Goal: Complete Application Form: Complete application form

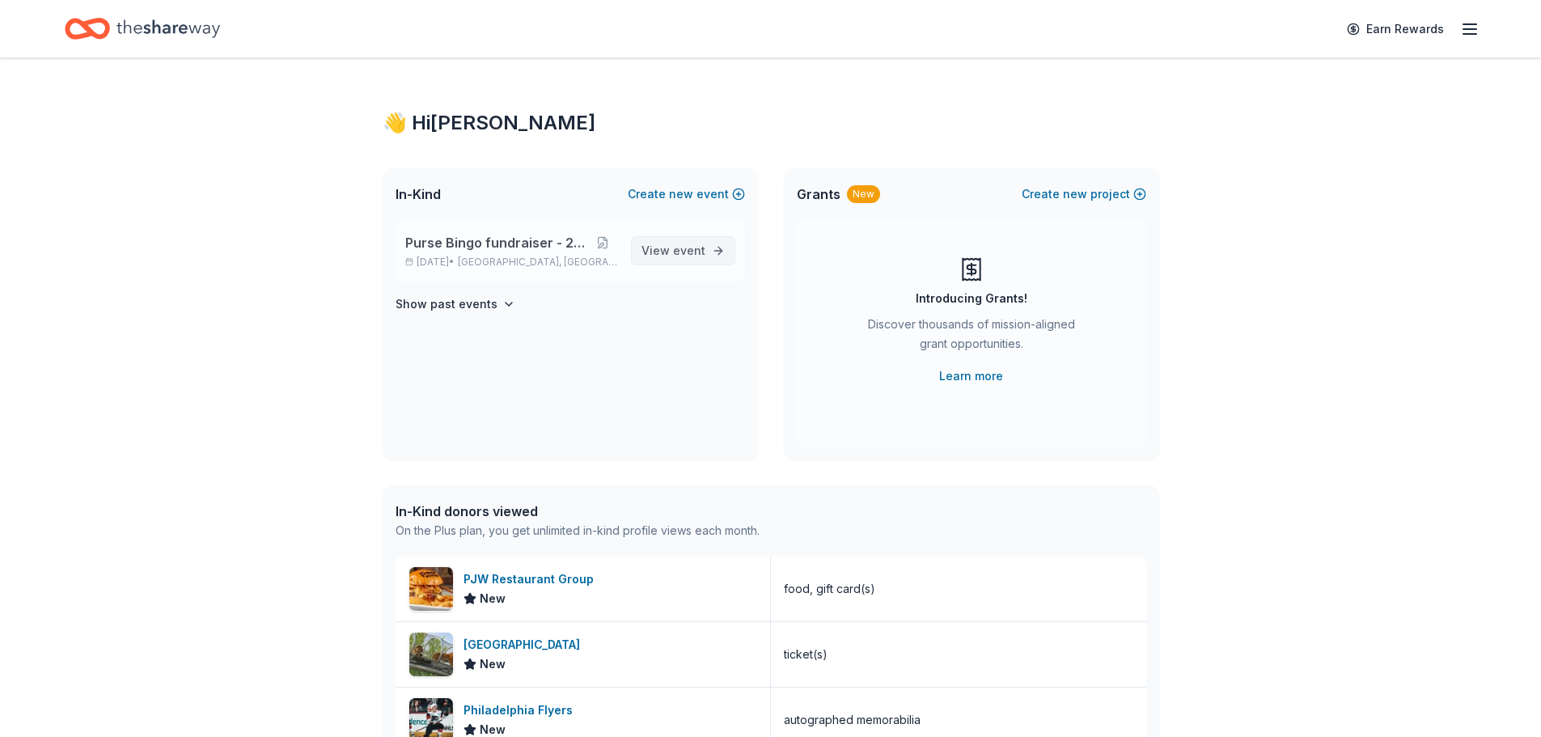
click at [680, 247] on span "event" at bounding box center [689, 251] width 32 height 14
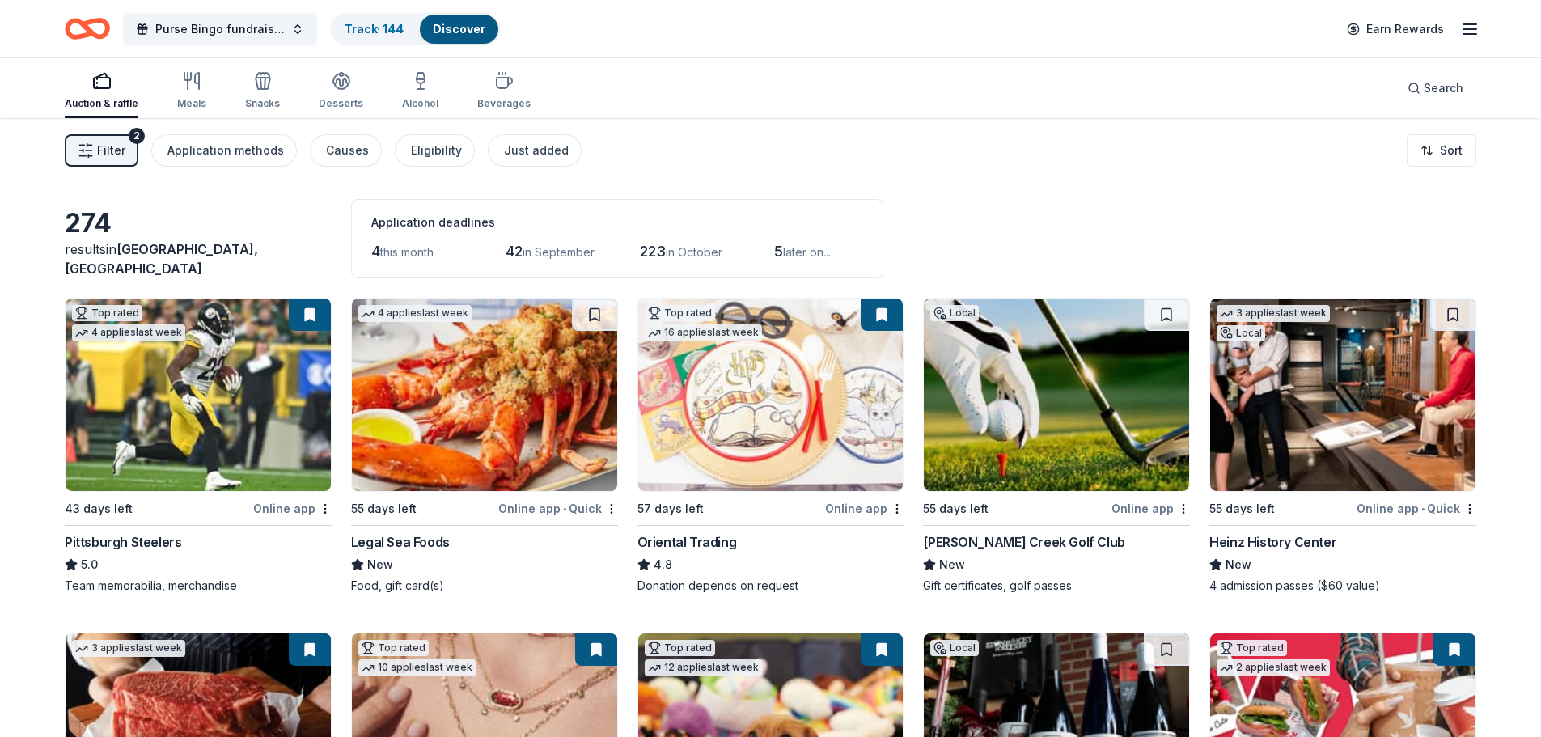
click at [873, 316] on button at bounding box center [882, 315] width 42 height 32
click at [881, 316] on button at bounding box center [882, 315] width 42 height 32
click at [366, 31] on link "Track · 144" at bounding box center [374, 29] width 59 height 14
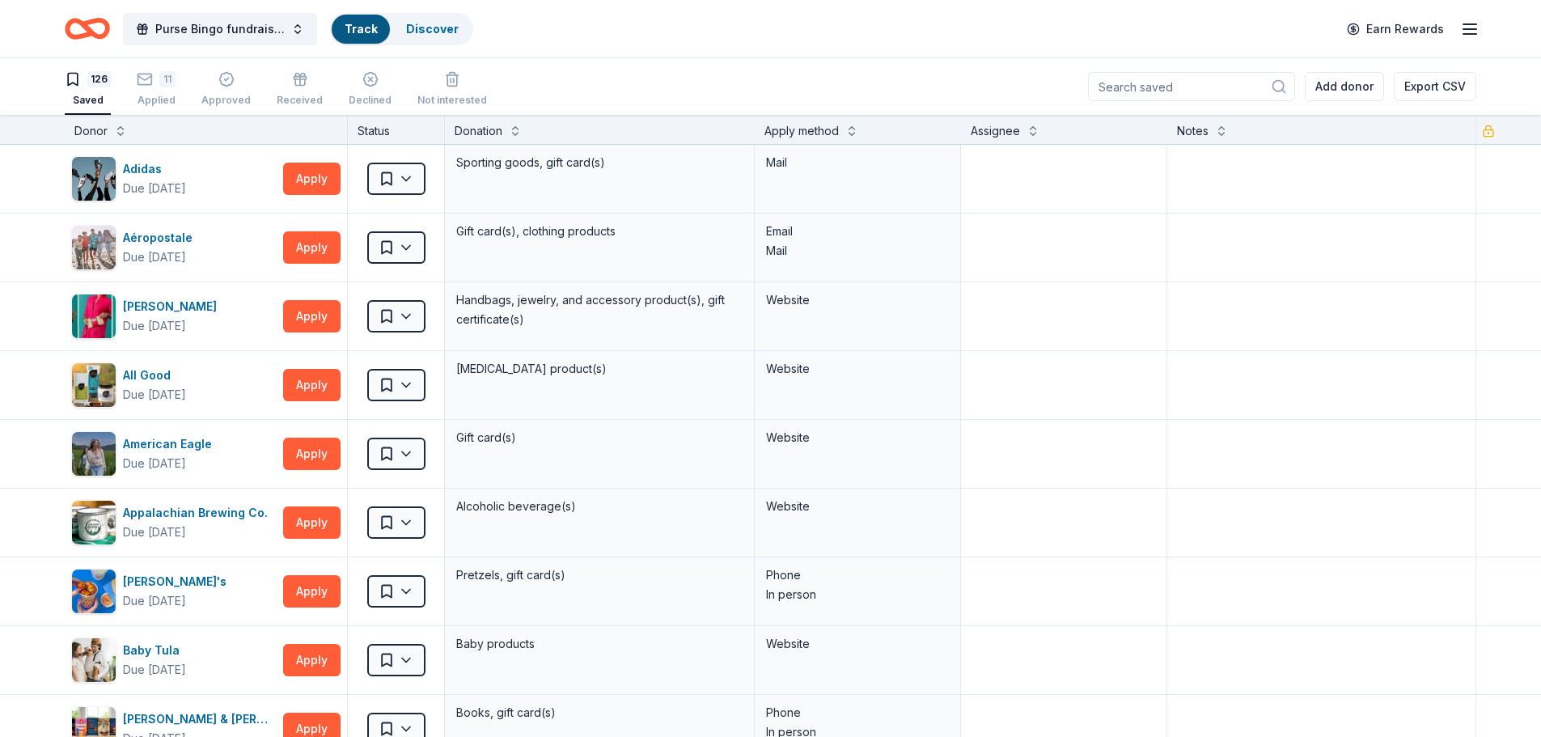
scroll to position [1, 0]
click at [143, 92] on div "11 Applied" at bounding box center [156, 88] width 39 height 36
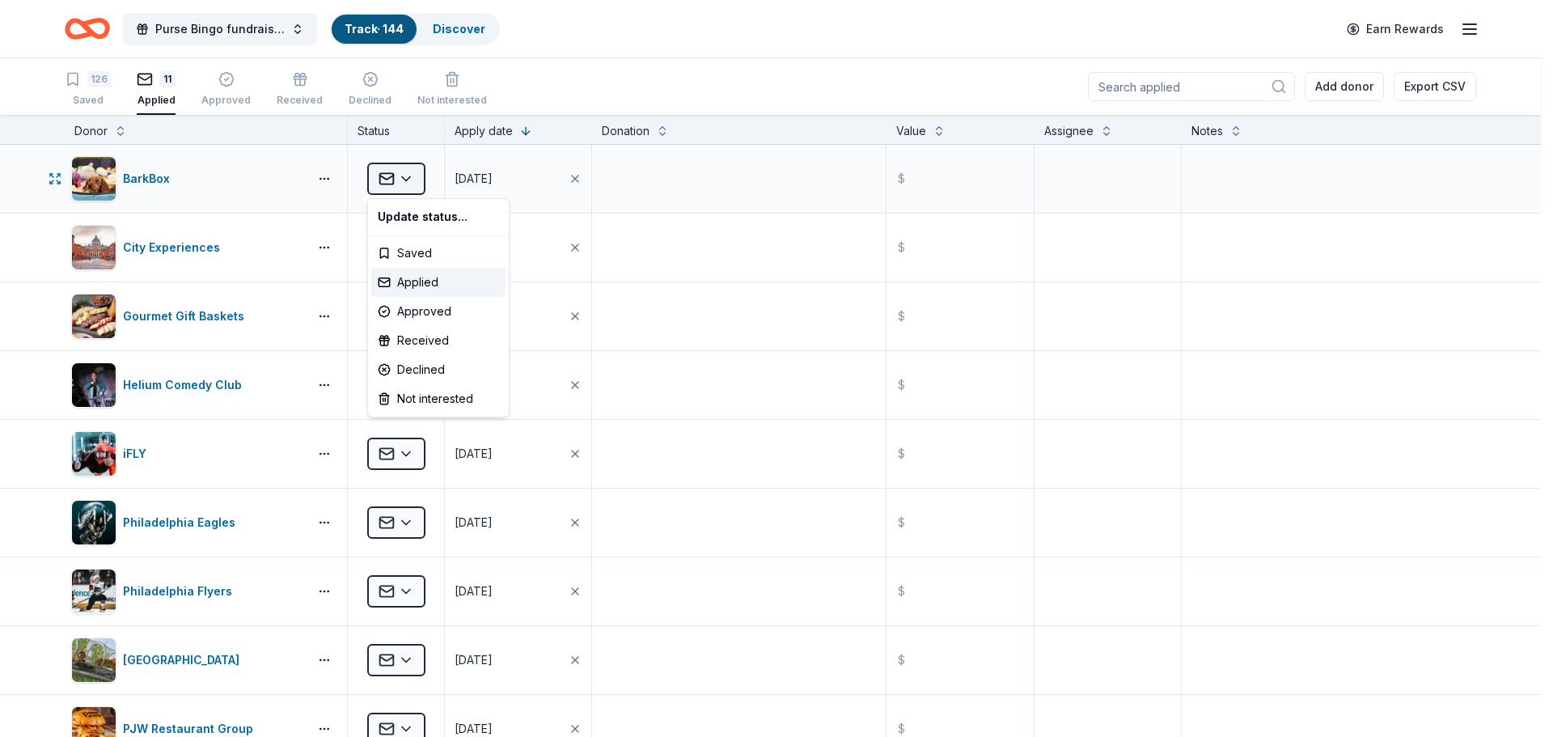
click at [400, 172] on html "Purse Bingo fundraiser - 2025 Track · 144 Discover Earn Rewards 126 Saved 11 Ap…" at bounding box center [776, 368] width 1553 height 737
click at [421, 345] on div "Received" at bounding box center [438, 340] width 134 height 29
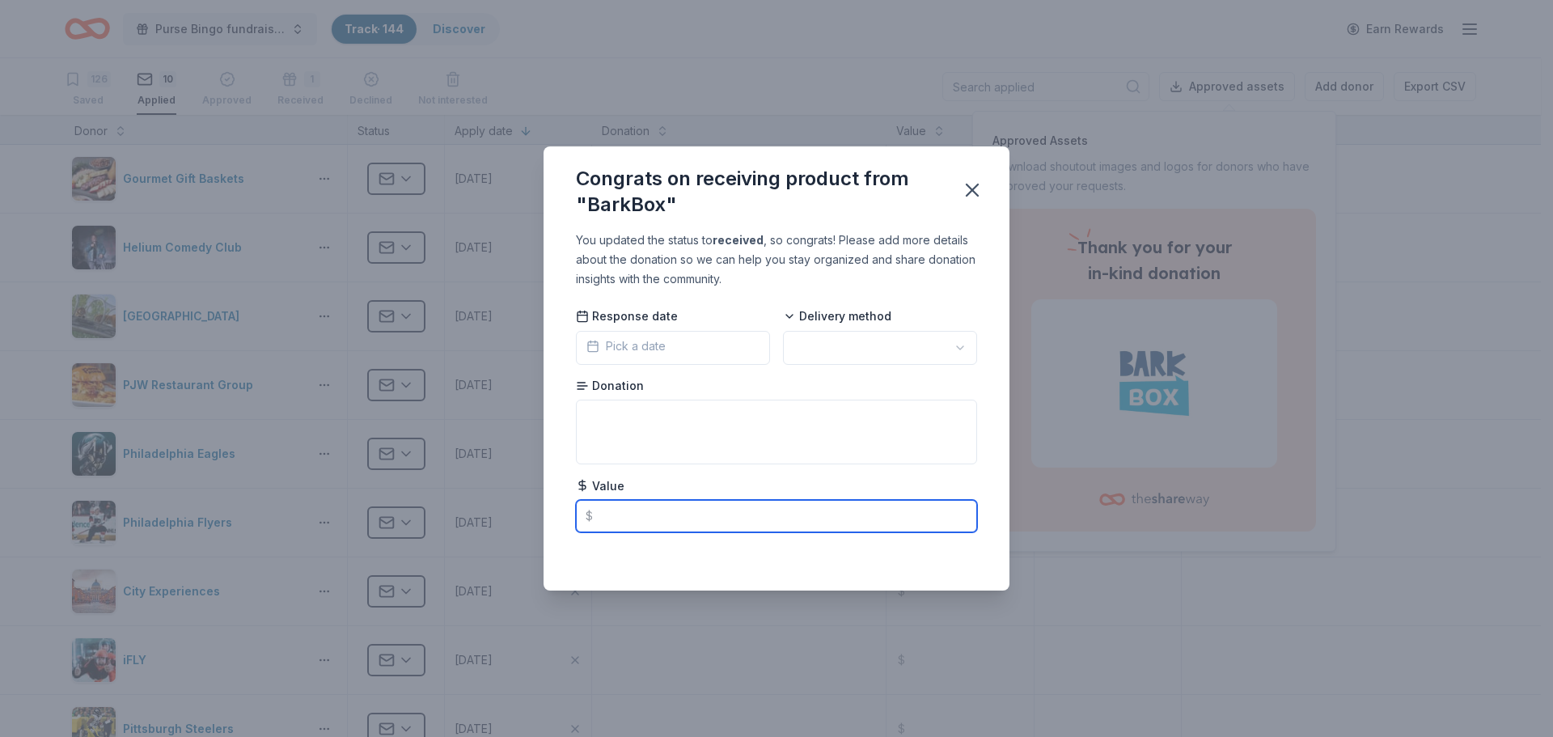
click at [654, 515] on input "text" at bounding box center [776, 516] width 401 height 32
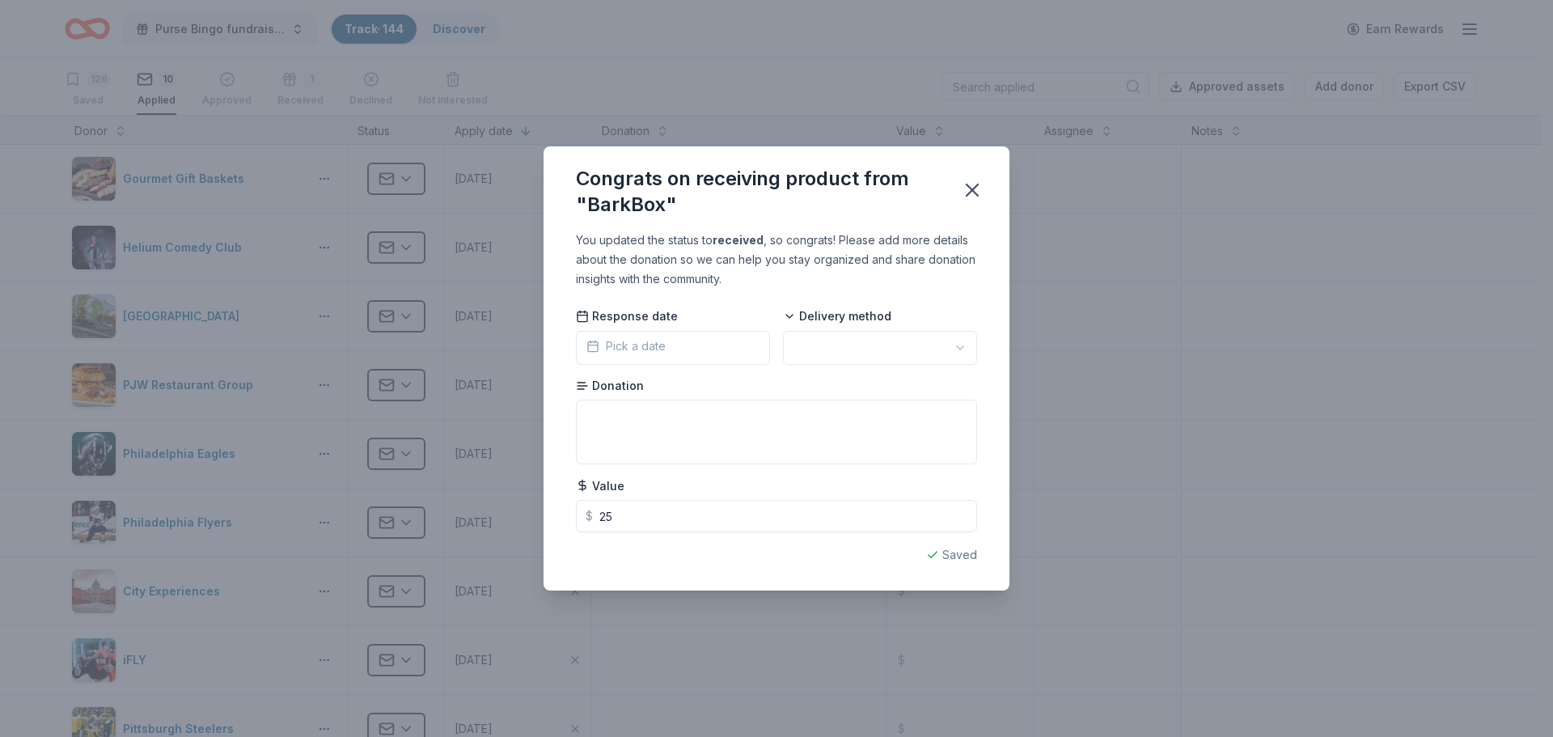
type input "25.00"
click at [919, 343] on html "Purse Bingo fundraiser - 2025 Track · 144 Discover Earn Rewards 126 Saved 10 Ap…" at bounding box center [776, 368] width 1553 height 737
click at [977, 184] on icon "button" at bounding box center [972, 190] width 23 height 23
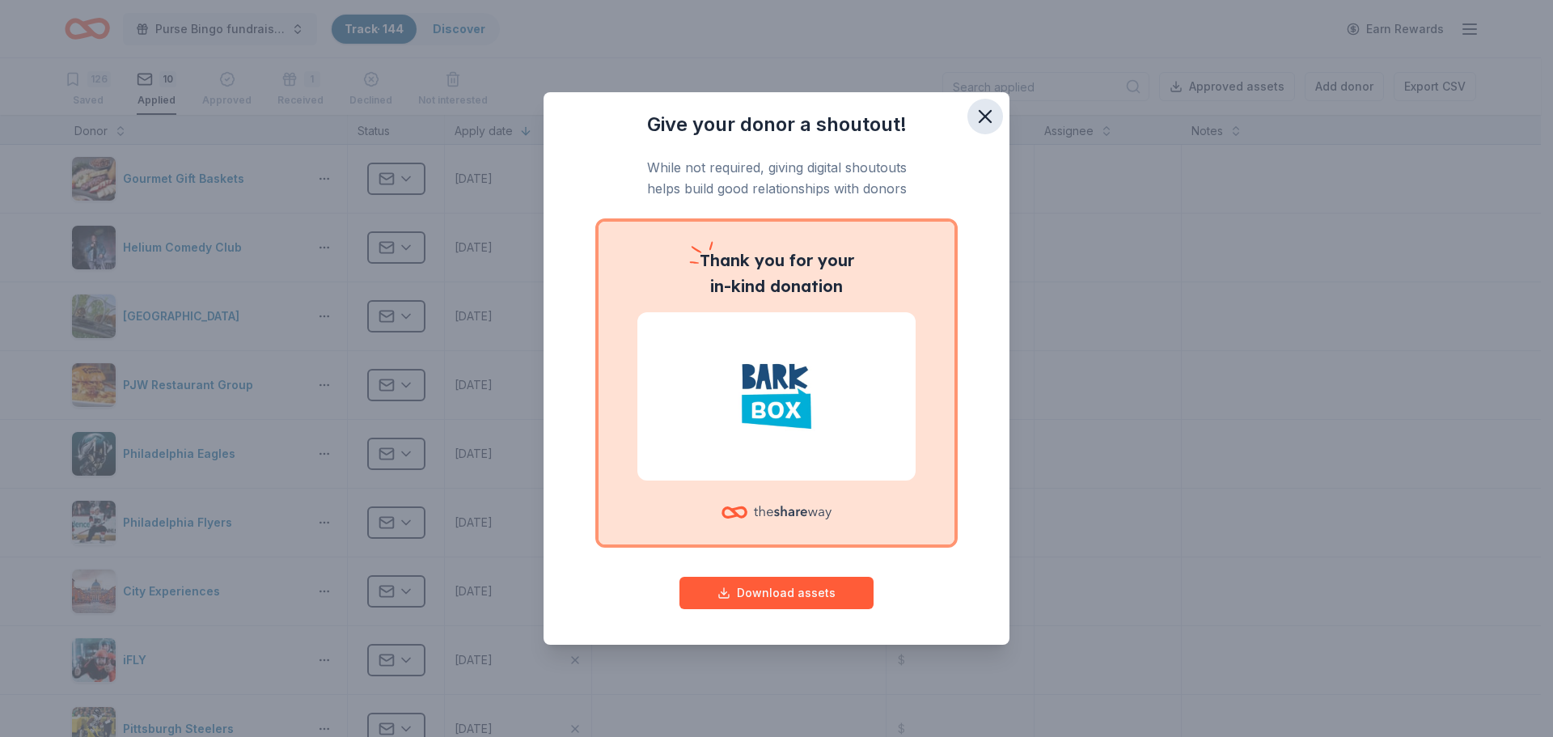
click at [979, 114] on icon "button" at bounding box center [985, 116] width 23 height 23
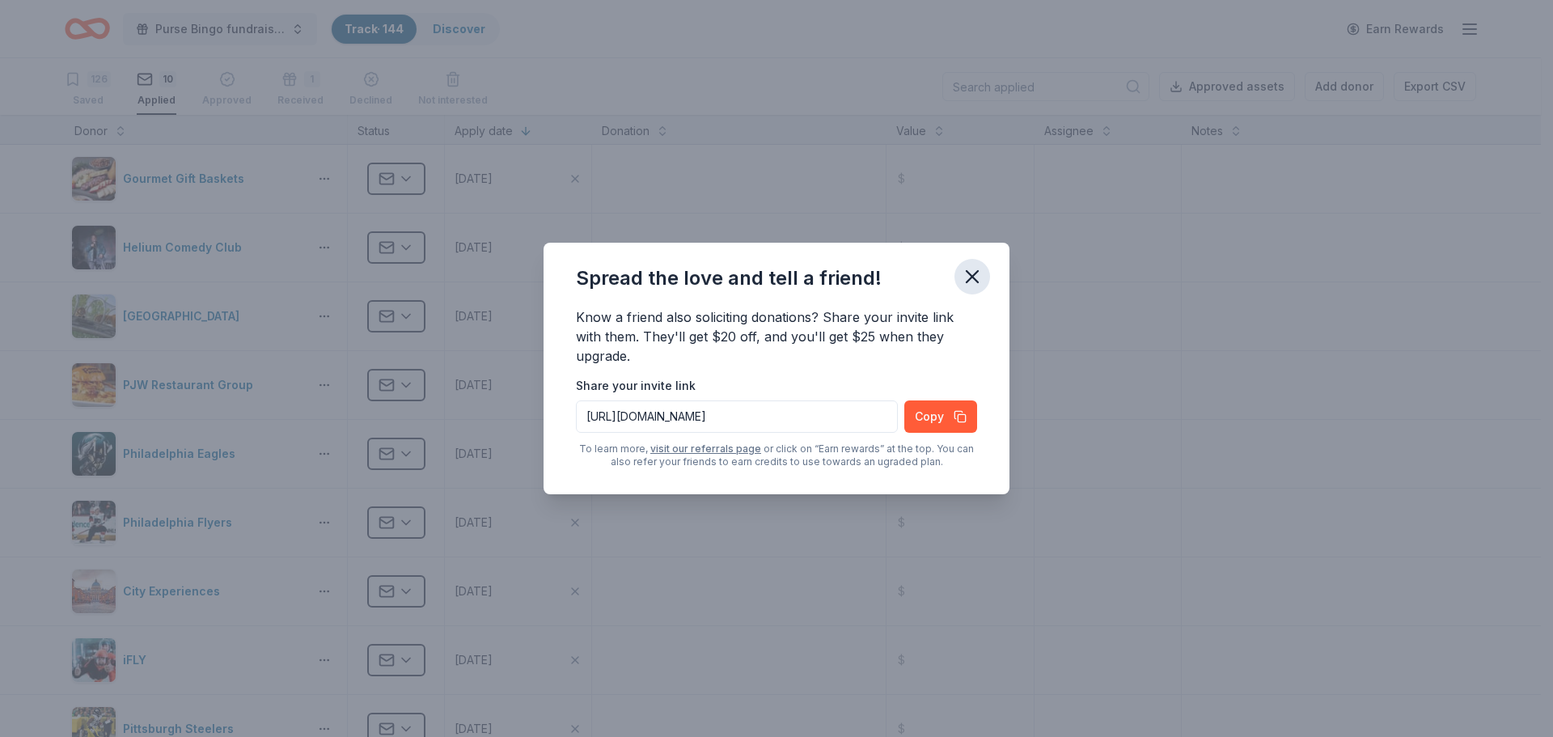
click at [972, 276] on icon "button" at bounding box center [972, 276] width 11 height 11
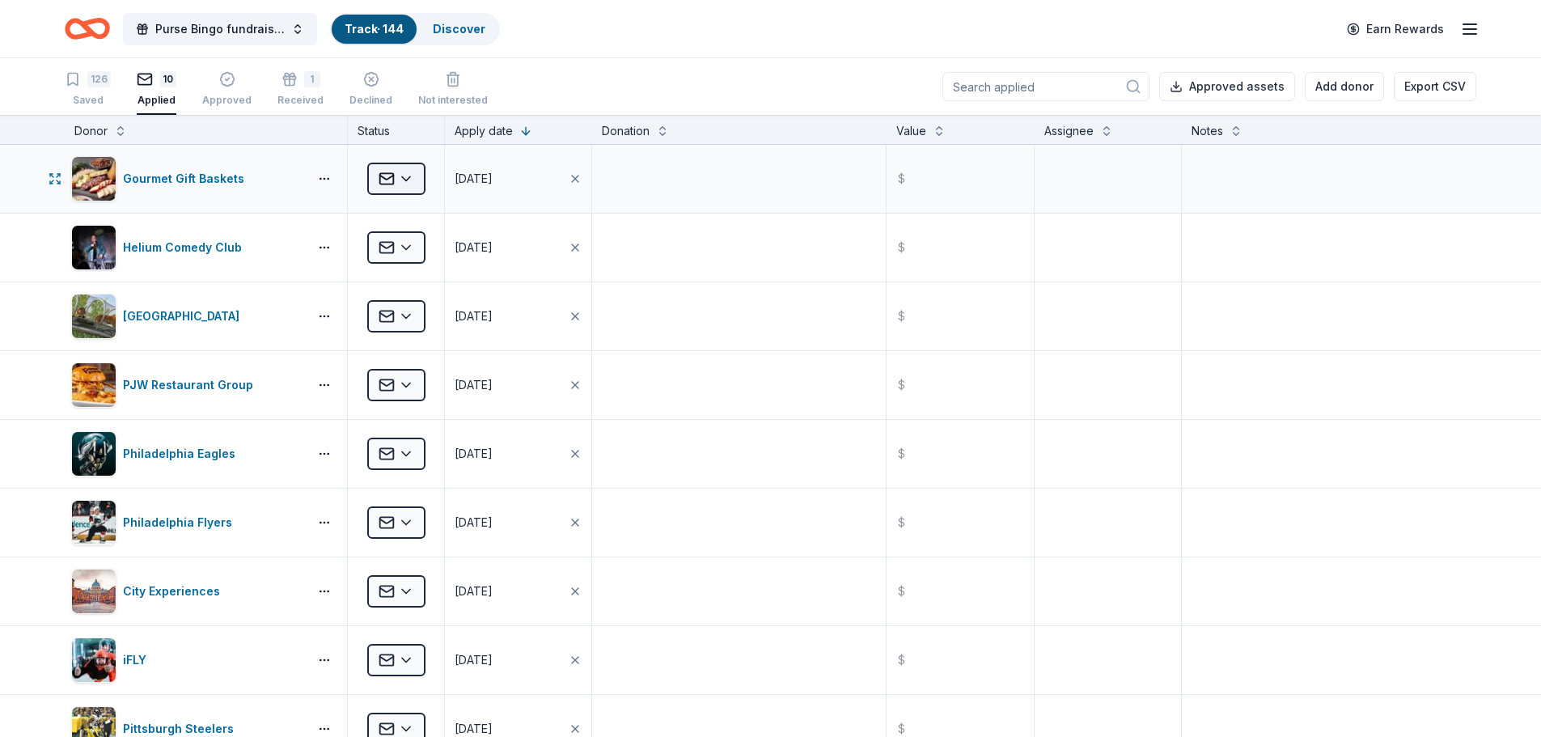
click at [402, 173] on html "Purse Bingo fundraiser - 2025 Track · 144 Discover Earn Rewards 126 Saved 10 Ap…" at bounding box center [770, 368] width 1541 height 737
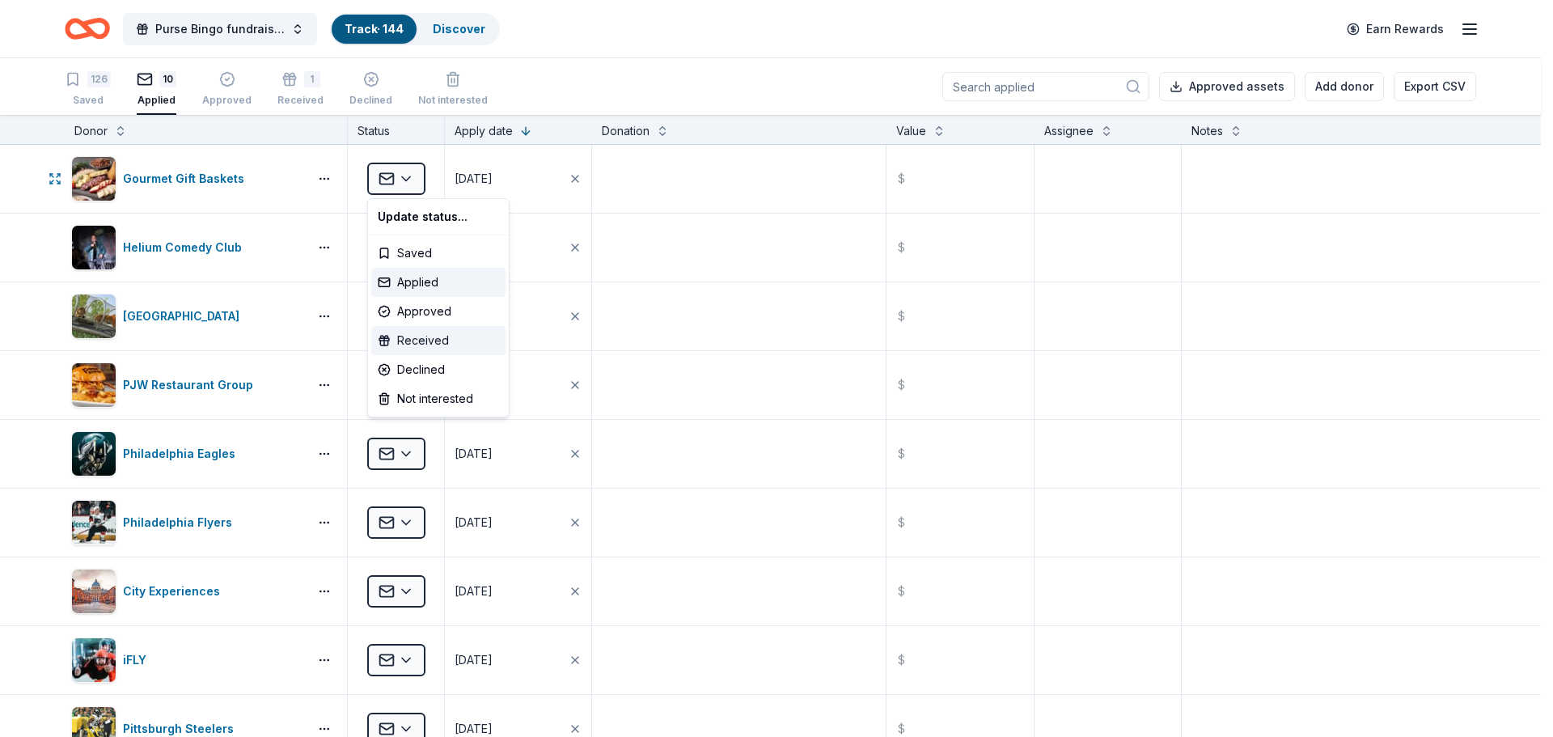
click at [426, 345] on div "Received" at bounding box center [438, 340] width 134 height 29
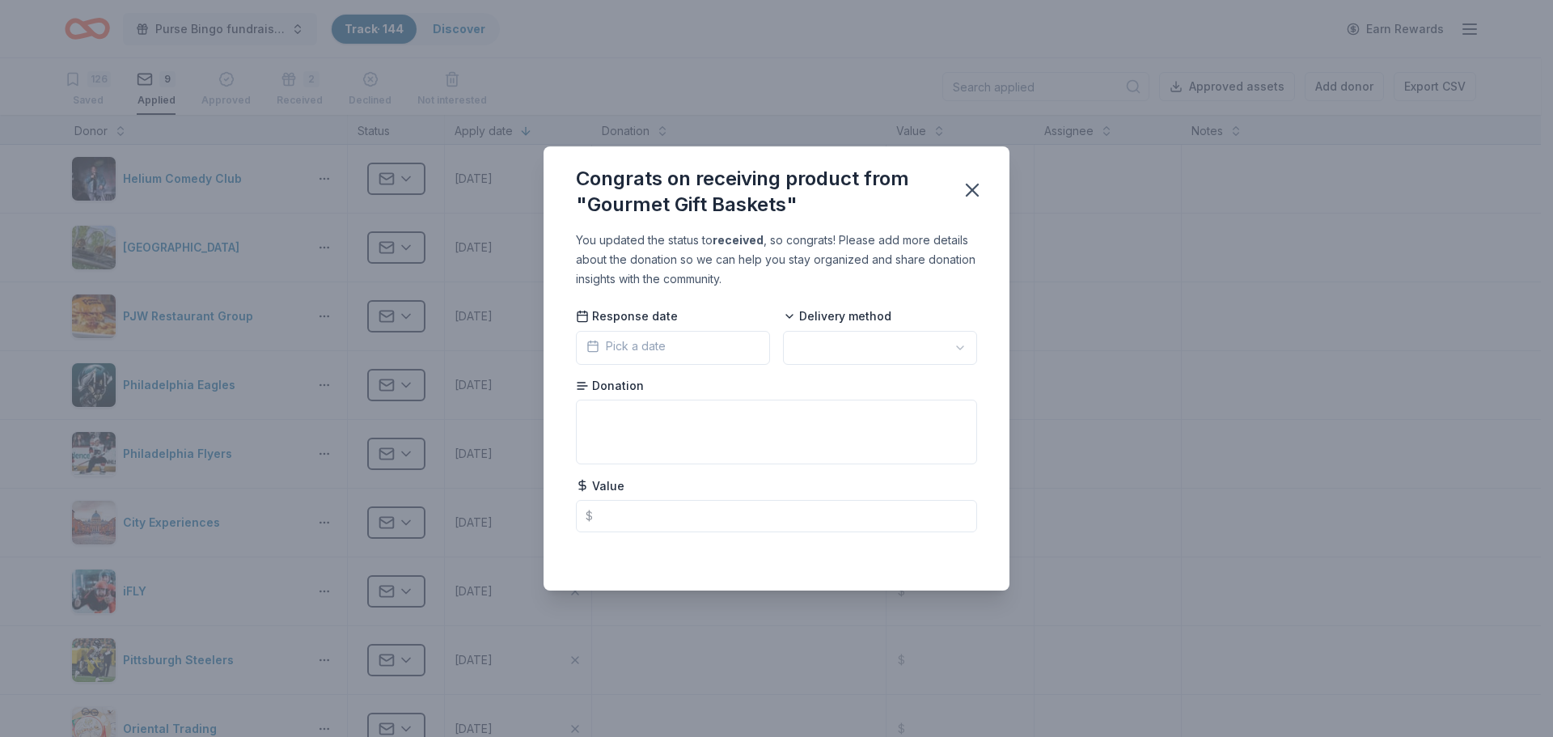
click at [866, 350] on html "Purse Bingo fundraiser - 2025 Track · 144 Discover Earn Rewards 126 Saved 9 App…" at bounding box center [776, 368] width 1553 height 737
drag, startPoint x: 832, startPoint y: 441, endPoint x: 825, endPoint y: 445, distance: 8.3
click at [743, 514] on input "text" at bounding box center [776, 516] width 401 height 32
type input "25.00"
click at [973, 197] on icon "button" at bounding box center [972, 190] width 23 height 23
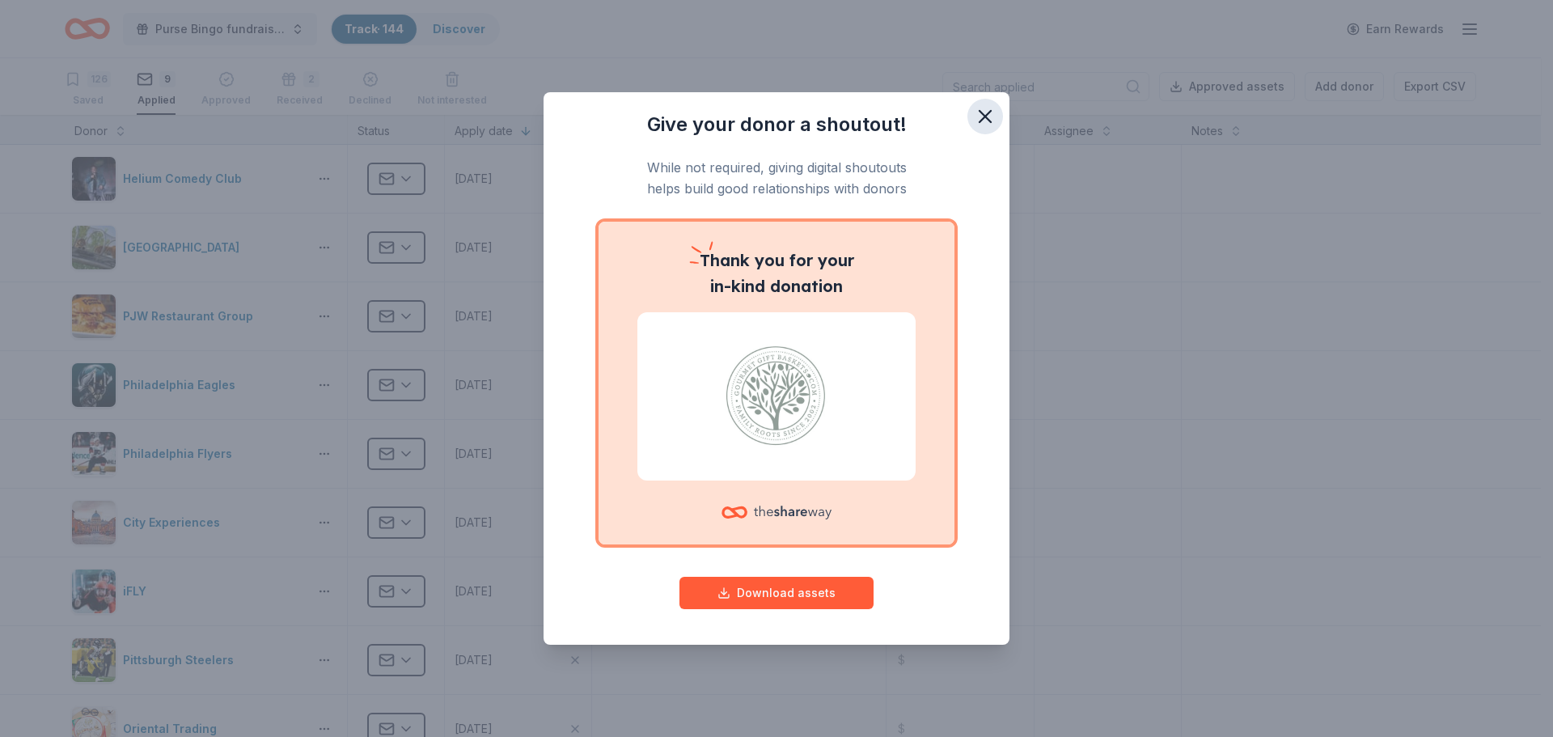
click at [988, 122] on icon "button" at bounding box center [985, 116] width 23 height 23
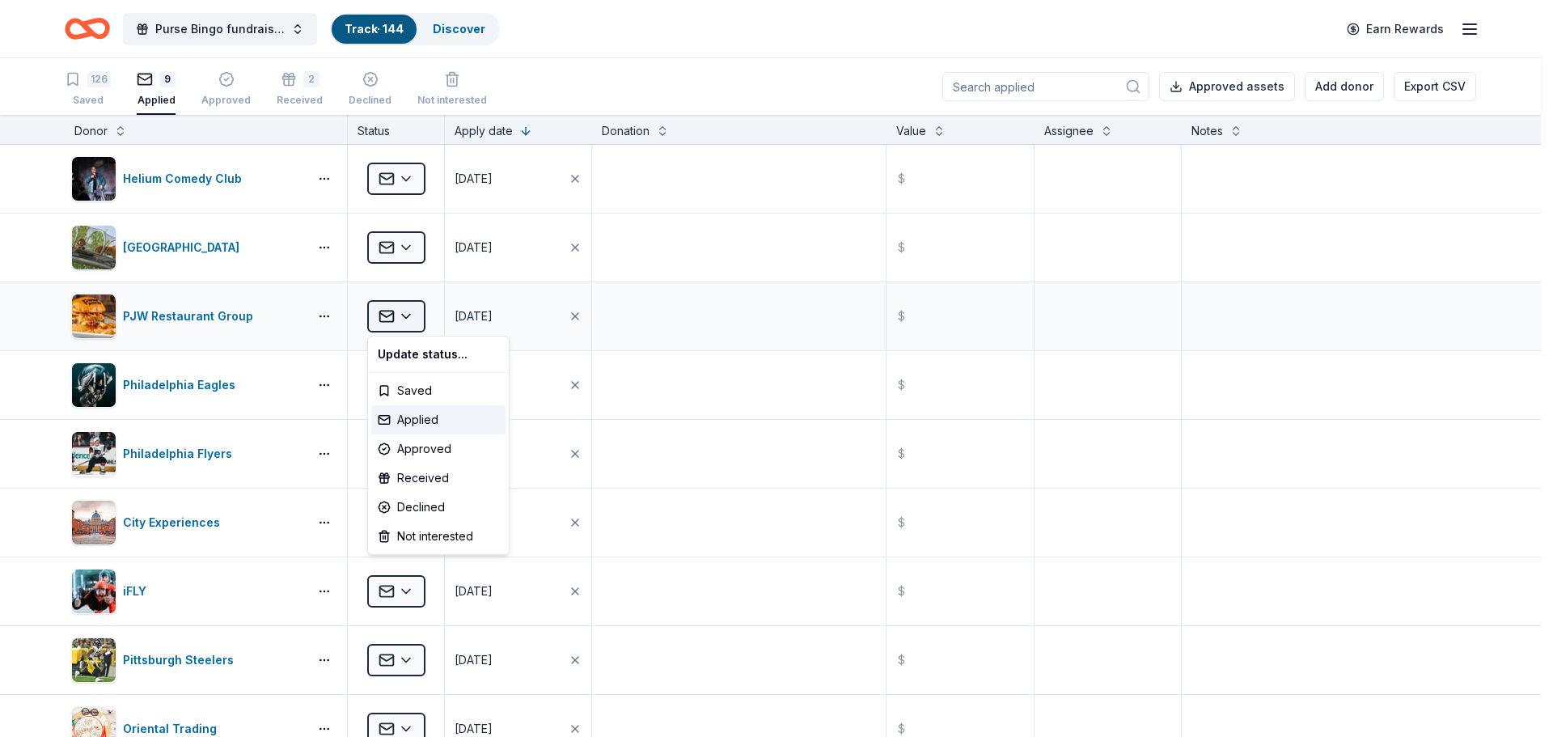
click at [409, 315] on html "Purse Bingo fundraiser - 2025 Track · 144 Discover Earn Rewards 126 Saved 9 App…" at bounding box center [776, 368] width 1553 height 737
click at [434, 476] on div "Received" at bounding box center [438, 478] width 134 height 29
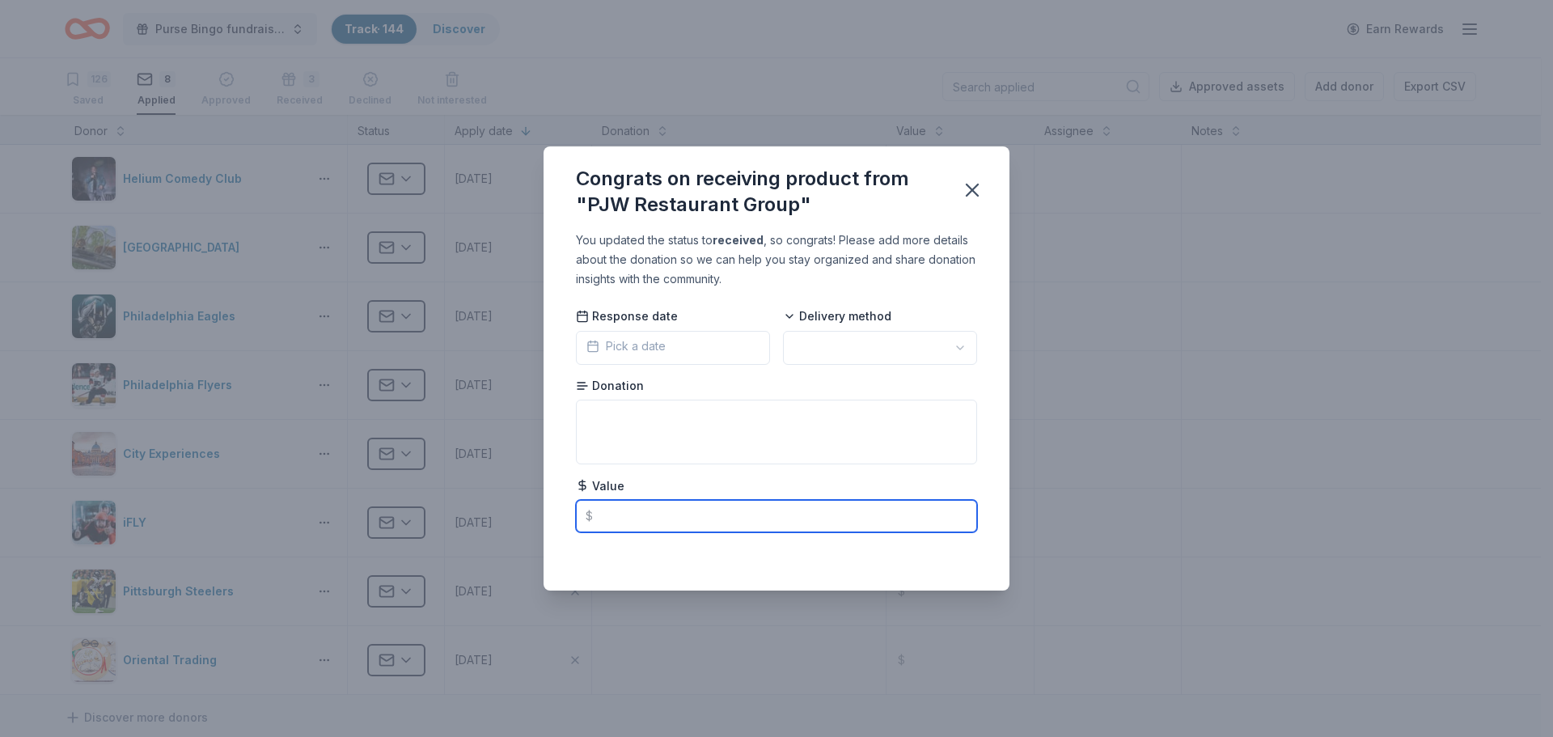
click at [697, 510] on input "text" at bounding box center [776, 516] width 401 height 32
type input "50.00"
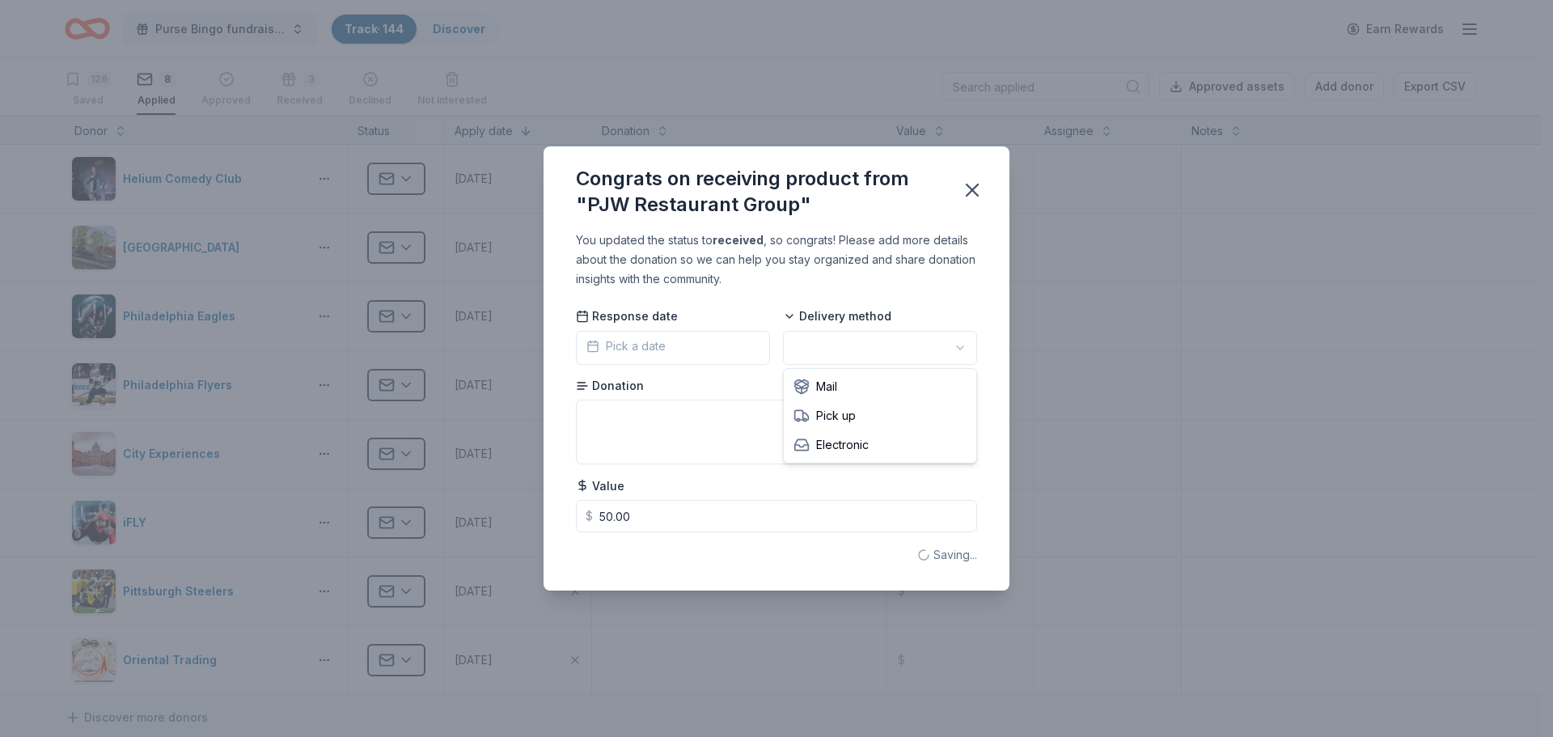
click at [852, 339] on html "Purse Bingo fundraiser - 2025 Track · 144 Discover Earn Rewards 126 Saved 8 App…" at bounding box center [776, 368] width 1553 height 737
click at [970, 191] on icon "button" at bounding box center [972, 190] width 23 height 23
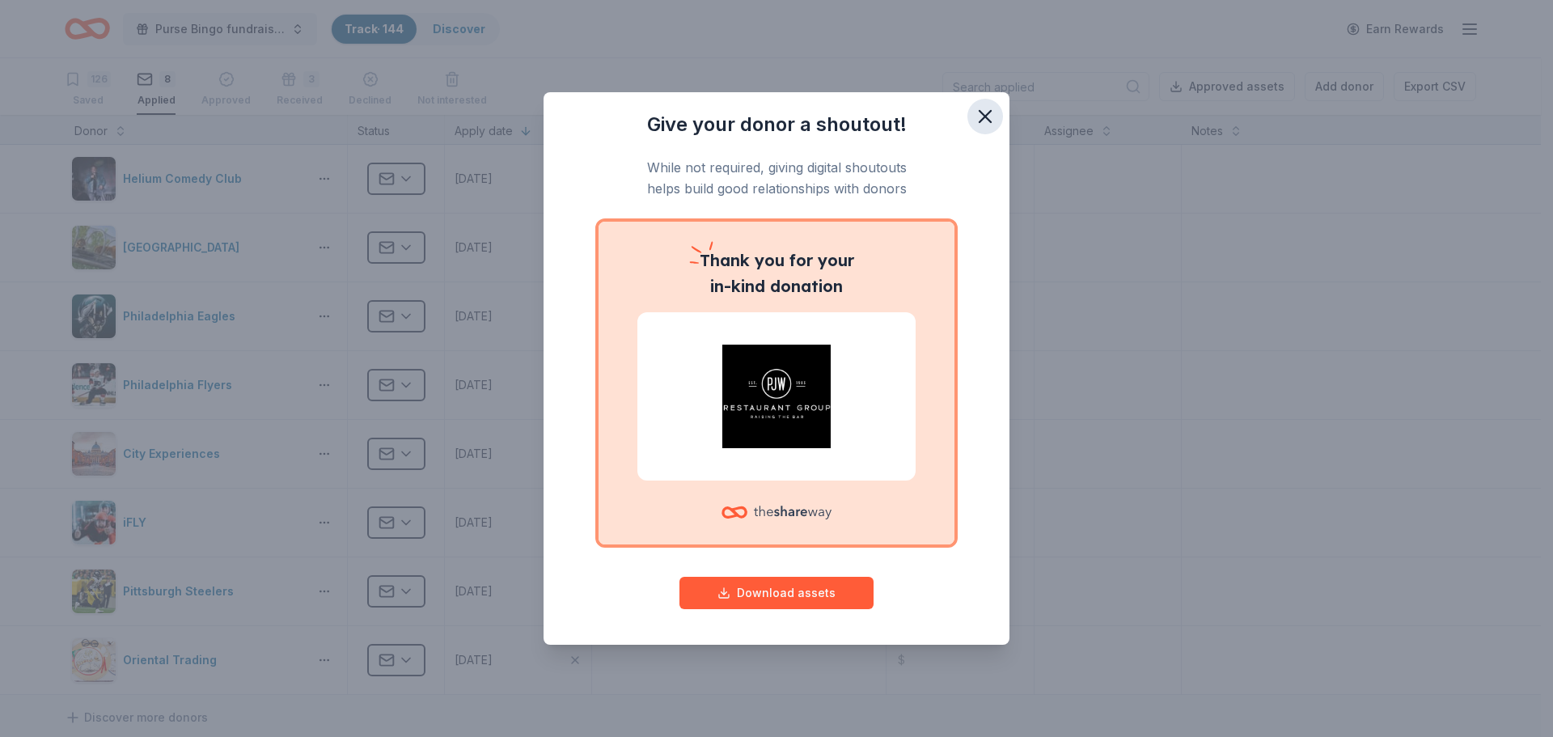
click at [985, 116] on icon "button" at bounding box center [985, 116] width 11 height 11
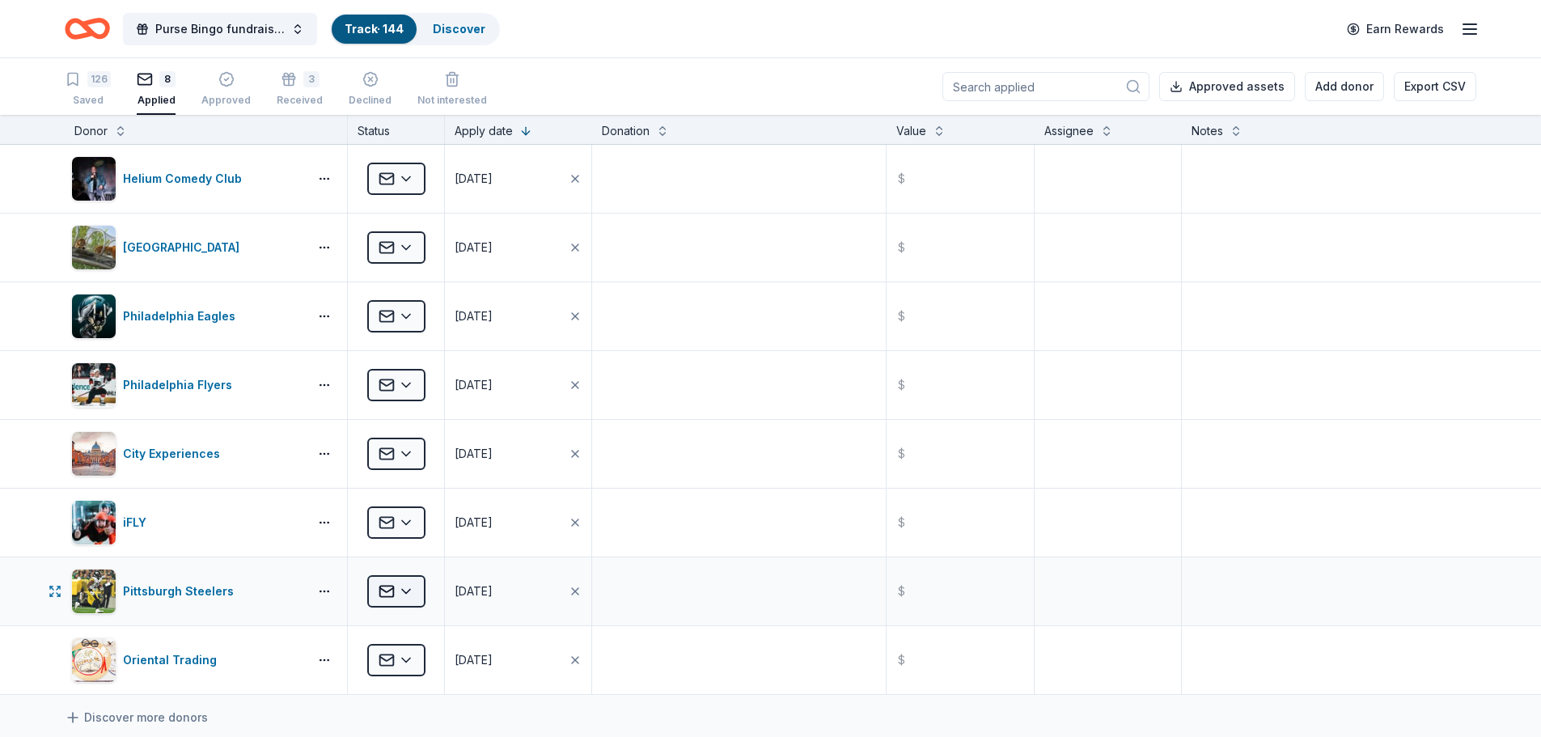
click at [409, 589] on html "Purse Bingo fundraiser - 2025 Track · 144 Discover Earn Rewards 126 Saved 8 App…" at bounding box center [770, 368] width 1541 height 737
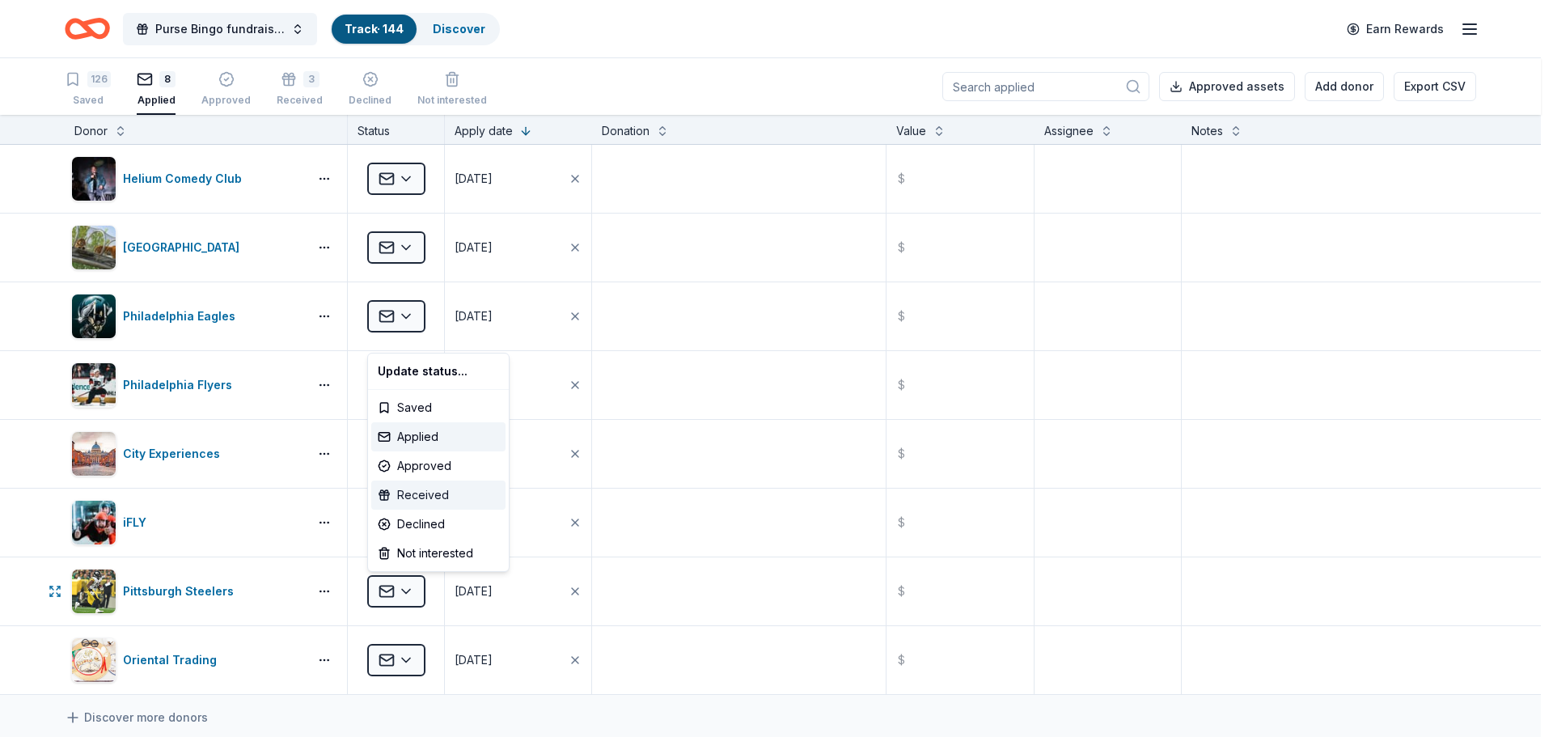
click at [434, 489] on div "Received" at bounding box center [438, 495] width 134 height 29
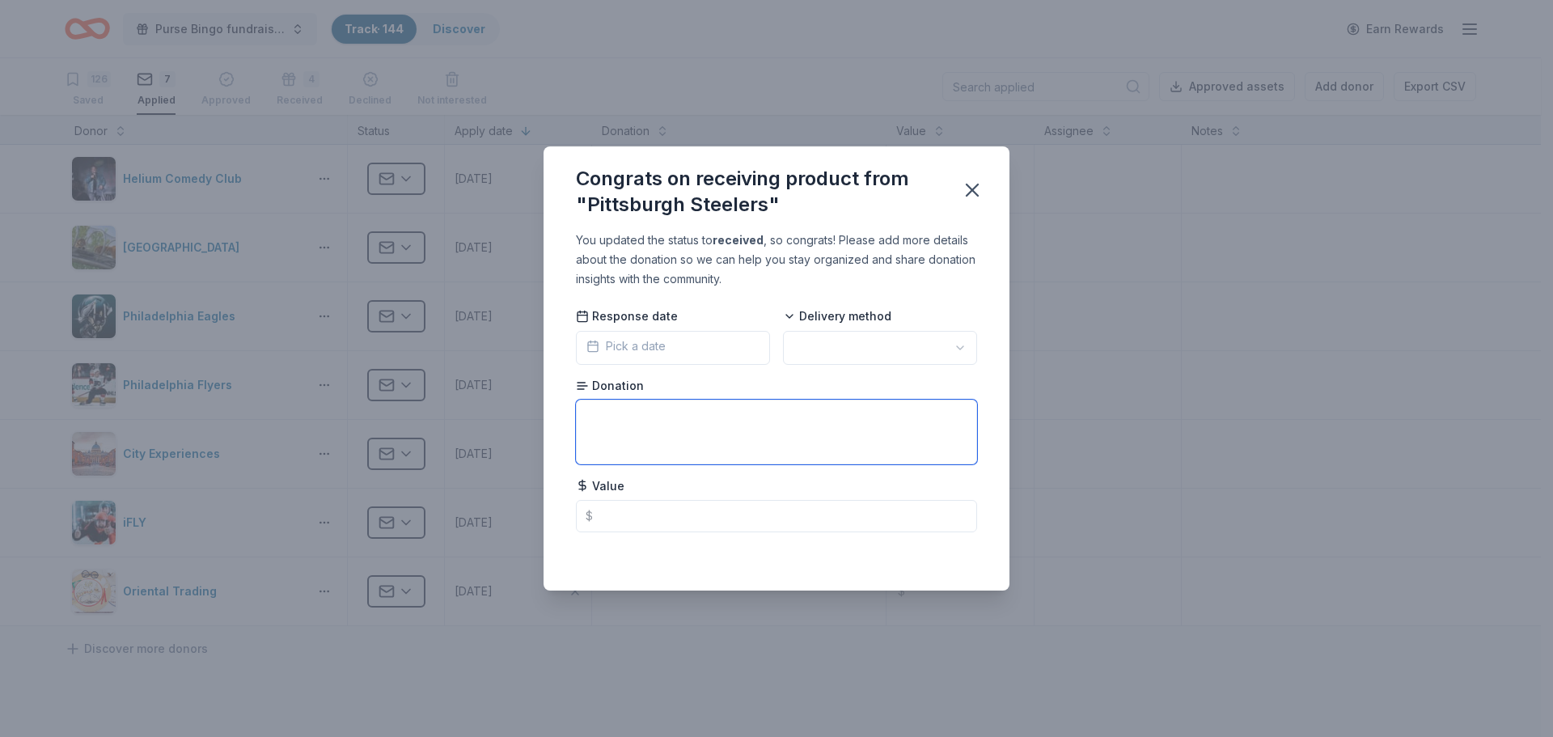
click at [719, 430] on textarea at bounding box center [776, 432] width 401 height 65
type textarea "s"
type textarea "a"
type textarea "lithographed photo"
click at [862, 343] on html "Purse Bingo fundraiser - 2025 Track · 144 Discover Earn Rewards 126 Saved 7 App…" at bounding box center [776, 368] width 1553 height 737
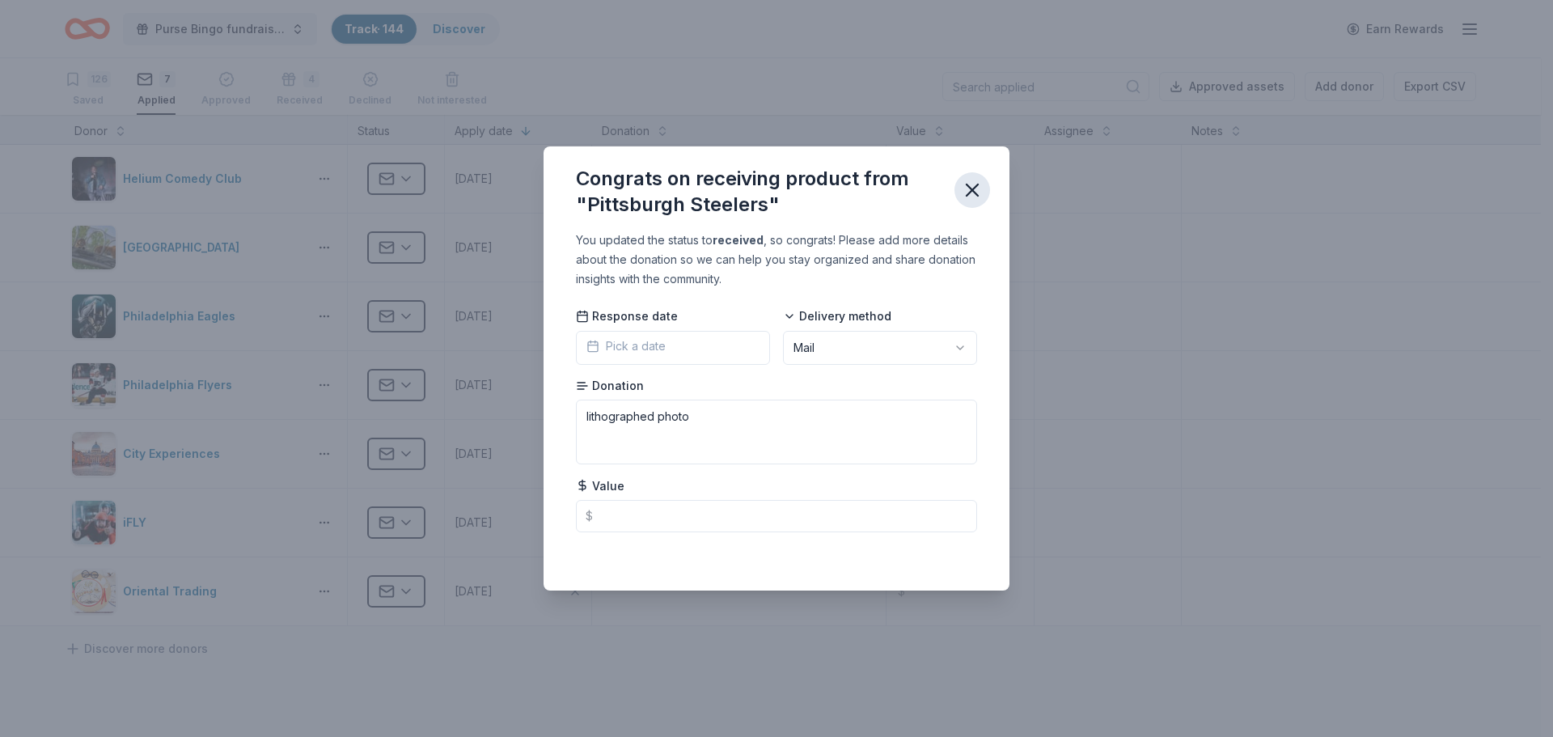
click at [980, 193] on icon "button" at bounding box center [972, 190] width 23 height 23
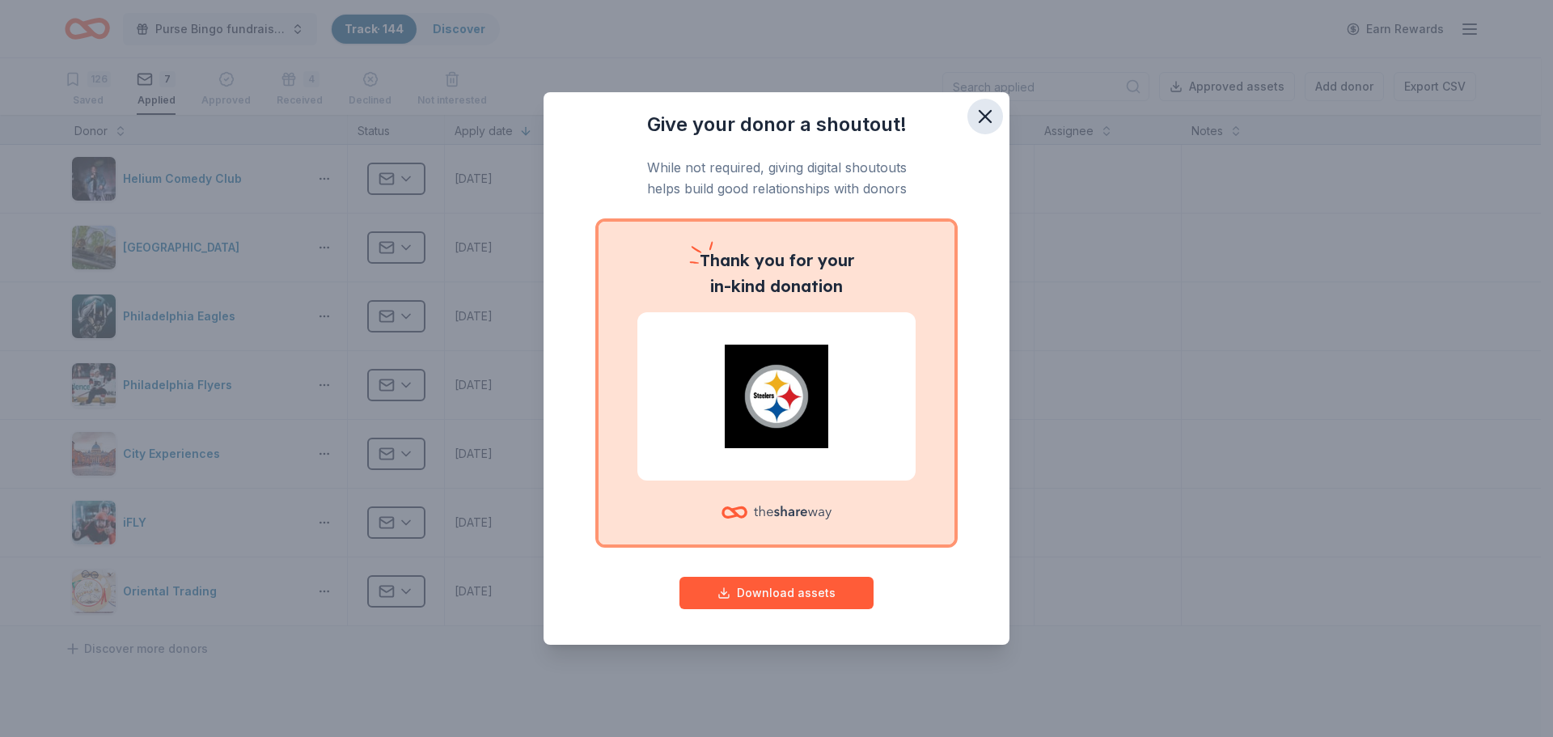
click at [993, 108] on icon "button" at bounding box center [985, 116] width 23 height 23
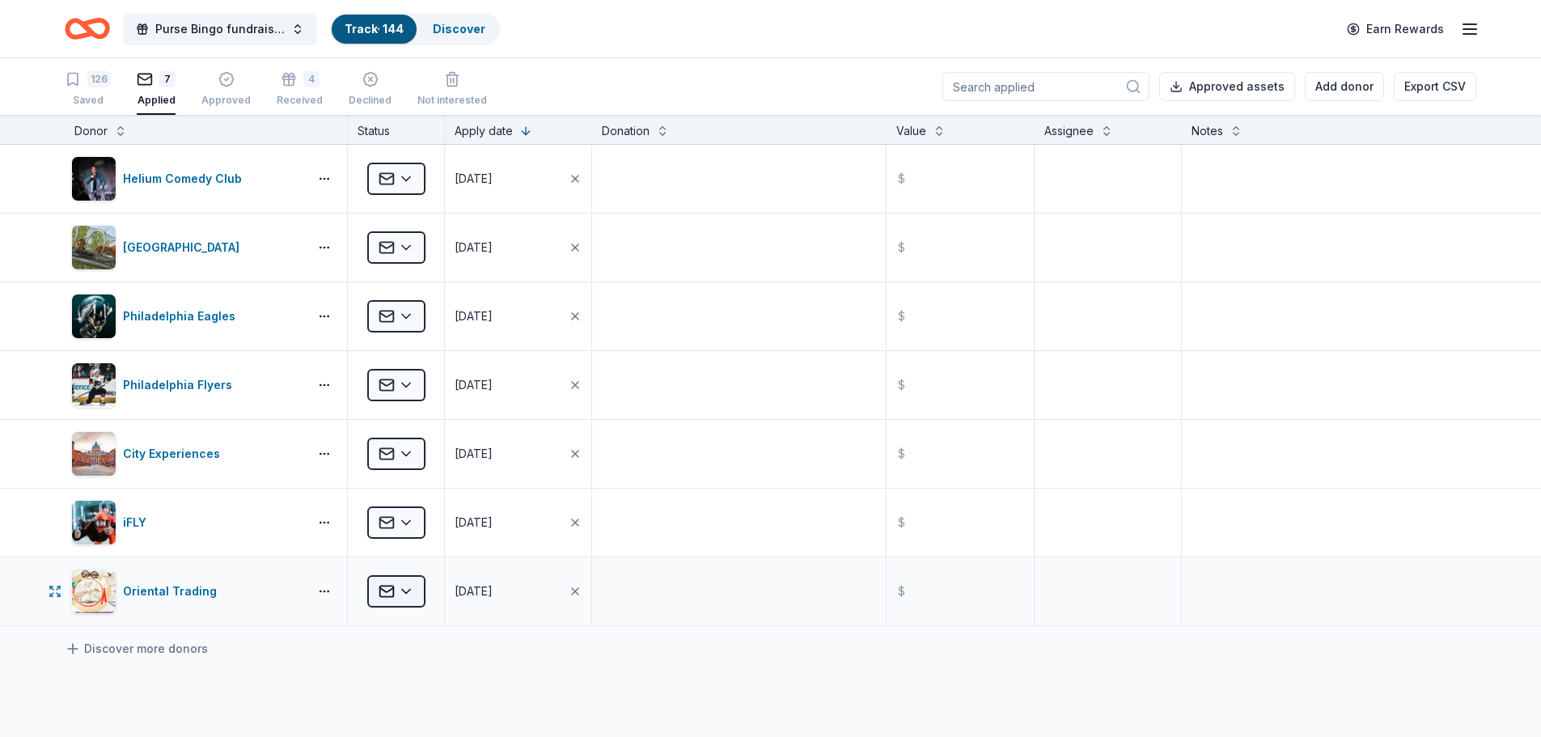
click at [404, 592] on html "Purse Bingo fundraiser - 2025 Track · 144 Discover Earn Rewards 126 Saved 7 App…" at bounding box center [770, 368] width 1541 height 737
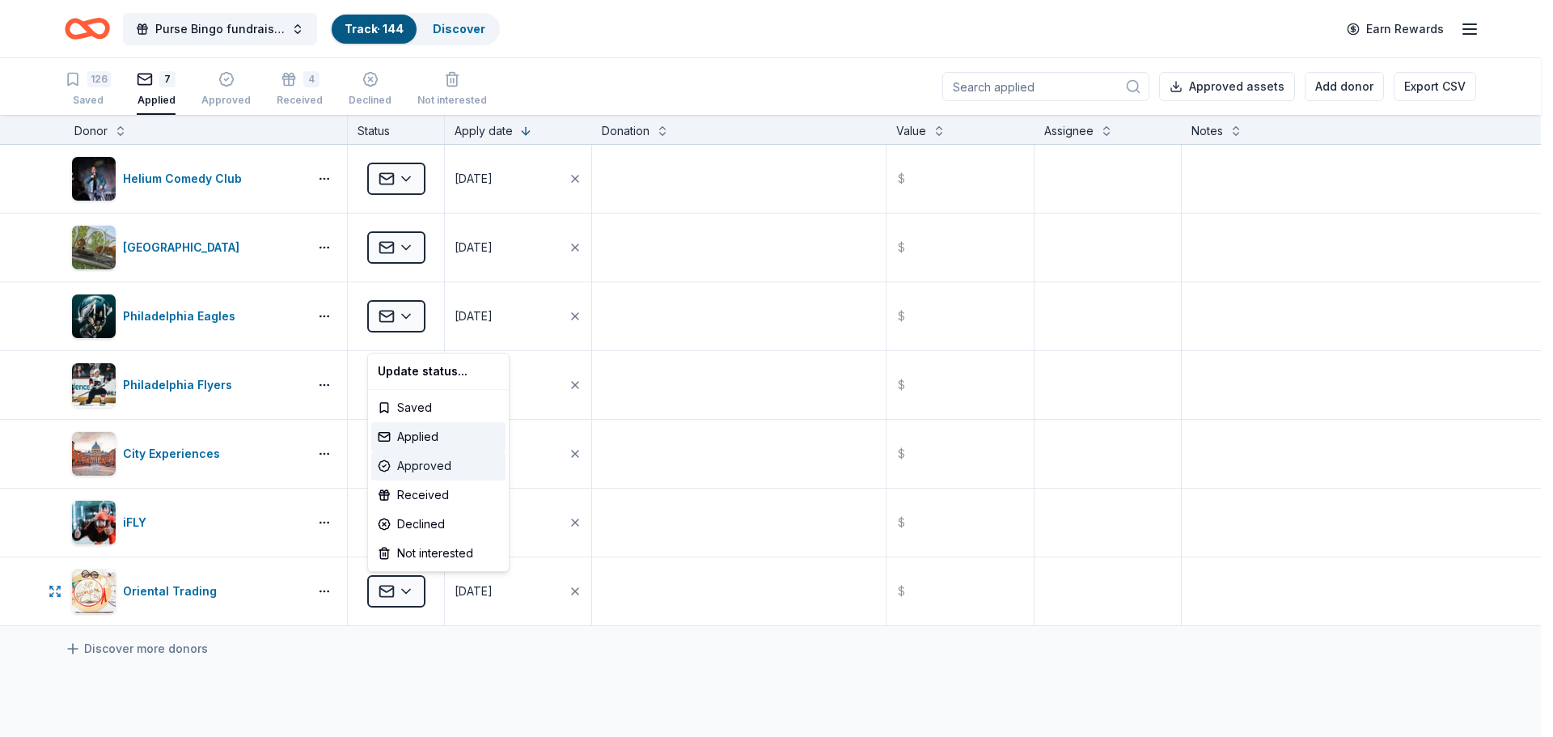
click at [451, 467] on div "Approved" at bounding box center [438, 465] width 134 height 29
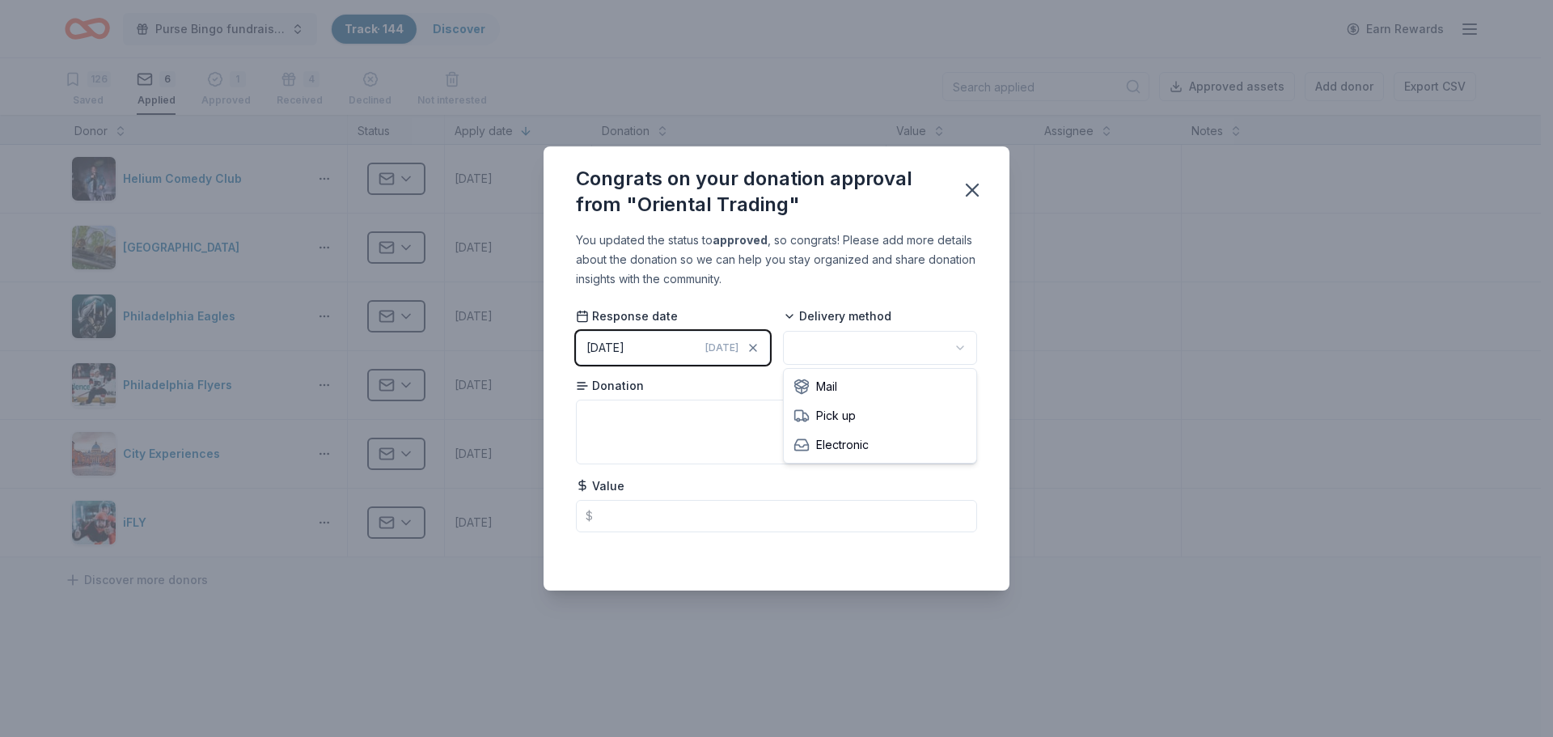
click at [853, 336] on html "Purse Bingo fundraiser - 2025 Track · 144 Discover Earn Rewards 126 Saved 6 App…" at bounding box center [776, 368] width 1553 height 737
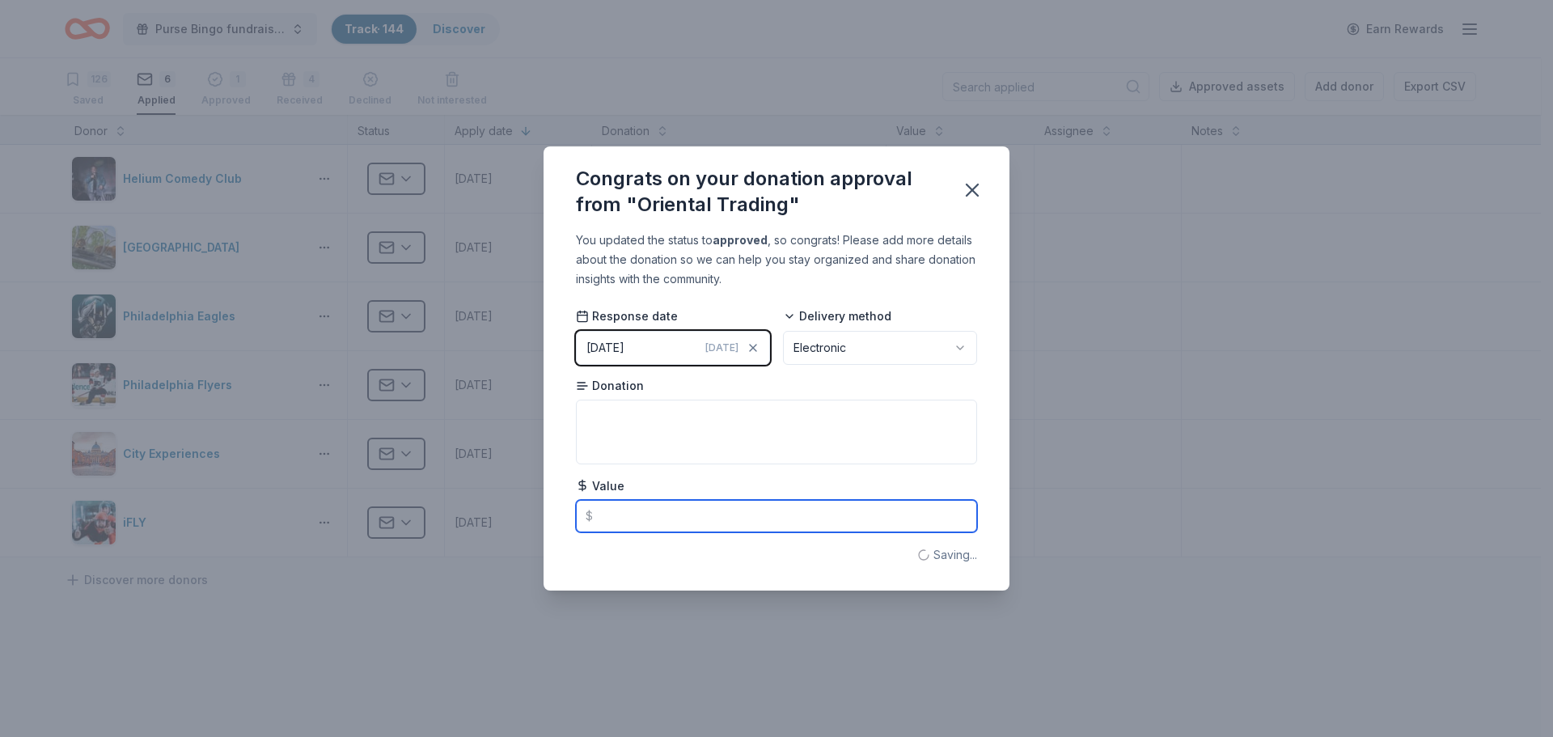
click at [801, 520] on input "text" at bounding box center [776, 516] width 401 height 32
type input "25.00"
click at [980, 191] on icon "button" at bounding box center [972, 190] width 23 height 23
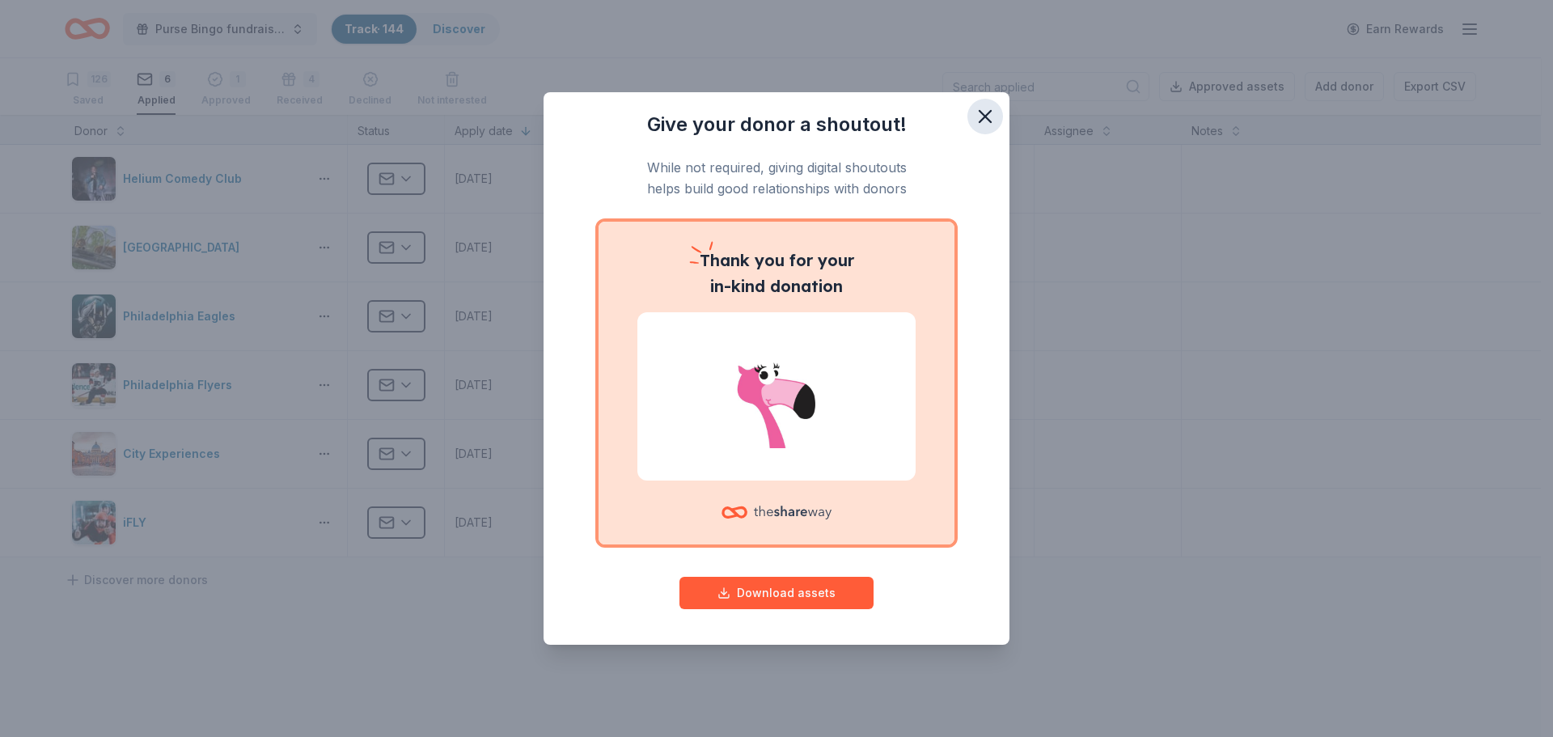
click at [977, 116] on icon "button" at bounding box center [985, 116] width 23 height 23
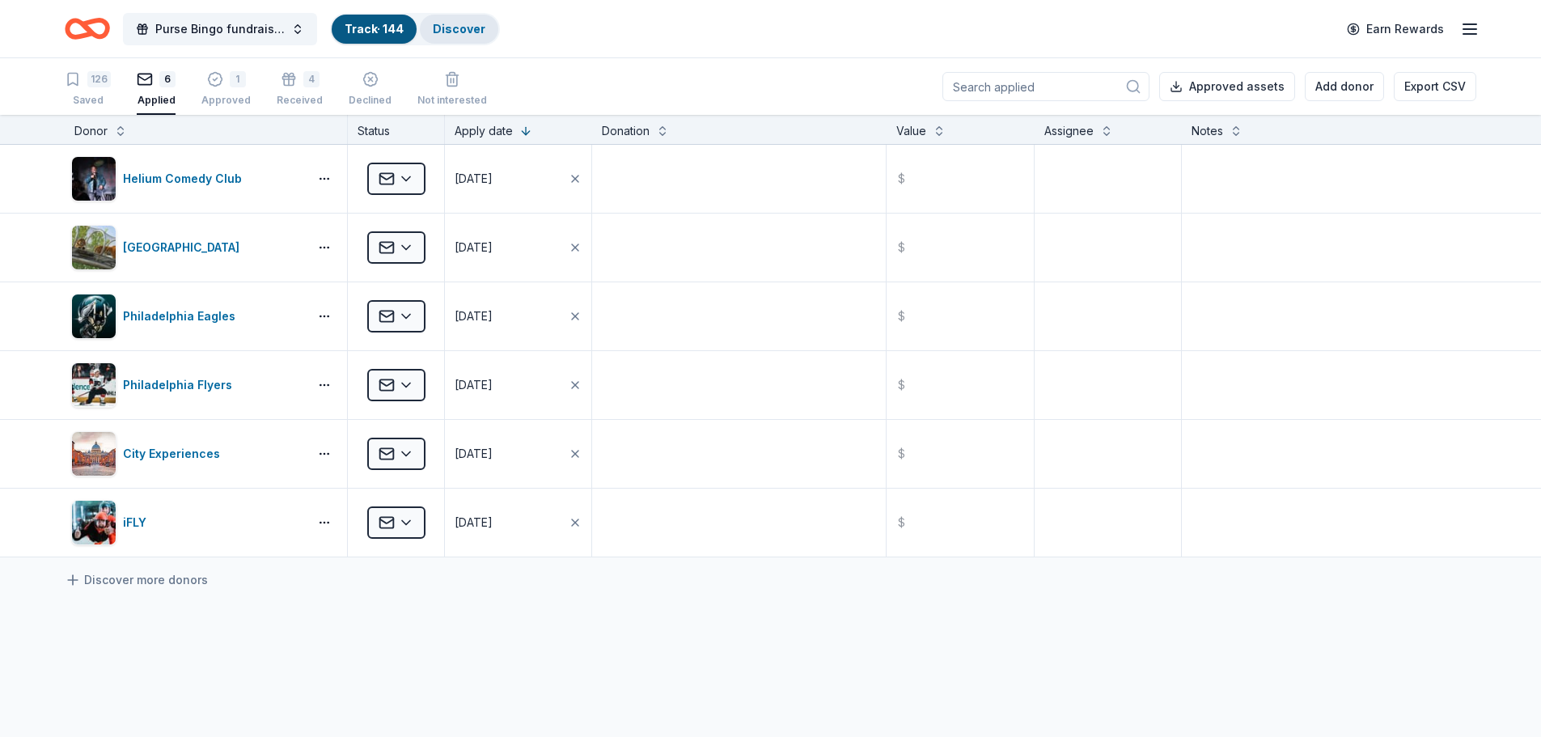
click at [472, 28] on link "Discover" at bounding box center [459, 29] width 53 height 14
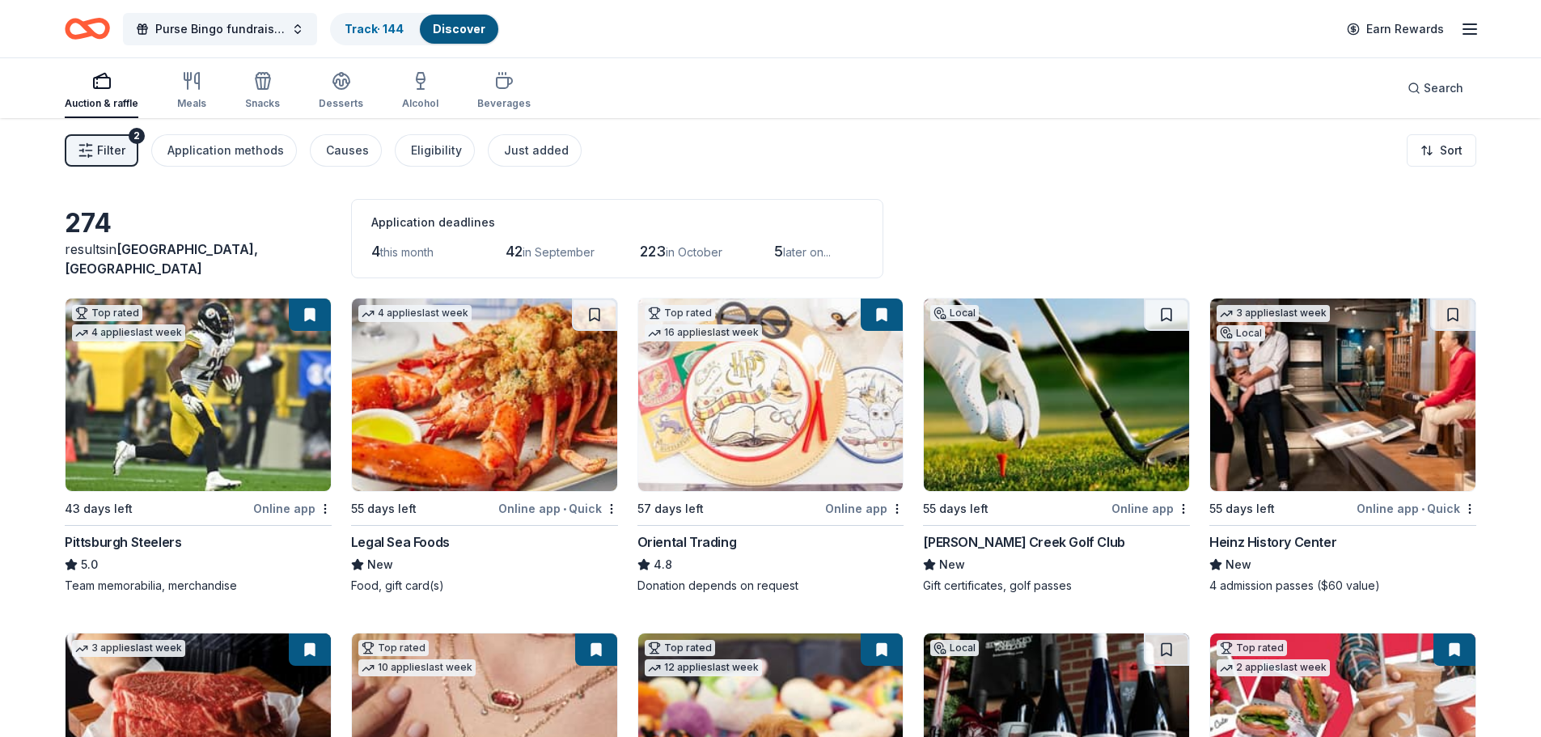
click at [107, 147] on span "Filter" at bounding box center [111, 150] width 28 height 19
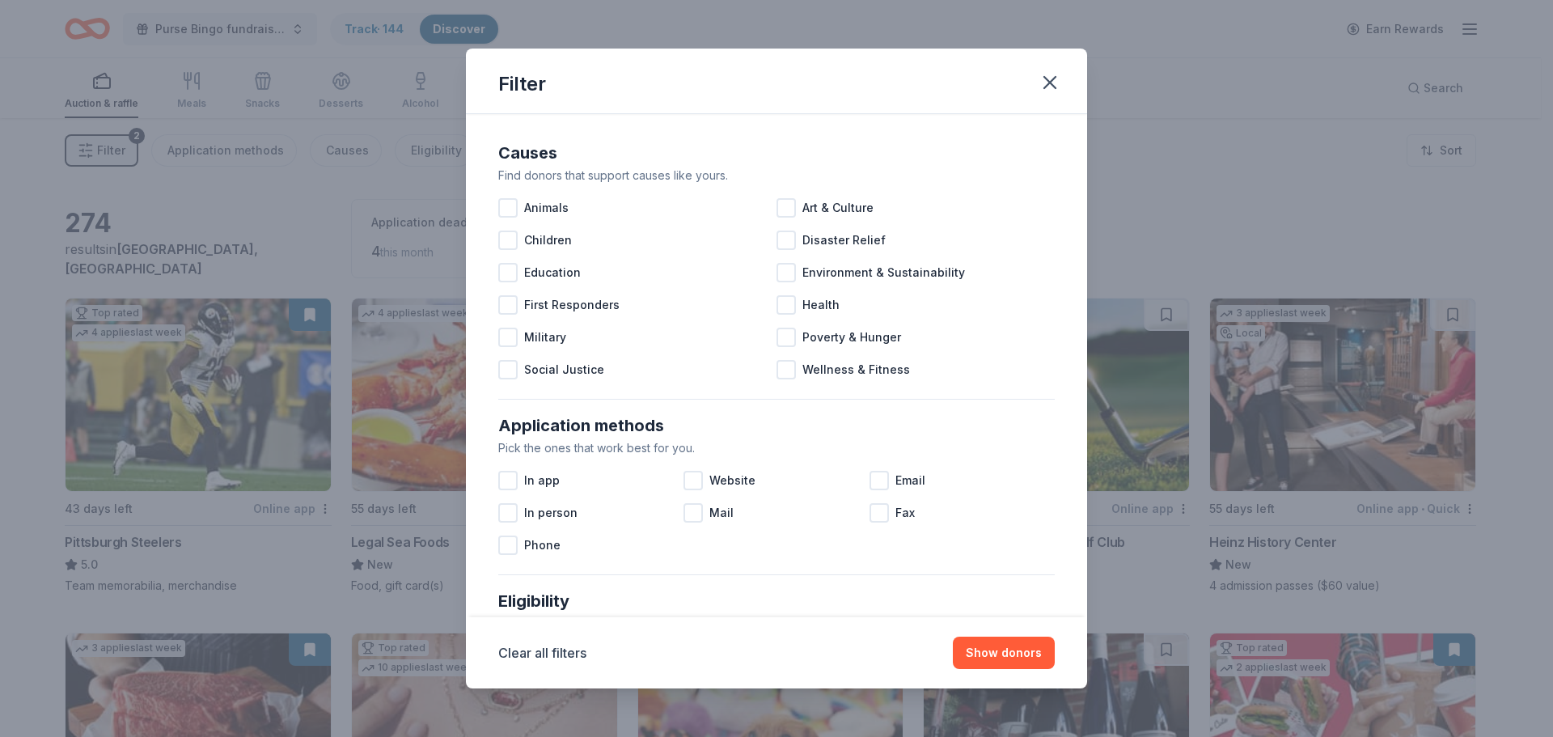
click at [59, 200] on div "Filter Causes Find donors that support causes like yours. Animals Art & Culture…" at bounding box center [776, 368] width 1553 height 737
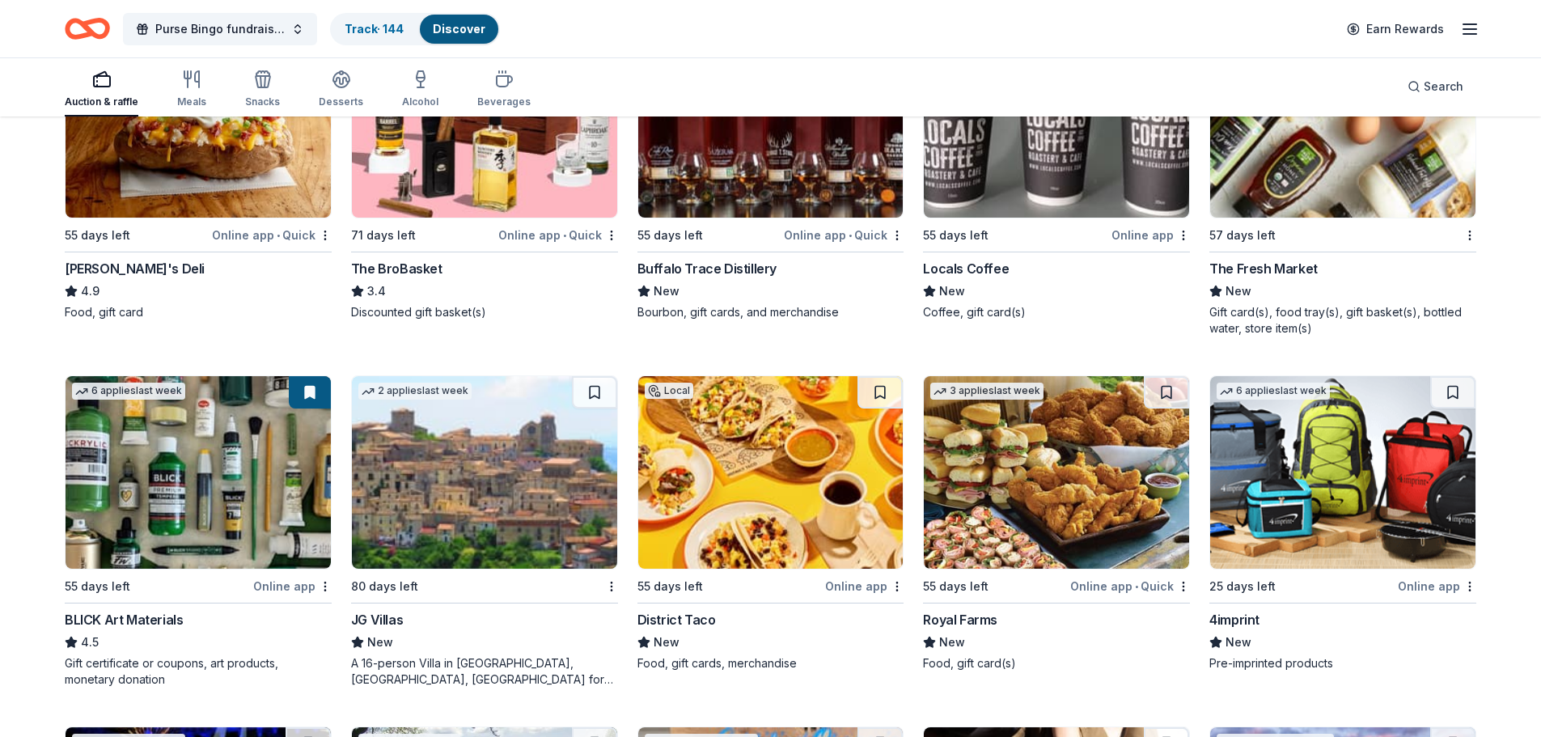
scroll to position [3386, 0]
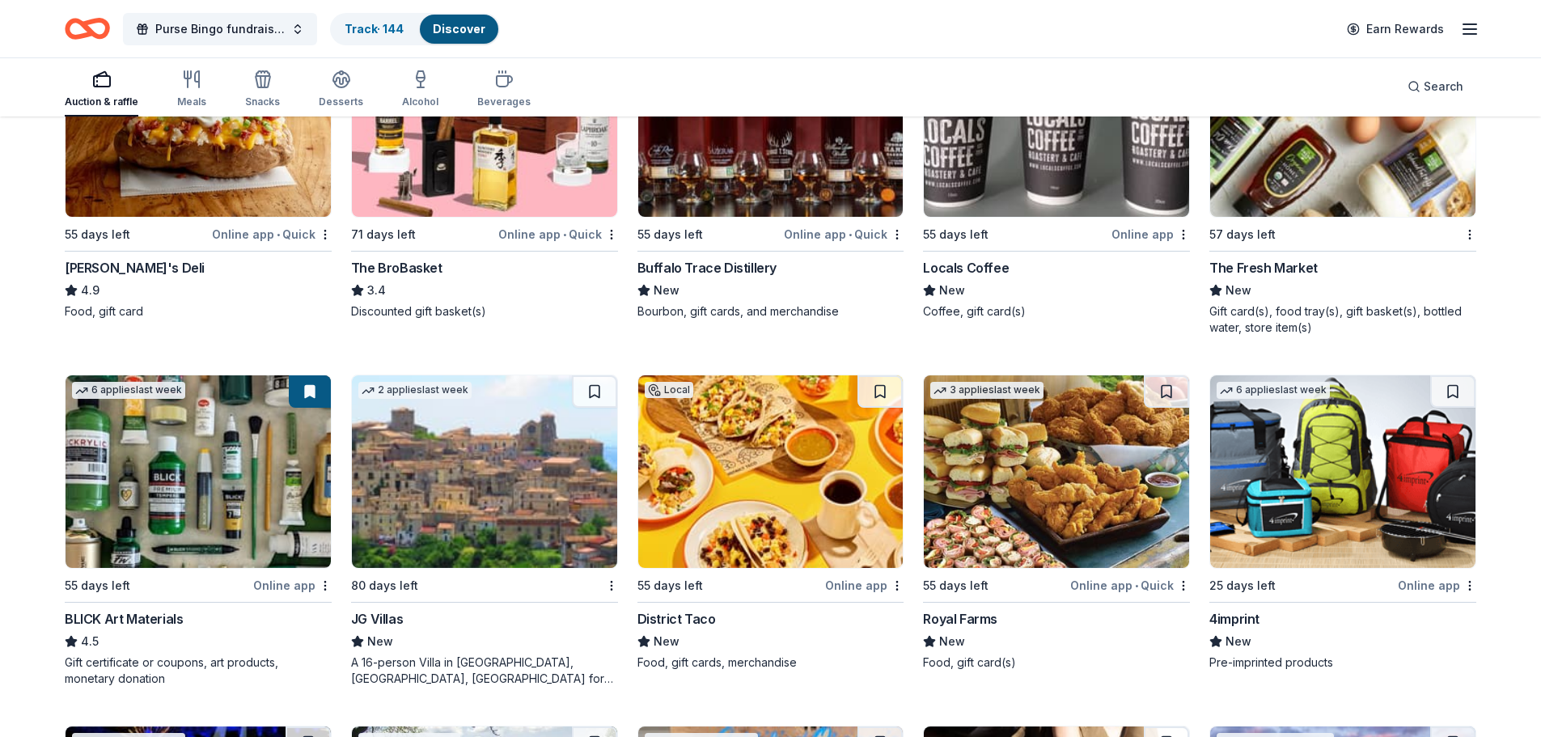
click at [1325, 167] on img at bounding box center [1342, 120] width 265 height 193
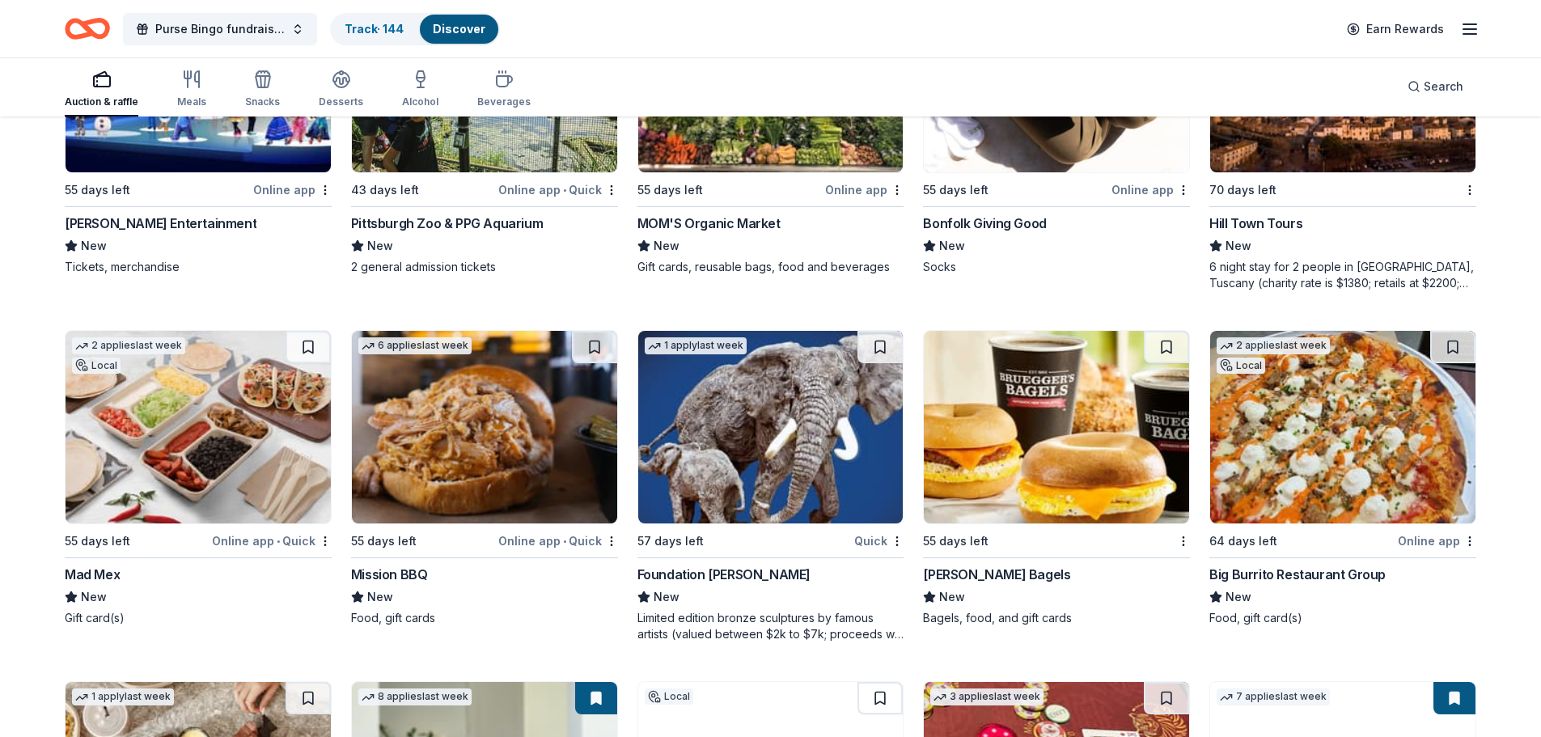
scroll to position [4241, 0]
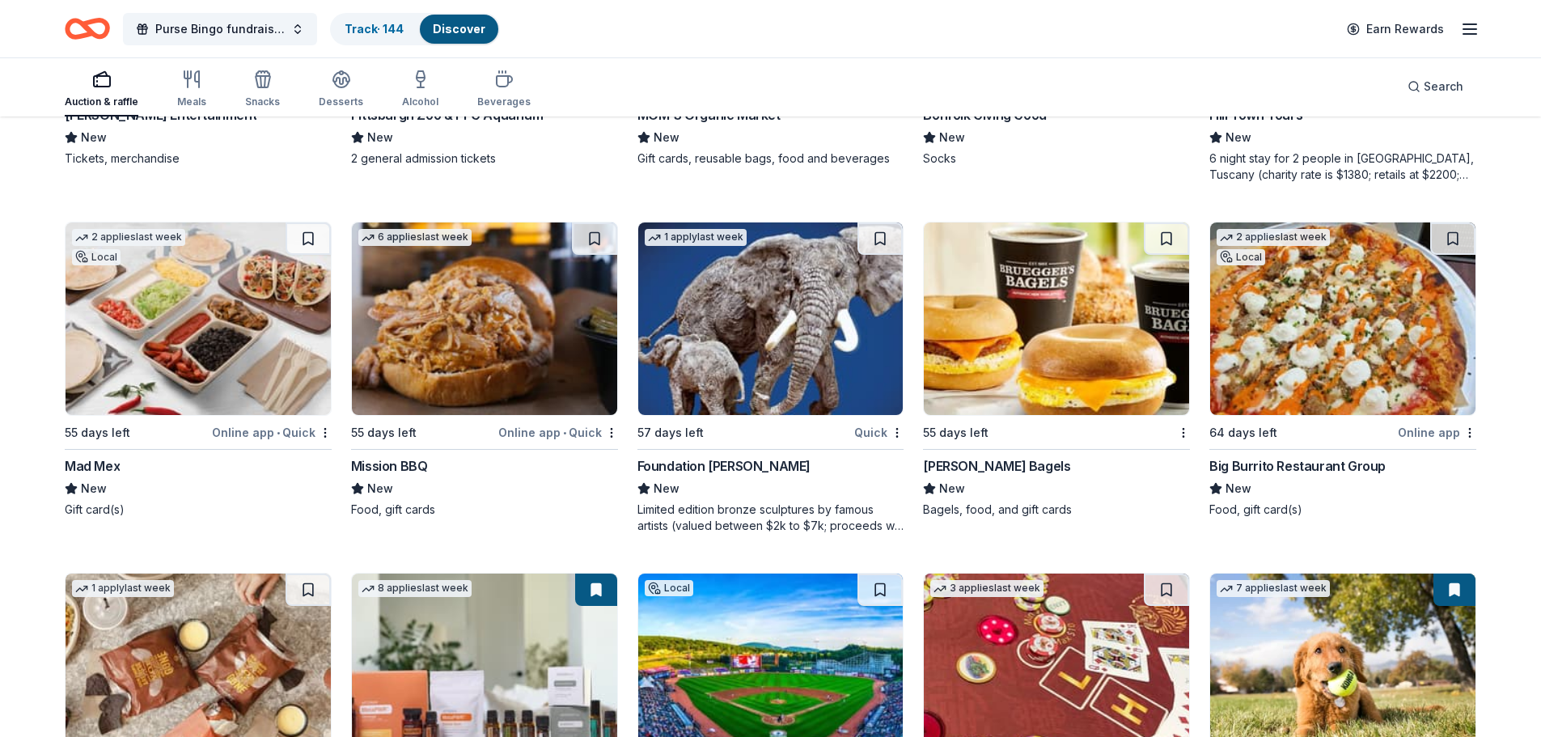
click at [505, 337] on img at bounding box center [484, 318] width 265 height 193
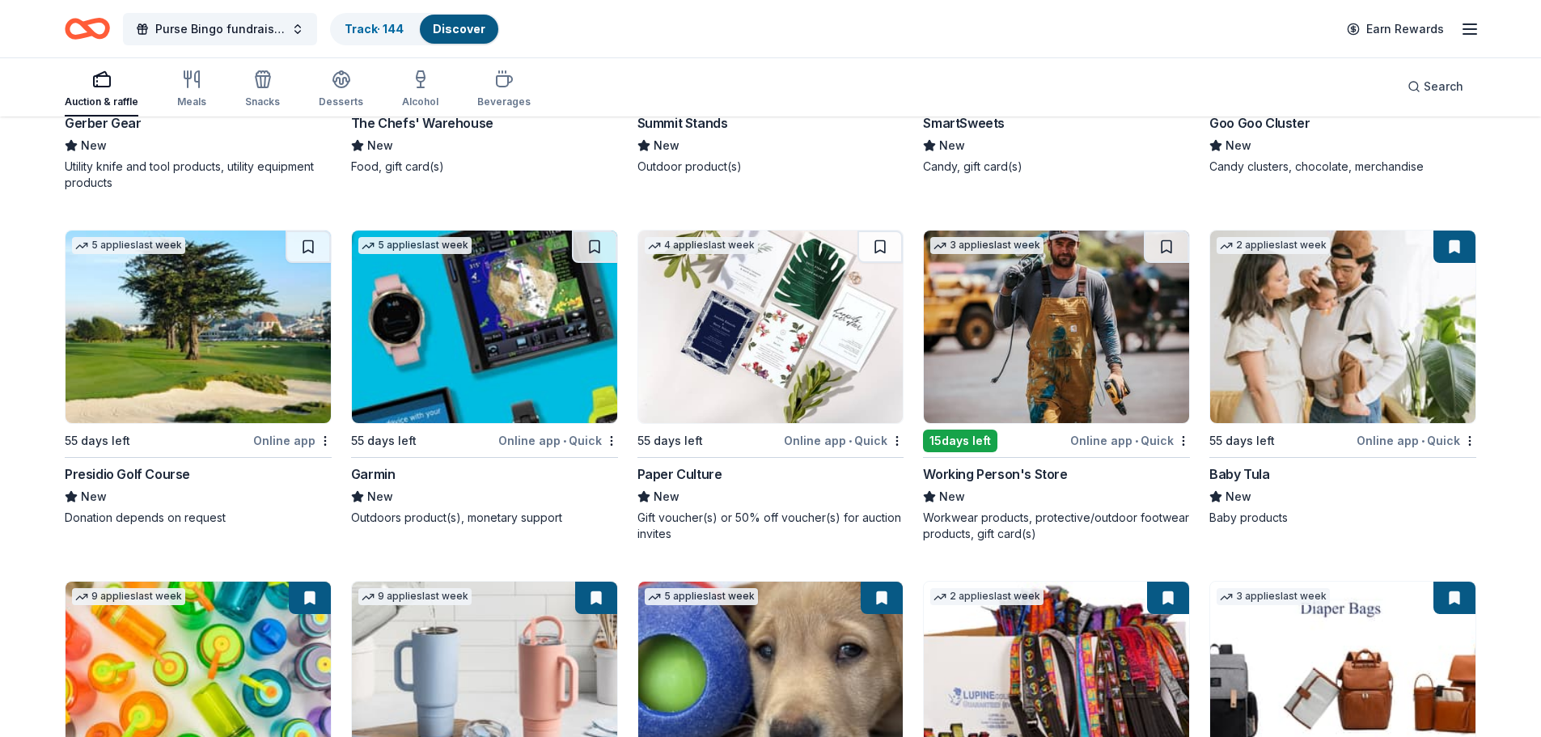
scroll to position [16721, 0]
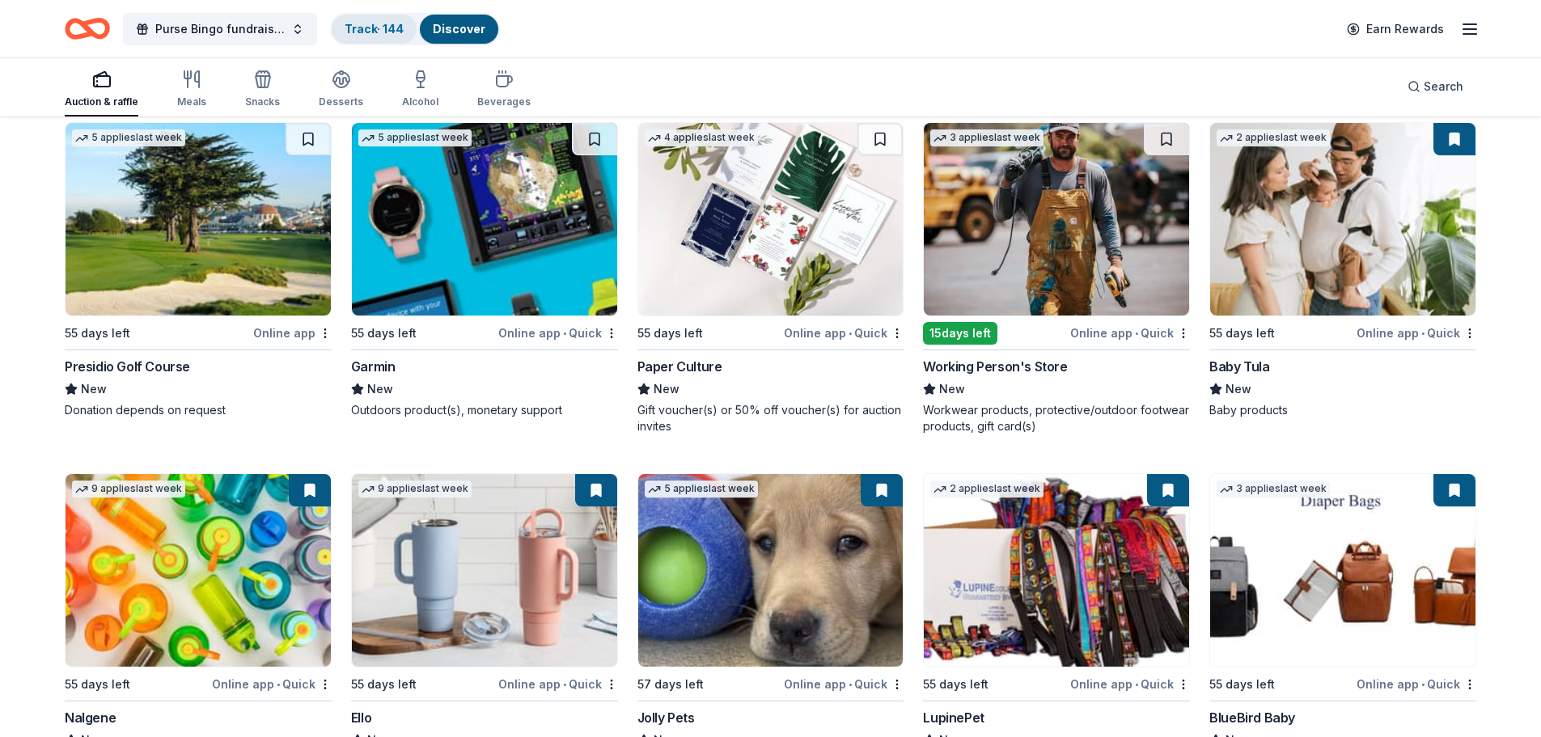
click at [371, 33] on link "Track · 144" at bounding box center [374, 29] width 59 height 14
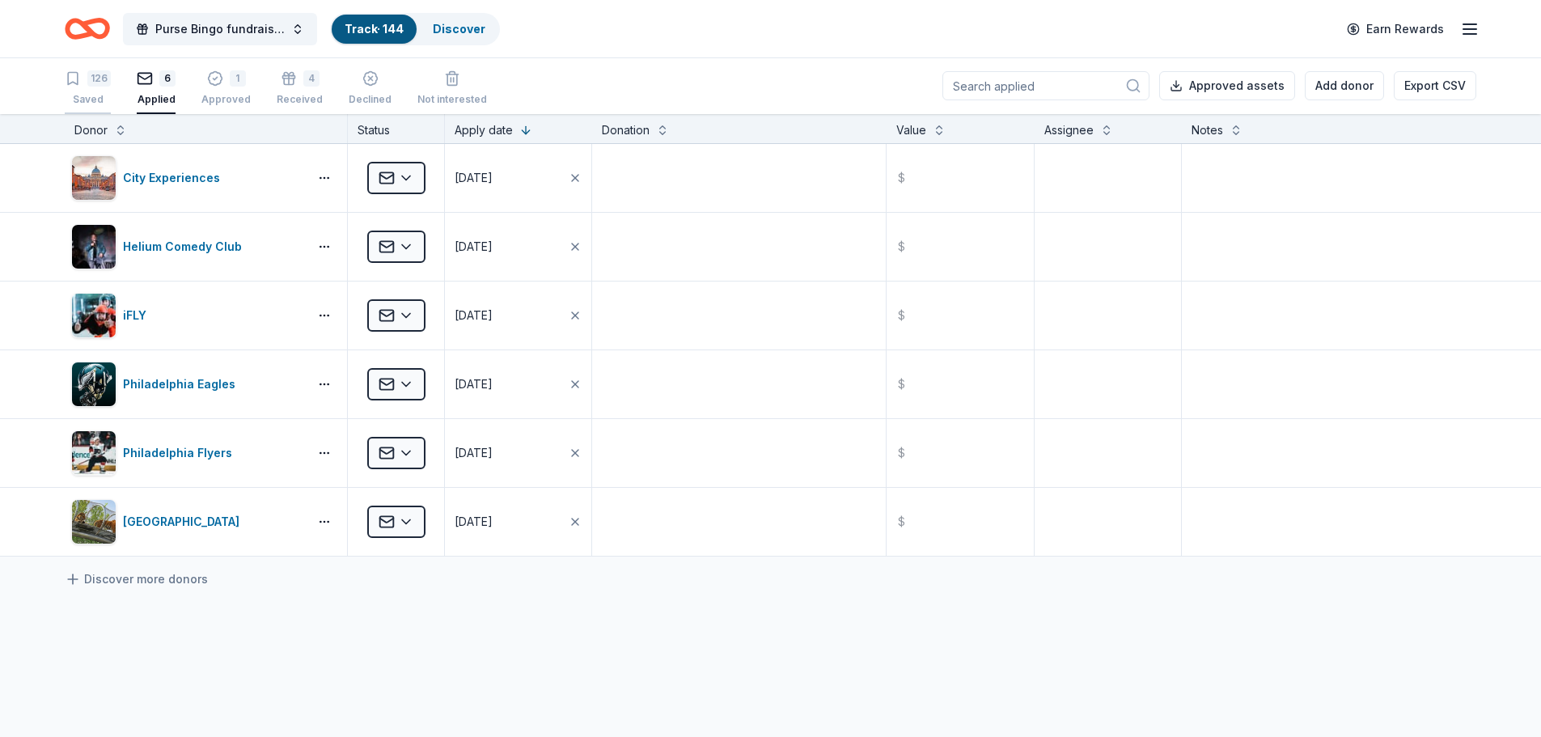
click at [88, 93] on div "Saved" at bounding box center [88, 99] width 46 height 13
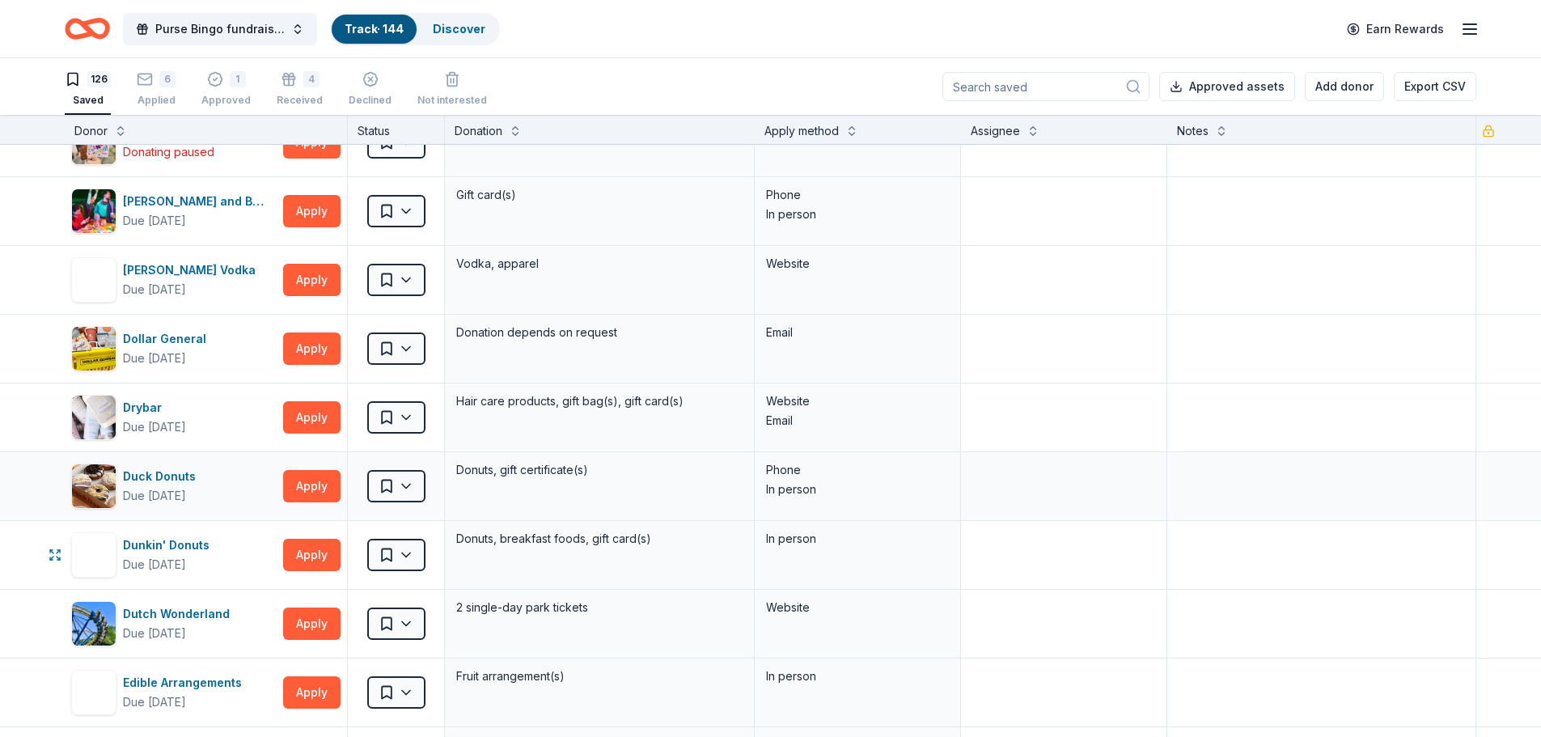
scroll to position [1861, 0]
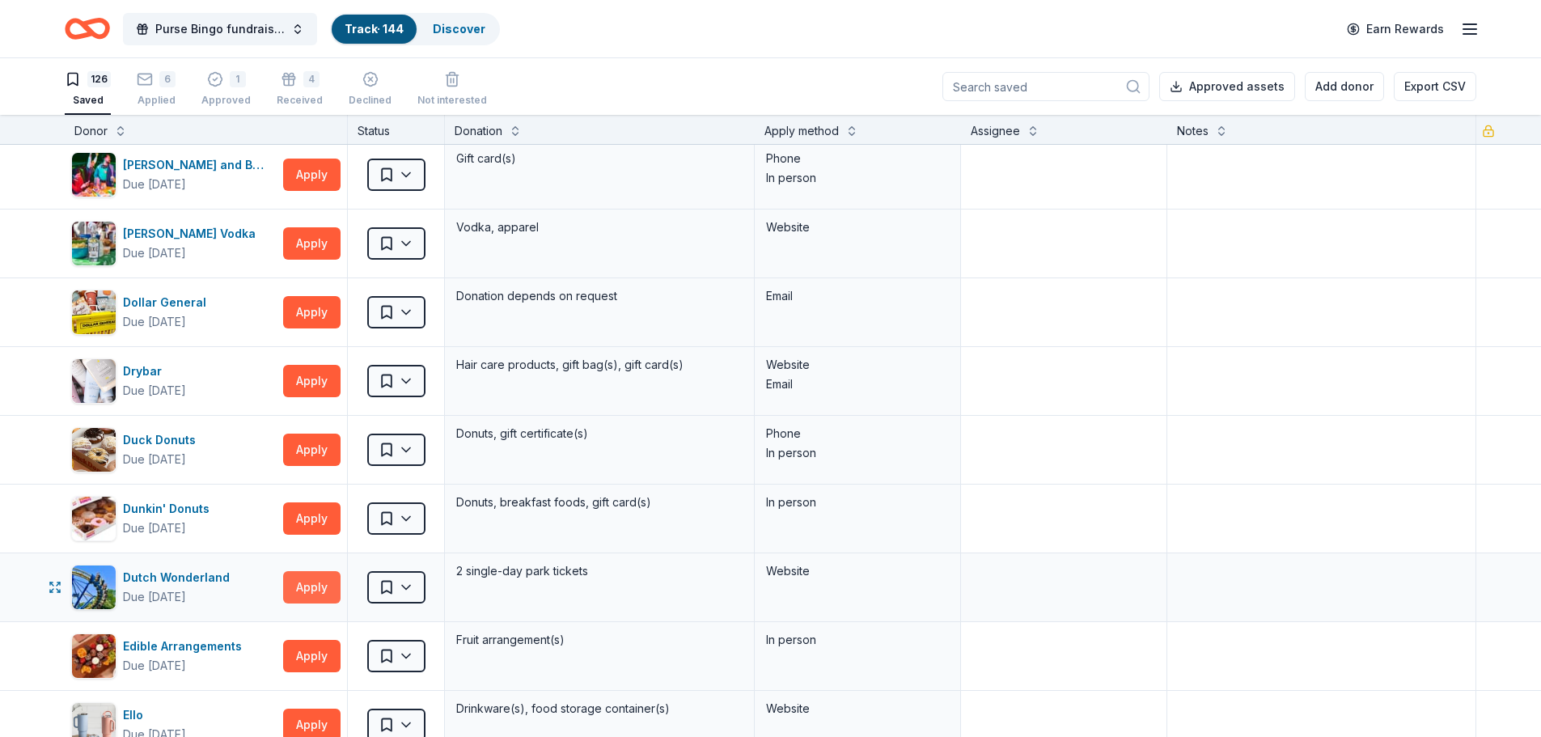
click at [313, 590] on button "Apply" at bounding box center [311, 587] width 57 height 32
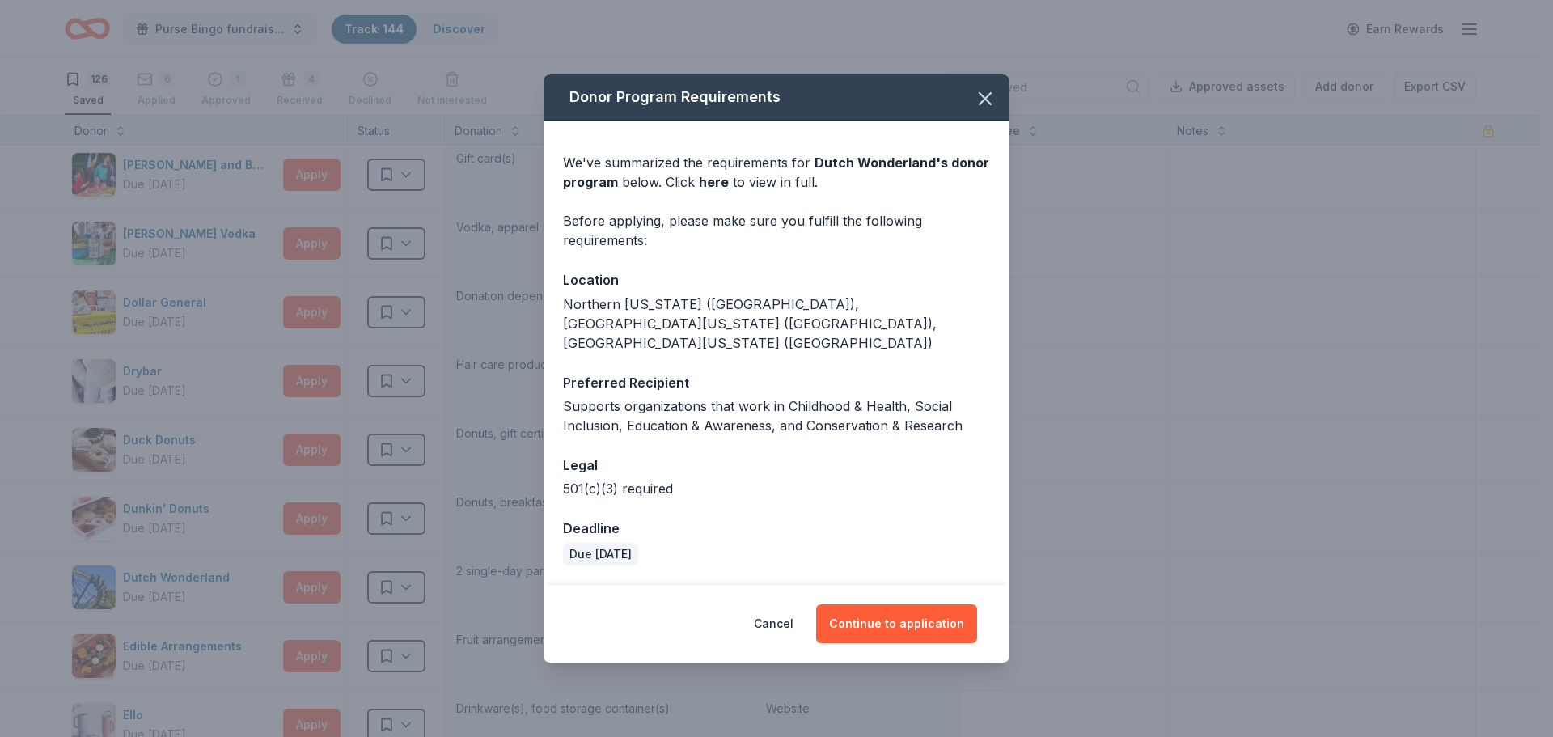
click at [362, 588] on div "Donor Program Requirements We've summarized the requirements for Dutch Wonderla…" at bounding box center [776, 368] width 1553 height 737
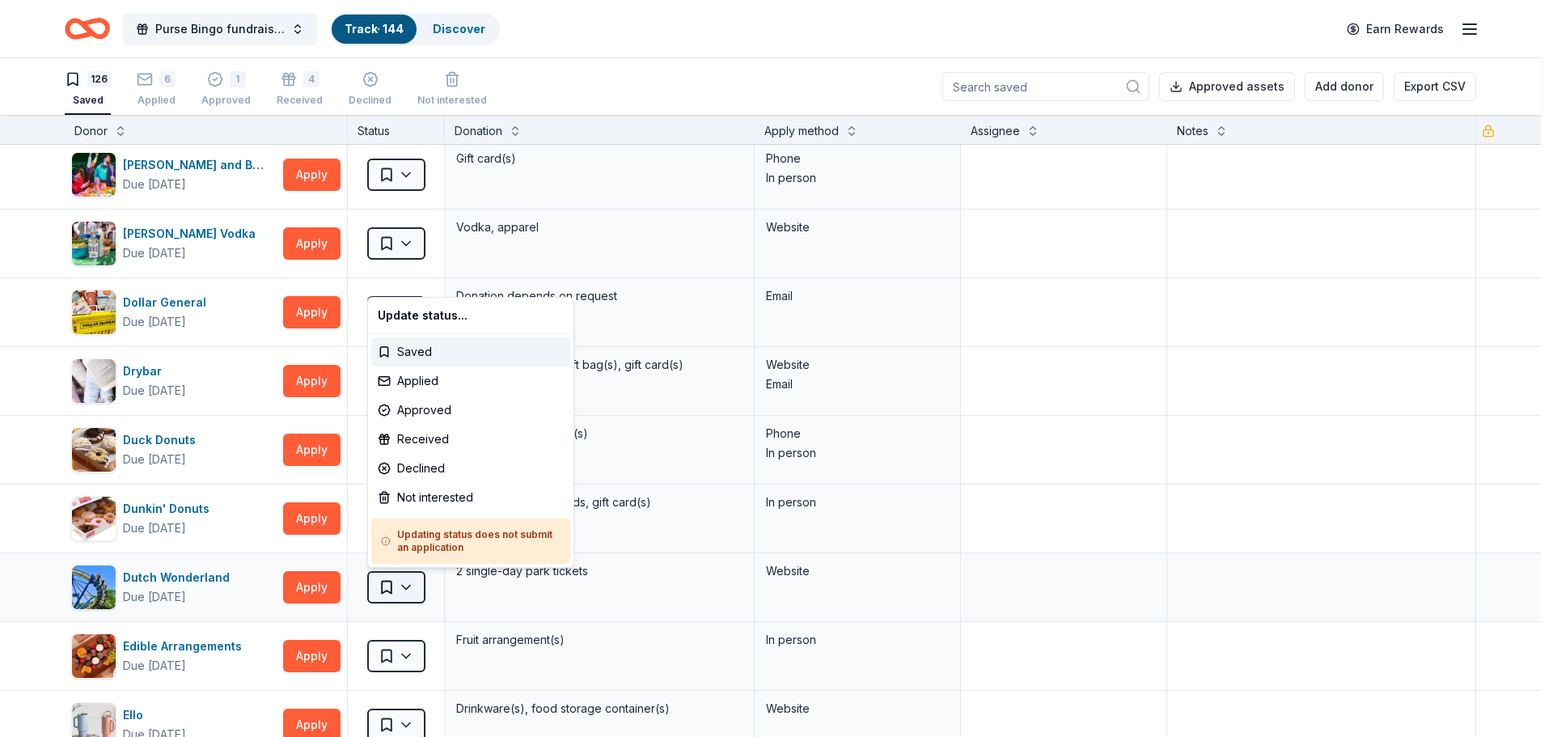
click at [394, 588] on html "Purse Bingo fundraiser - 2025 Track · 144 Discover Earn Rewards 126 Saved 6 App…" at bounding box center [776, 368] width 1553 height 737
click at [434, 499] on div "Not interested" at bounding box center [470, 497] width 199 height 29
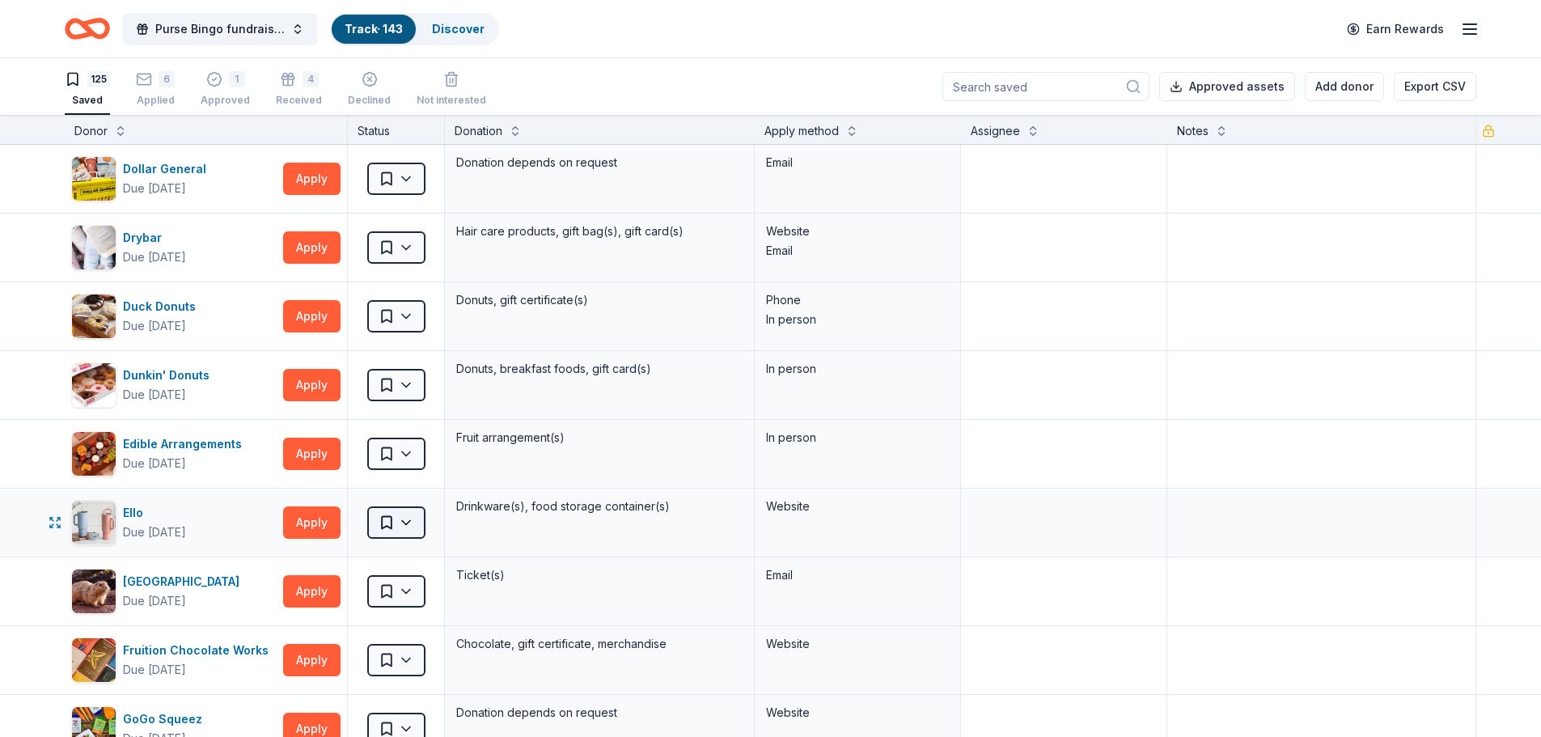
scroll to position [2022, 0]
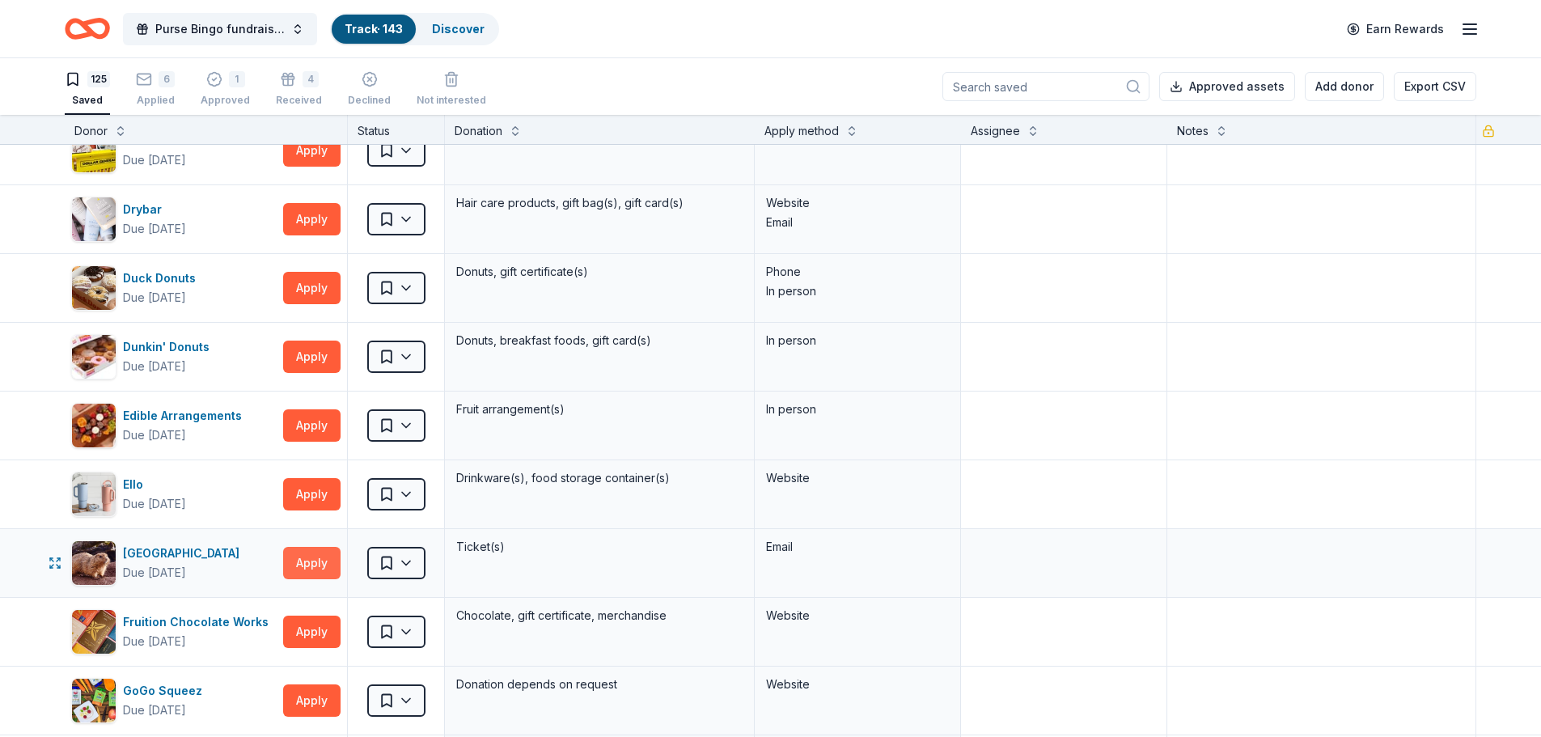
click at [311, 560] on button "Apply" at bounding box center [311, 563] width 57 height 32
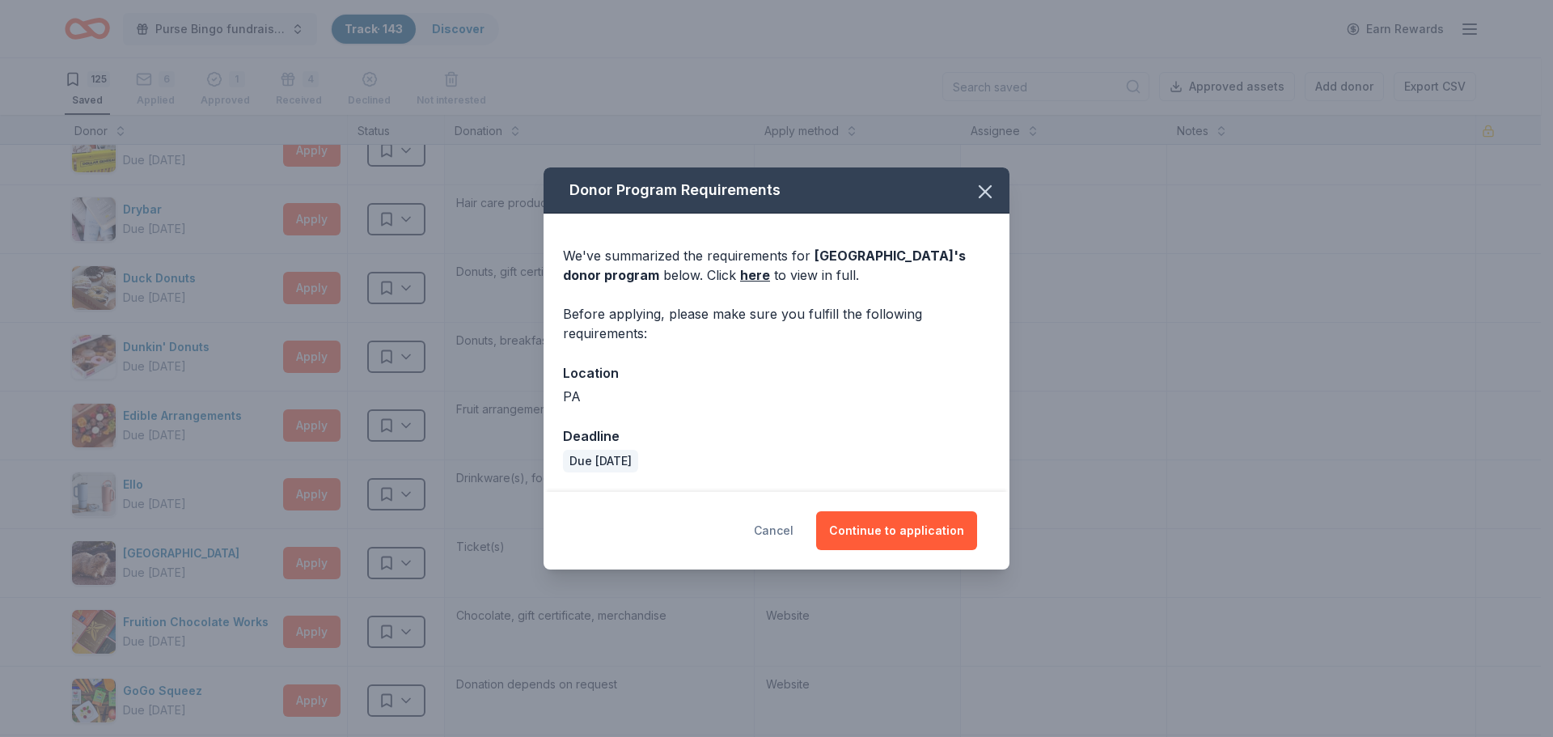
click at [794, 536] on button "Cancel" at bounding box center [774, 530] width 40 height 39
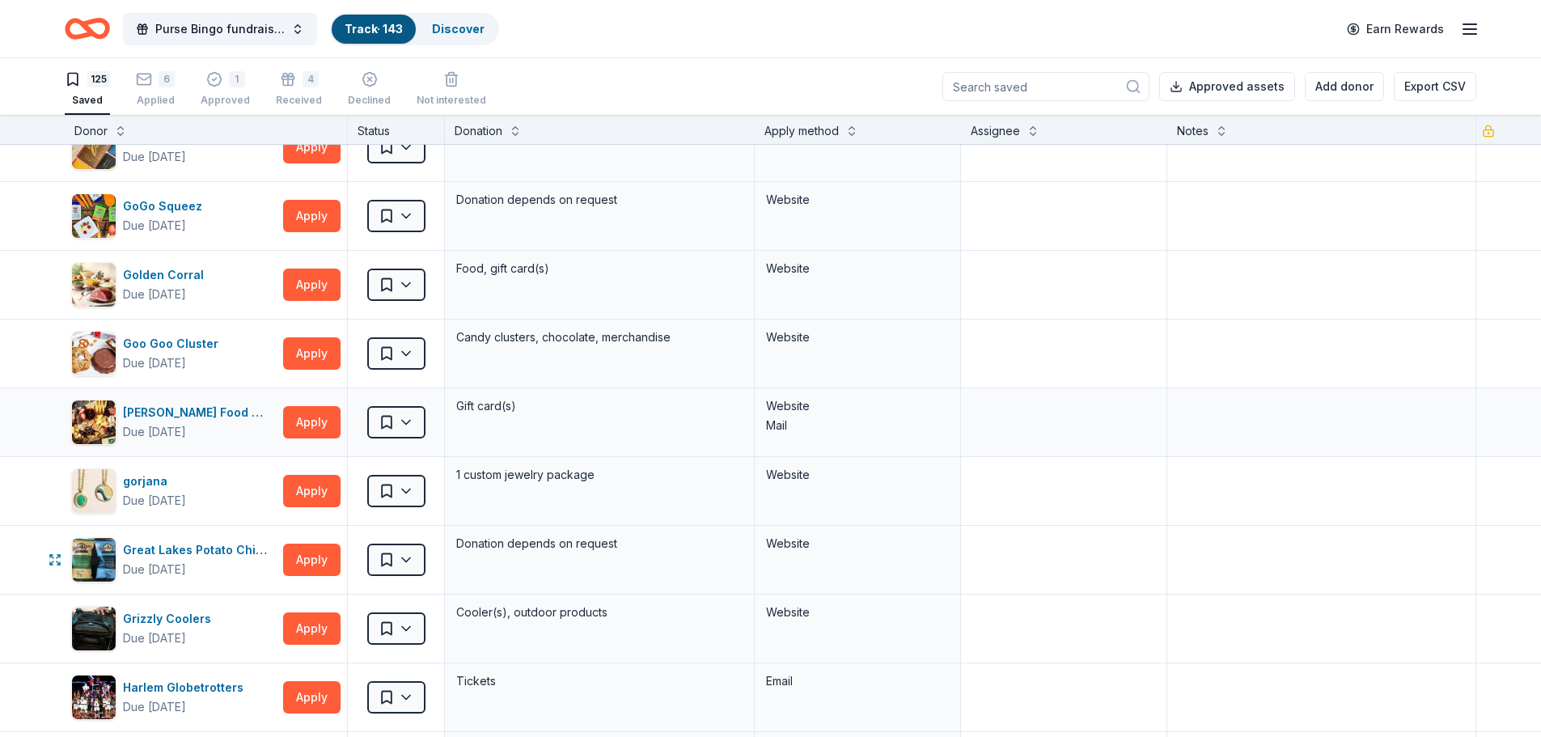
scroll to position [2508, 0]
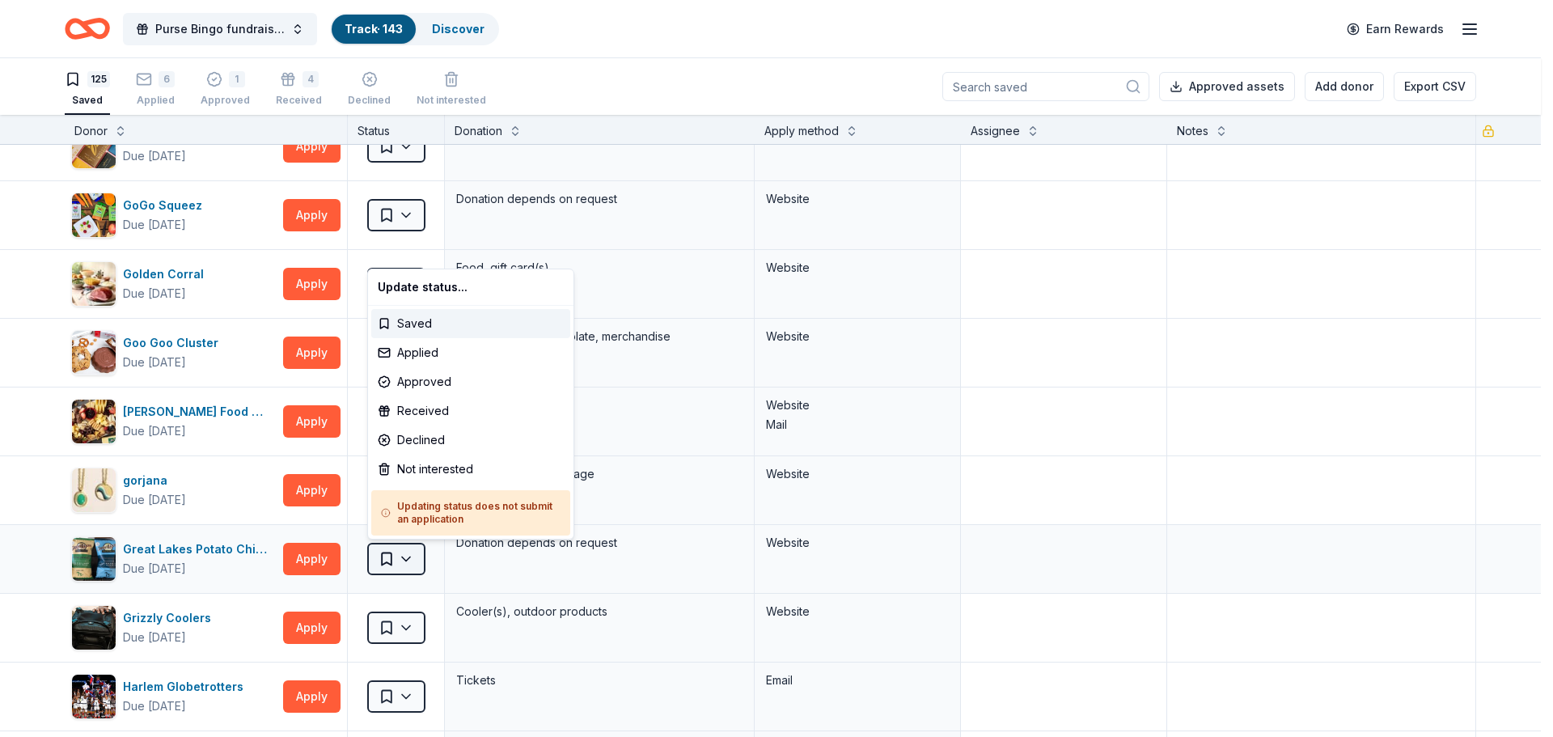
click at [386, 553] on html "Purse Bingo fundraiser - 2025 Track · 143 Discover Earn Rewards 125 Saved 6 App…" at bounding box center [776, 368] width 1553 height 737
click at [416, 473] on div "Not interested" at bounding box center [470, 469] width 199 height 29
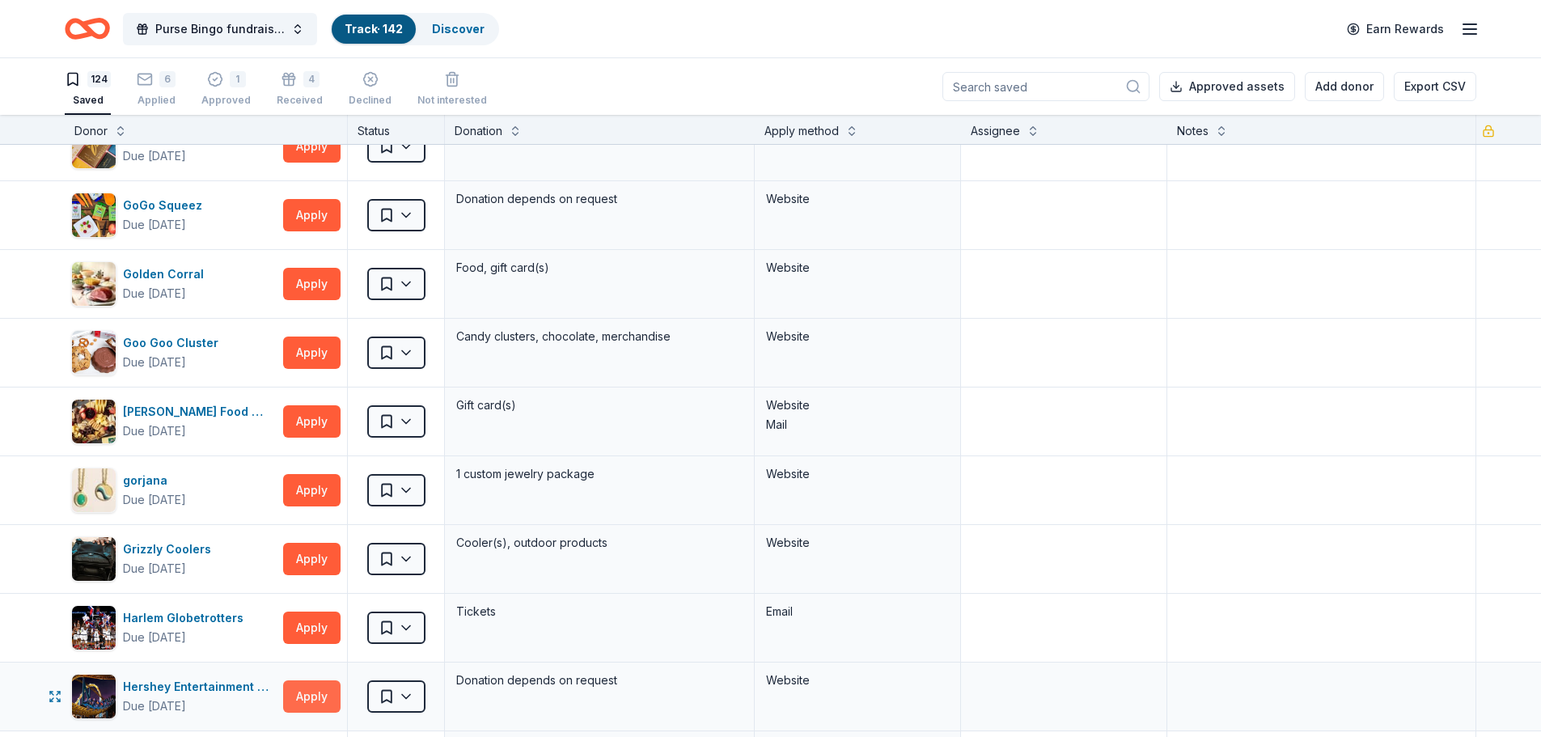
click at [316, 696] on button "Apply" at bounding box center [311, 696] width 57 height 32
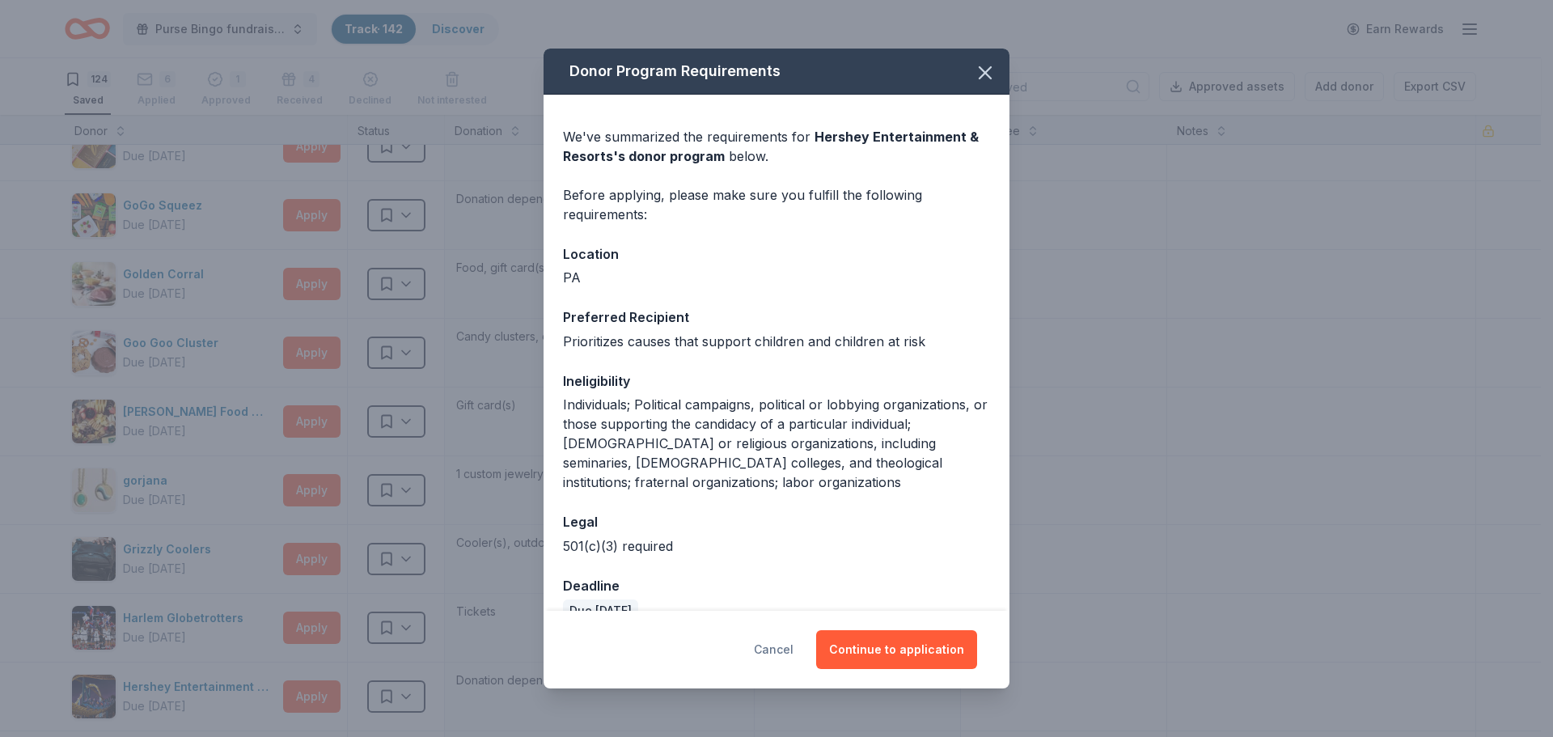
click at [779, 648] on button "Cancel" at bounding box center [774, 649] width 40 height 39
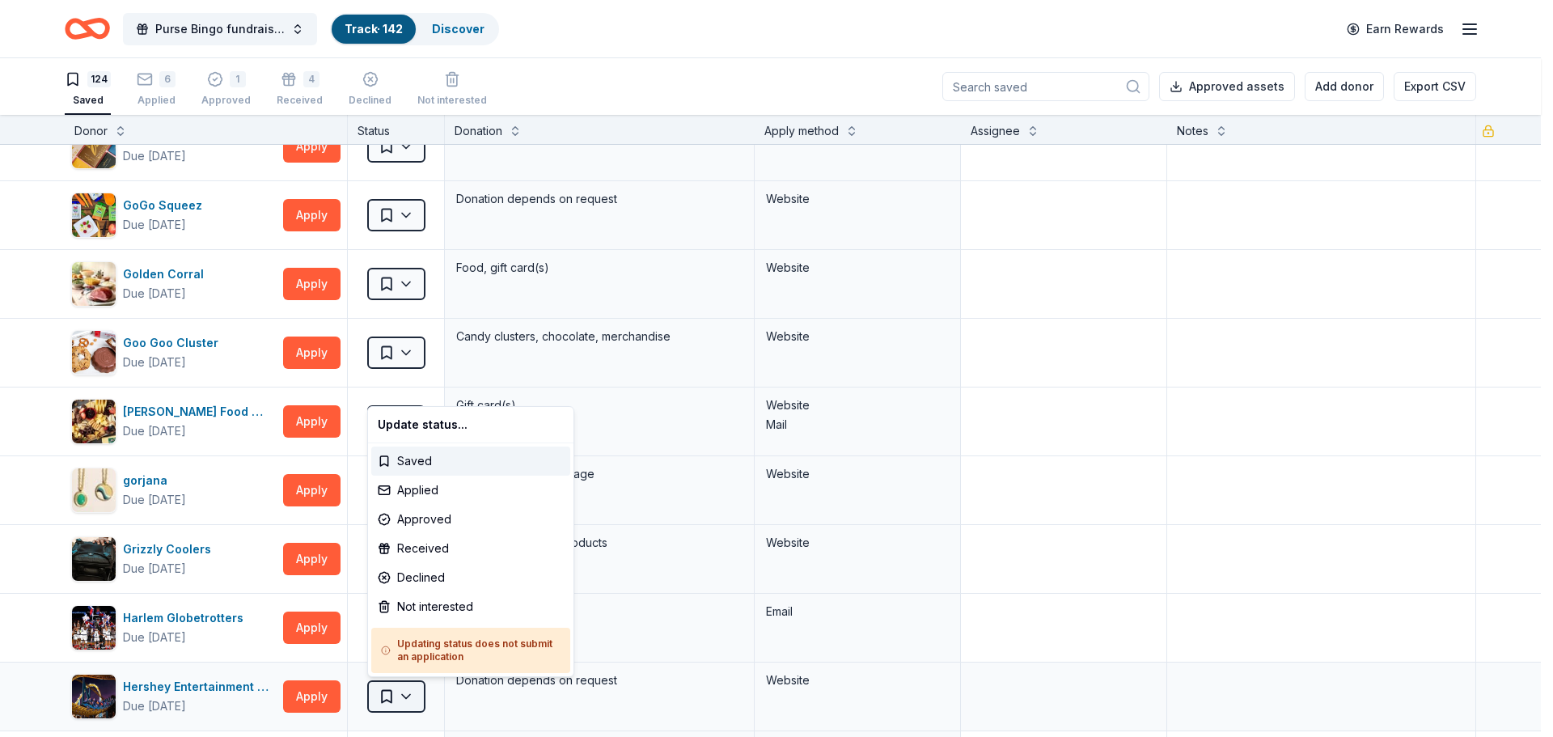
click at [417, 692] on html "Purse Bingo fundraiser - 2025 Track · 142 Discover Earn Rewards 124 Saved 6 App…" at bounding box center [776, 368] width 1553 height 737
click at [446, 574] on div "Declined" at bounding box center [470, 577] width 199 height 29
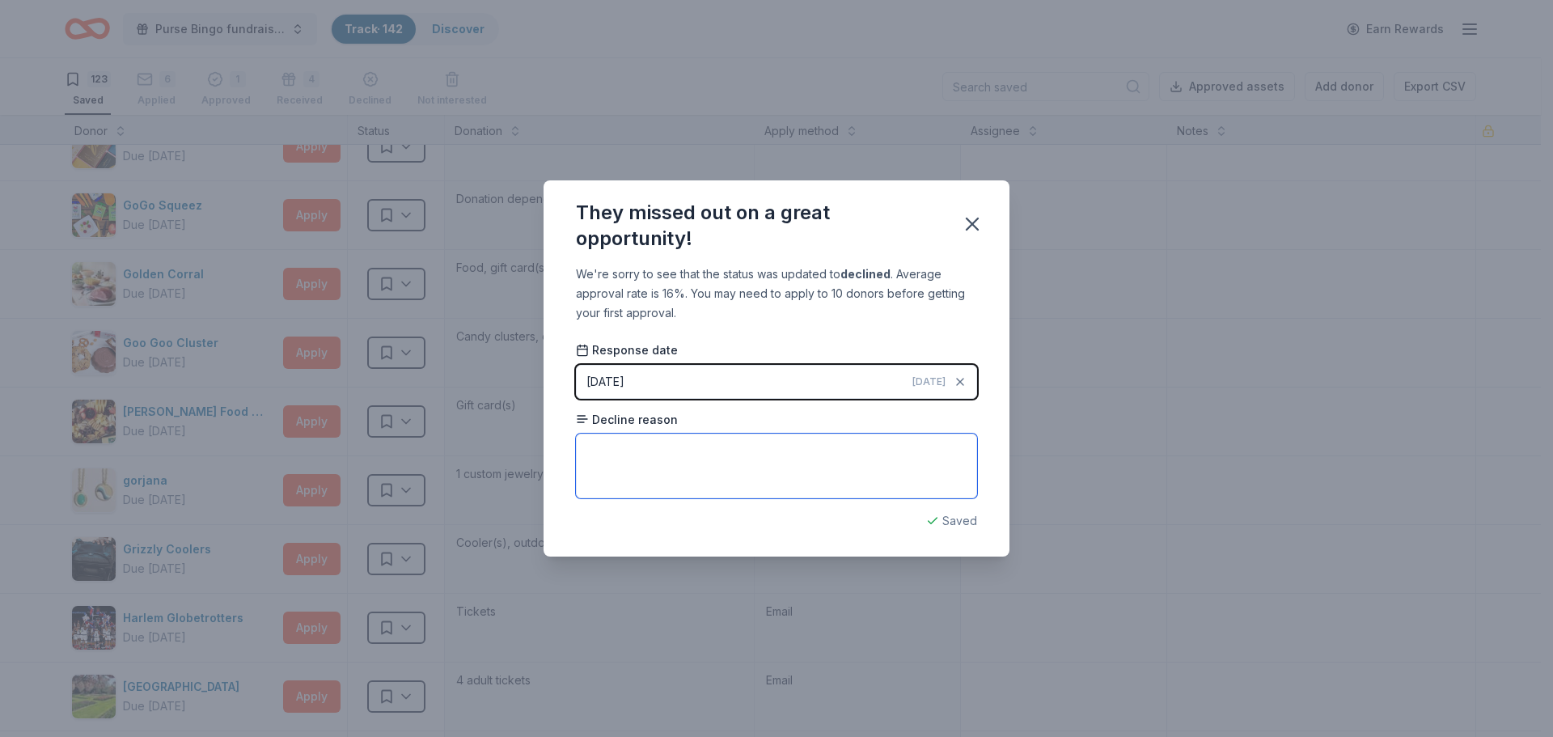
click at [676, 468] on textarea at bounding box center [776, 466] width 401 height 65
type textarea "religious"
click at [980, 220] on icon "button" at bounding box center [972, 224] width 23 height 23
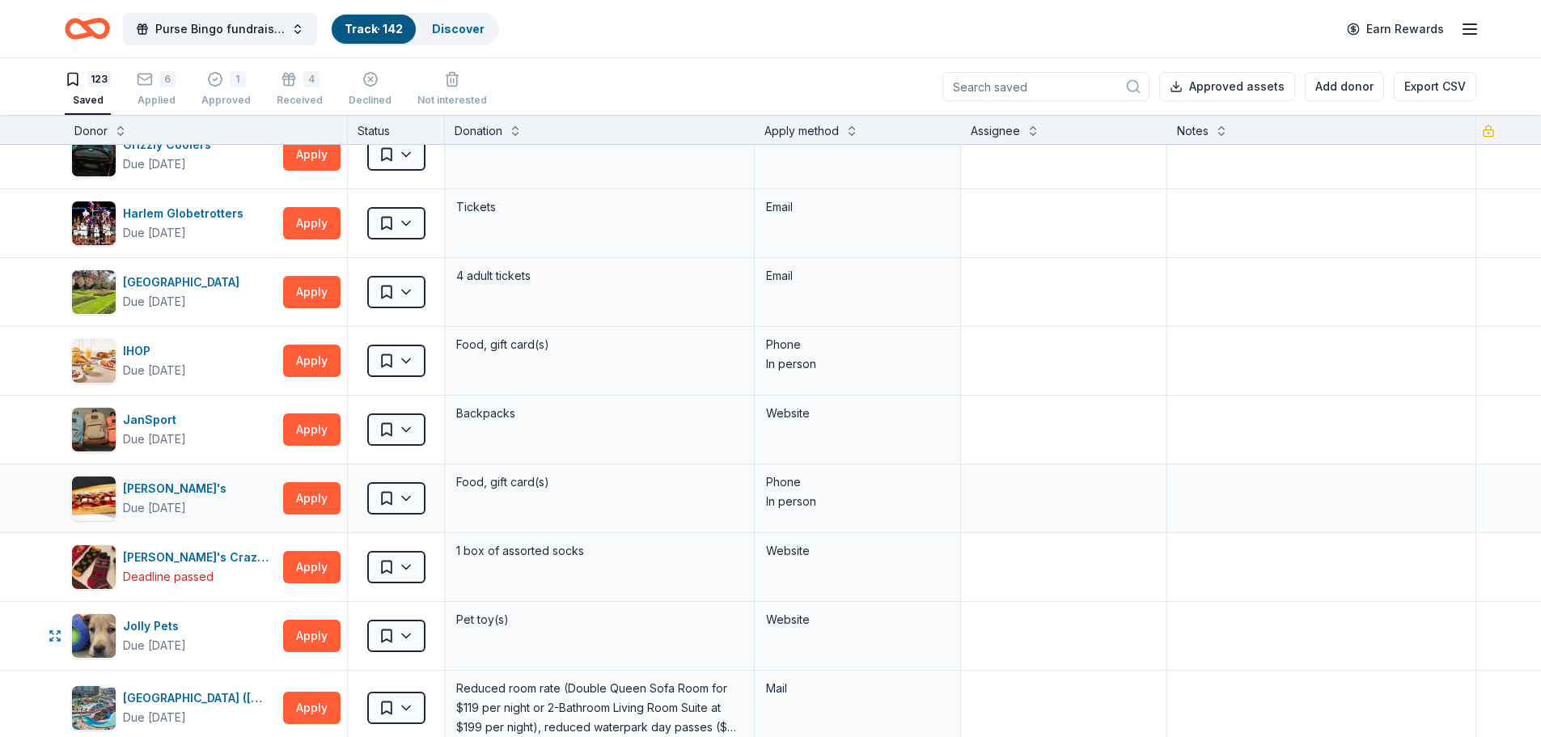
scroll to position [2993, 0]
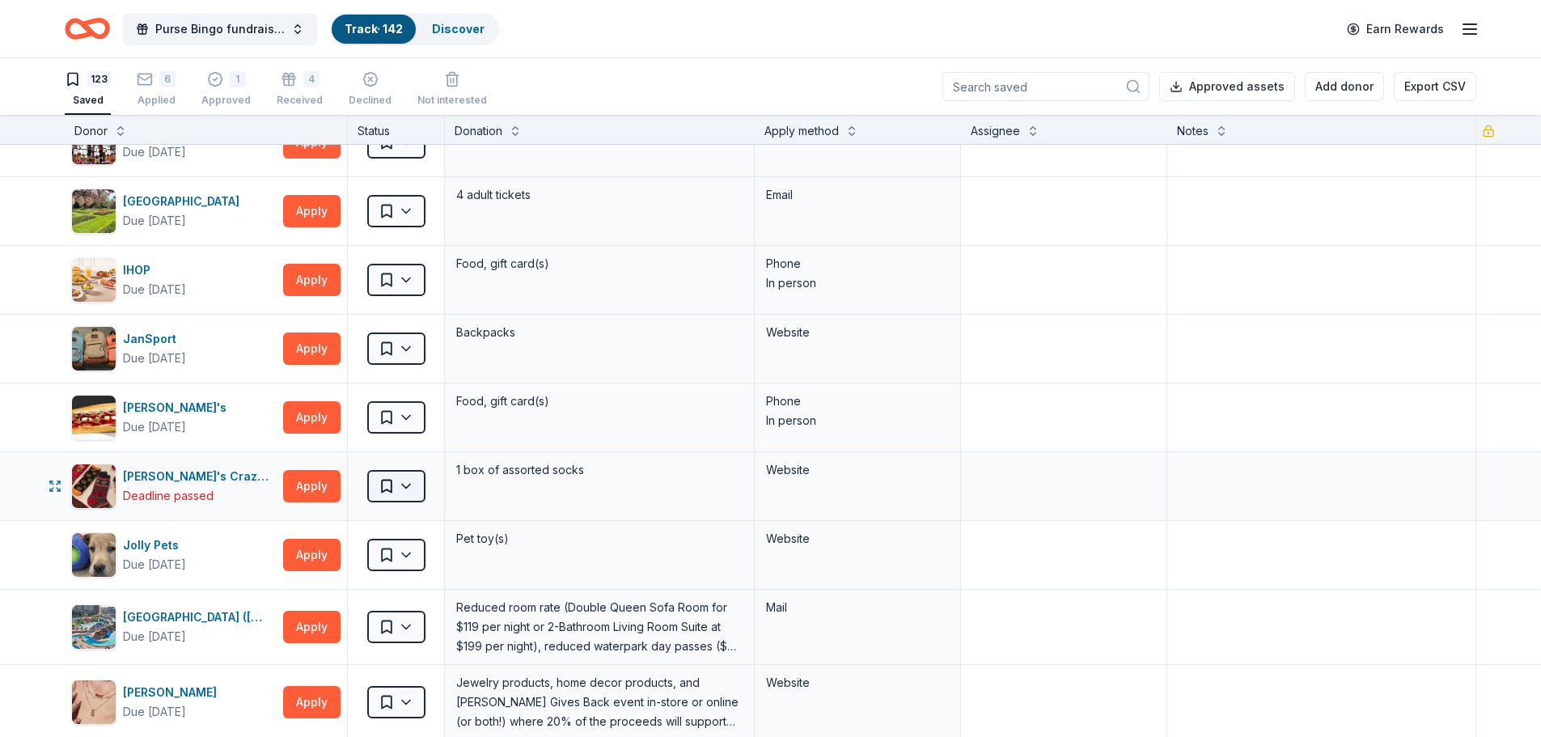
click at [399, 485] on html "Purse Bingo fundraiser - 2025 Track · 142 Discover Earn Rewards 123 Saved 6 App…" at bounding box center [770, 368] width 1541 height 737
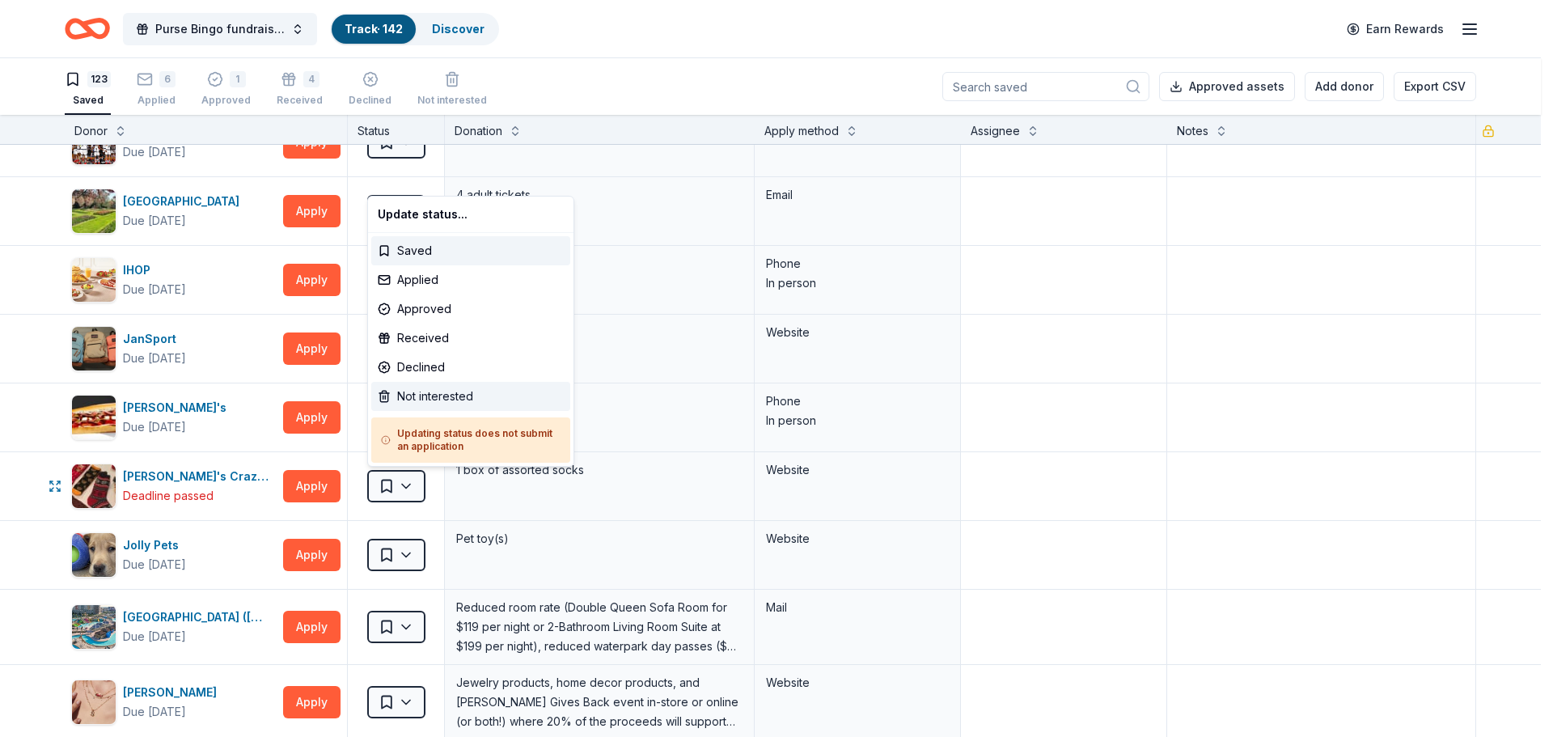
click at [437, 396] on div "Not interested" at bounding box center [470, 396] width 199 height 29
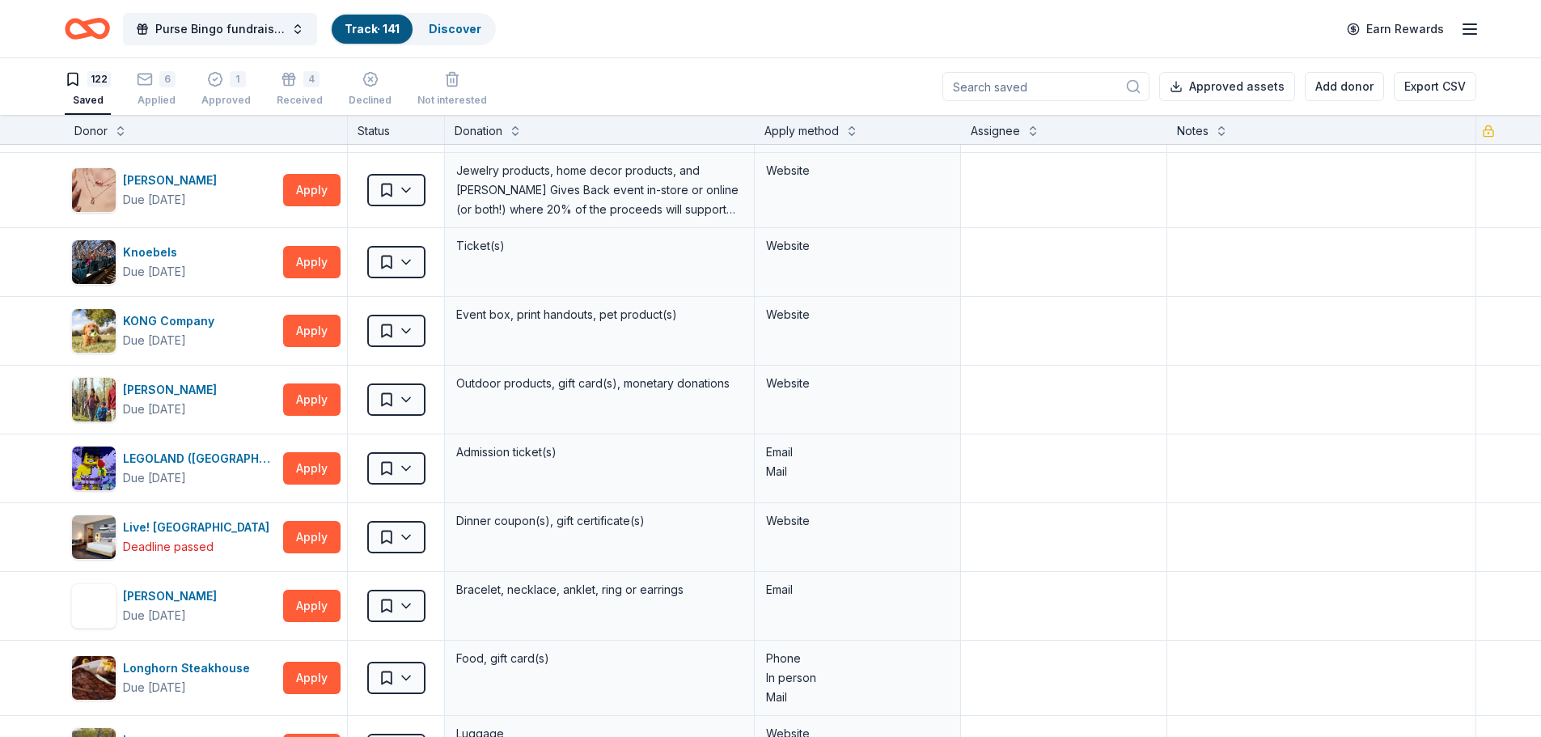
scroll to position [3449, 0]
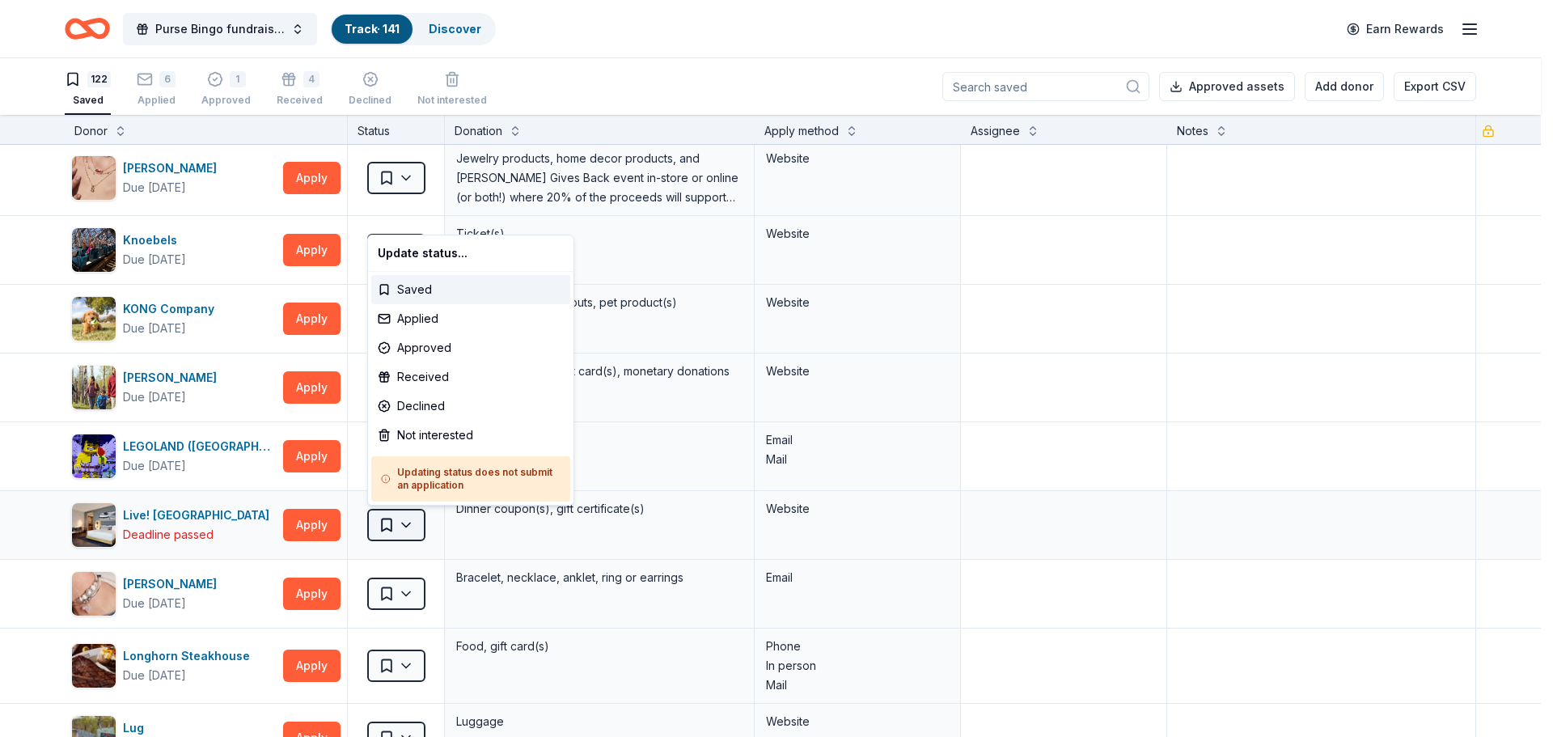
click at [403, 527] on html "Purse Bingo fundraiser - 2025 Track · 141 Discover Earn Rewards 122 Saved 6 App…" at bounding box center [776, 368] width 1553 height 737
click at [434, 438] on div "Not interested" at bounding box center [470, 435] width 199 height 29
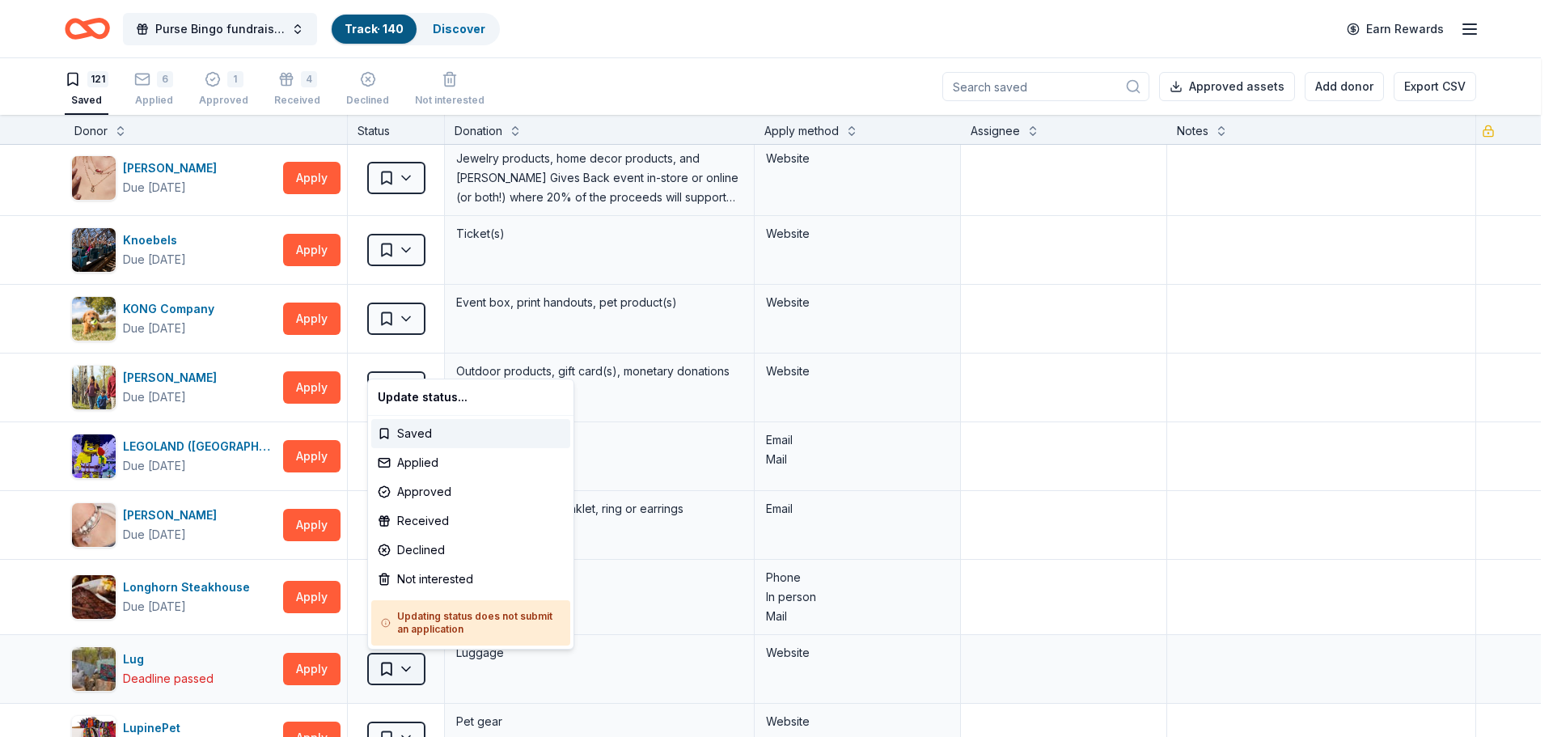
click at [412, 668] on html "Purse Bingo fundraiser - 2025 Track · 140 Discover Earn Rewards 121 Saved 6 App…" at bounding box center [776, 368] width 1553 height 737
click at [1120, 577] on html "Purse Bingo fundraiser - 2025 Track · 140 Discover Earn Rewards 121 Saved 6 App…" at bounding box center [776, 368] width 1553 height 737
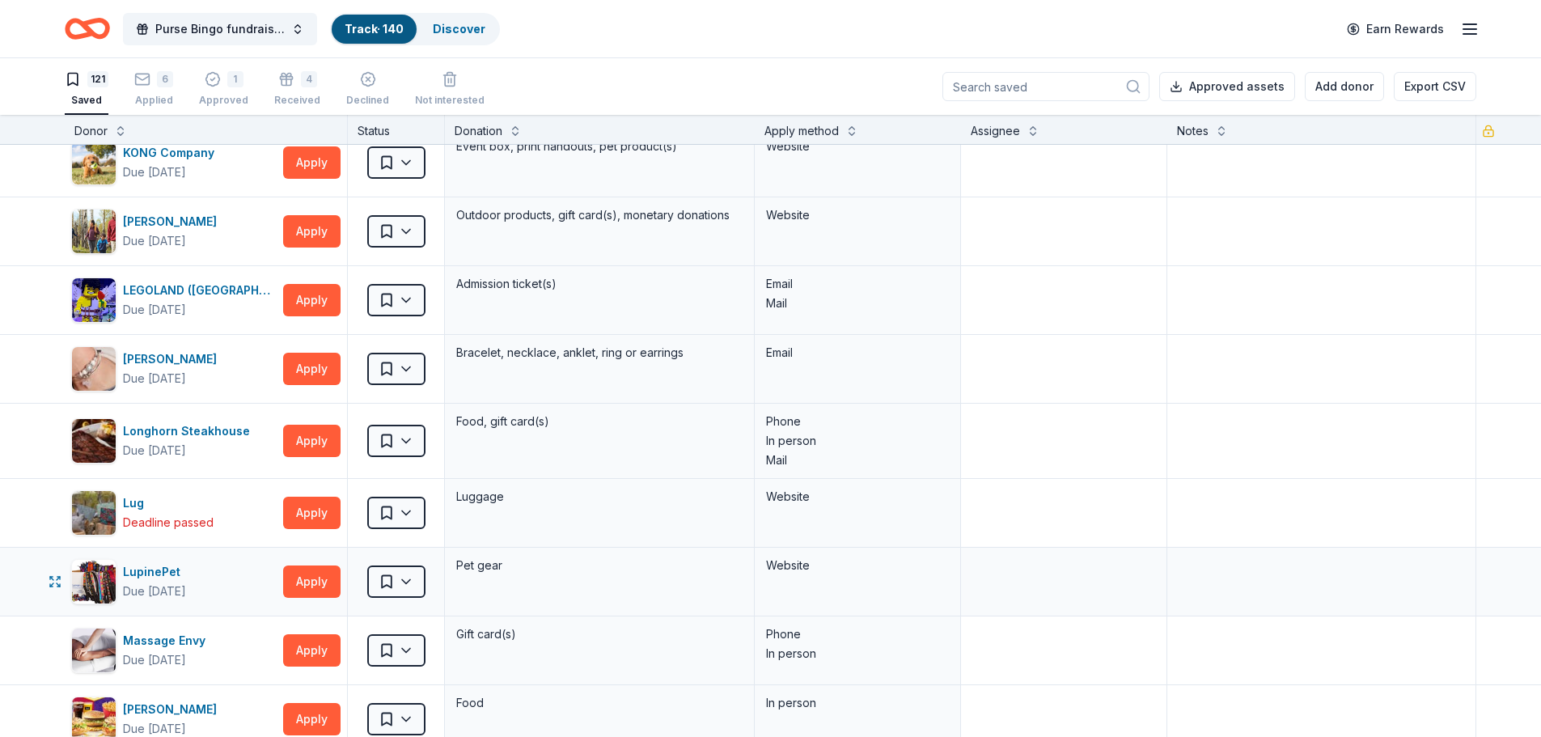
scroll to position [3611, 0]
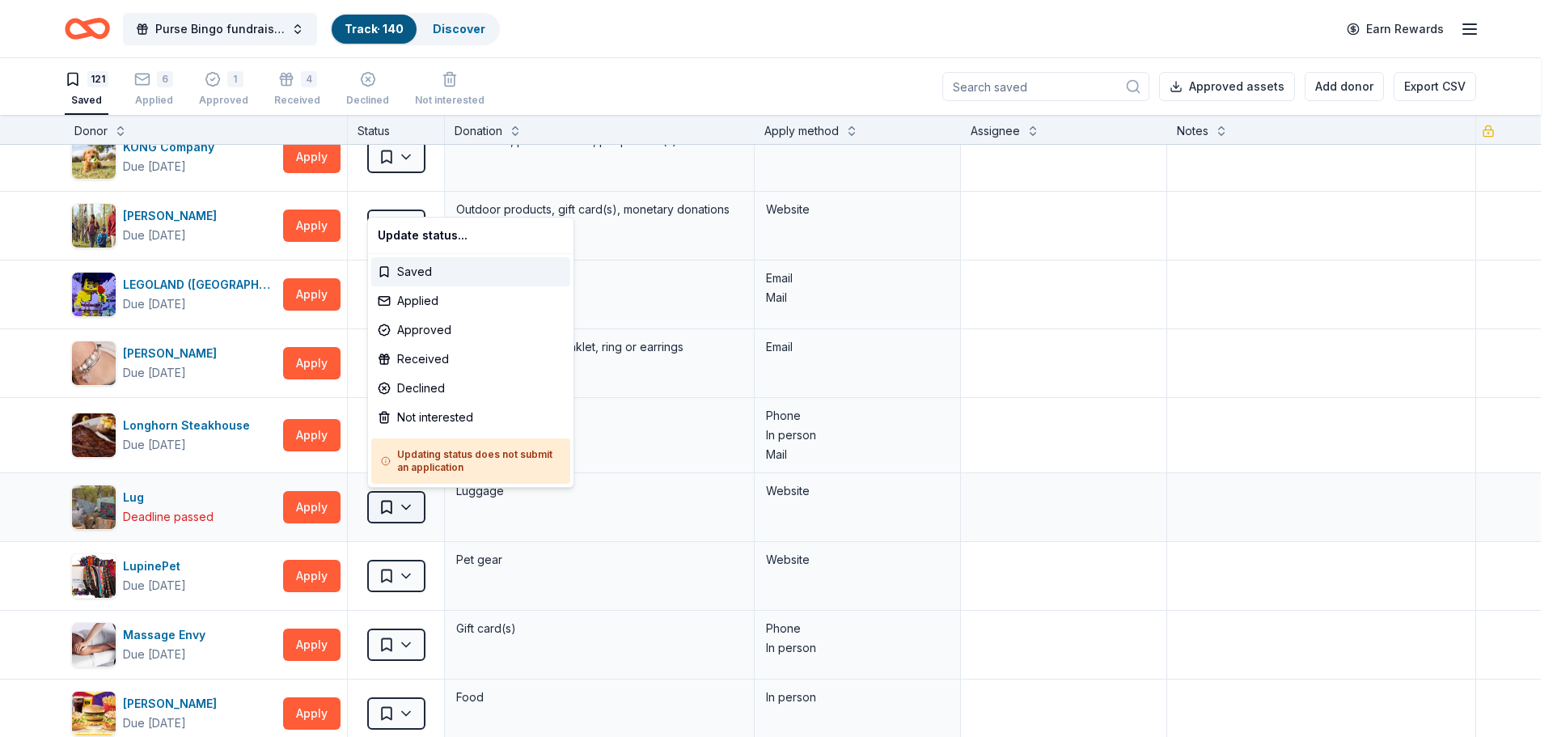
click at [417, 506] on html "Purse Bingo fundraiser - 2025 Track · 140 Discover Earn Rewards 121 Saved 6 App…" at bounding box center [776, 368] width 1553 height 737
click at [451, 415] on div "Not interested" at bounding box center [470, 417] width 199 height 29
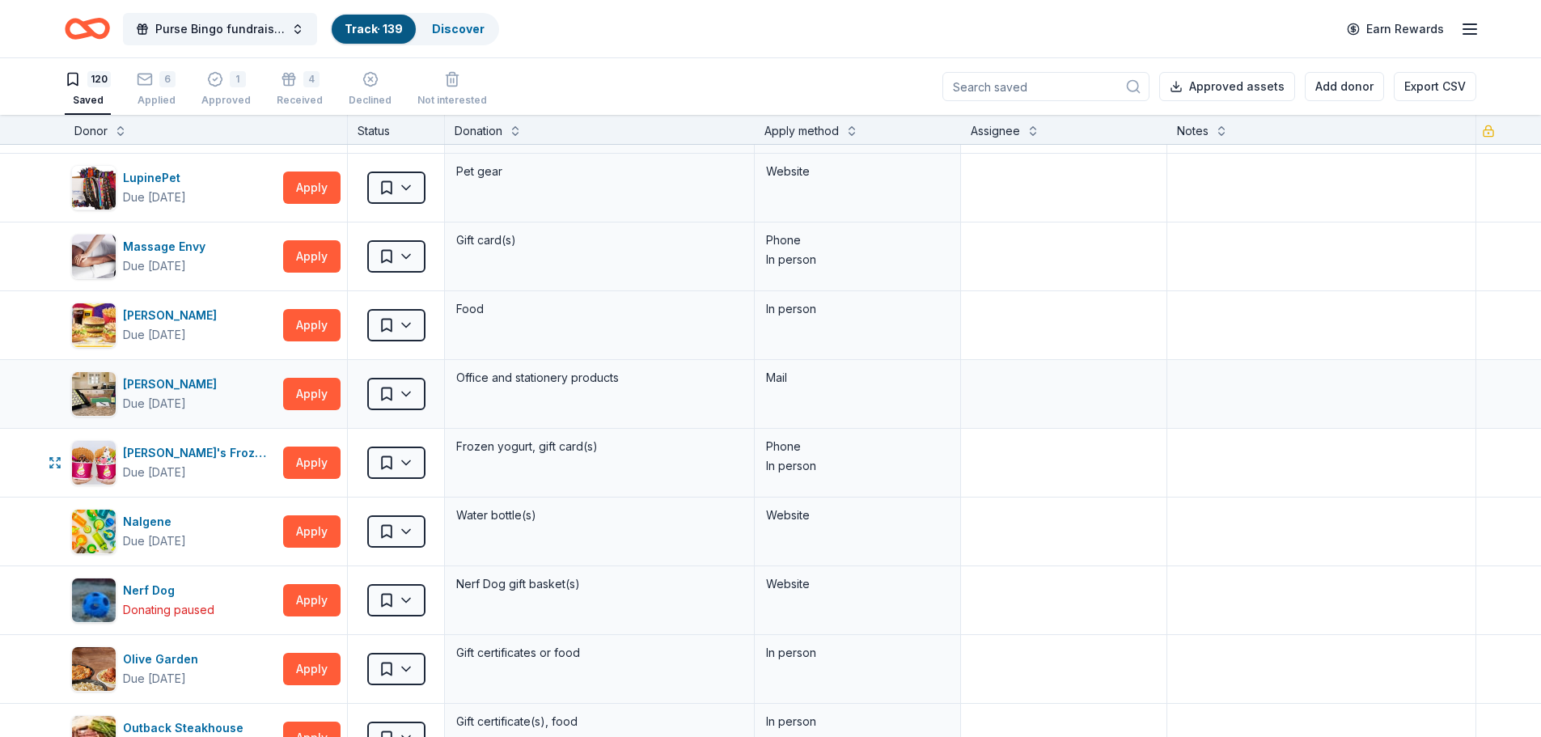
scroll to position [3934, 0]
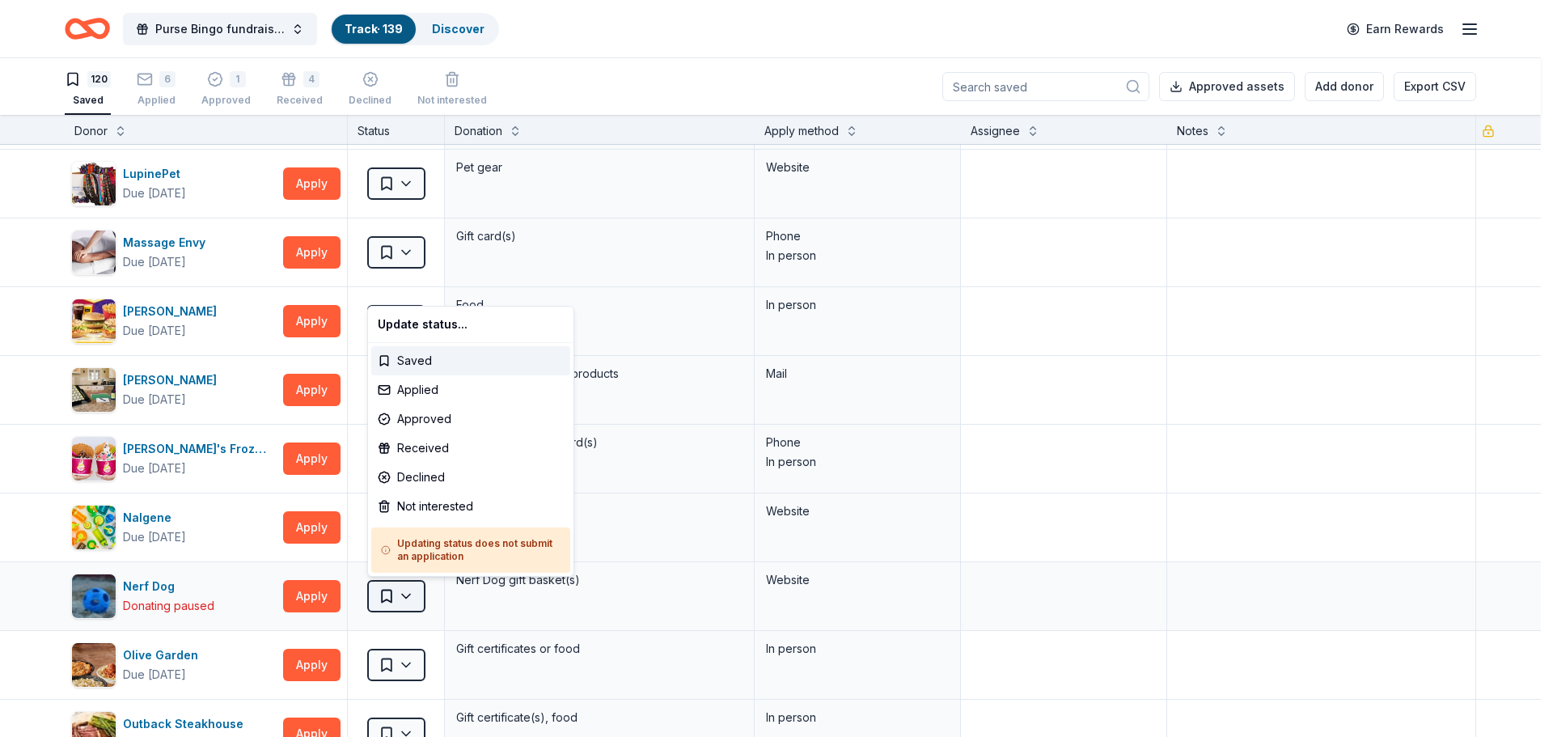
click at [403, 592] on html "Purse Bingo fundraiser - 2025 Track · 139 Discover Earn Rewards 120 Saved 6 App…" at bounding box center [776, 368] width 1553 height 737
click at [448, 509] on div "Not interested" at bounding box center [470, 506] width 199 height 29
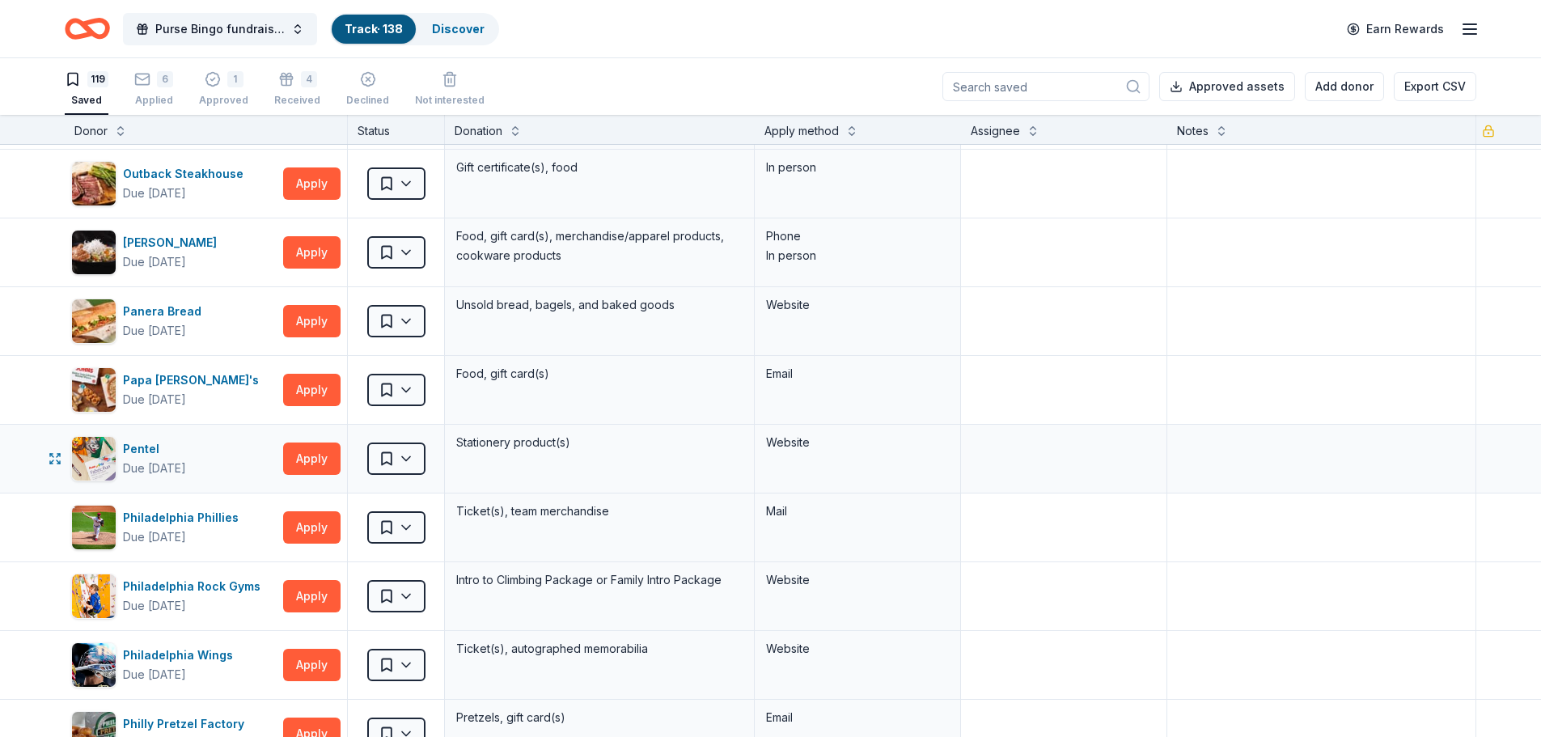
scroll to position [4420, 0]
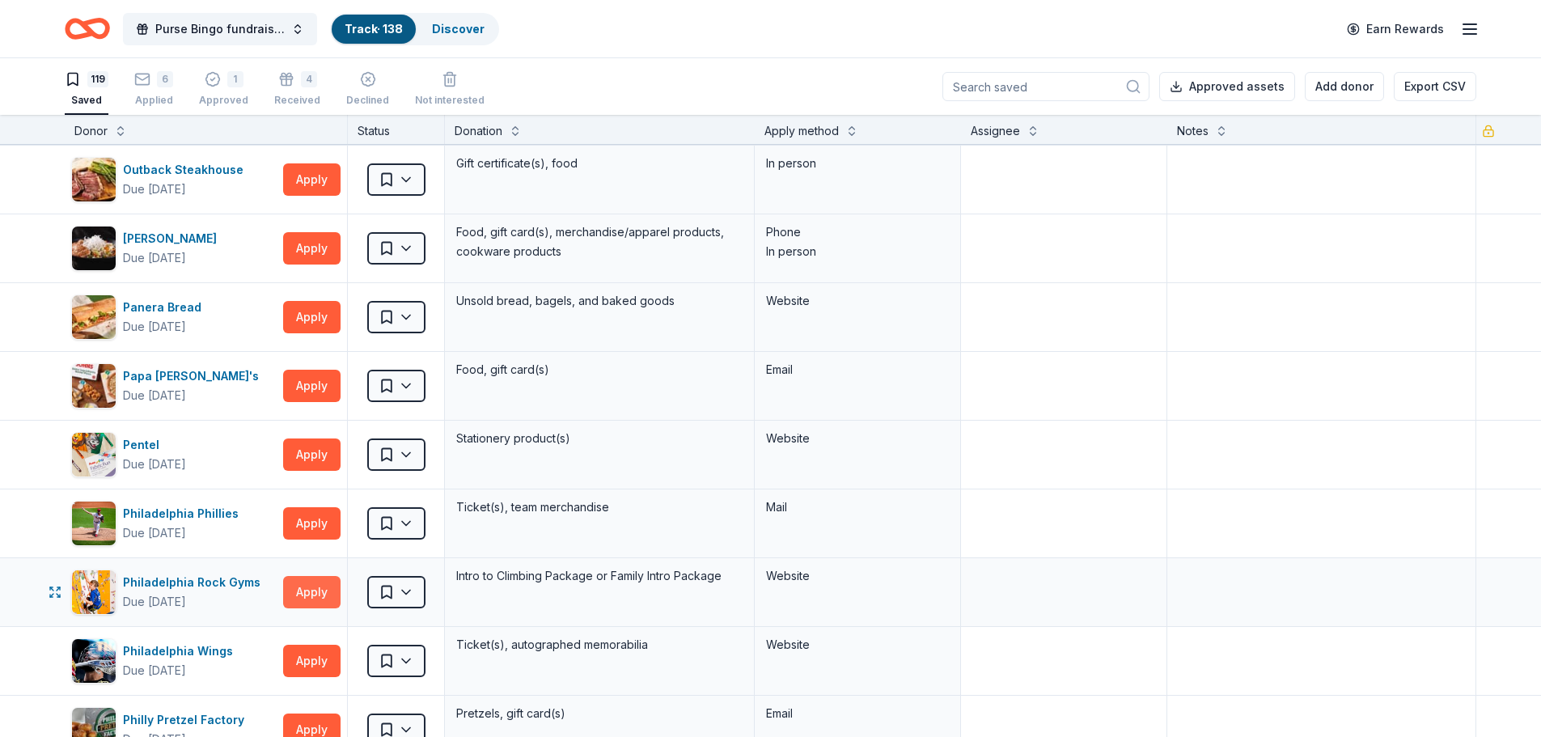
click at [303, 591] on button "Apply" at bounding box center [311, 592] width 57 height 32
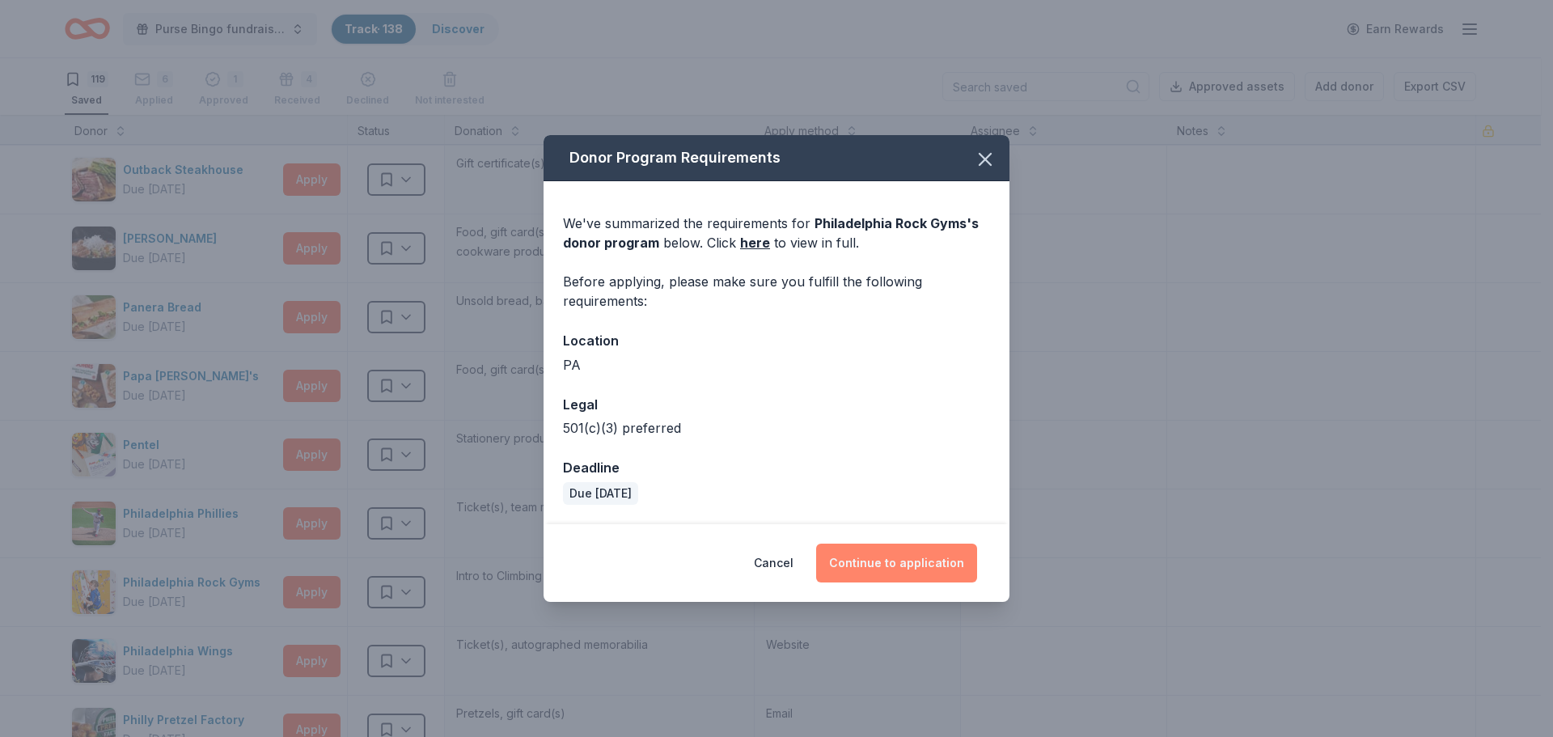
click at [852, 562] on button "Continue to application" at bounding box center [896, 563] width 161 height 39
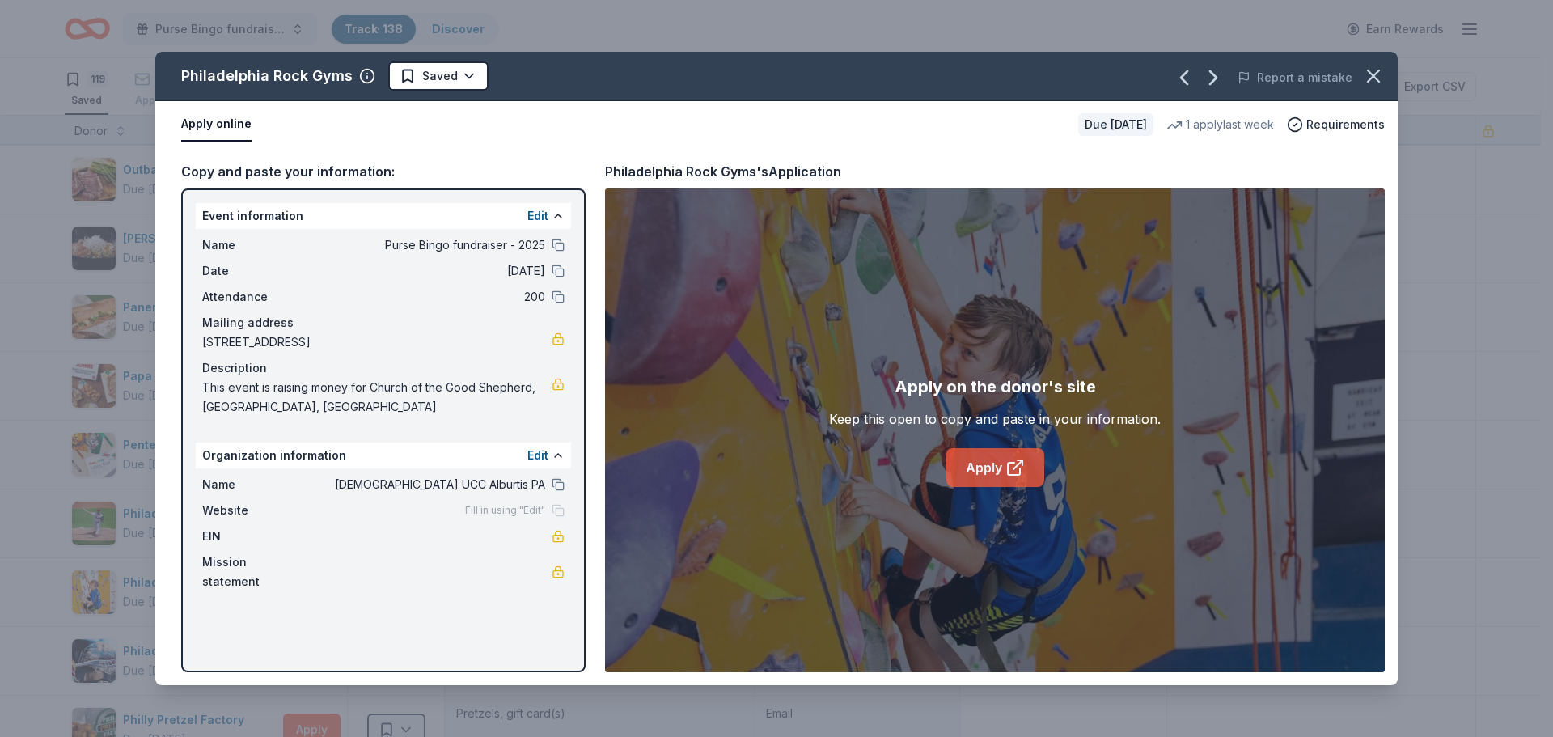
click at [991, 470] on link "Apply" at bounding box center [996, 467] width 98 height 39
click at [1366, 72] on icon "button" at bounding box center [1373, 76] width 23 height 23
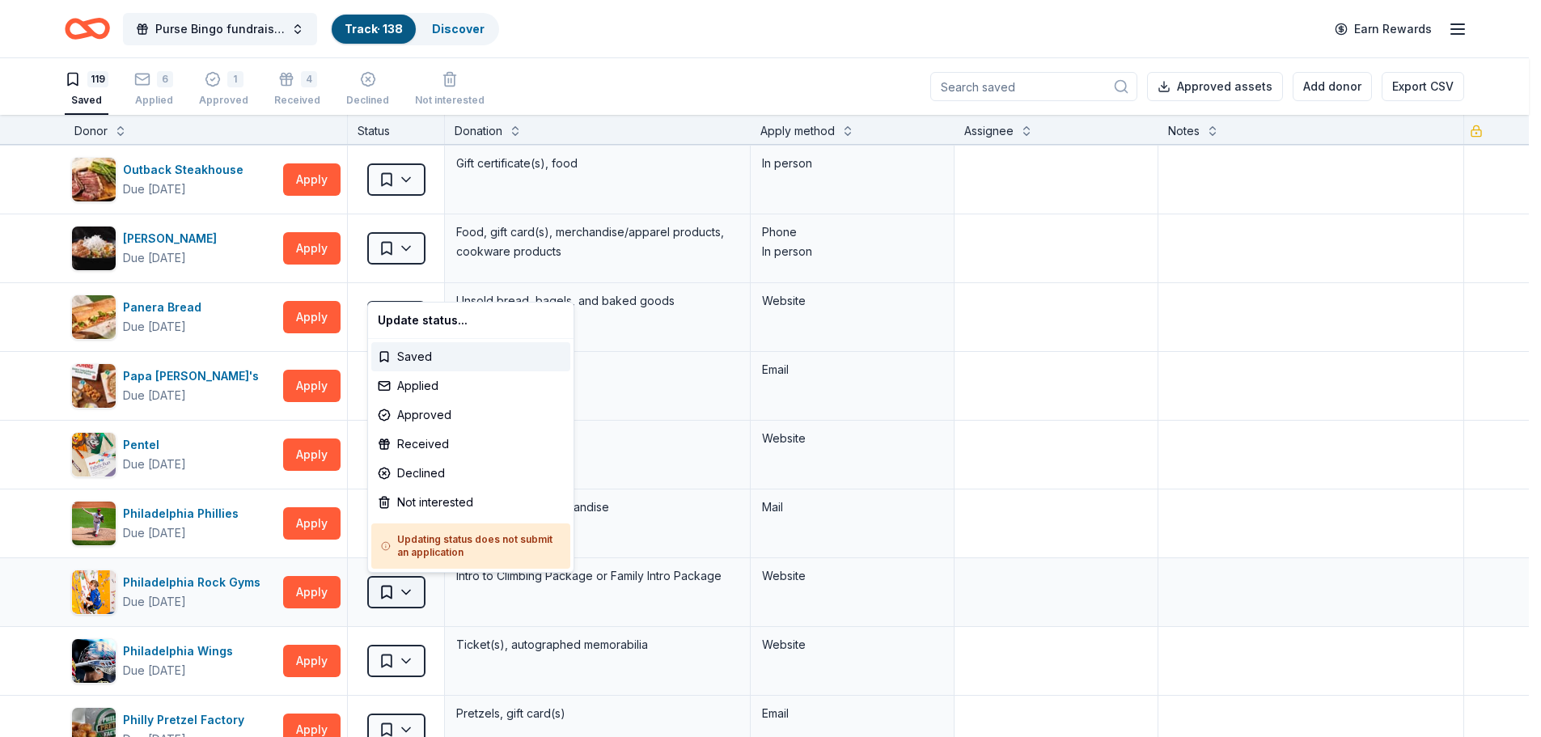
click at [404, 590] on html "Purse Bingo fundraiser - 2025 Track · 138 Discover Earn Rewards 119 Saved 6 App…" at bounding box center [770, 368] width 1541 height 737
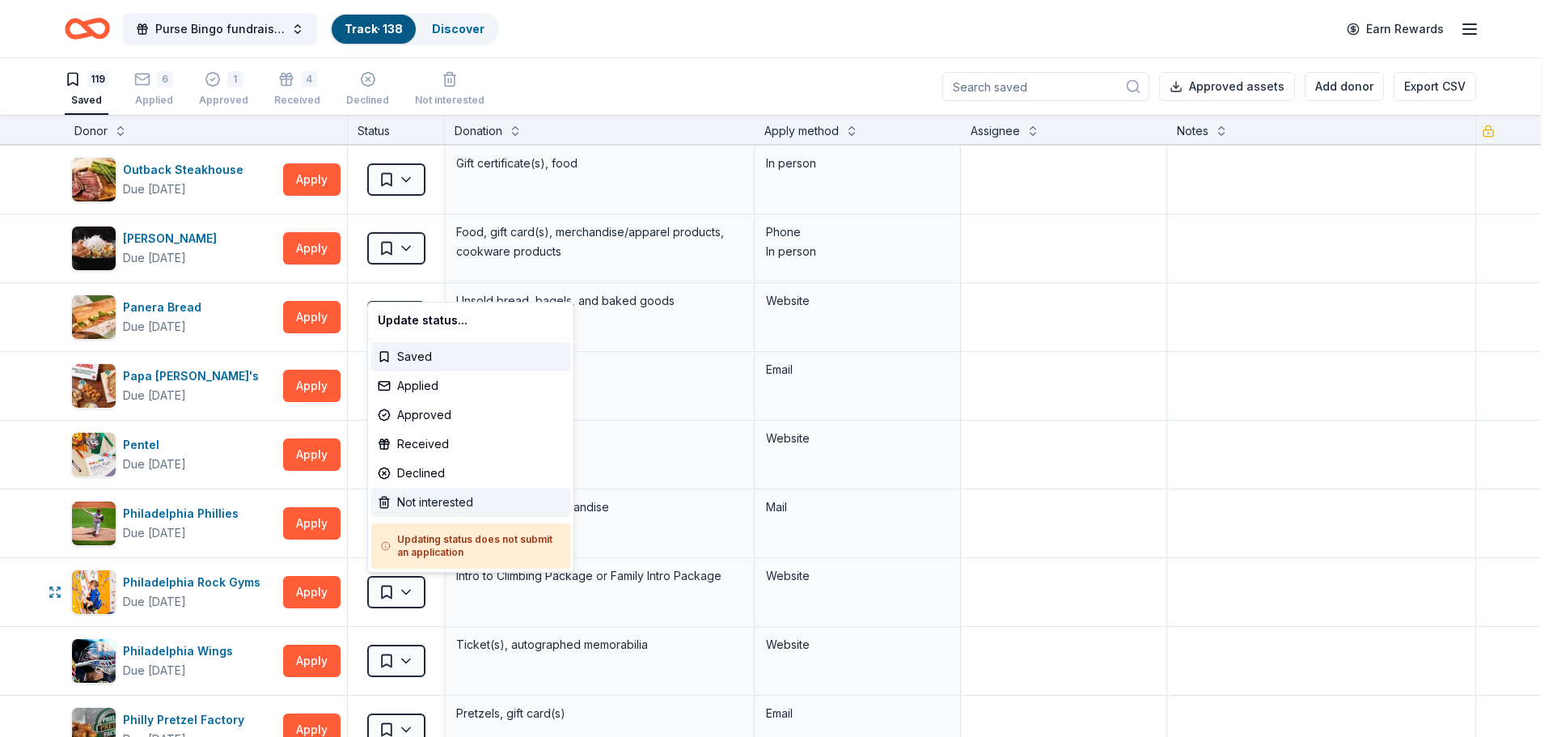
click at [443, 502] on div "Not interested" at bounding box center [470, 502] width 199 height 29
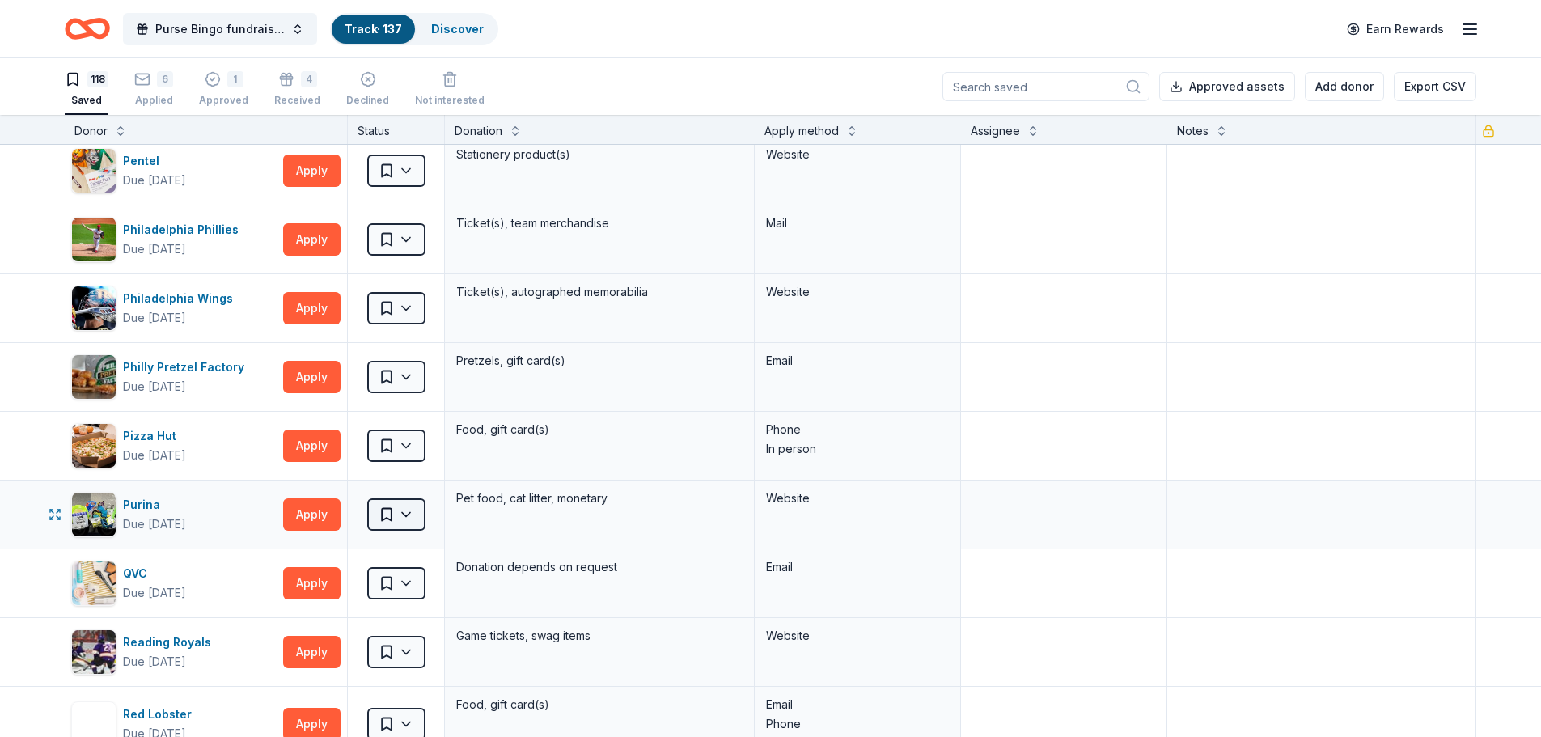
scroll to position [4743, 0]
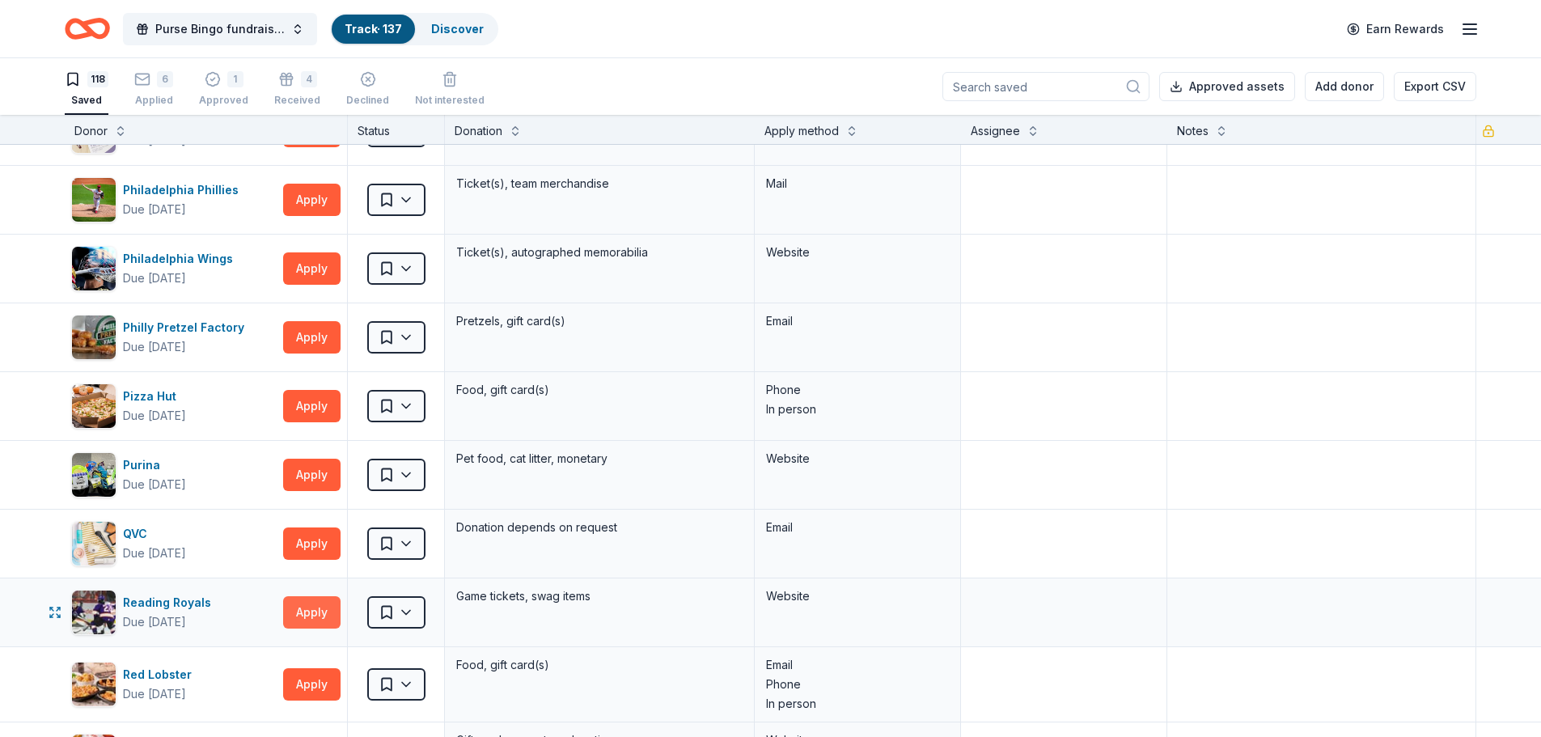
click at [311, 611] on button "Apply" at bounding box center [311, 612] width 57 height 32
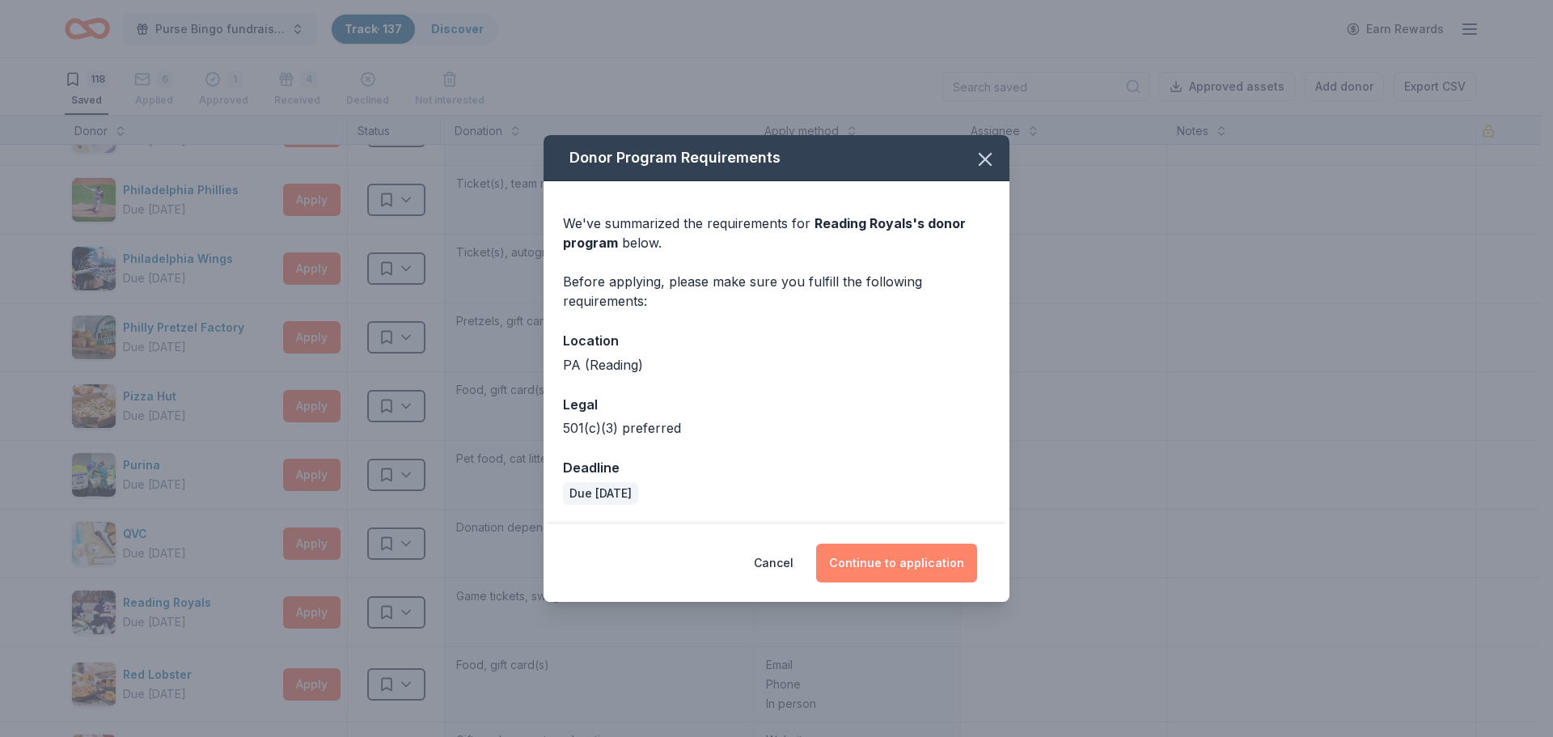
click at [905, 567] on button "Continue to application" at bounding box center [896, 563] width 161 height 39
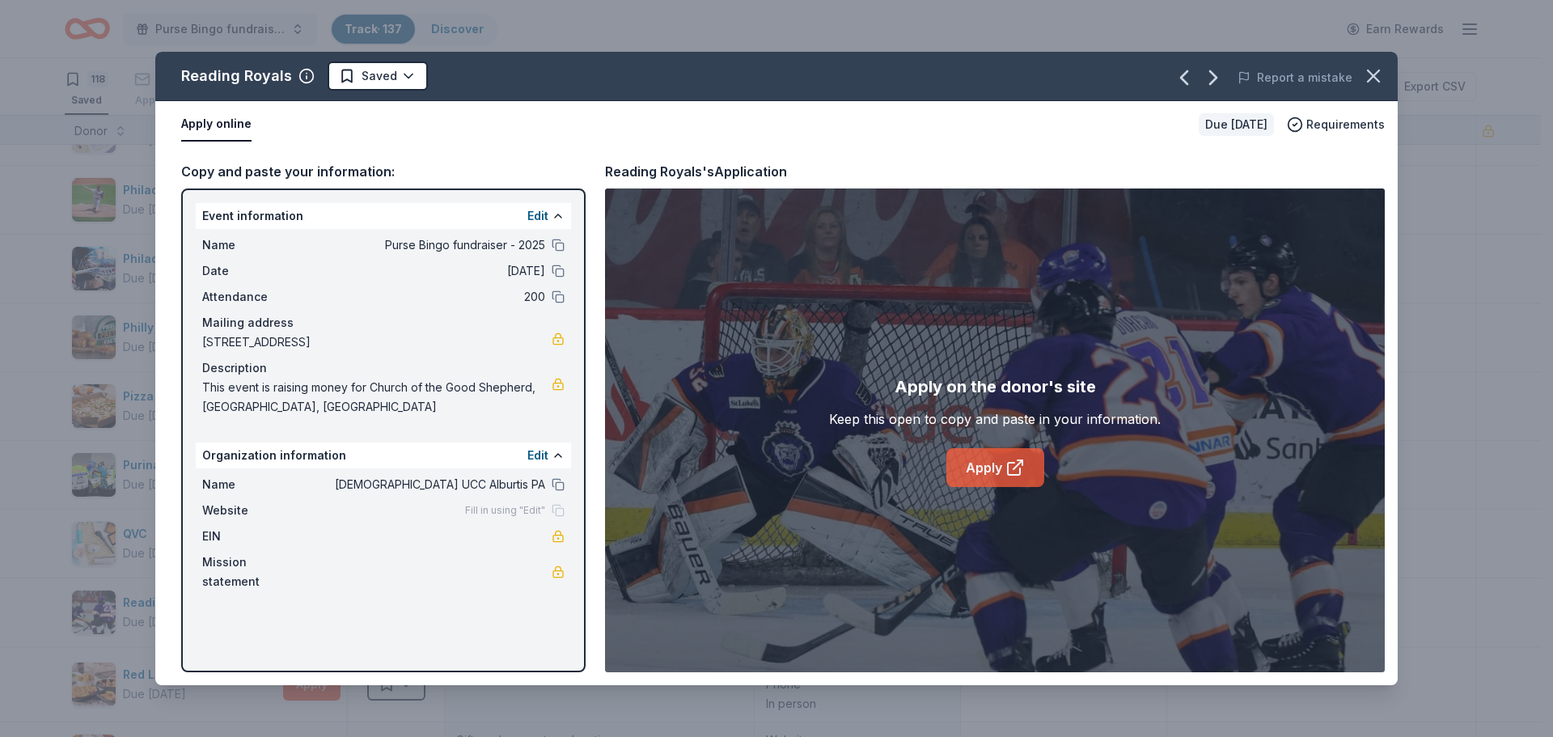
click at [986, 481] on link "Apply" at bounding box center [996, 467] width 98 height 39
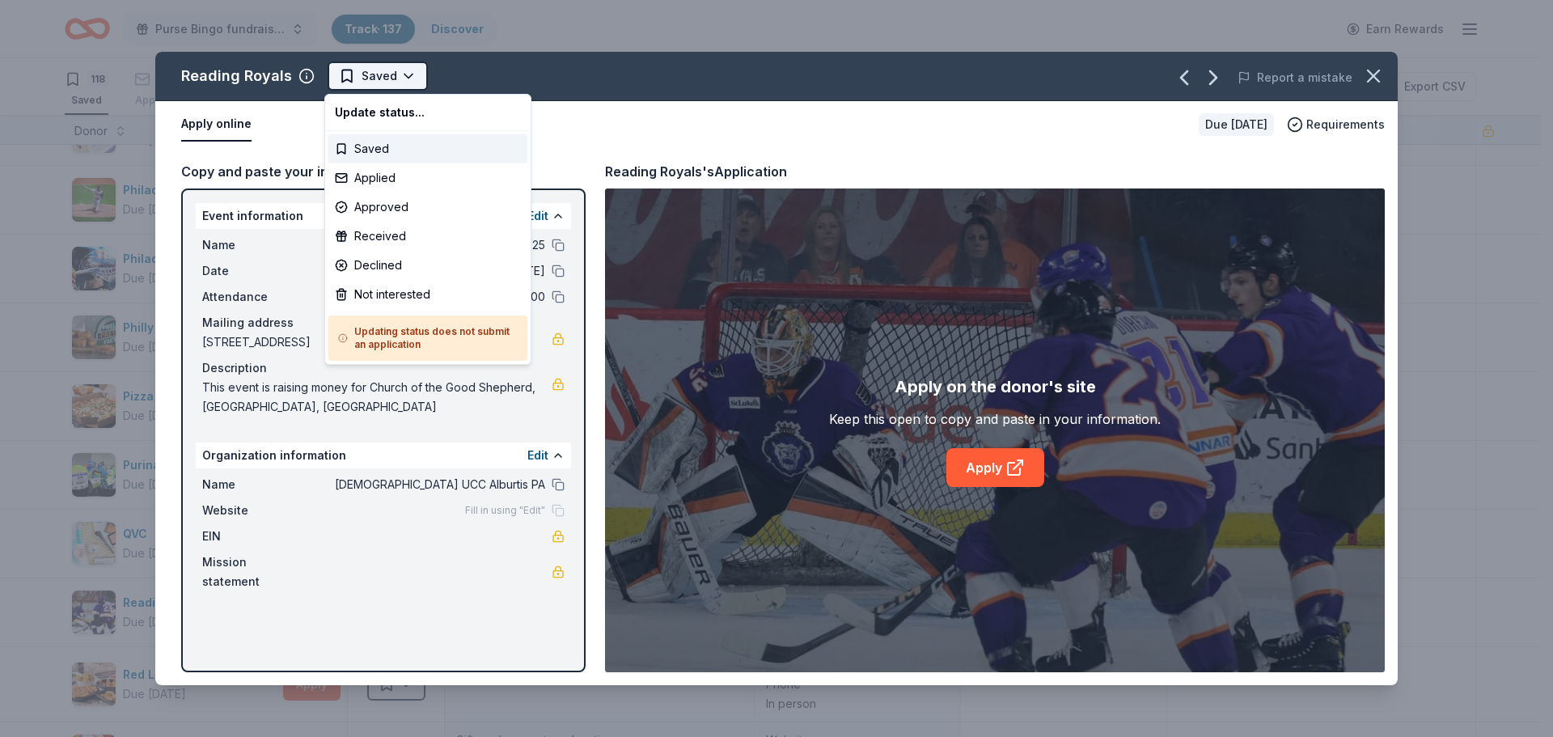
click at [402, 73] on html "Purse Bingo fundraiser - 2025 Track · 137 Discover Earn Rewards 118 Saved 6 App…" at bounding box center [776, 368] width 1553 height 737
click at [392, 180] on div "Applied" at bounding box center [427, 177] width 199 height 29
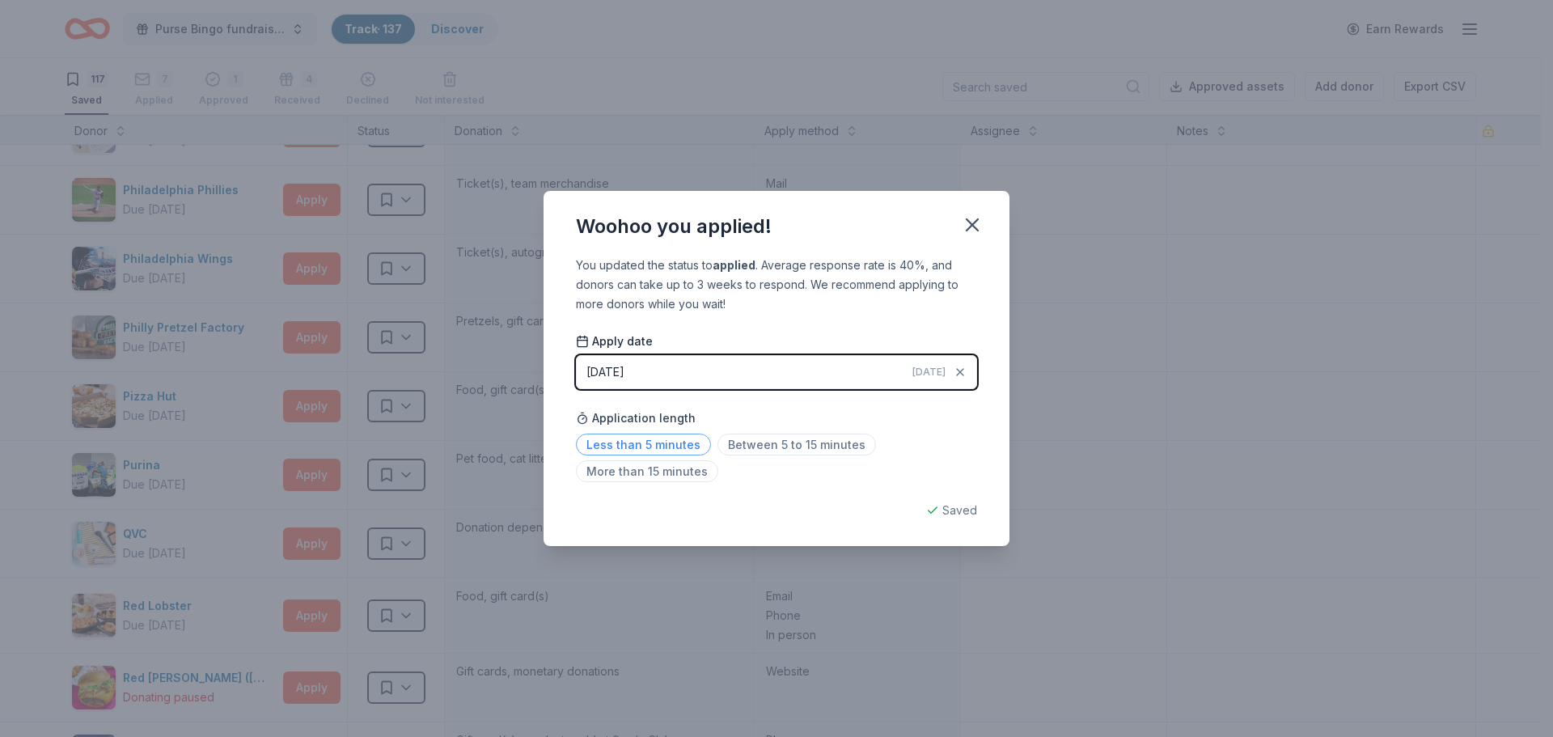
click at [642, 444] on span "Less than 5 minutes" at bounding box center [643, 445] width 135 height 22
click at [968, 219] on icon "button" at bounding box center [972, 224] width 11 height 11
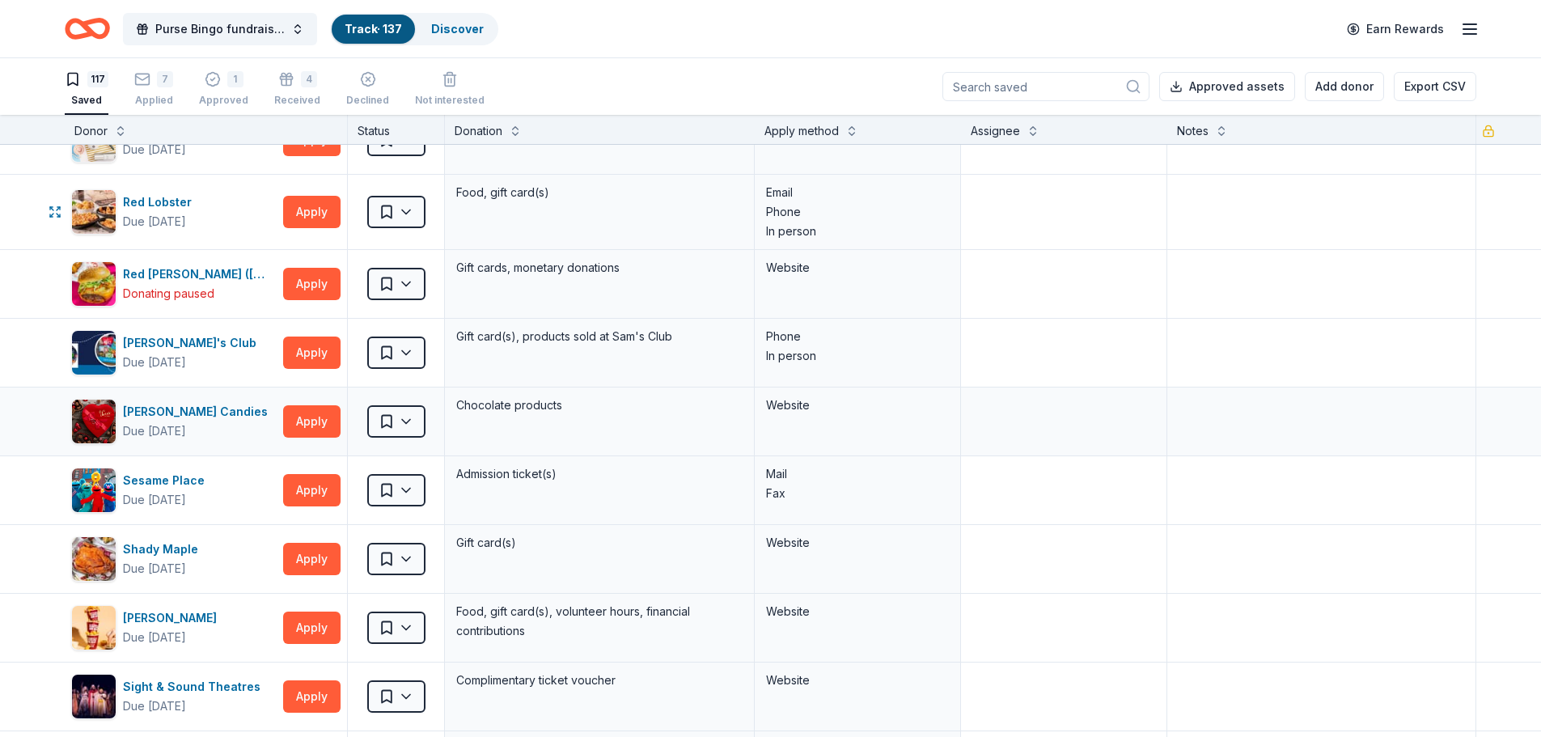
scroll to position [5148, 0]
click at [299, 556] on button "Apply" at bounding box center [311, 558] width 57 height 32
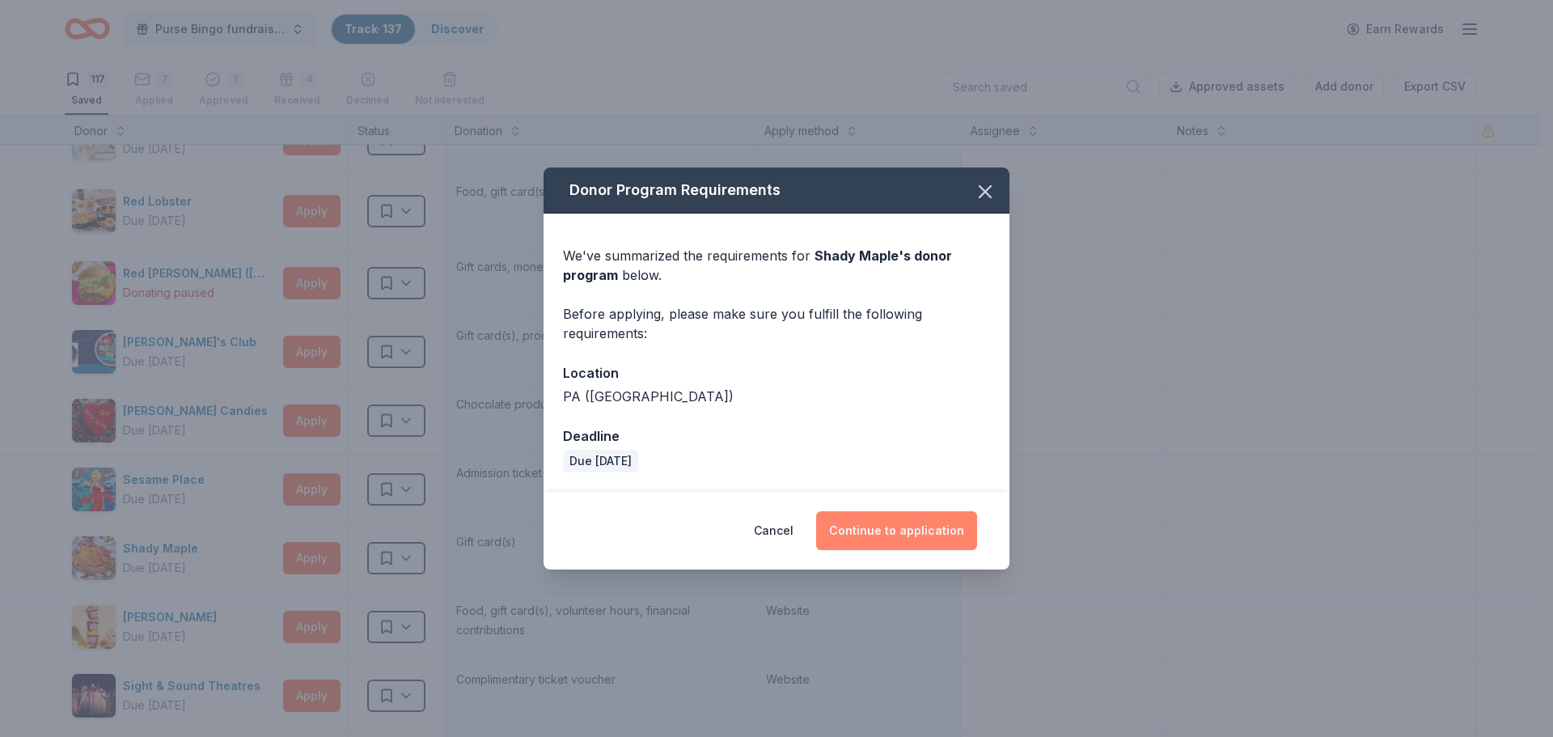
click at [887, 527] on button "Continue to application" at bounding box center [896, 530] width 161 height 39
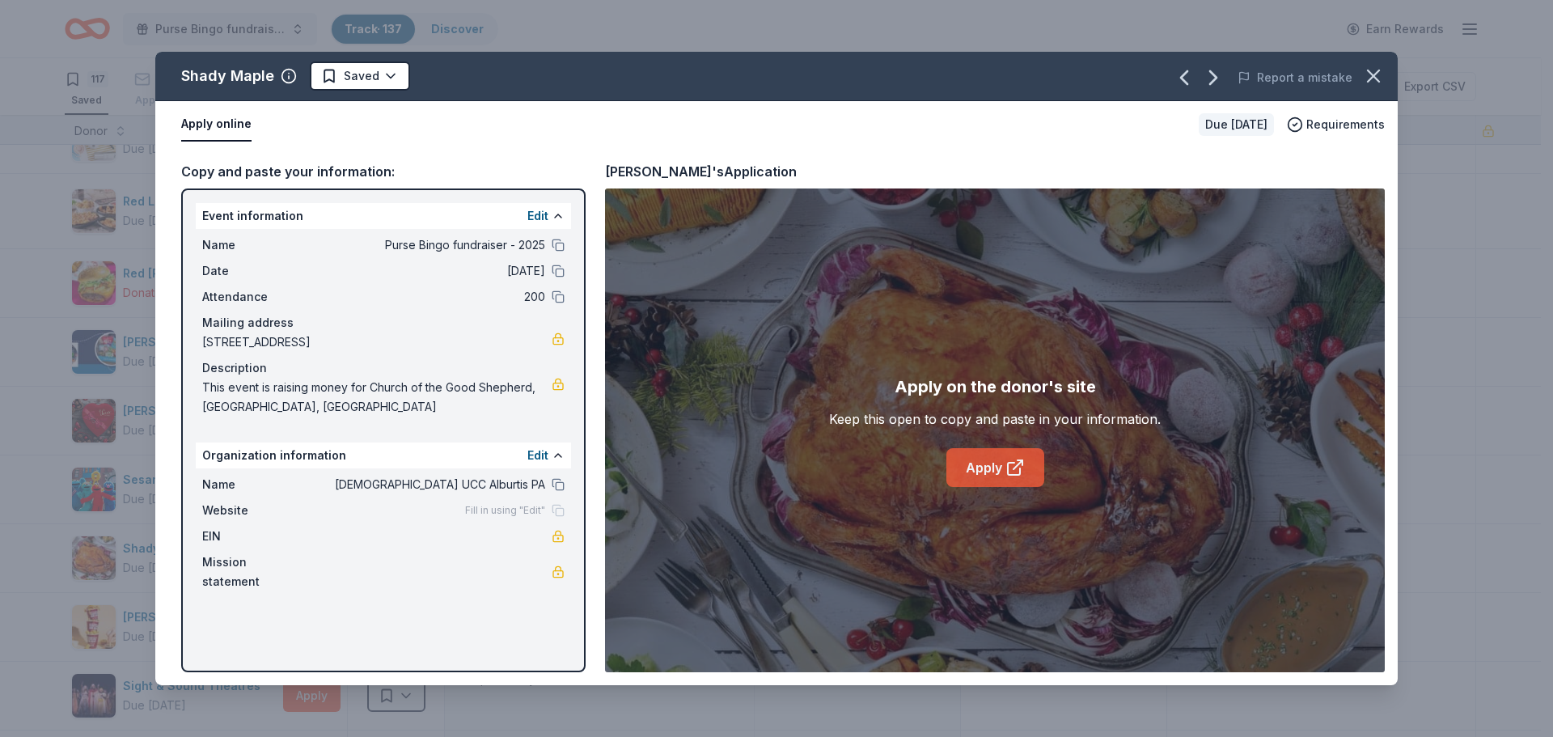
click at [997, 468] on link "Apply" at bounding box center [996, 467] width 98 height 39
click at [394, 70] on html "Purse Bingo fundraiser - 2025 Track · 137 Discover Earn Rewards 117 Saved 7 App…" at bounding box center [776, 368] width 1553 height 737
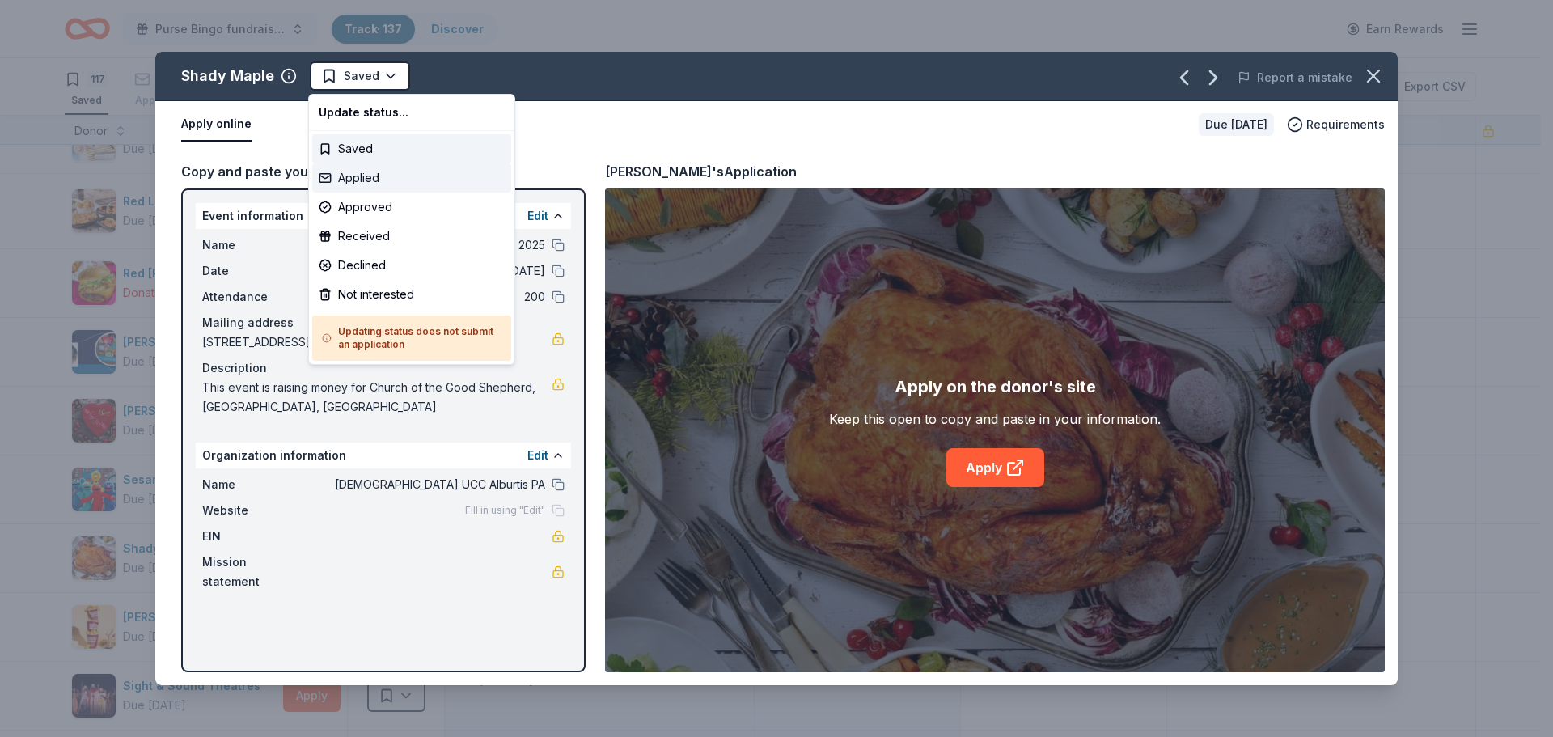
click at [370, 172] on div "Applied" at bounding box center [411, 177] width 199 height 29
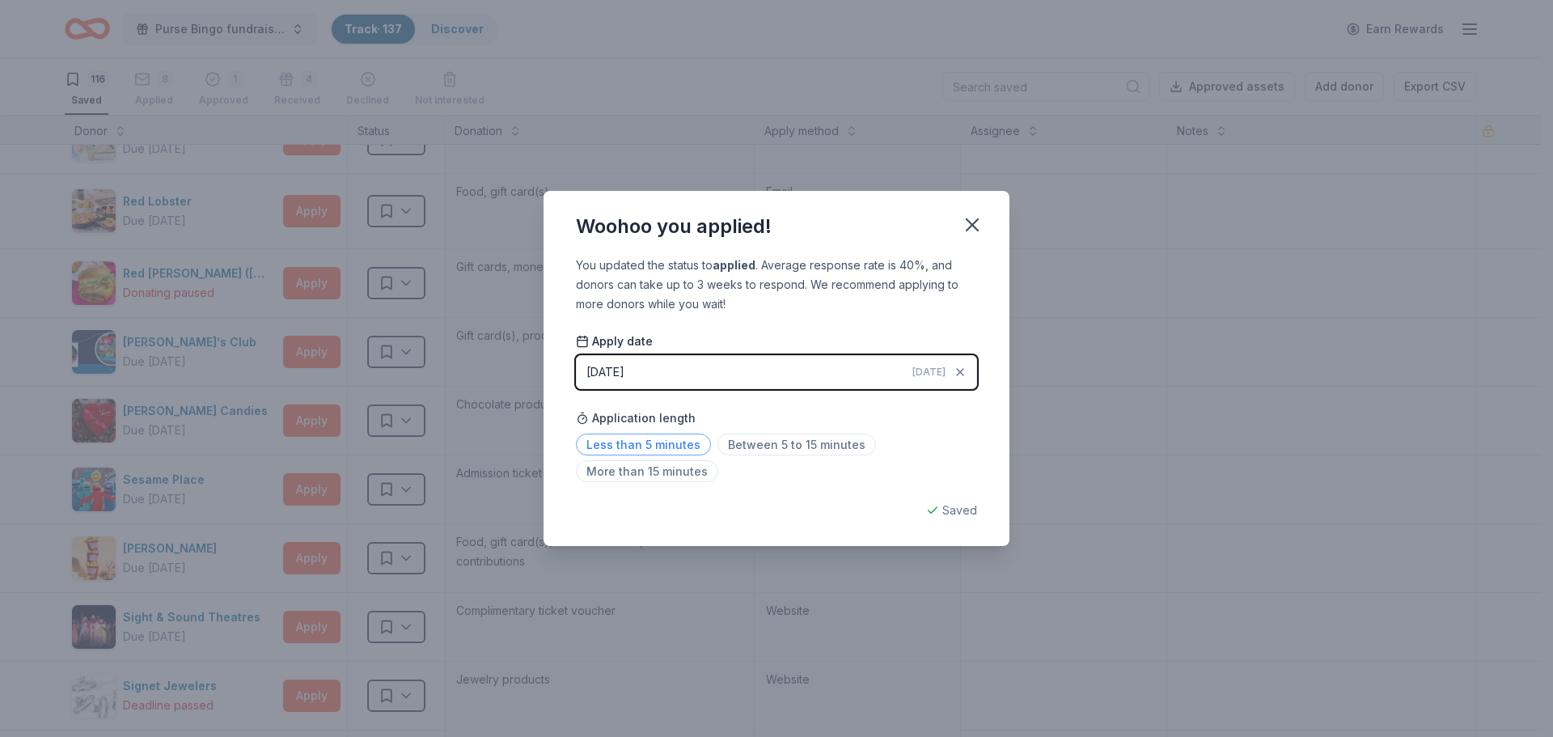
click at [664, 441] on span "Less than 5 minutes" at bounding box center [643, 445] width 135 height 22
click at [970, 214] on icon "button" at bounding box center [972, 225] width 23 height 23
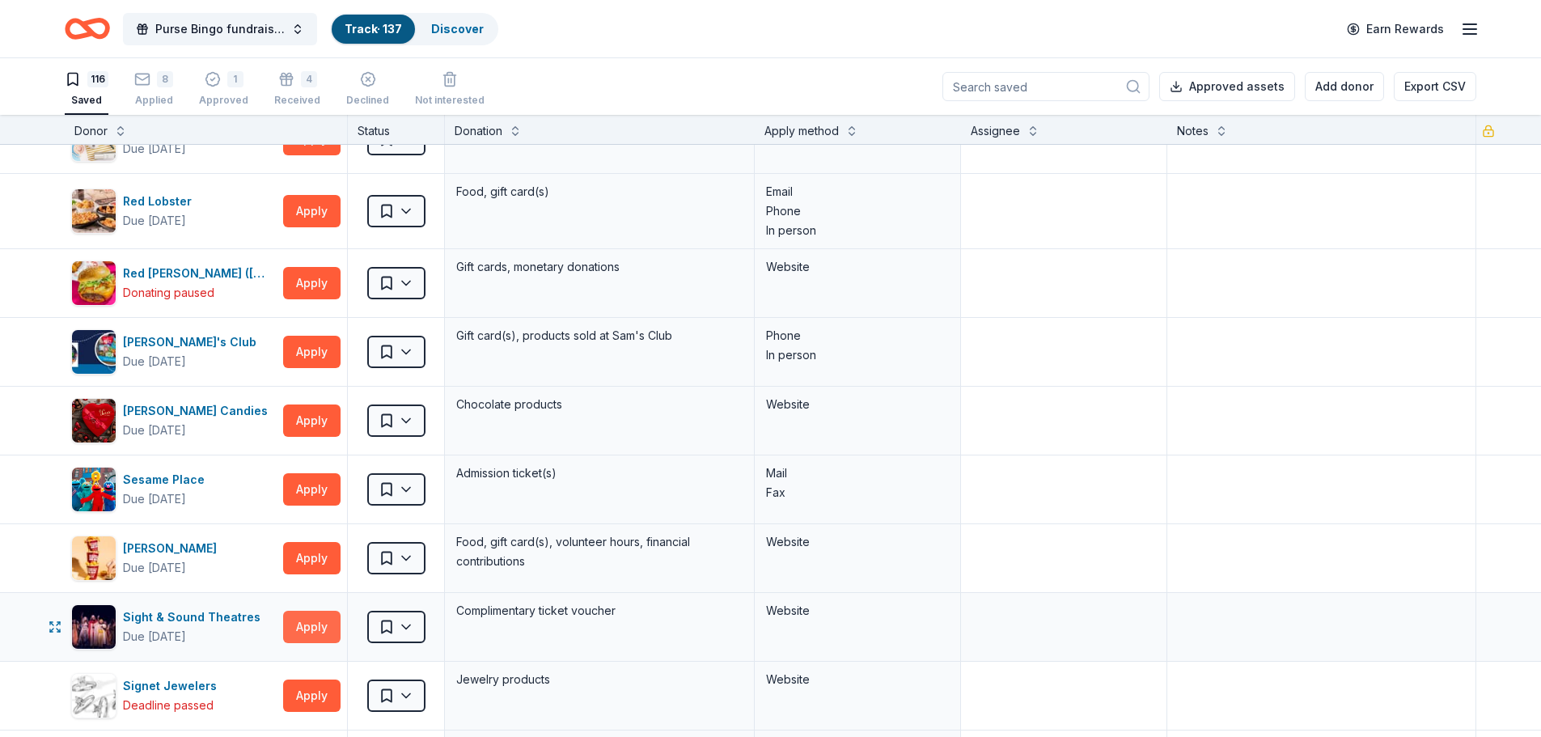
click at [316, 625] on button "Apply" at bounding box center [311, 627] width 57 height 32
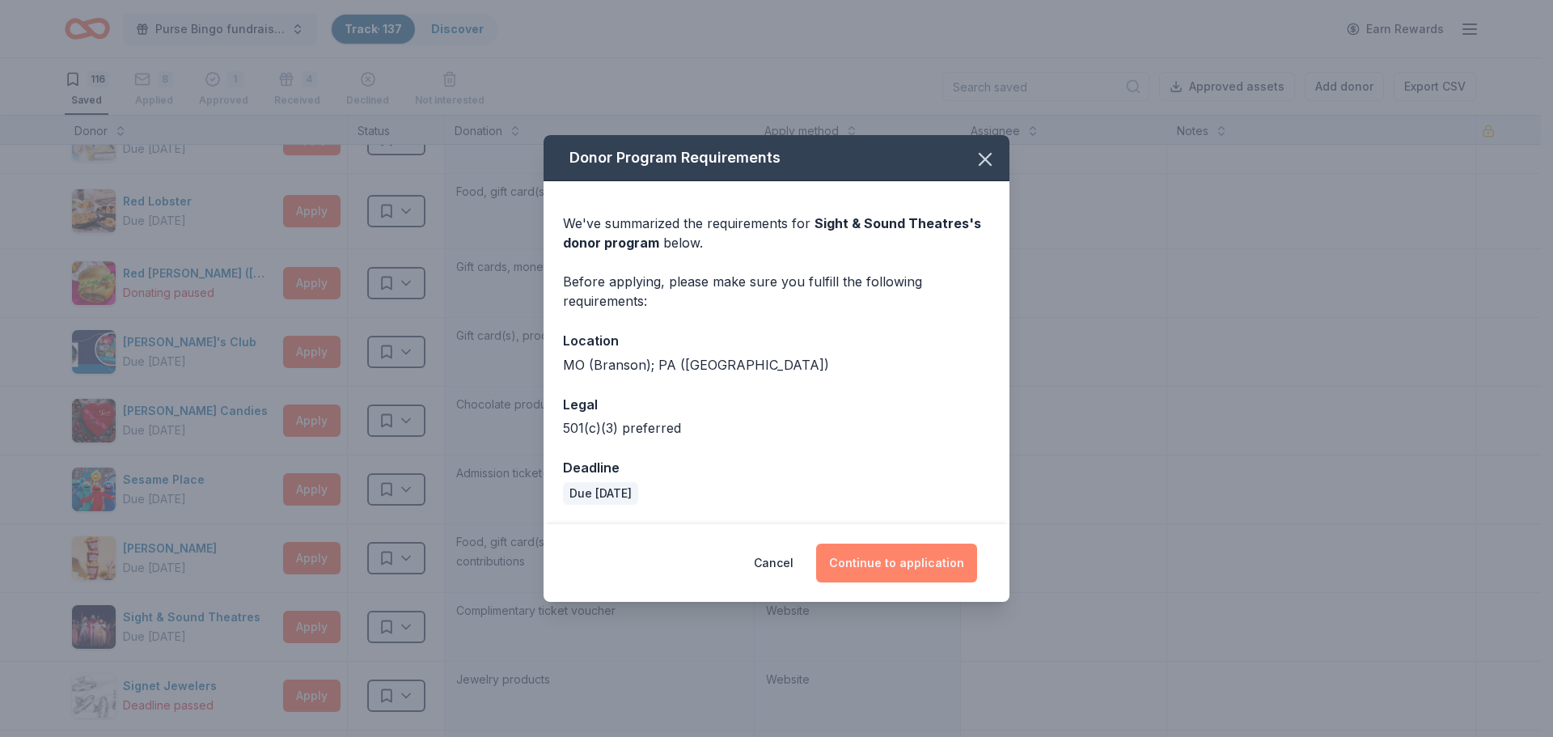
click at [893, 559] on button "Continue to application" at bounding box center [896, 563] width 161 height 39
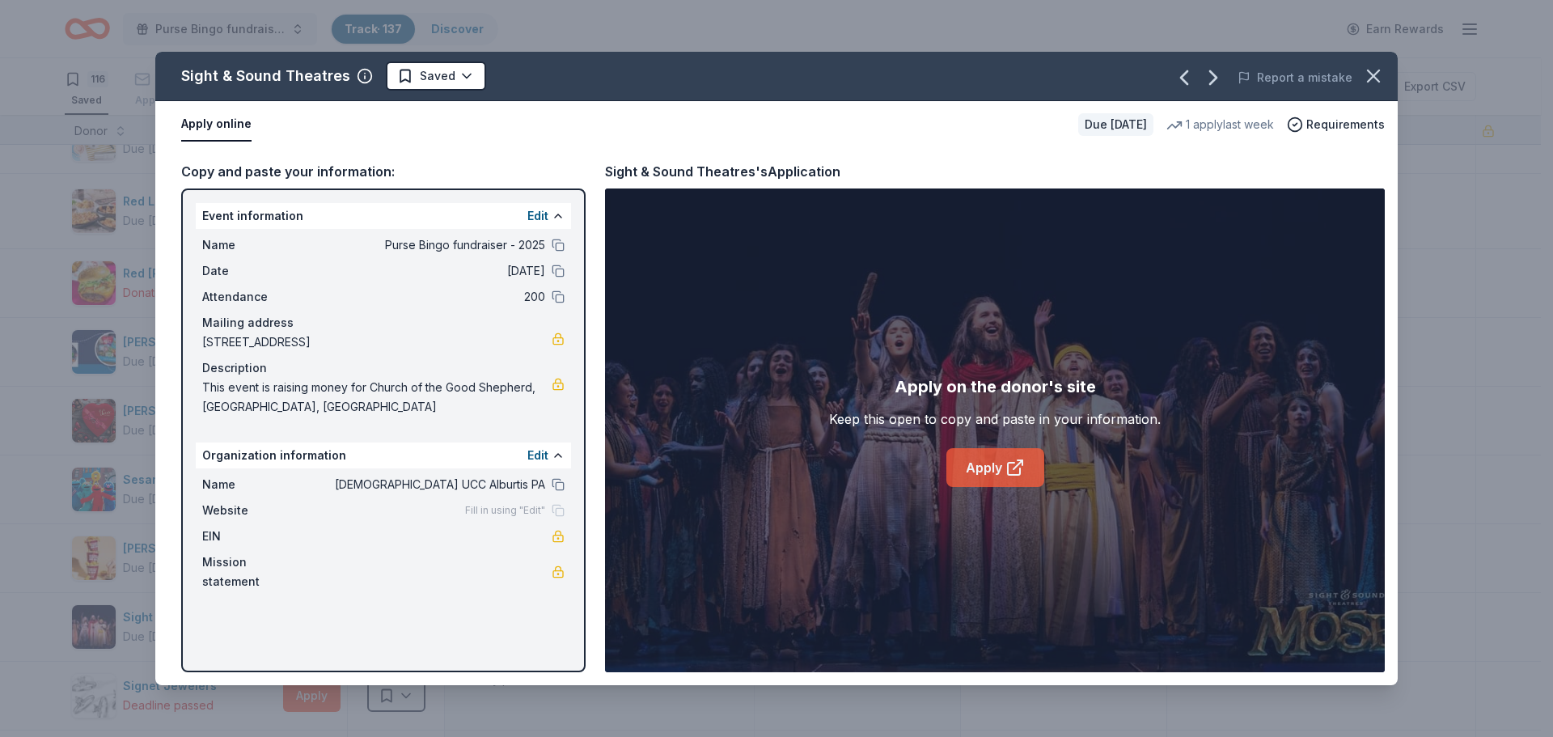
click at [991, 461] on link "Apply" at bounding box center [996, 467] width 98 height 39
click at [432, 74] on html "Purse Bingo fundraiser - 2025 Track · 137 Discover Earn Rewards 116 Saved 8 App…" at bounding box center [776, 368] width 1553 height 737
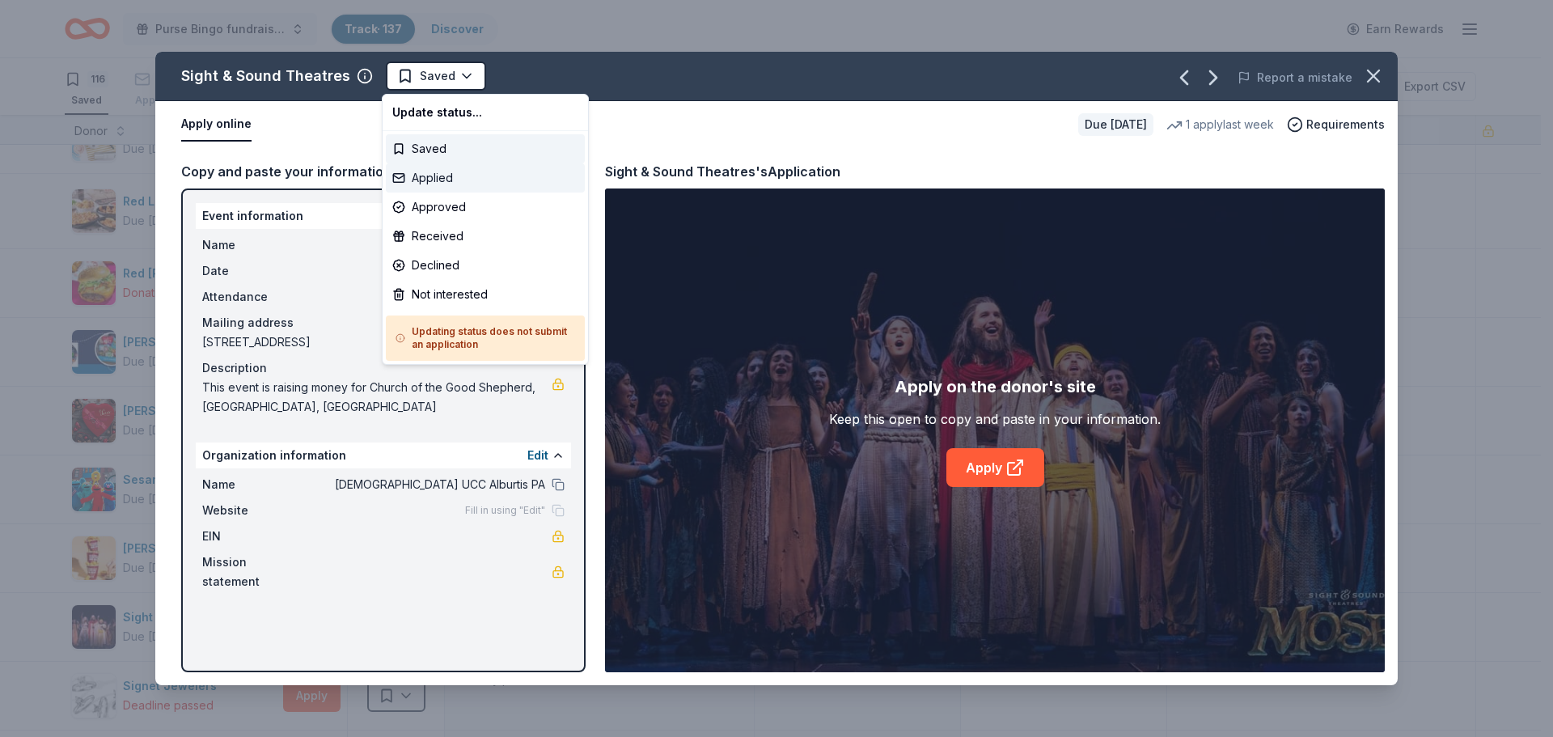
click at [449, 174] on div "Applied" at bounding box center [485, 177] width 199 height 29
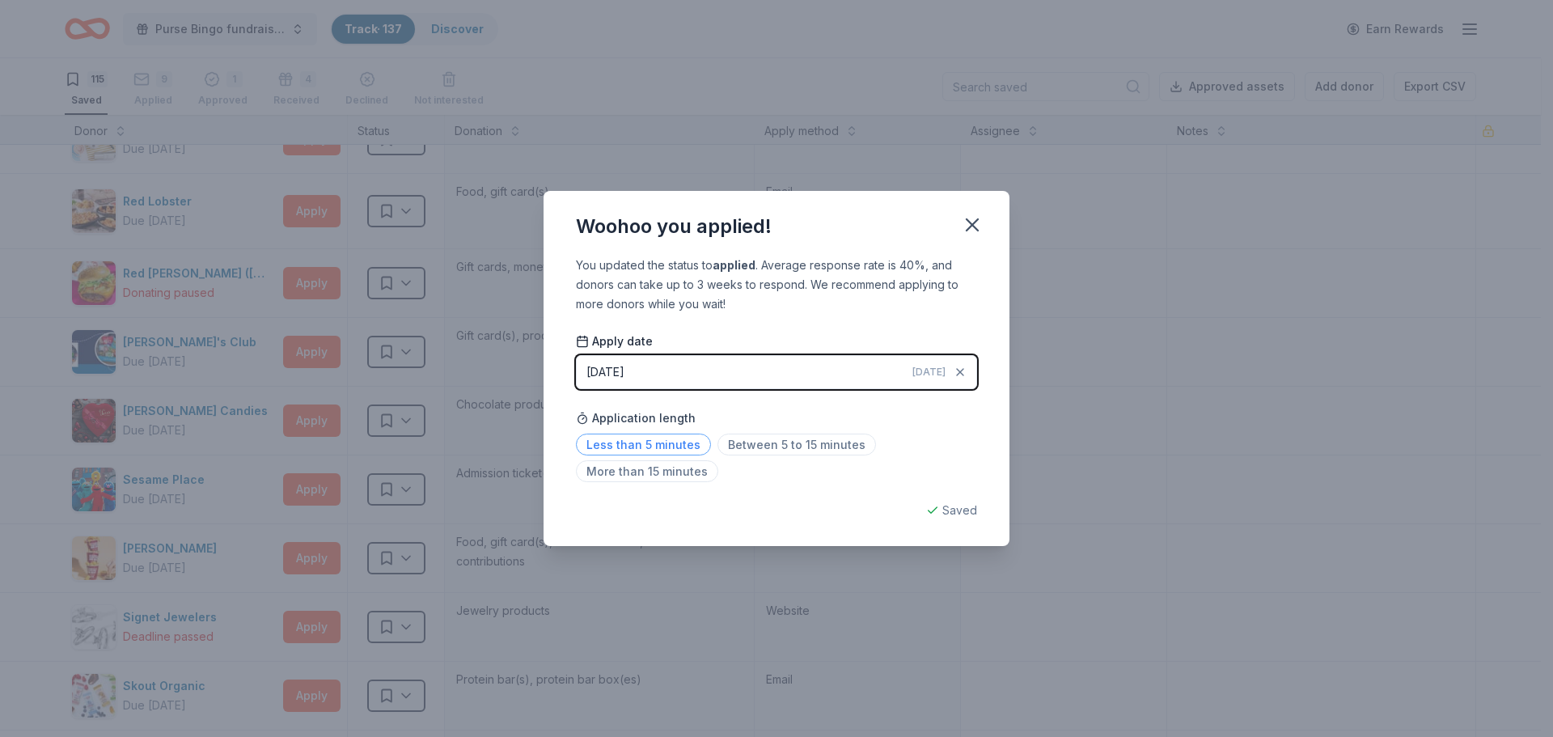
click at [664, 443] on span "Less than 5 minutes" at bounding box center [643, 445] width 135 height 22
click at [966, 223] on icon "button" at bounding box center [972, 225] width 23 height 23
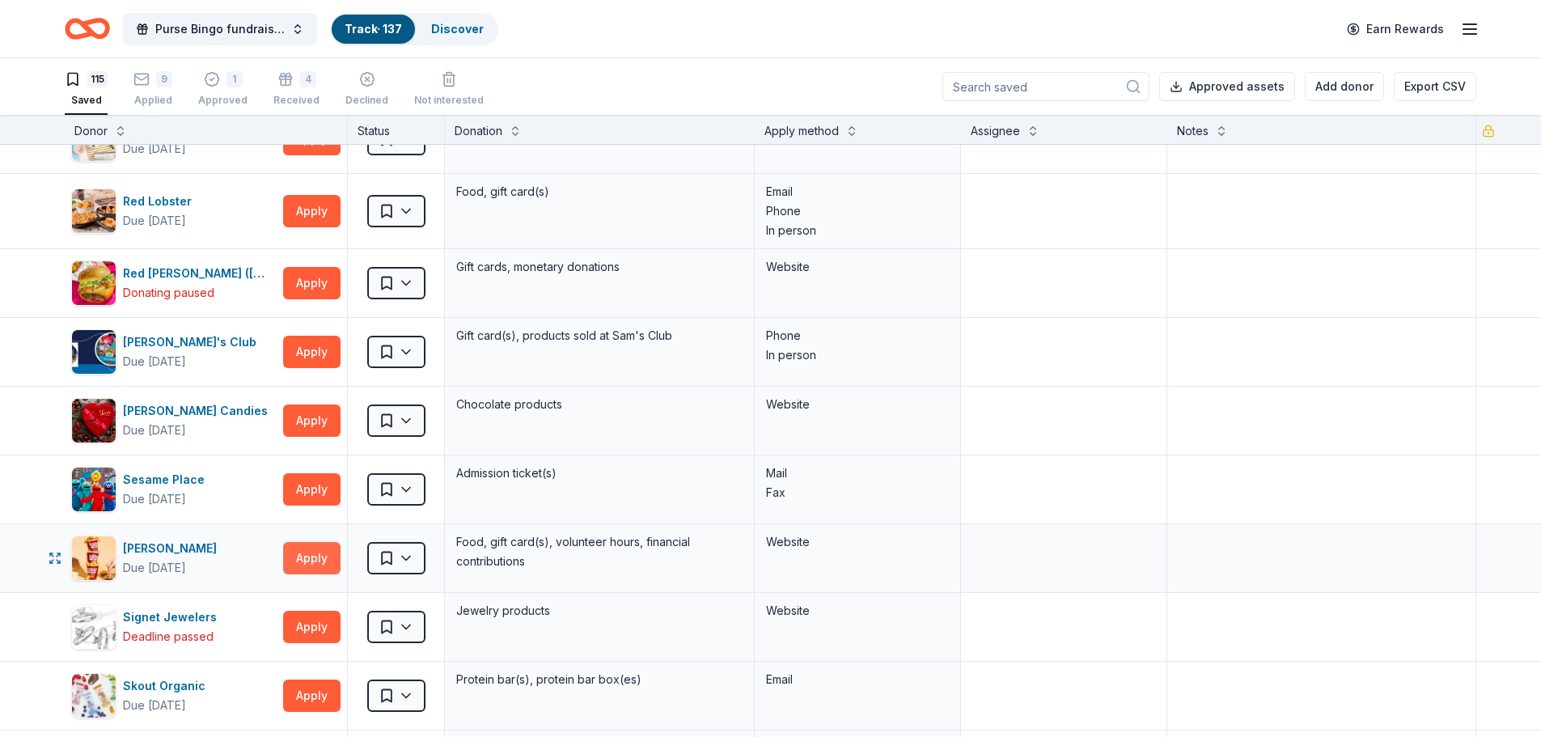
click at [317, 561] on button "Apply" at bounding box center [311, 558] width 57 height 32
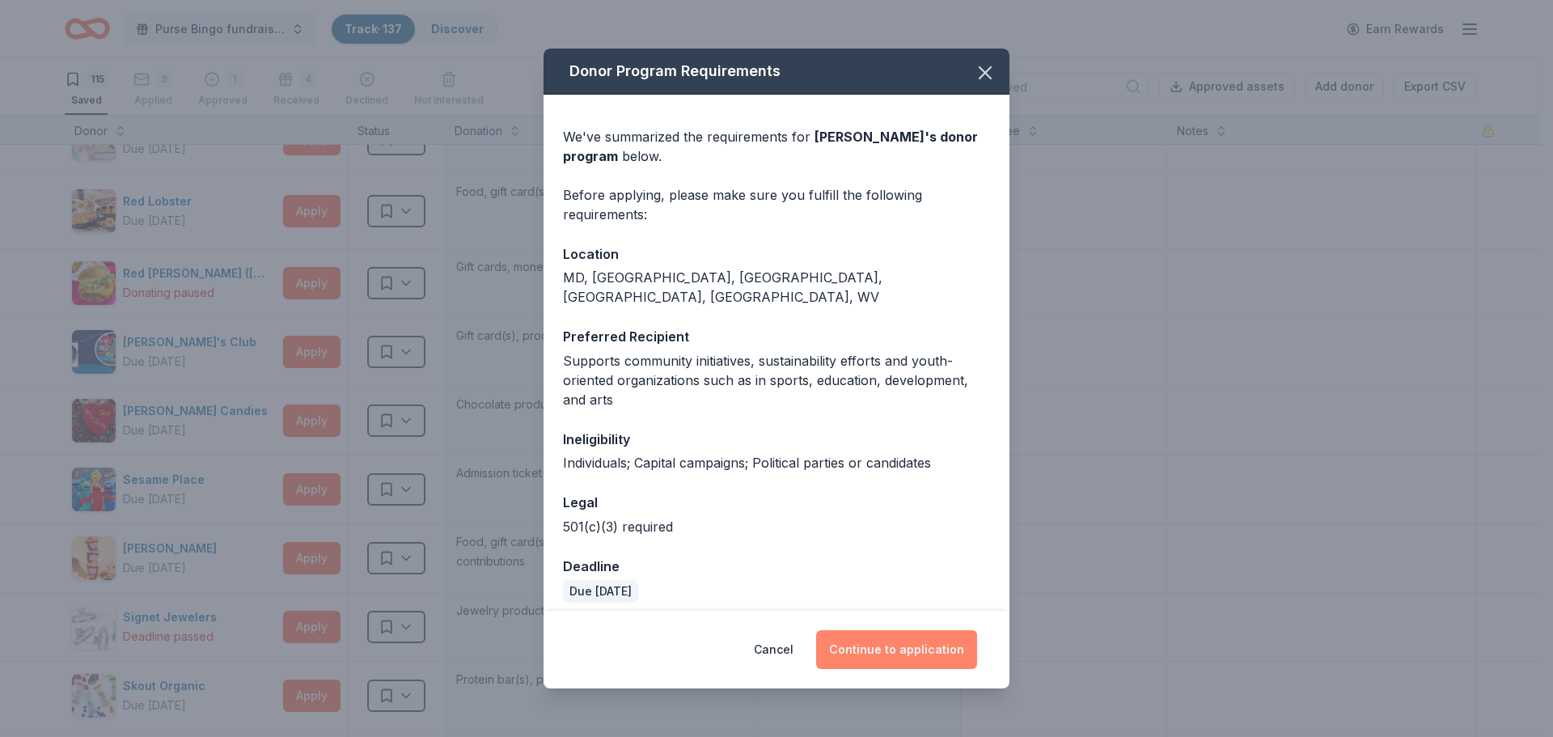
click at [899, 647] on button "Continue to application" at bounding box center [896, 649] width 161 height 39
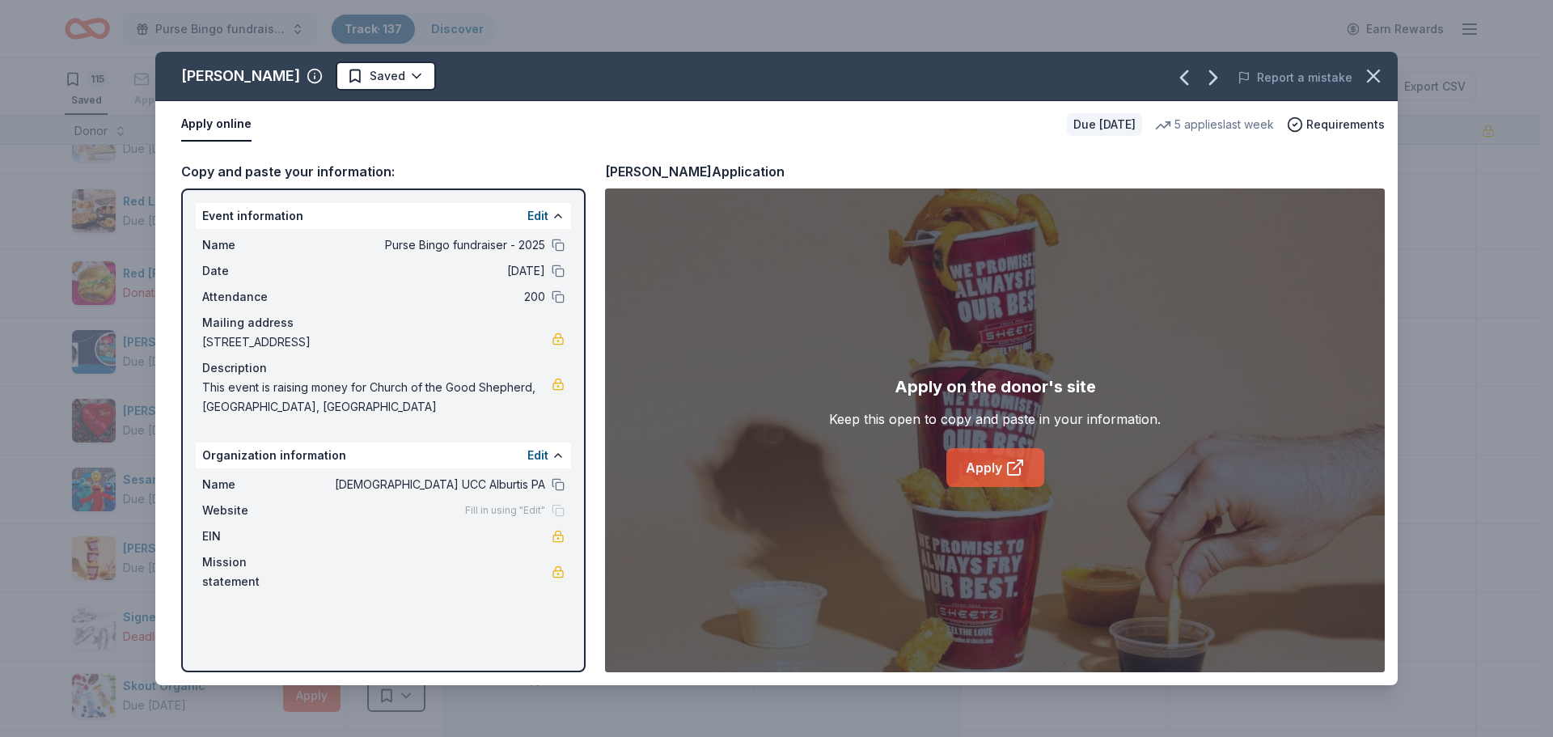
click at [999, 462] on link "Apply" at bounding box center [996, 467] width 98 height 39
click at [332, 74] on html "Purse Bingo fundraiser - 2025 Track · 137 Discover Earn Rewards 115 Saved 9 App…" at bounding box center [776, 368] width 1553 height 737
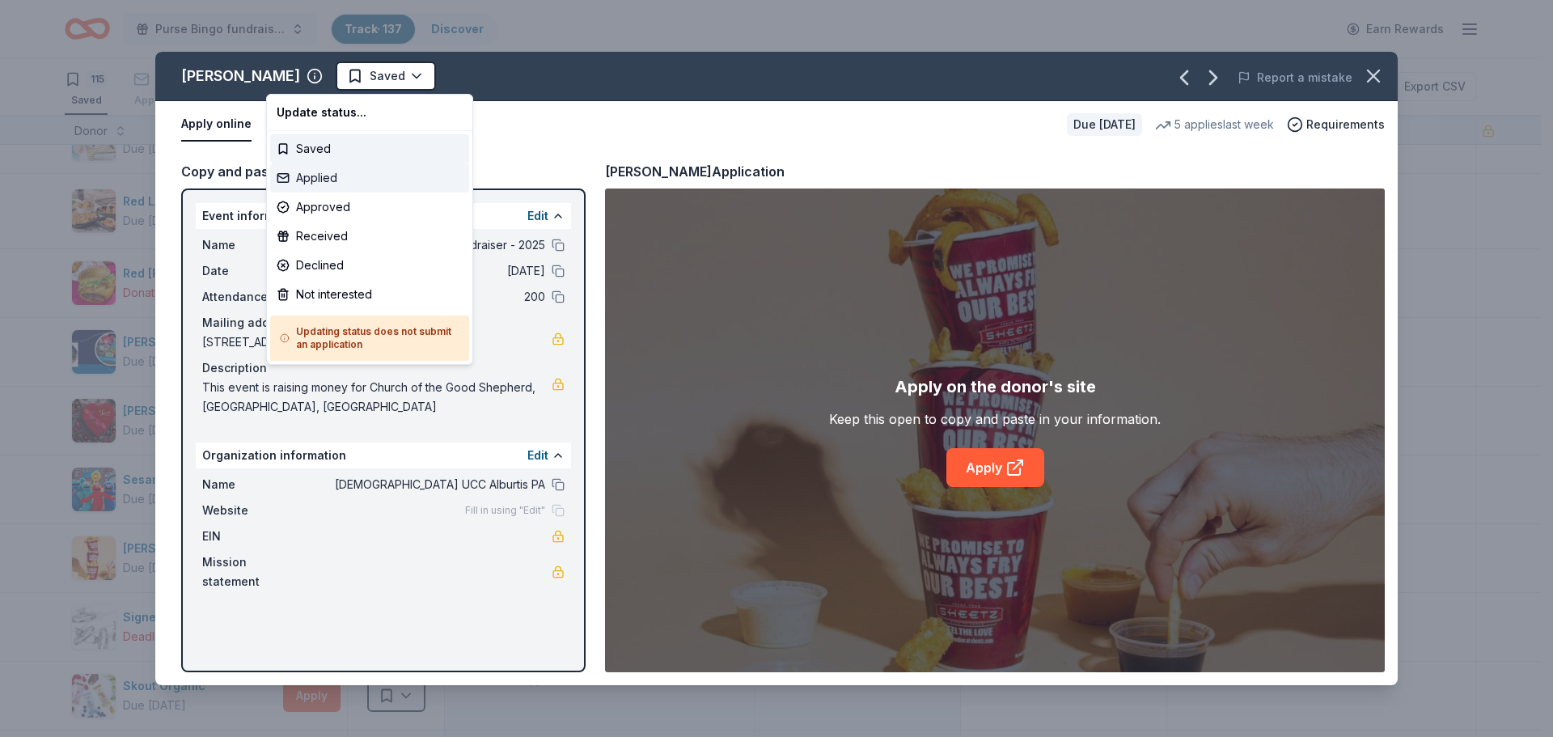
click at [328, 180] on div "Applied" at bounding box center [369, 177] width 199 height 29
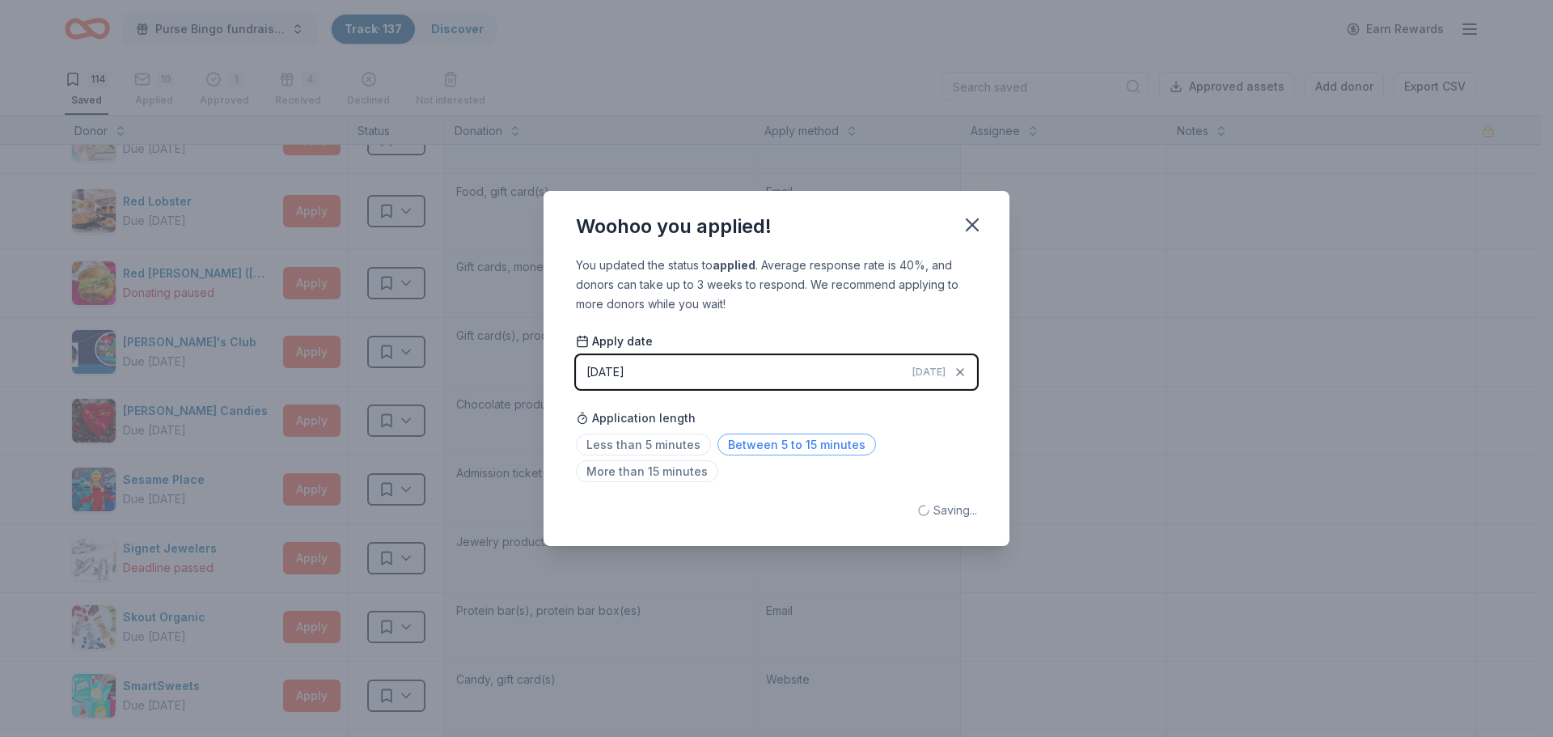
click at [803, 443] on span "Between 5 to 15 minutes" at bounding box center [797, 445] width 159 height 22
click at [971, 225] on icon "button" at bounding box center [972, 224] width 11 height 11
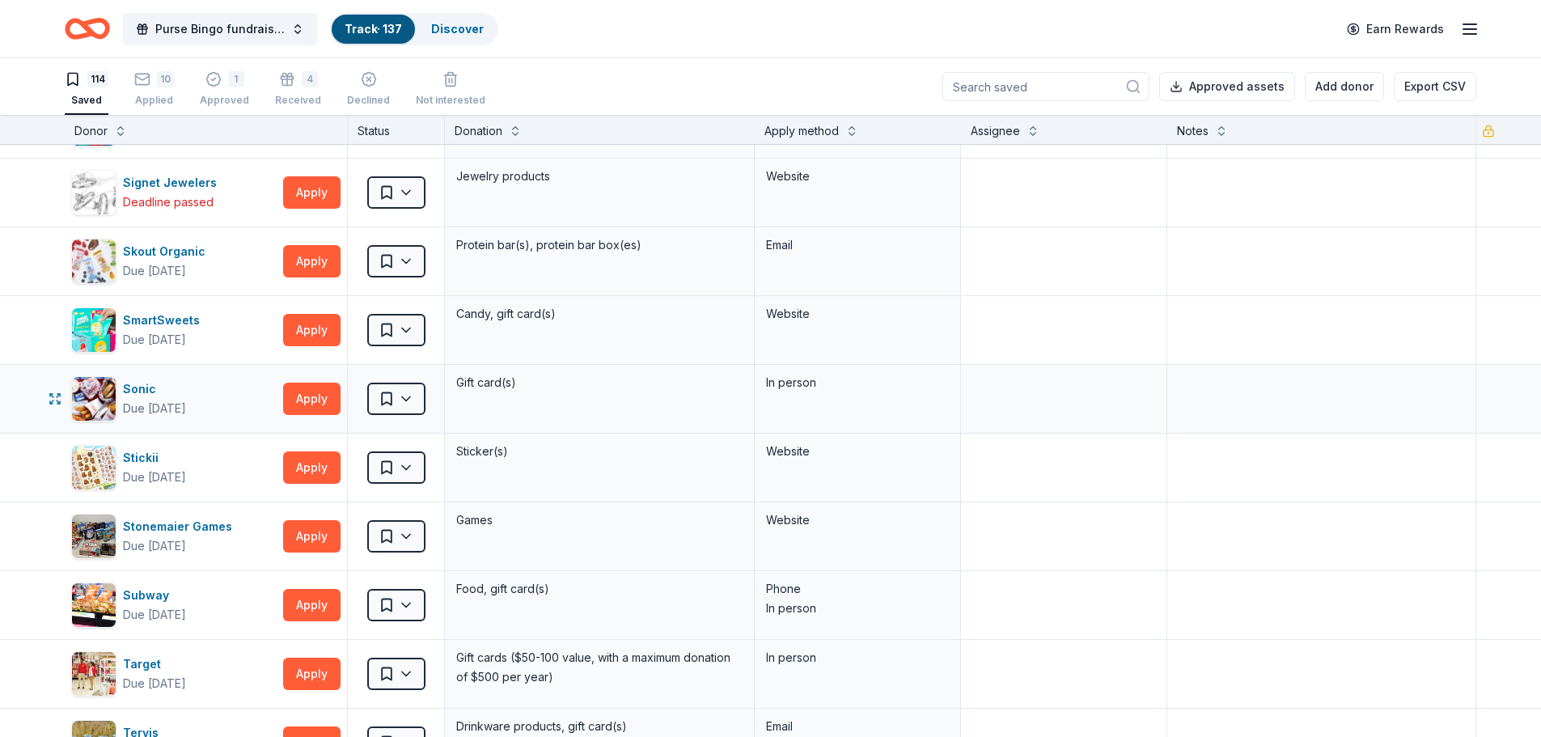
scroll to position [5552, 0]
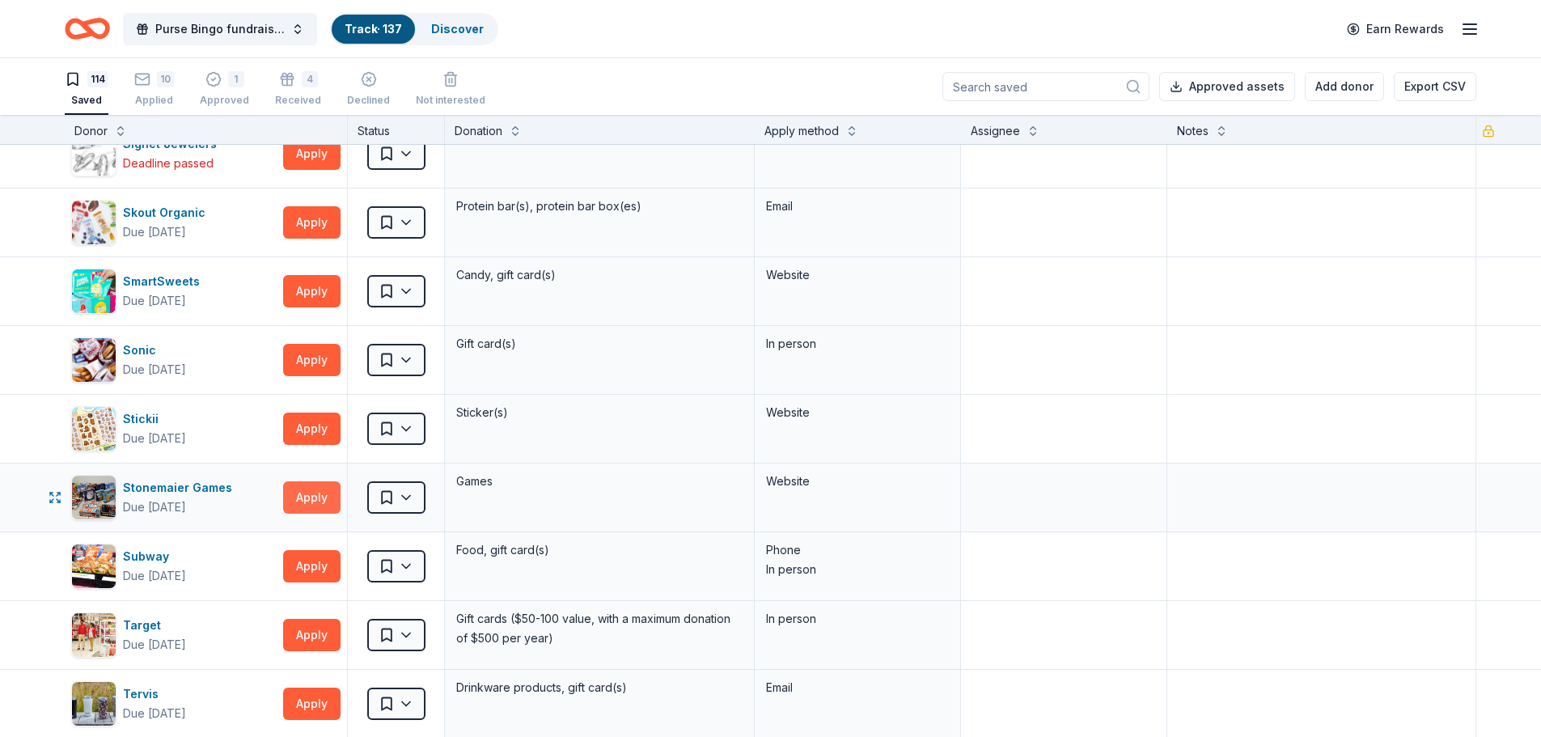
click at [314, 497] on button "Apply" at bounding box center [311, 497] width 57 height 32
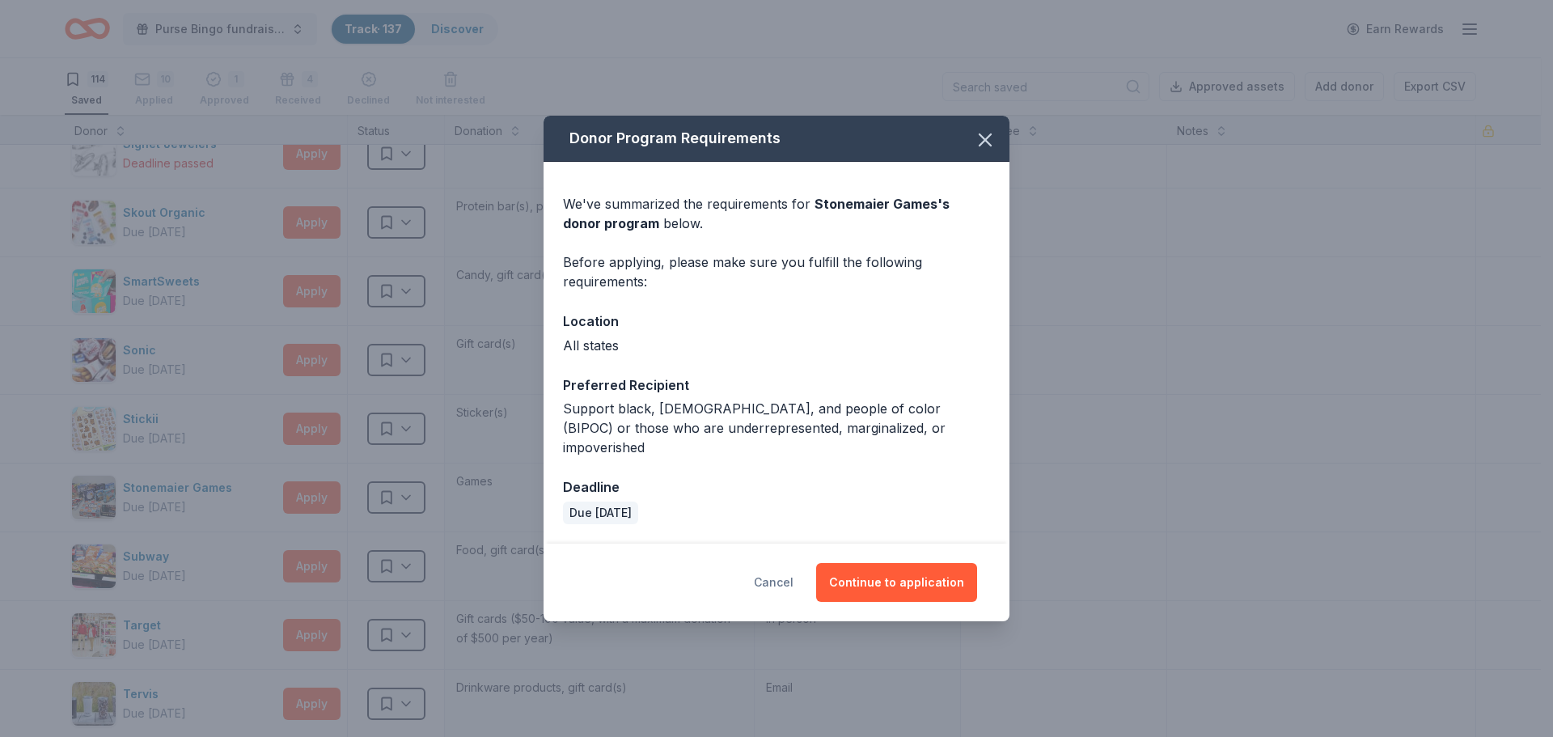
click at [779, 575] on button "Cancel" at bounding box center [774, 582] width 40 height 39
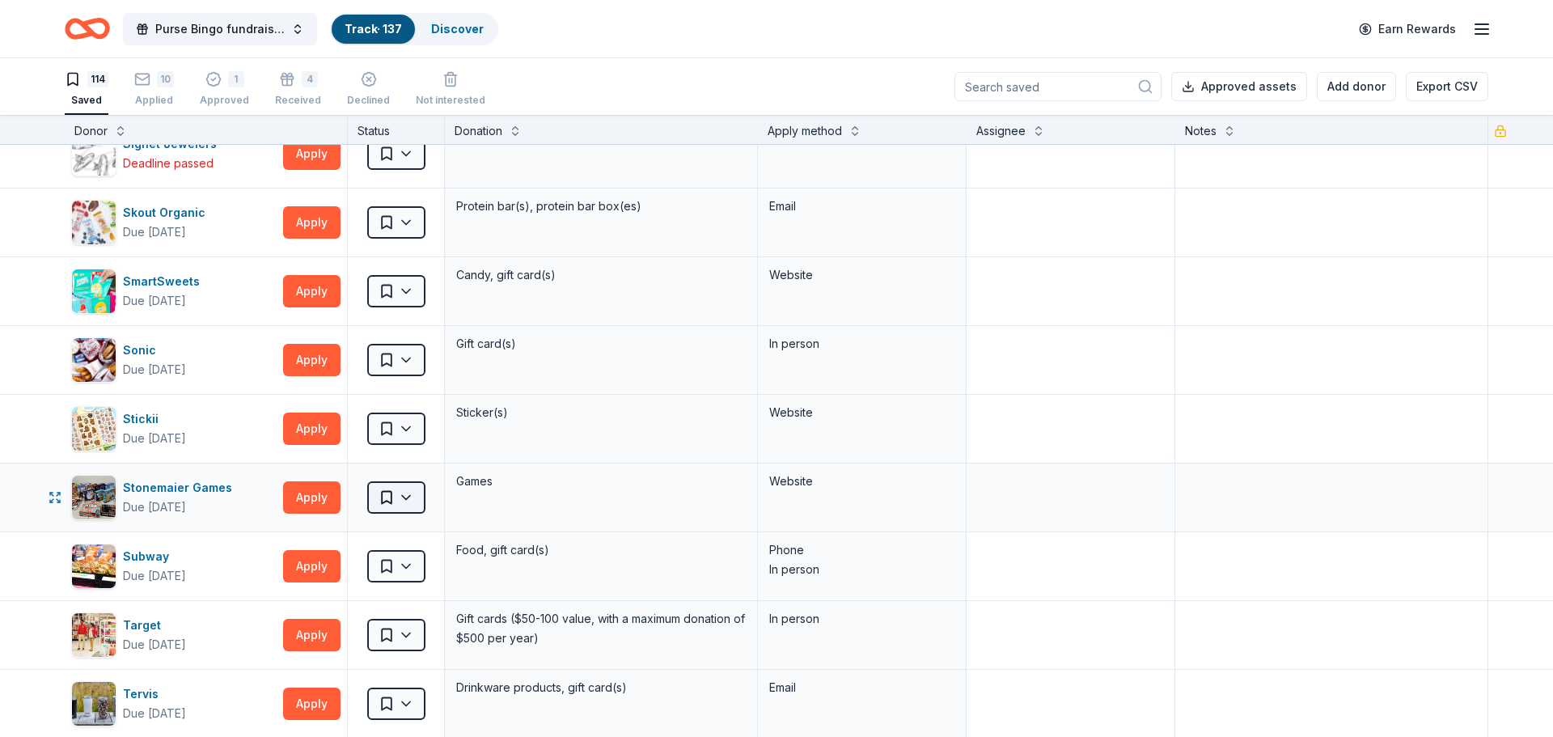
click at [419, 498] on html "Purse Bingo fundraiser - 2025 Track · 137 Discover Earn Rewards 114 Saved 10 Ap…" at bounding box center [776, 368] width 1553 height 737
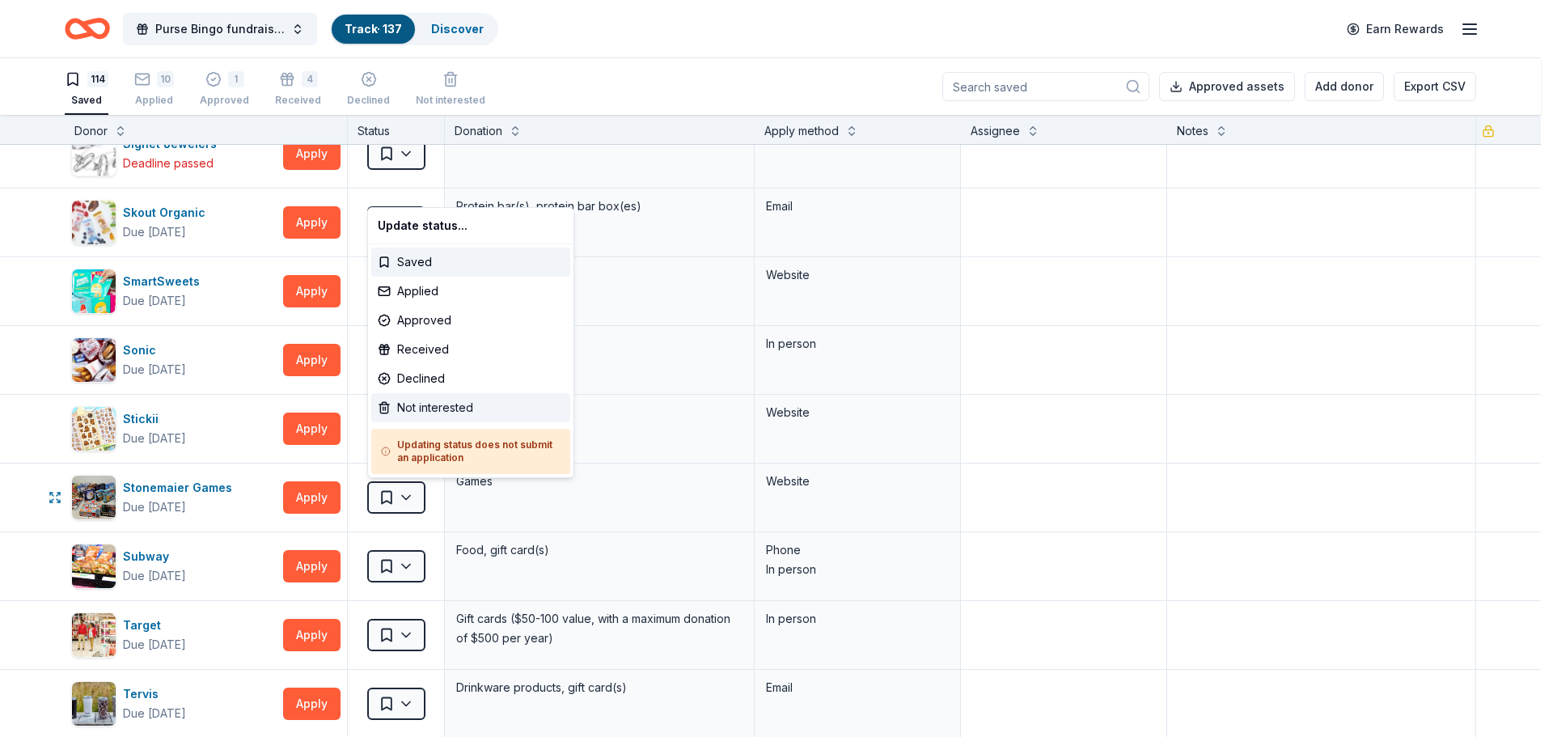
click at [438, 407] on div "Not interested" at bounding box center [470, 407] width 199 height 29
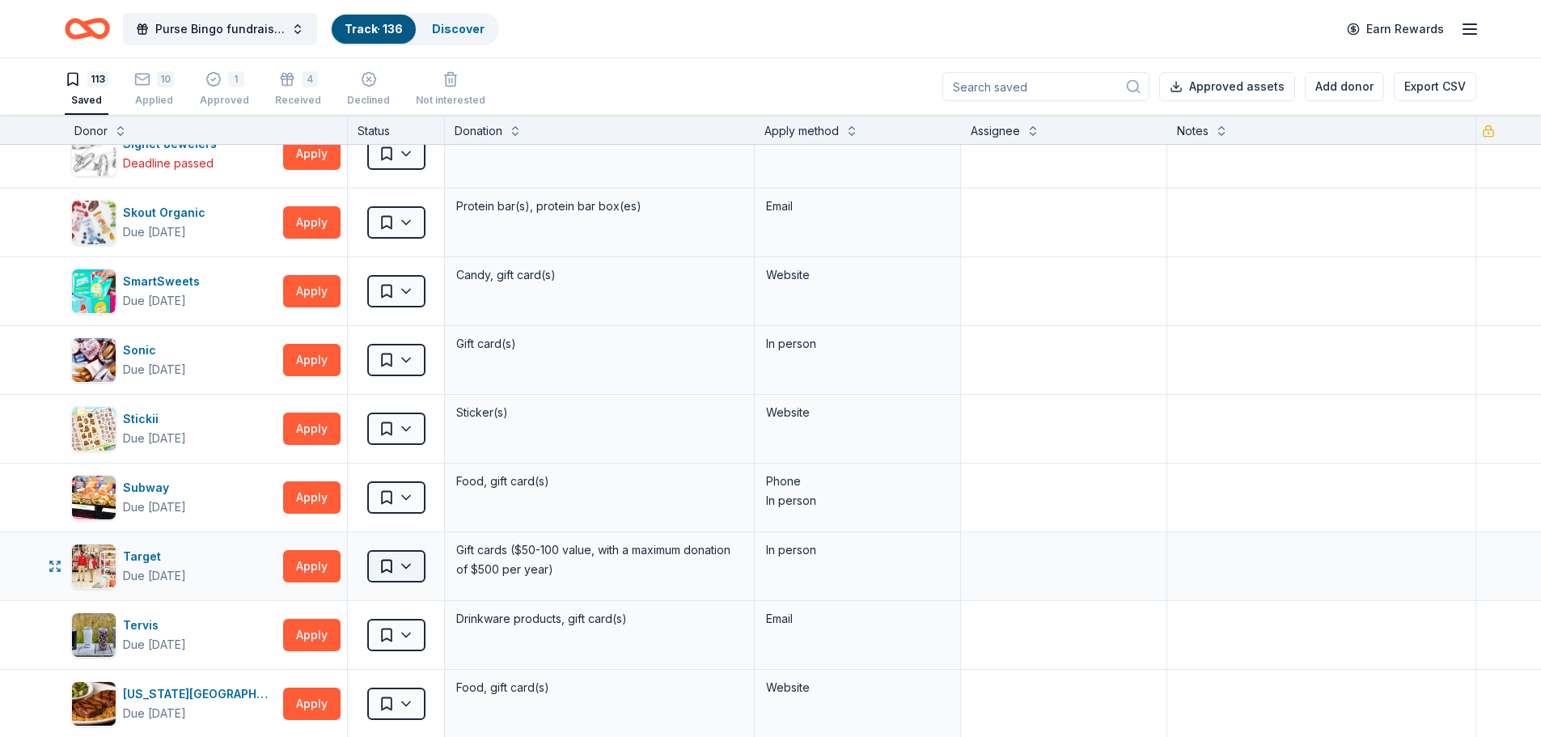
scroll to position [5633, 0]
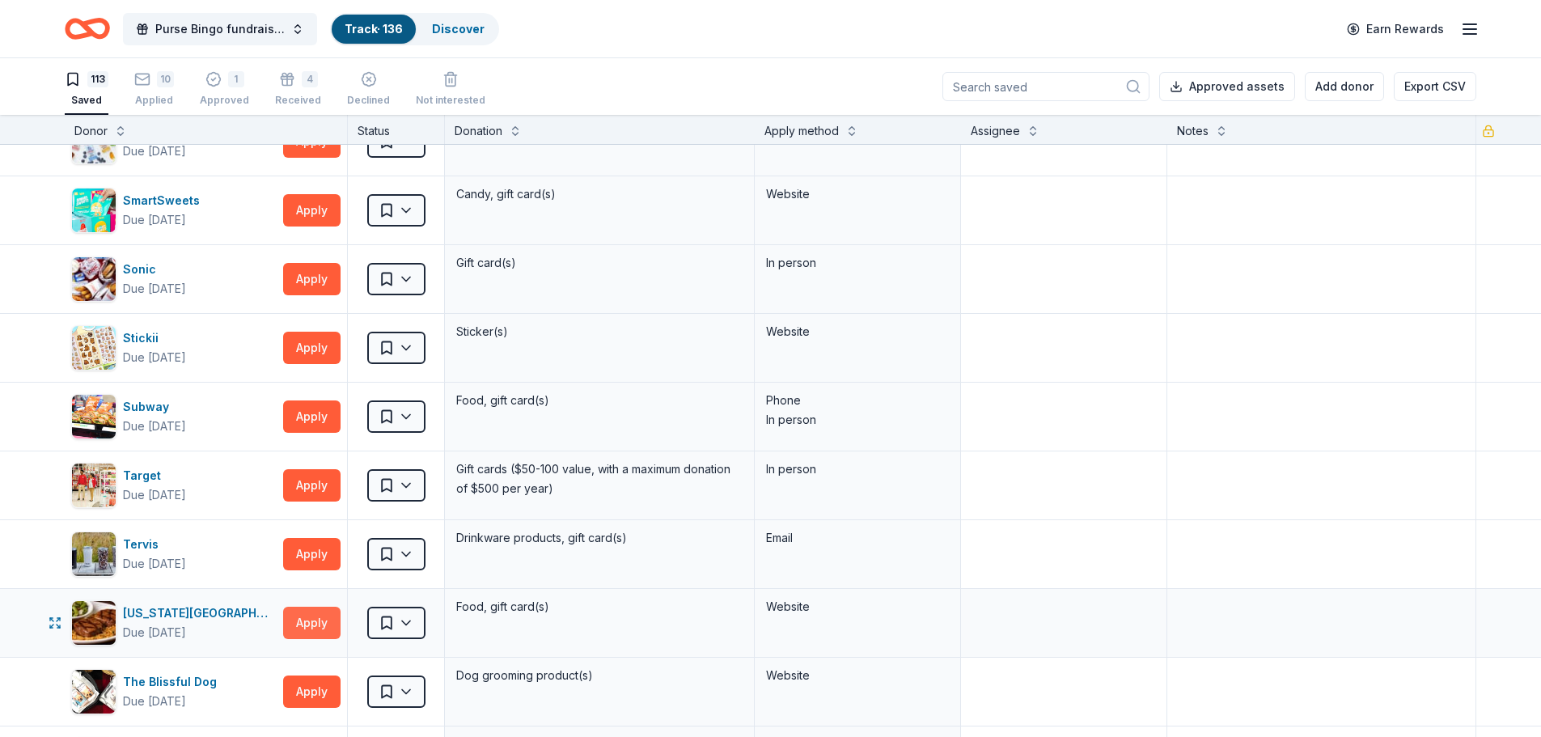
click at [312, 618] on button "Apply" at bounding box center [311, 623] width 57 height 32
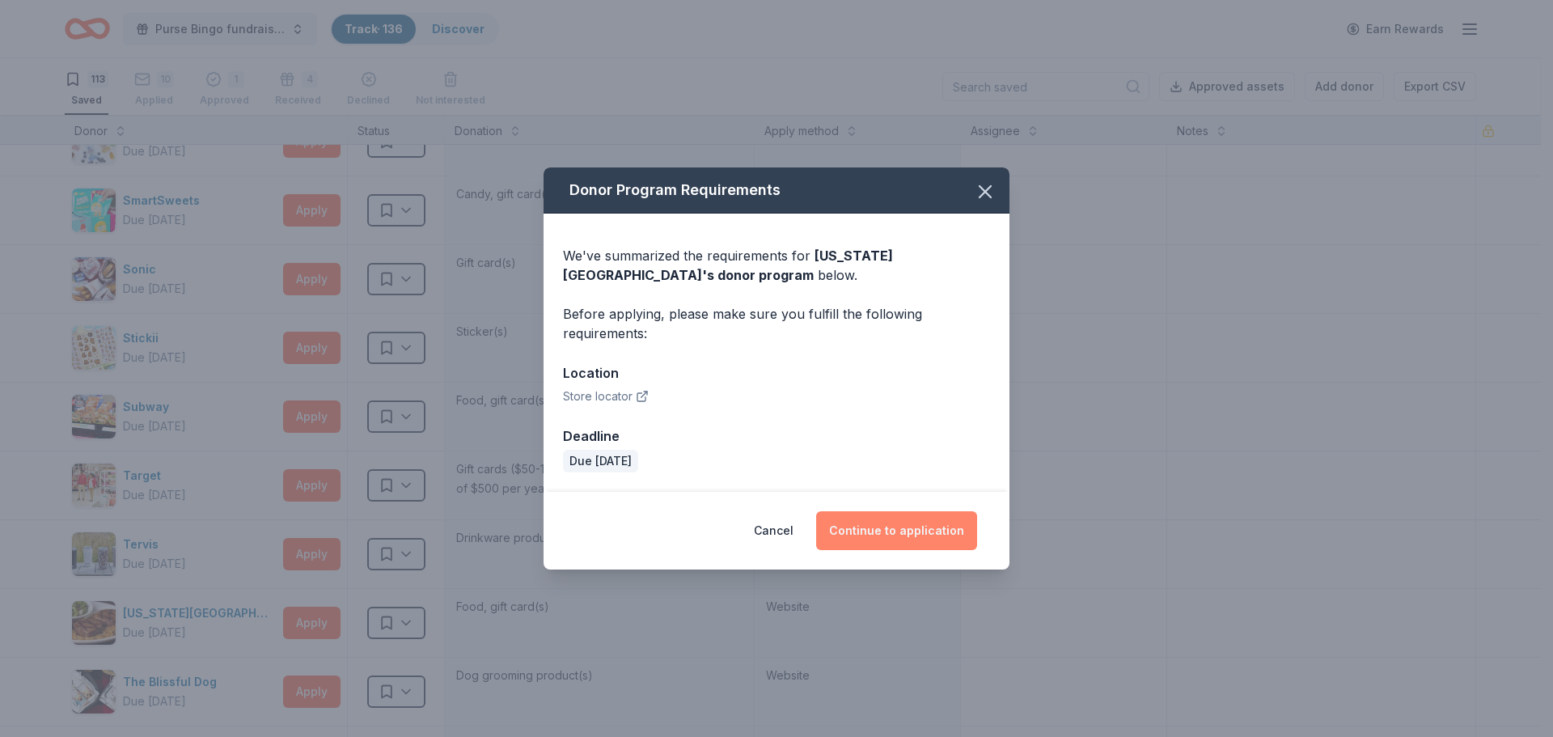
click at [914, 528] on button "Continue to application" at bounding box center [896, 530] width 161 height 39
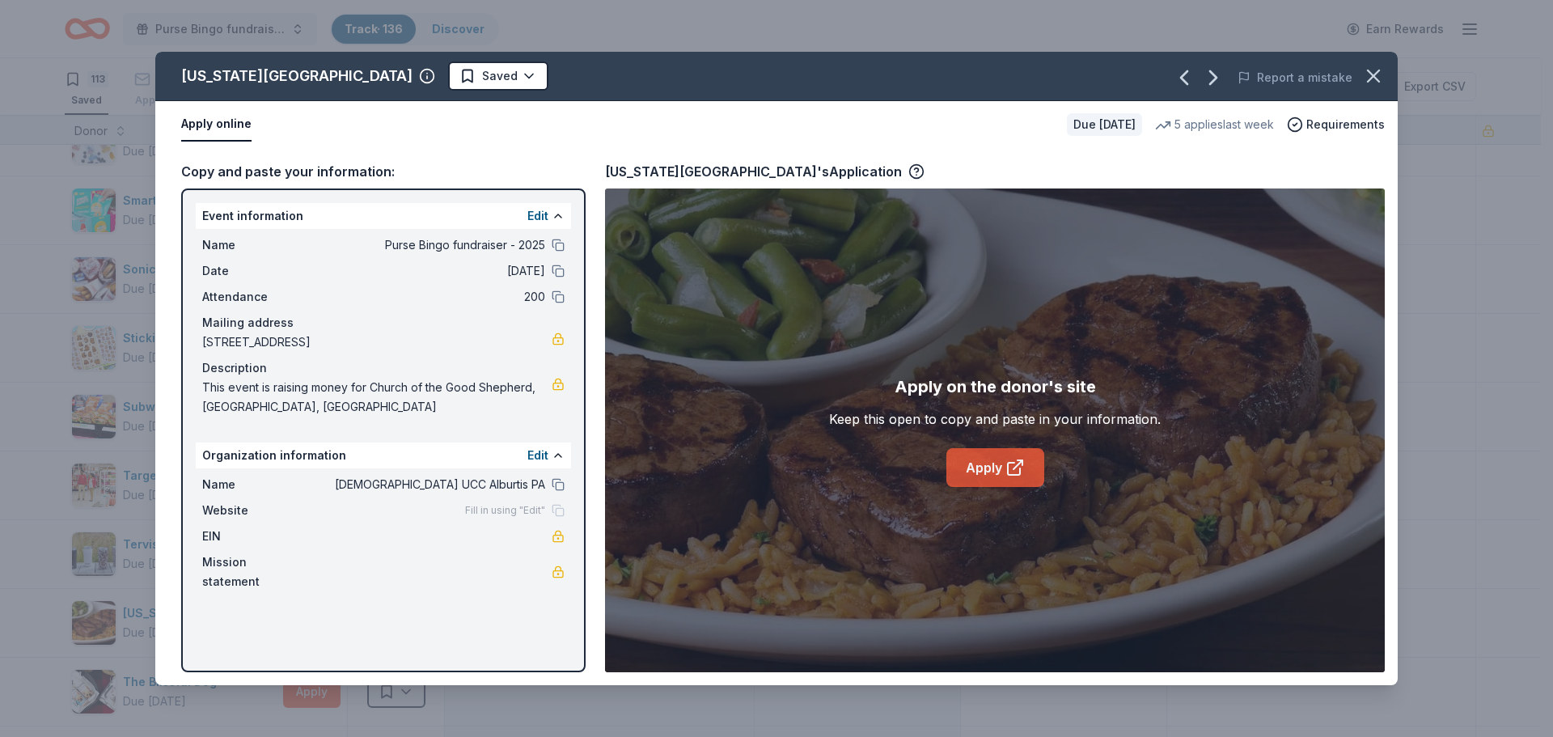
click at [1010, 460] on icon at bounding box center [1015, 467] width 19 height 19
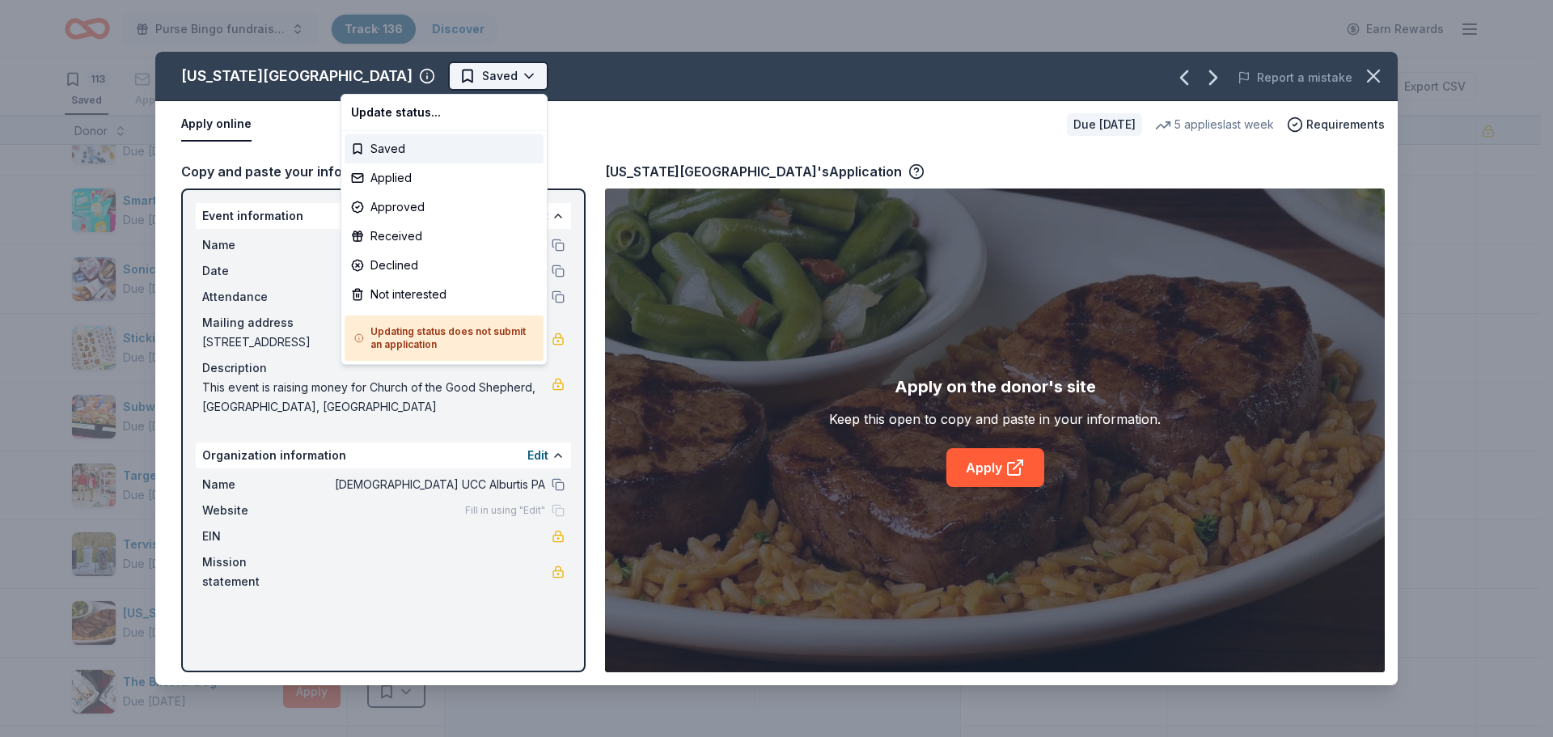
click at [403, 74] on html "Purse Bingo fundraiser - 2025 Track · 136 Discover Earn Rewards 113 Saved 10 Ap…" at bounding box center [776, 368] width 1553 height 737
click at [421, 179] on div "Applied" at bounding box center [444, 177] width 199 height 29
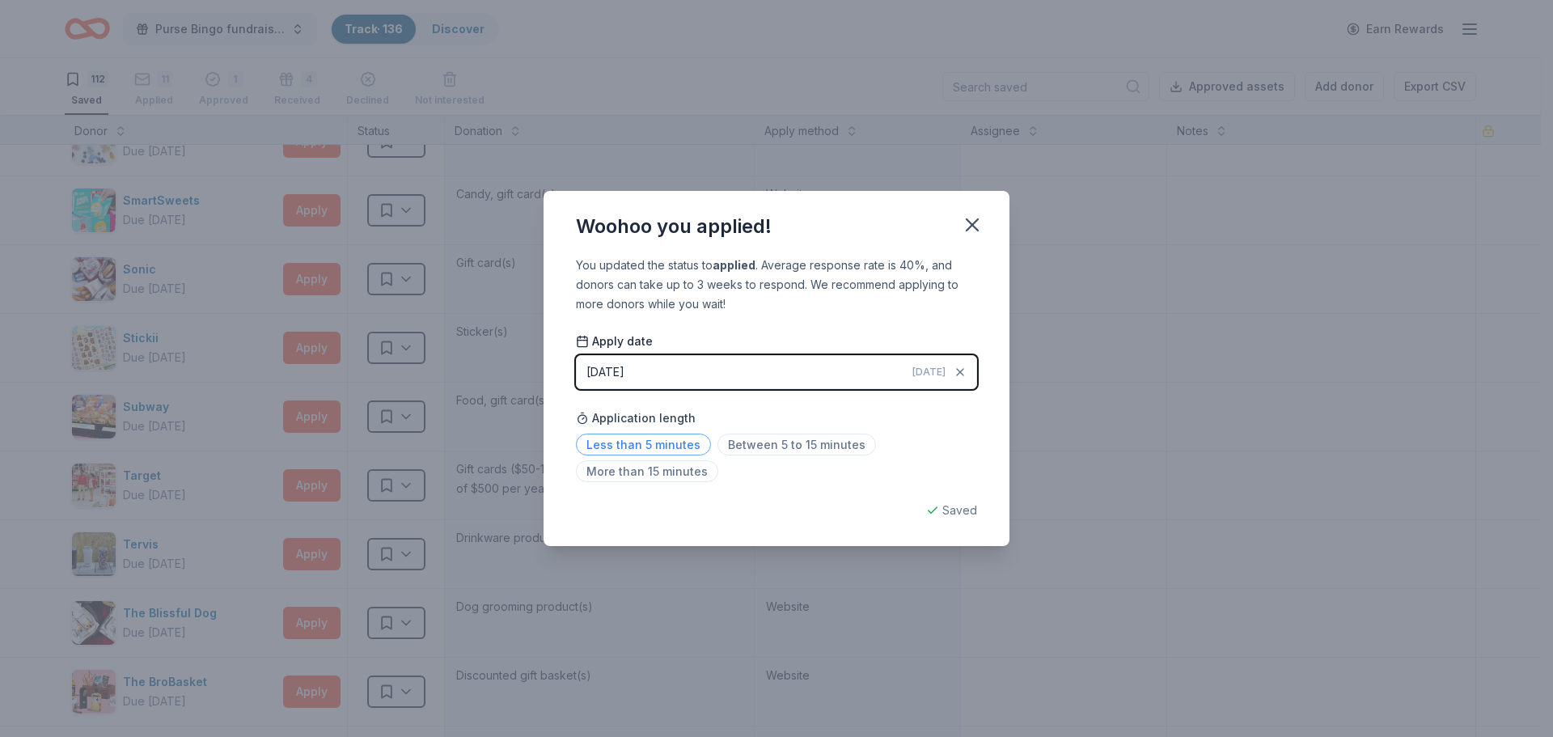
click at [659, 446] on span "Less than 5 minutes" at bounding box center [643, 445] width 135 height 22
click at [977, 220] on icon "button" at bounding box center [972, 224] width 11 height 11
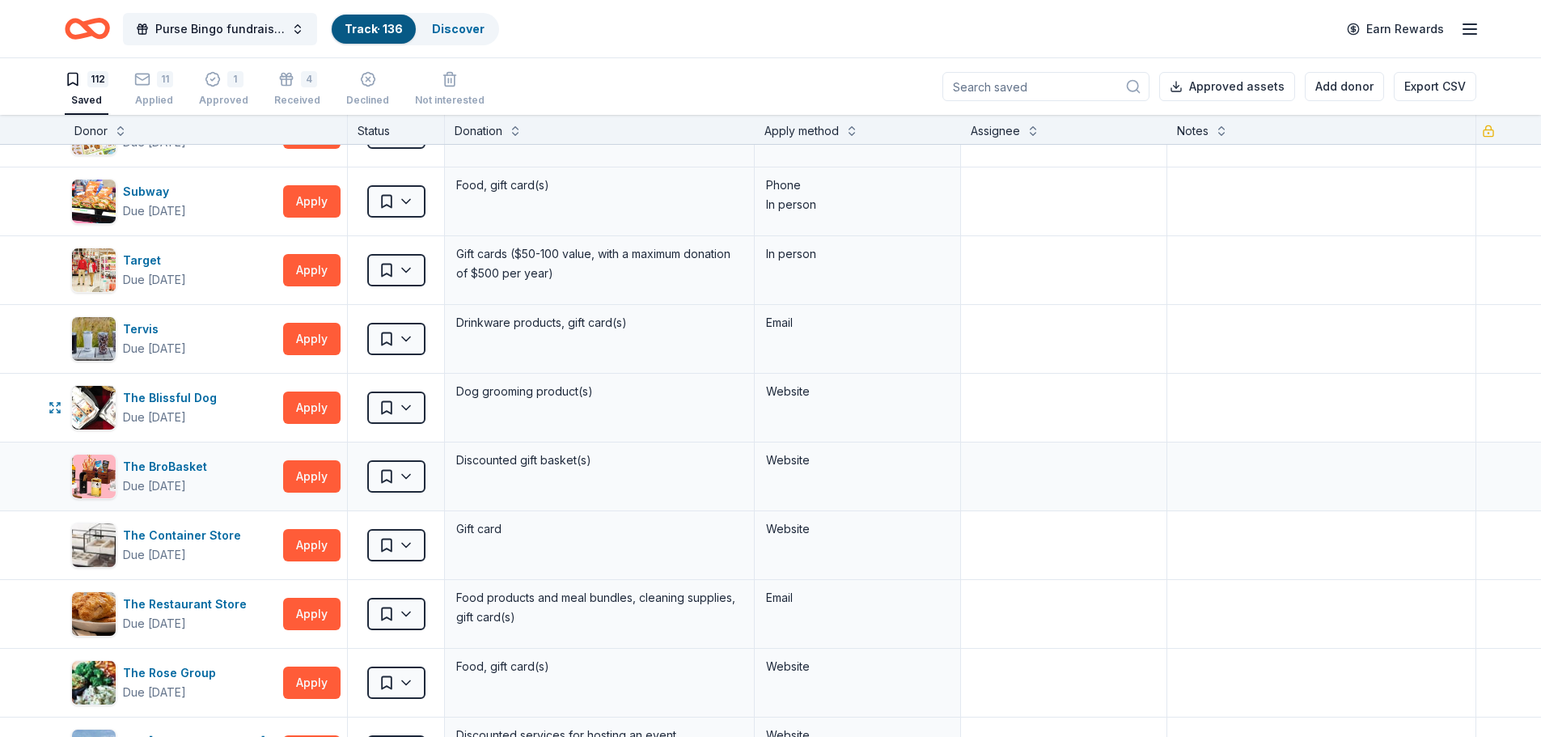
scroll to position [5876, 0]
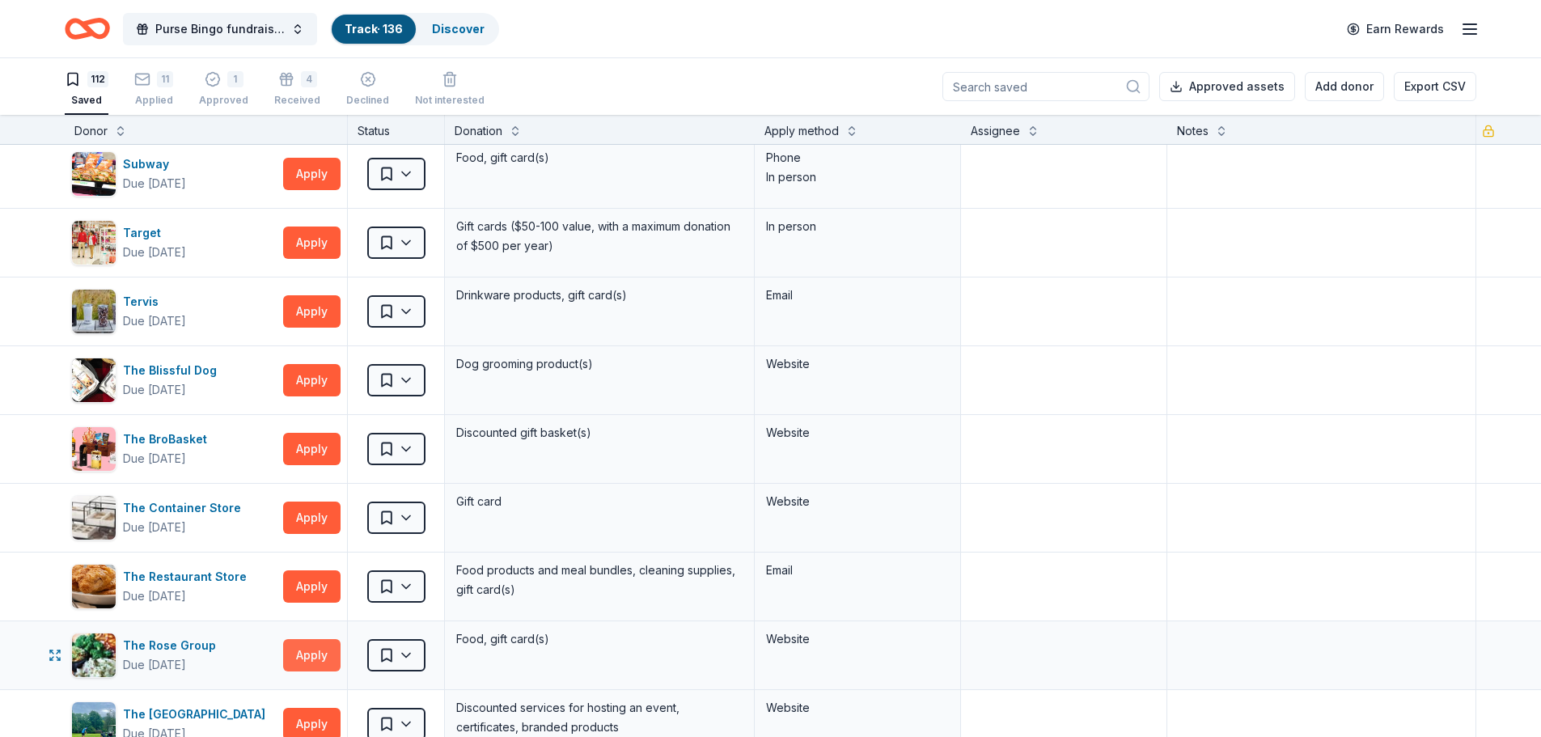
click at [306, 656] on button "Apply" at bounding box center [311, 655] width 57 height 32
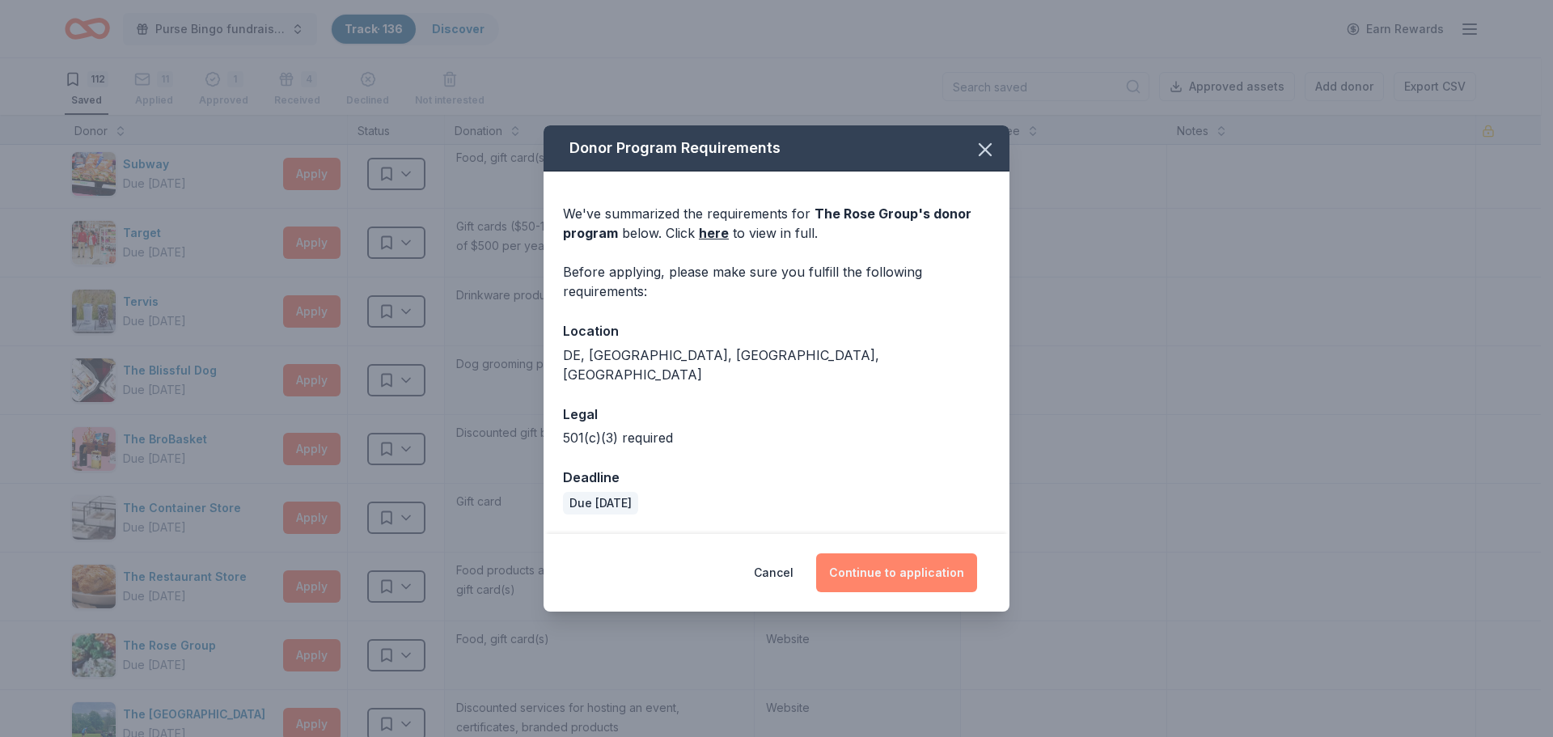
click at [906, 561] on button "Continue to application" at bounding box center [896, 572] width 161 height 39
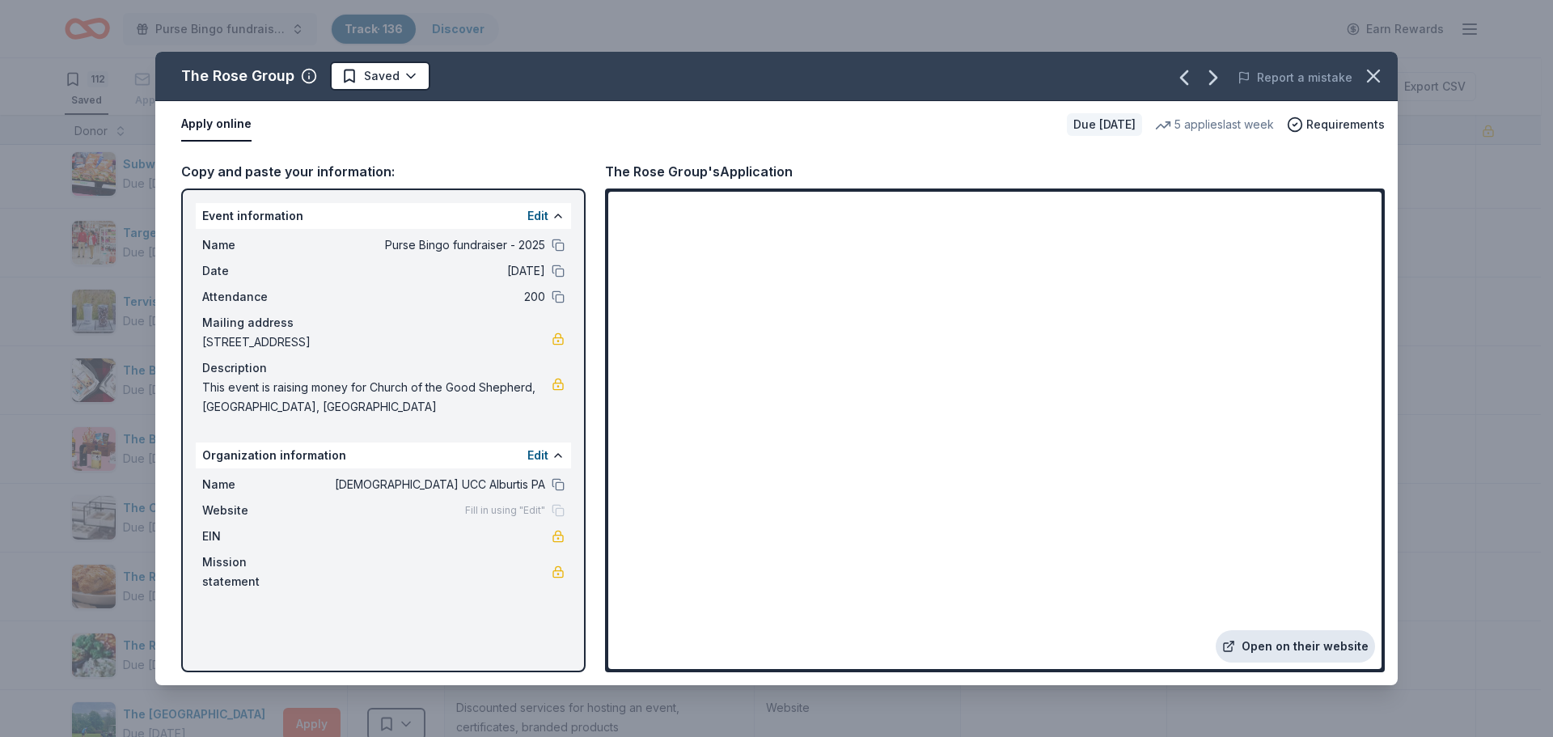
click at [1277, 641] on link "Open on their website" at bounding box center [1295, 646] width 159 height 32
click at [383, 74] on html "Purse Bingo fundraiser - 2025 Track · 136 Discover Earn Rewards 112 Saved 11 Ap…" at bounding box center [776, 368] width 1553 height 737
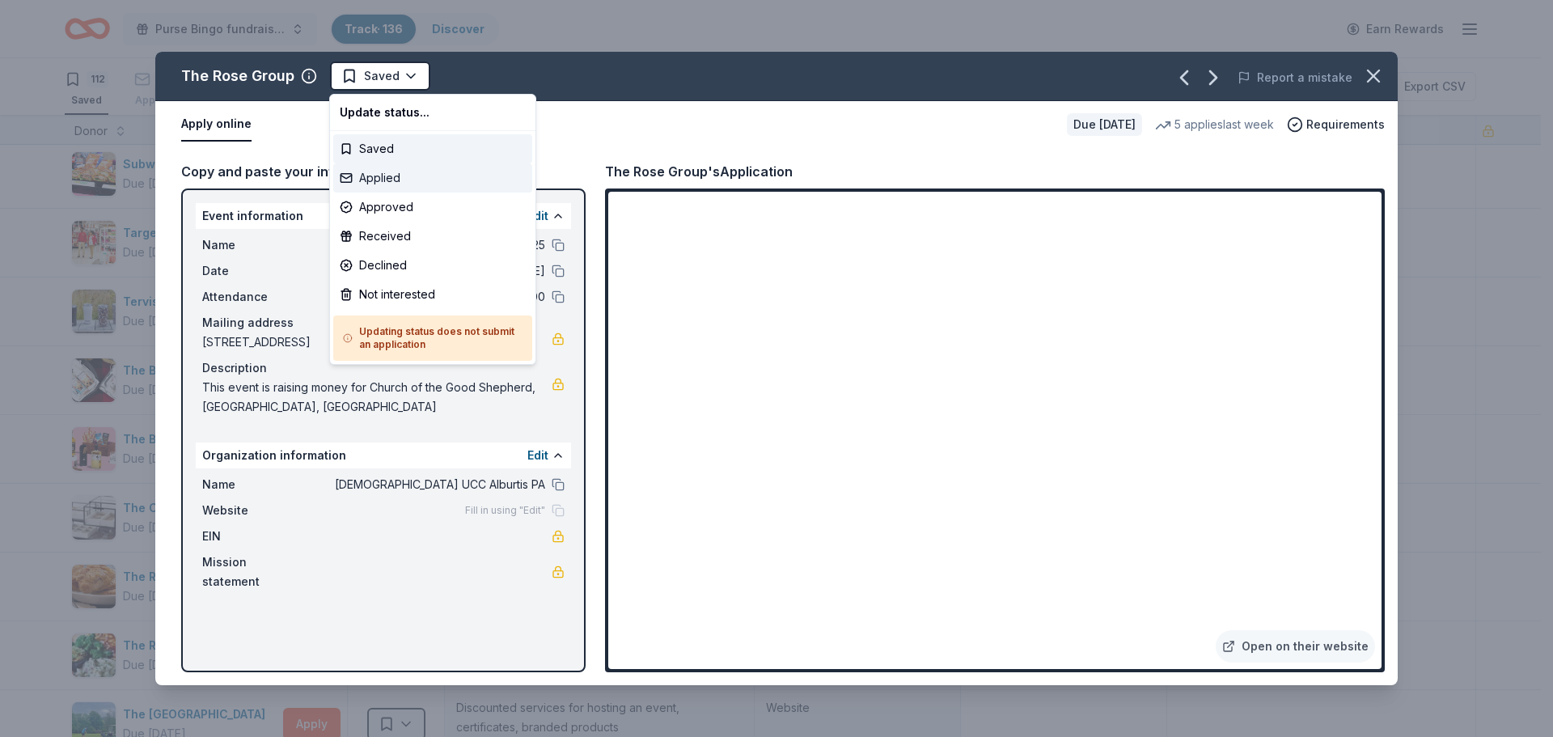
click at [392, 181] on div "Applied" at bounding box center [432, 177] width 199 height 29
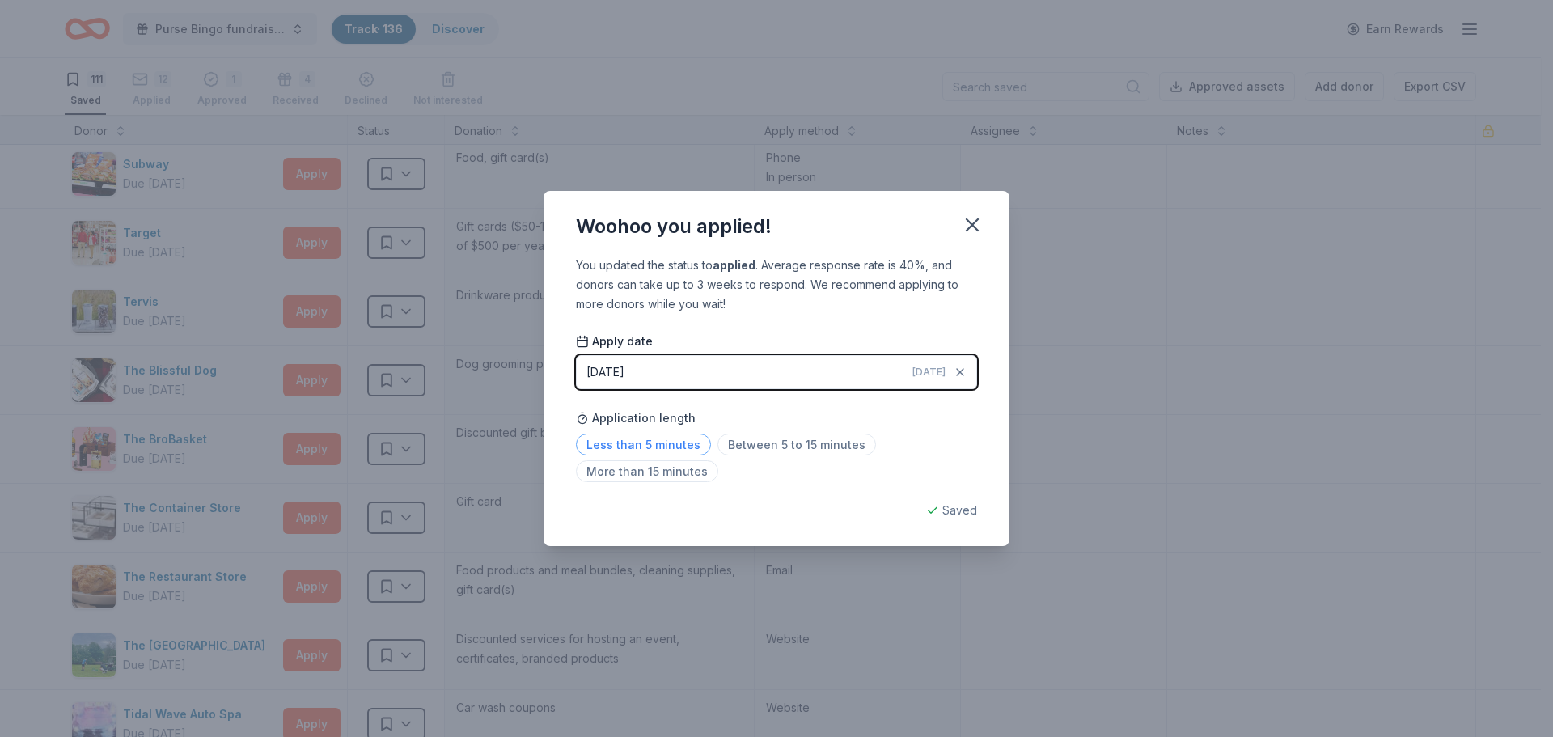
click at [667, 441] on span "Less than 5 minutes" at bounding box center [643, 445] width 135 height 22
click at [973, 223] on icon "button" at bounding box center [972, 224] width 11 height 11
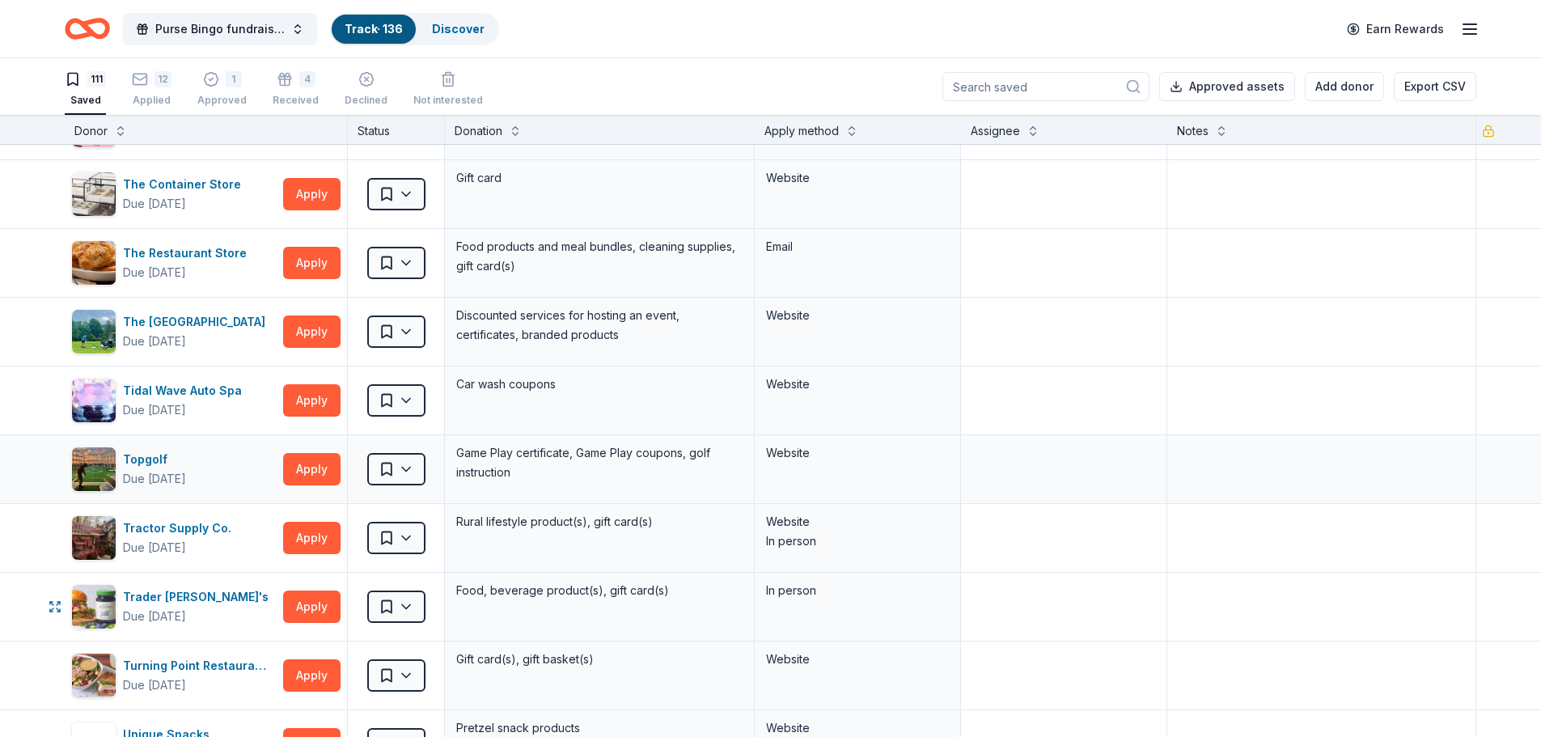
scroll to position [6280, 0]
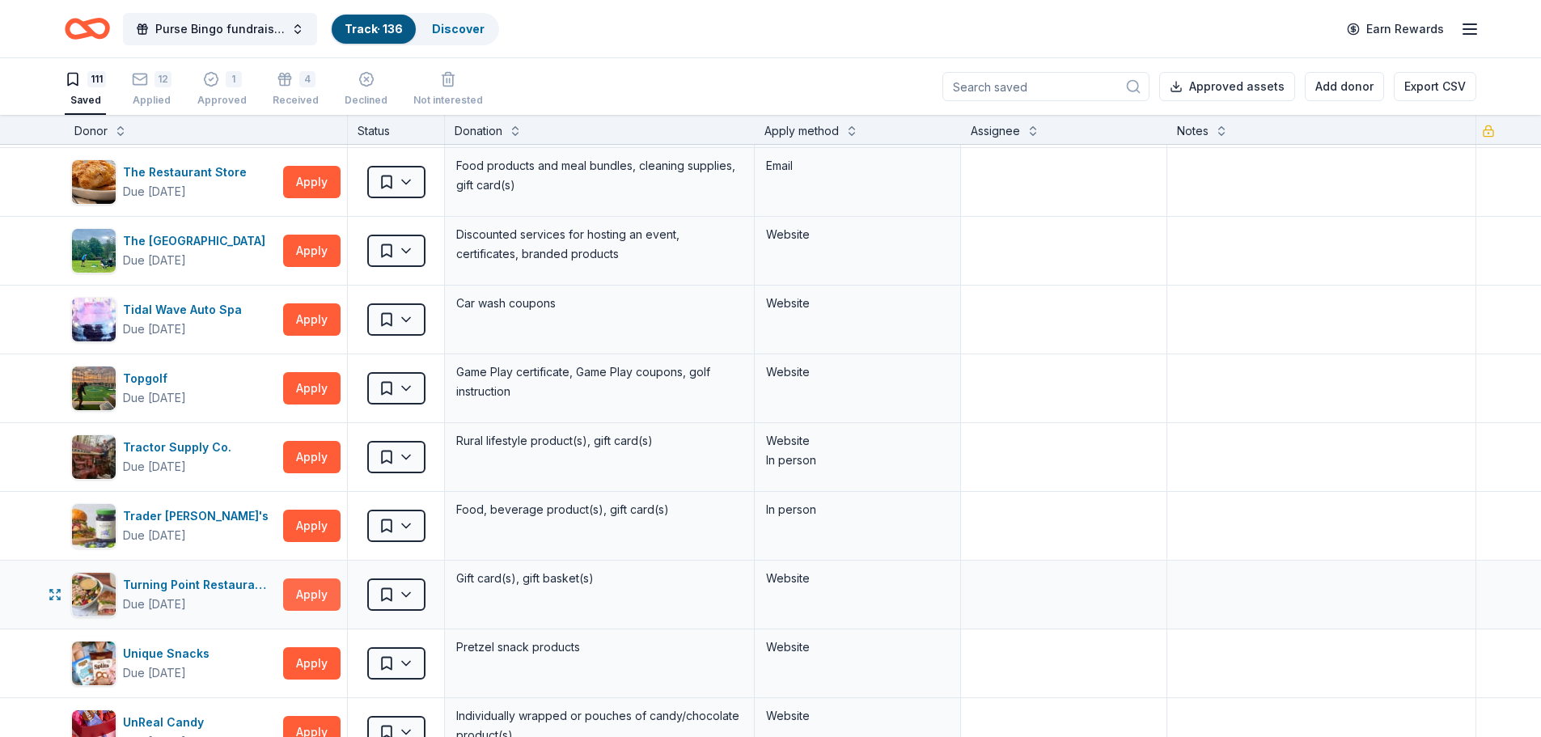
click at [315, 592] on button "Apply" at bounding box center [311, 594] width 57 height 32
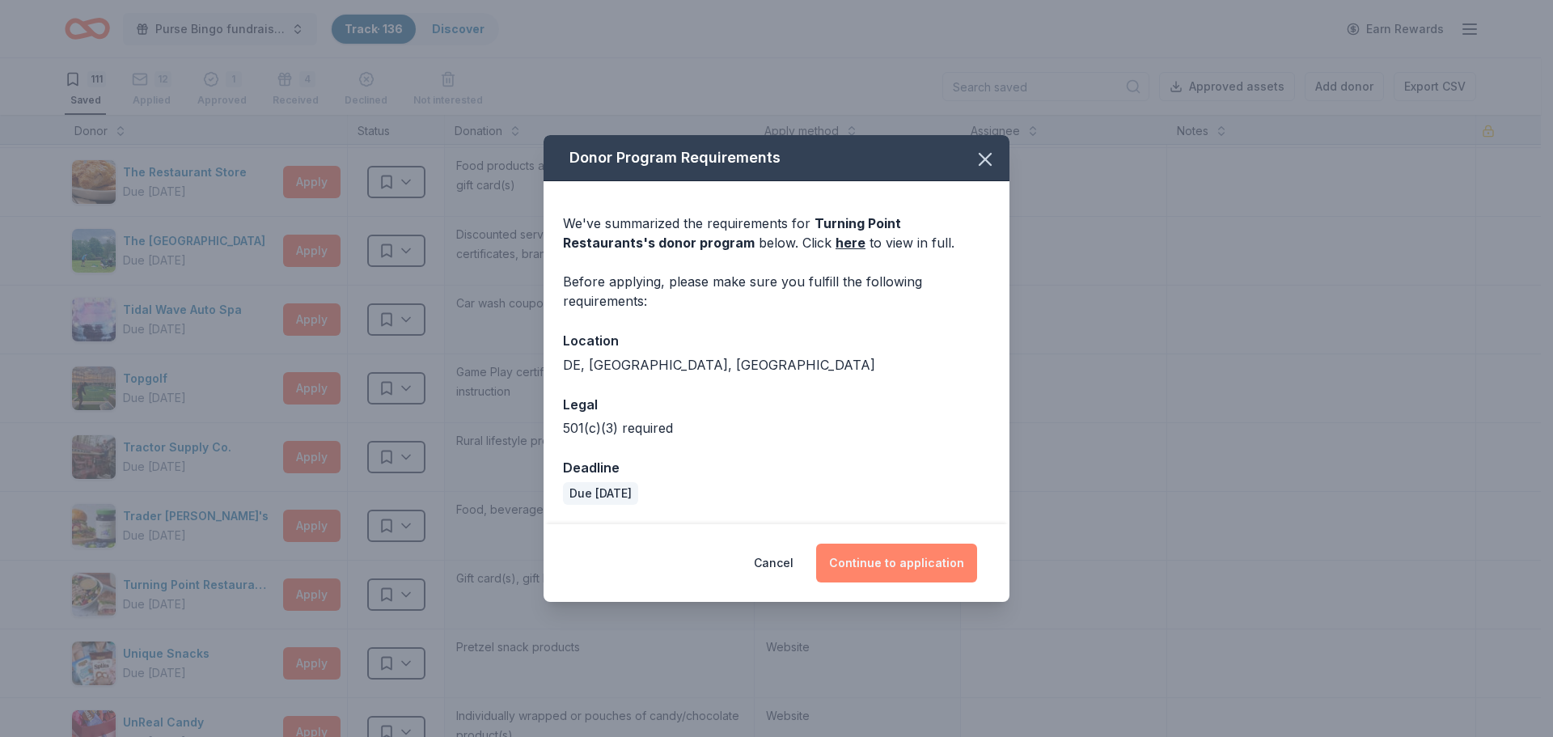
click at [921, 565] on button "Continue to application" at bounding box center [896, 563] width 161 height 39
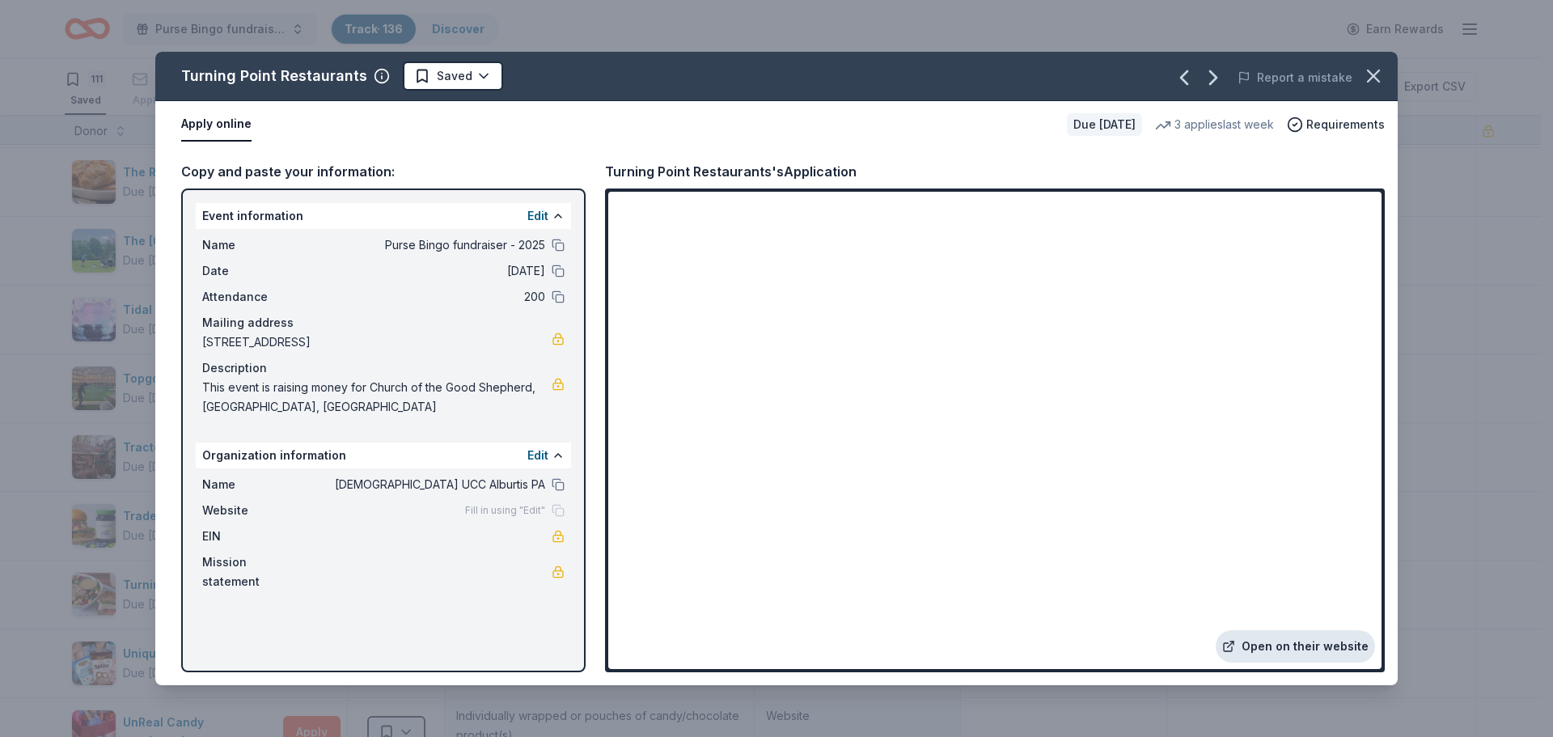
click at [1329, 646] on link "Open on their website" at bounding box center [1295, 646] width 159 height 32
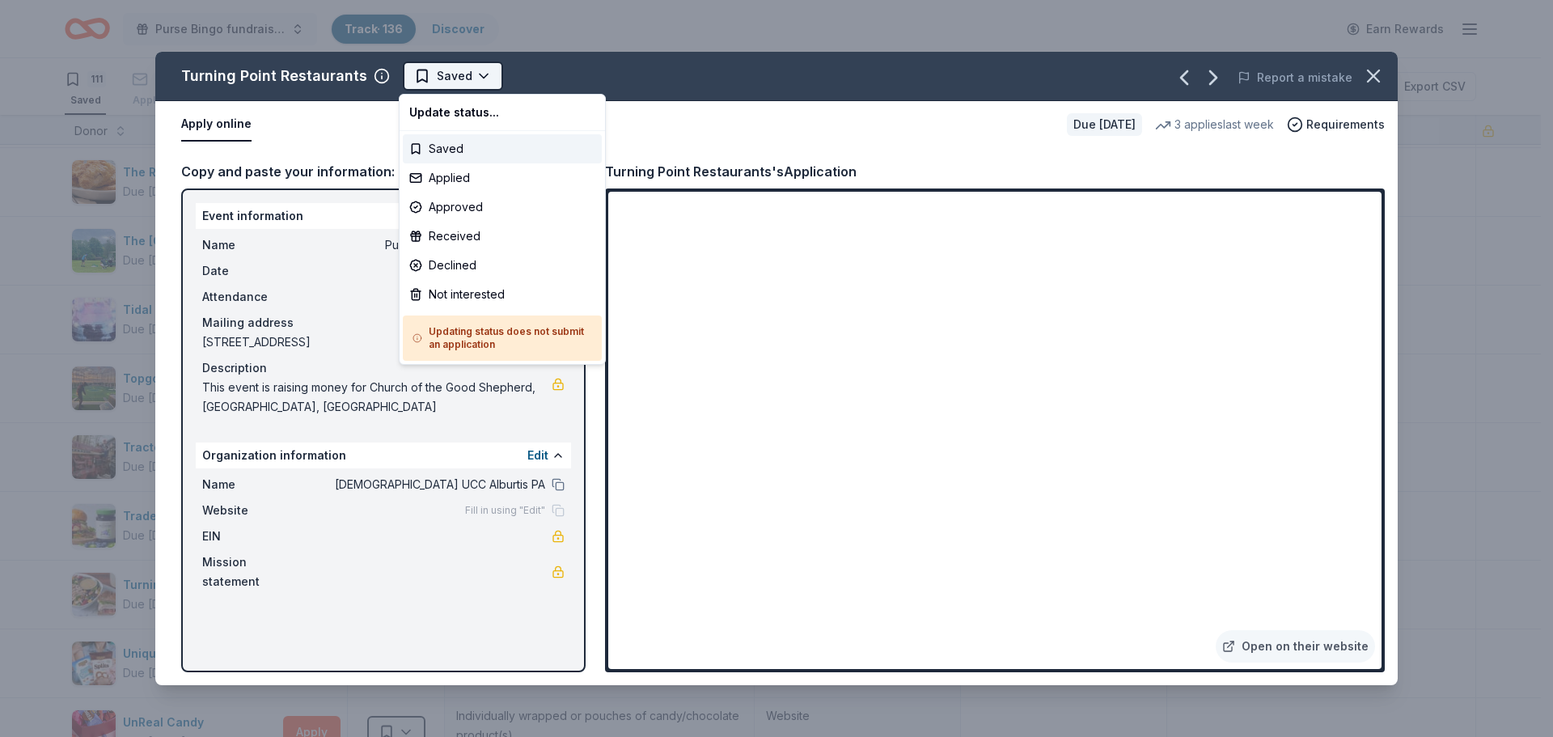
click at [457, 80] on html "Purse Bingo fundraiser - 2025 Track · 136 Discover Earn Rewards 111 Saved 12 Ap…" at bounding box center [776, 368] width 1553 height 737
click at [459, 174] on div "Applied" at bounding box center [502, 177] width 199 height 29
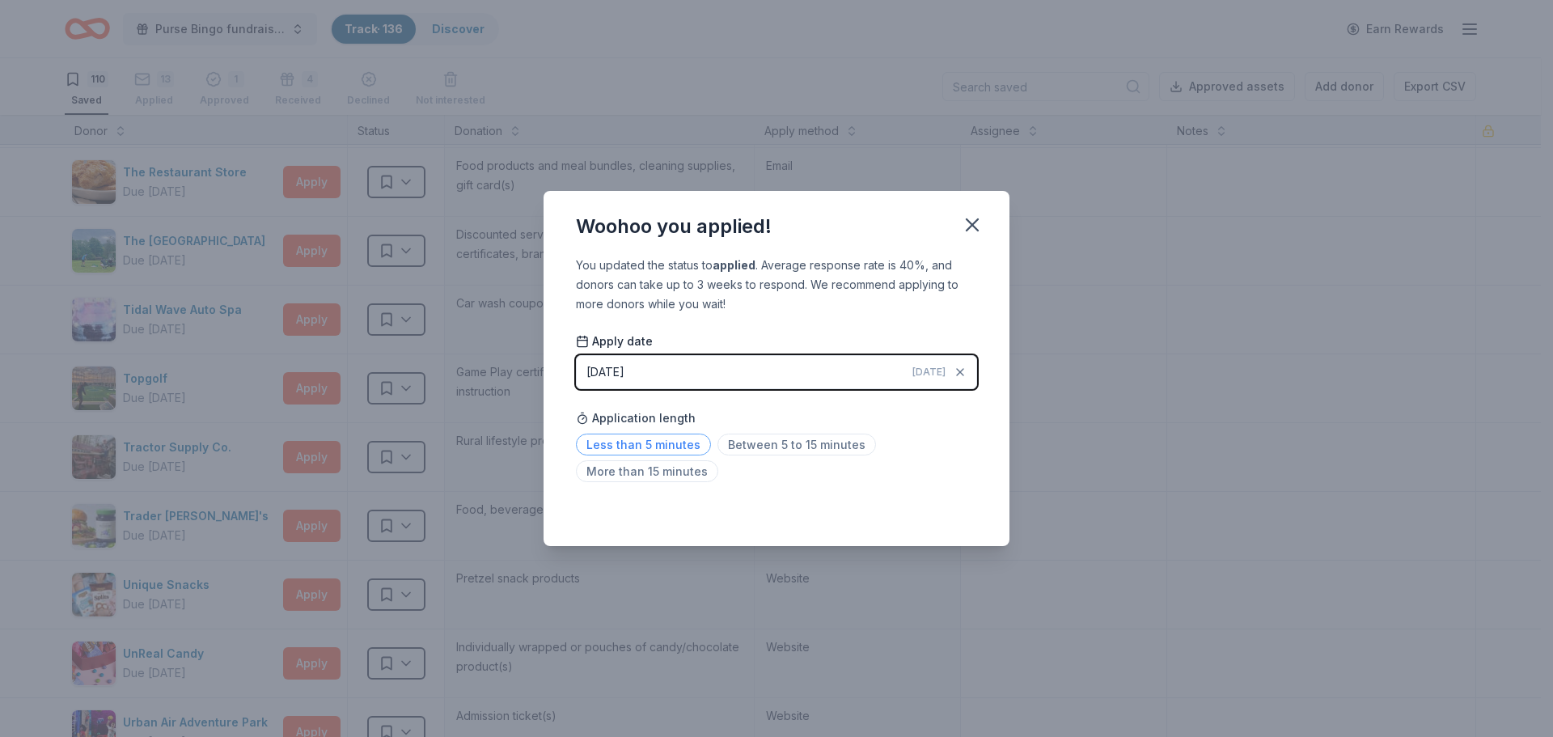
click at [677, 444] on span "Less than 5 minutes" at bounding box center [643, 445] width 135 height 22
click at [976, 227] on icon "button" at bounding box center [972, 224] width 11 height 11
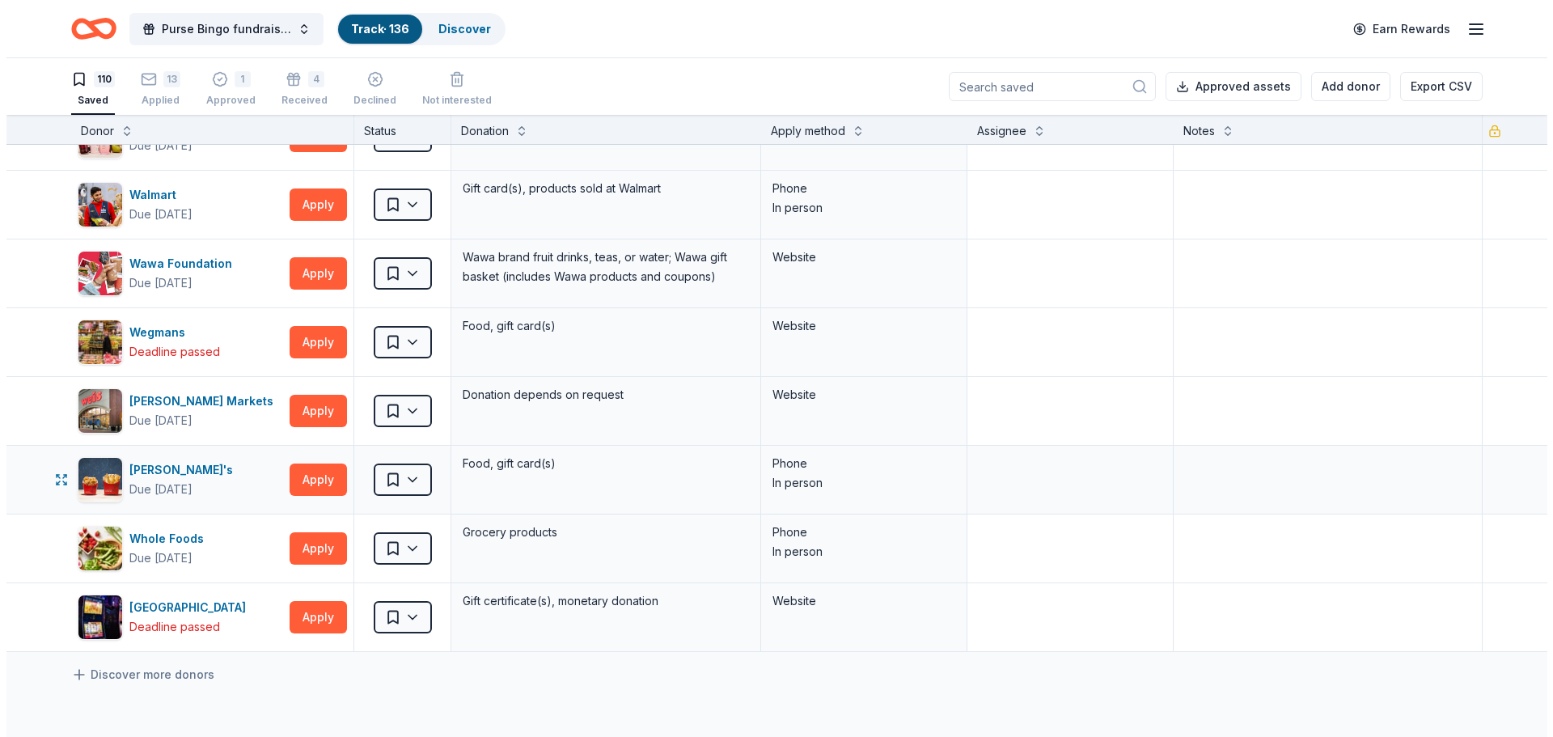
scroll to position [7089, 0]
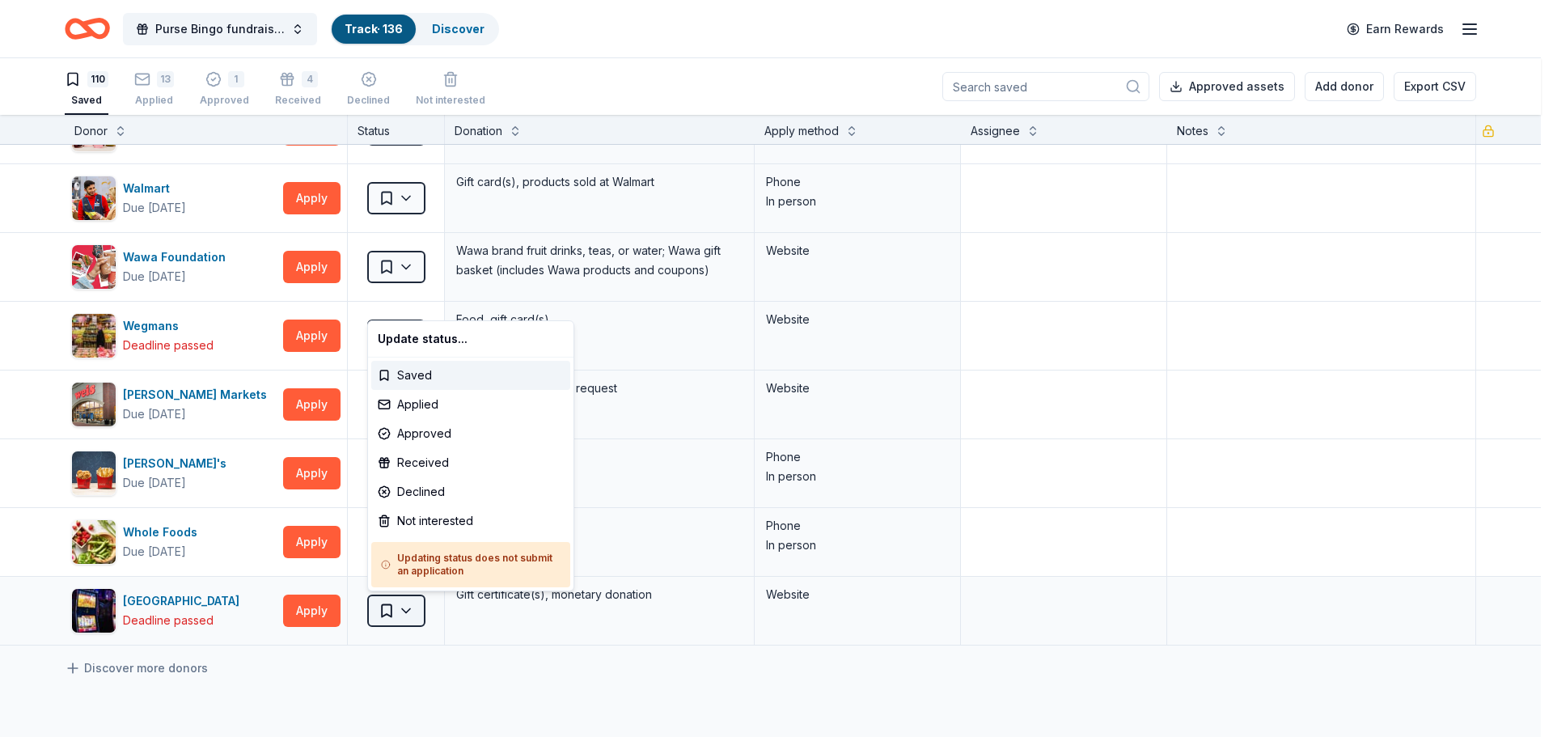
click at [418, 616] on html "Purse Bingo fundraiser - 2025 Track · 136 Discover Earn Rewards 110 Saved 13 Ap…" at bounding box center [776, 368] width 1553 height 737
click at [433, 517] on div "Not interested" at bounding box center [470, 520] width 199 height 29
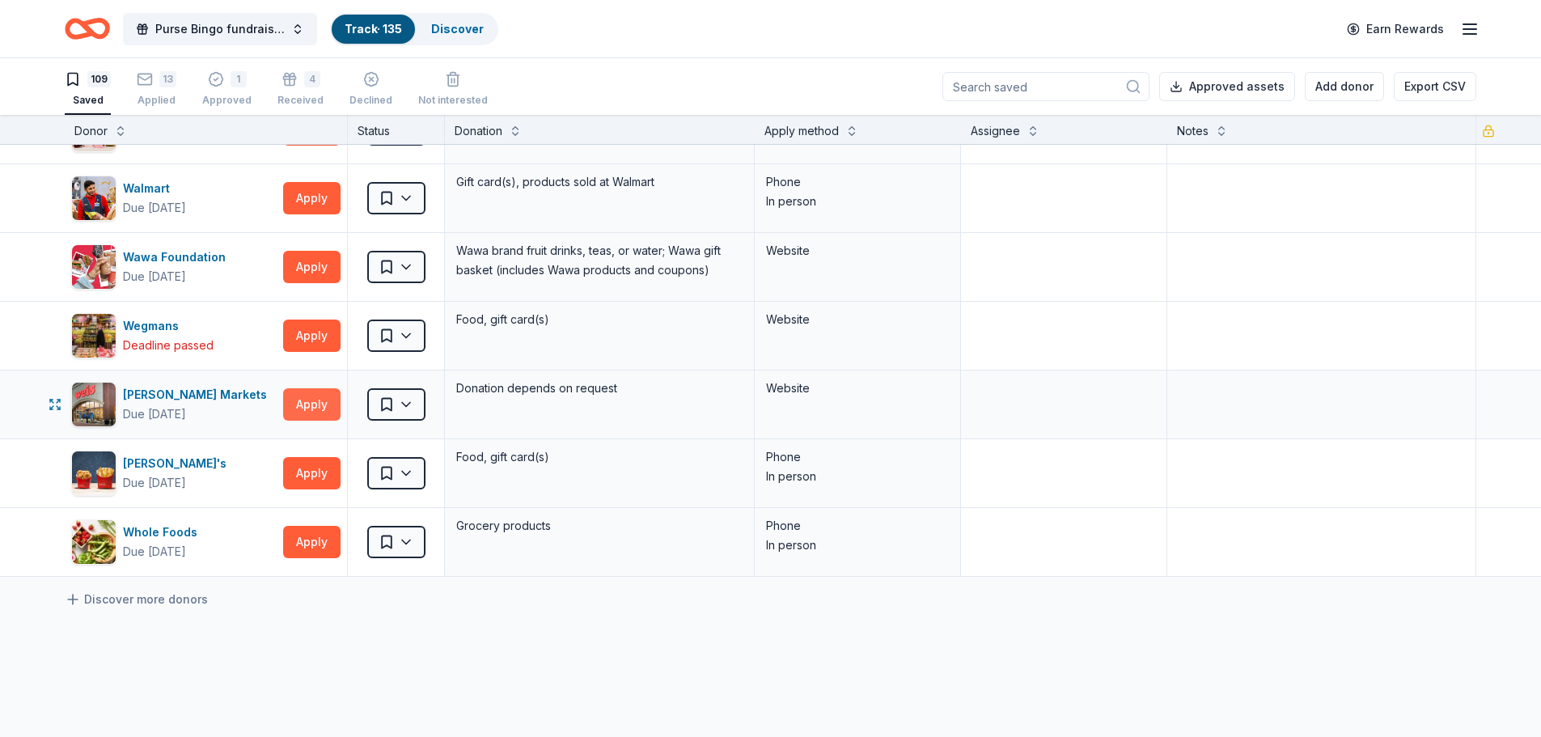
click at [318, 400] on button "Apply" at bounding box center [311, 404] width 57 height 32
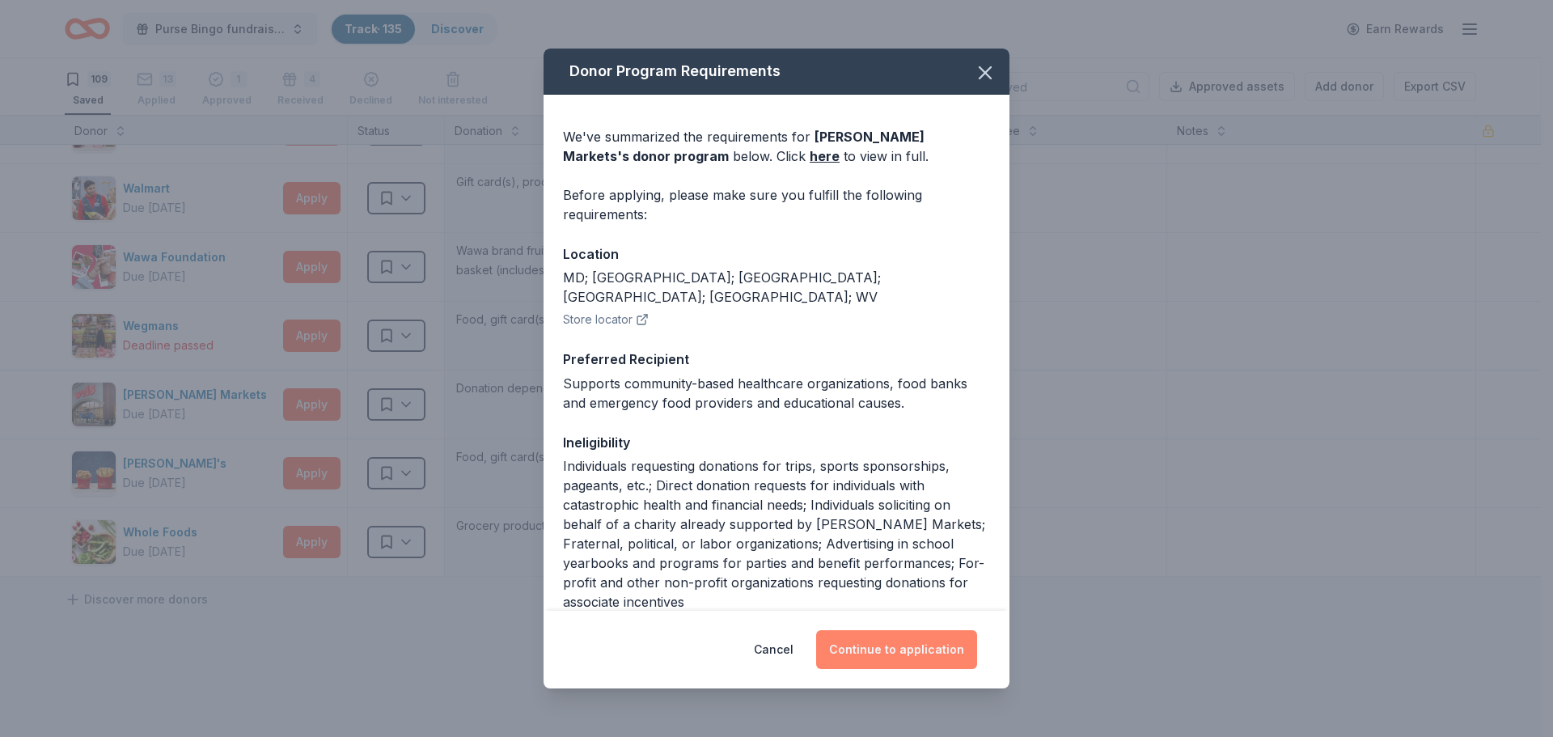
click at [907, 651] on button "Continue to application" at bounding box center [896, 649] width 161 height 39
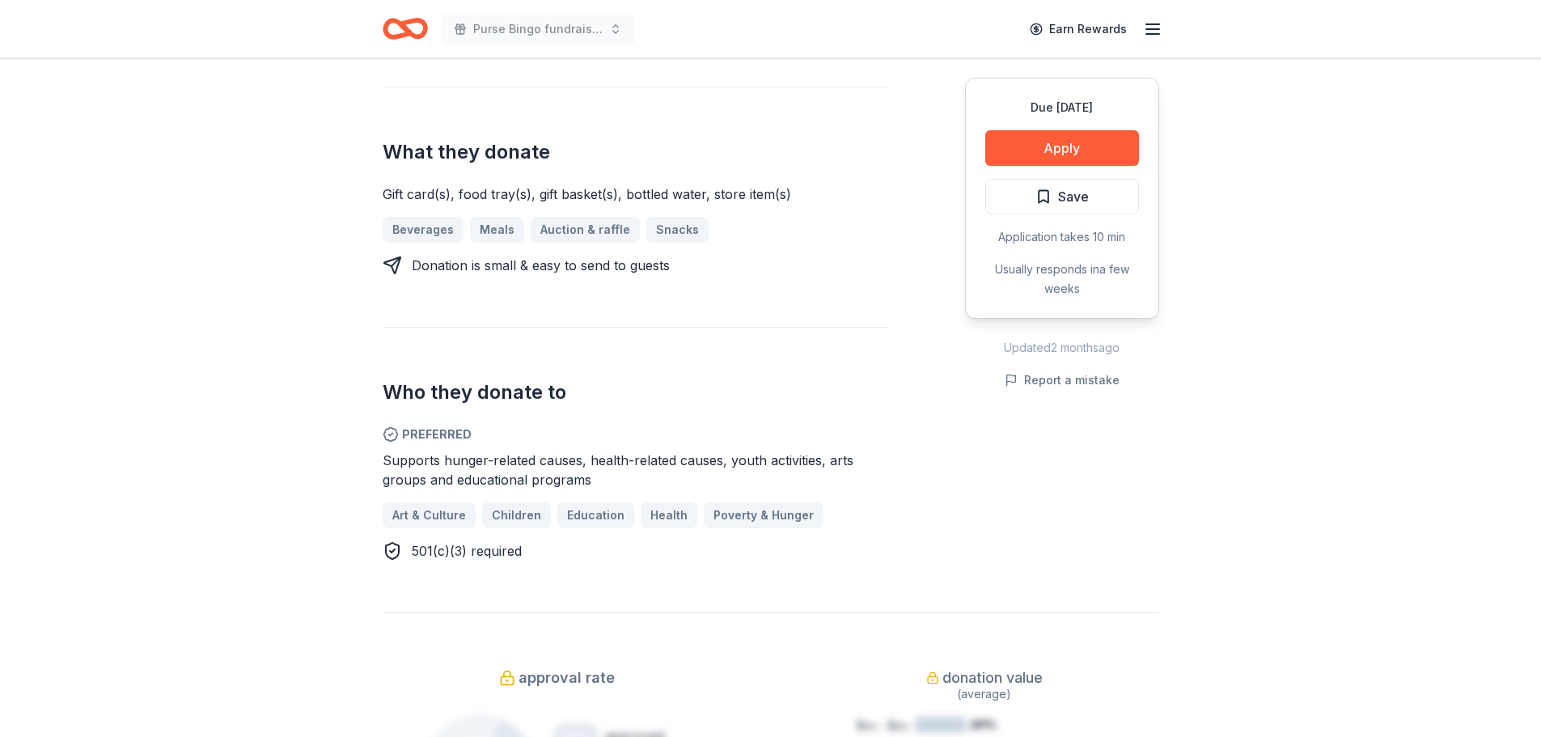
scroll to position [647, 0]
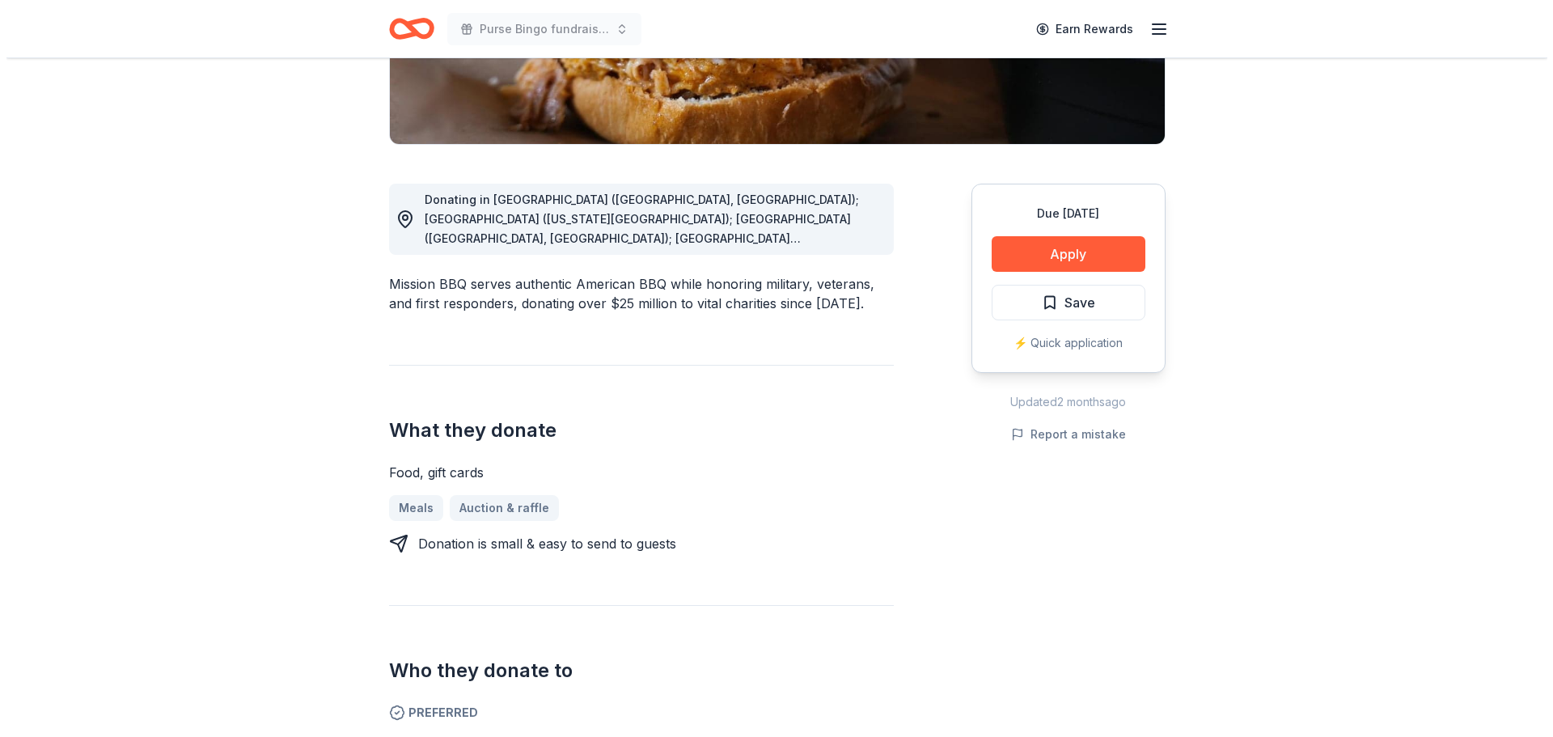
scroll to position [243, 0]
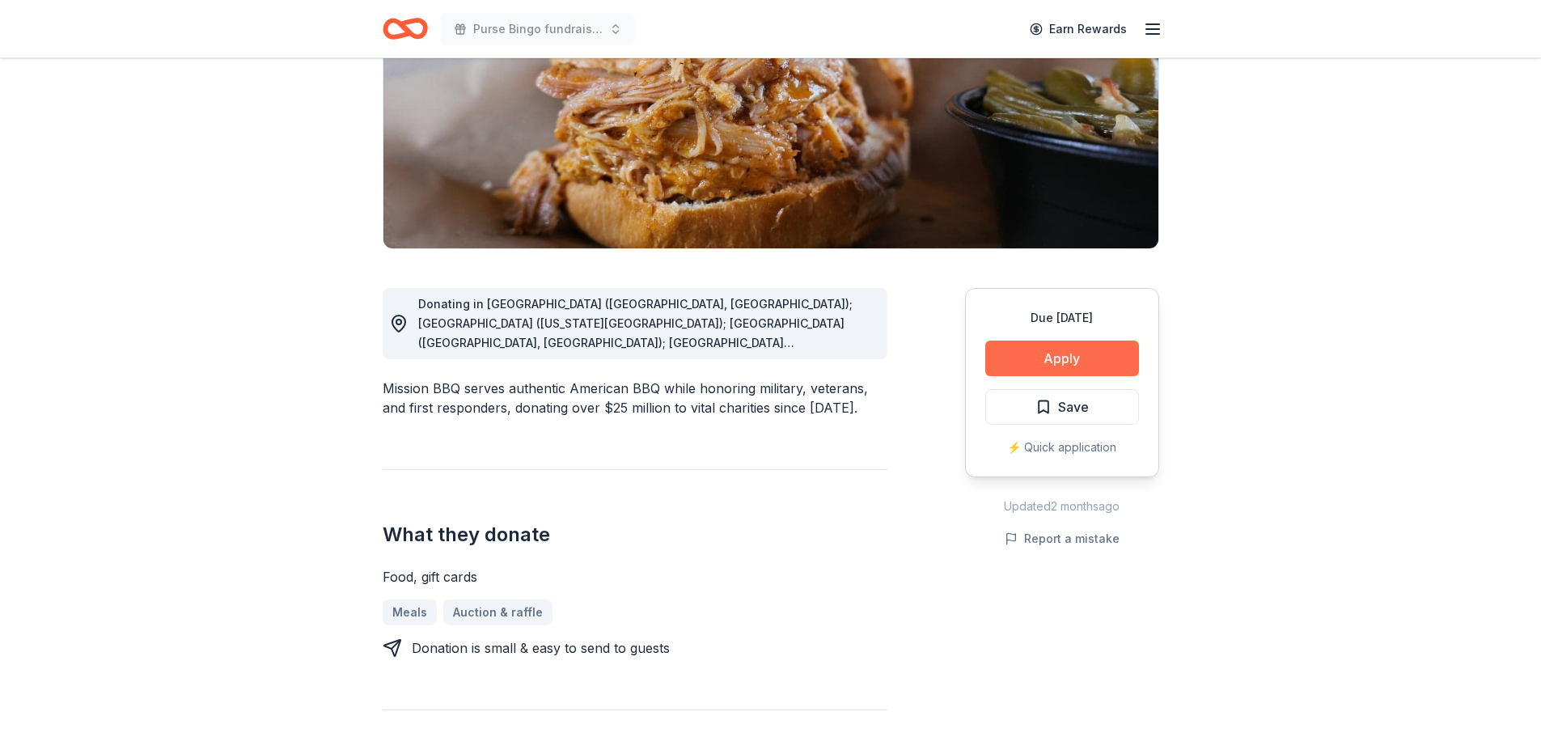
click at [1074, 351] on button "Apply" at bounding box center [1062, 359] width 154 height 36
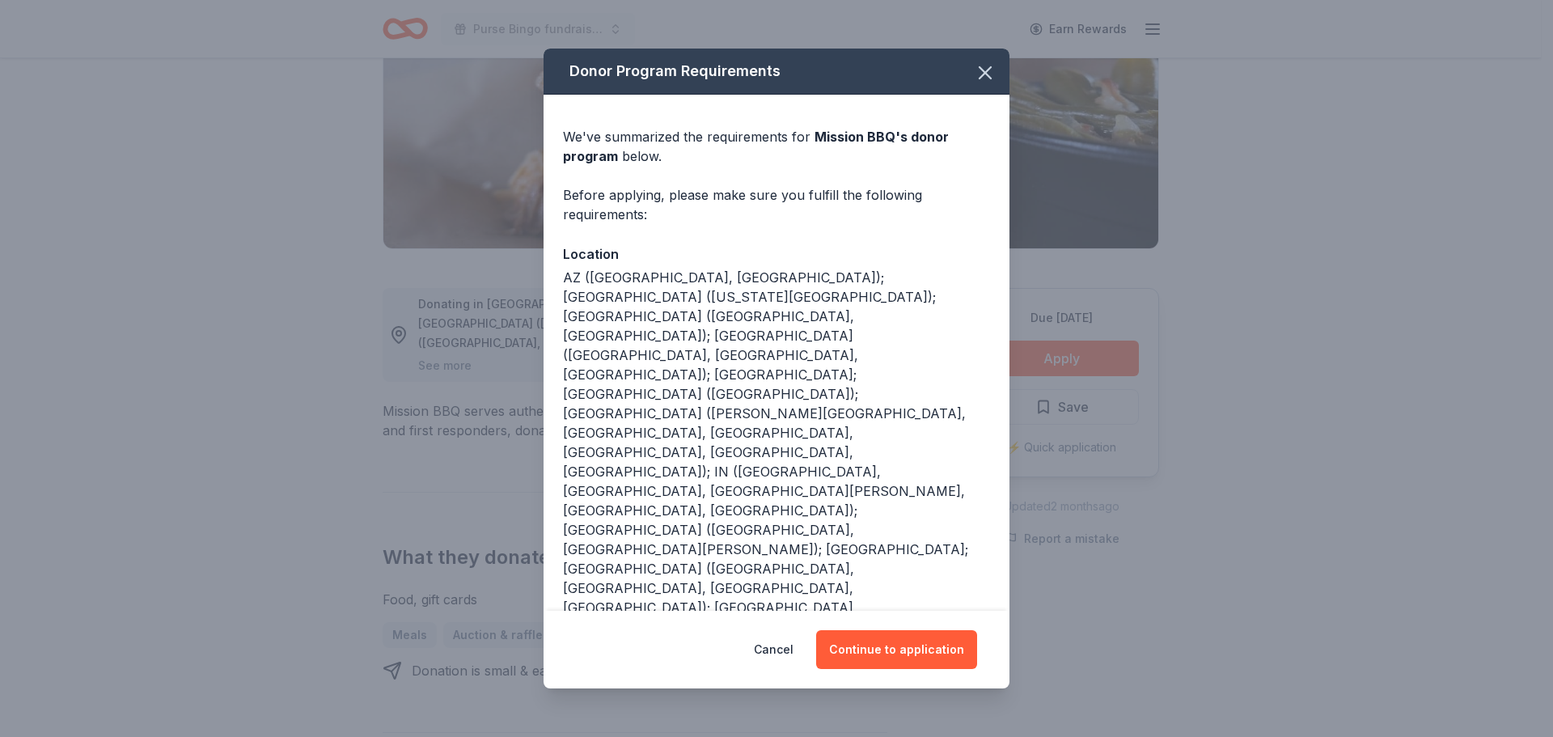
scroll to position [59, 0]
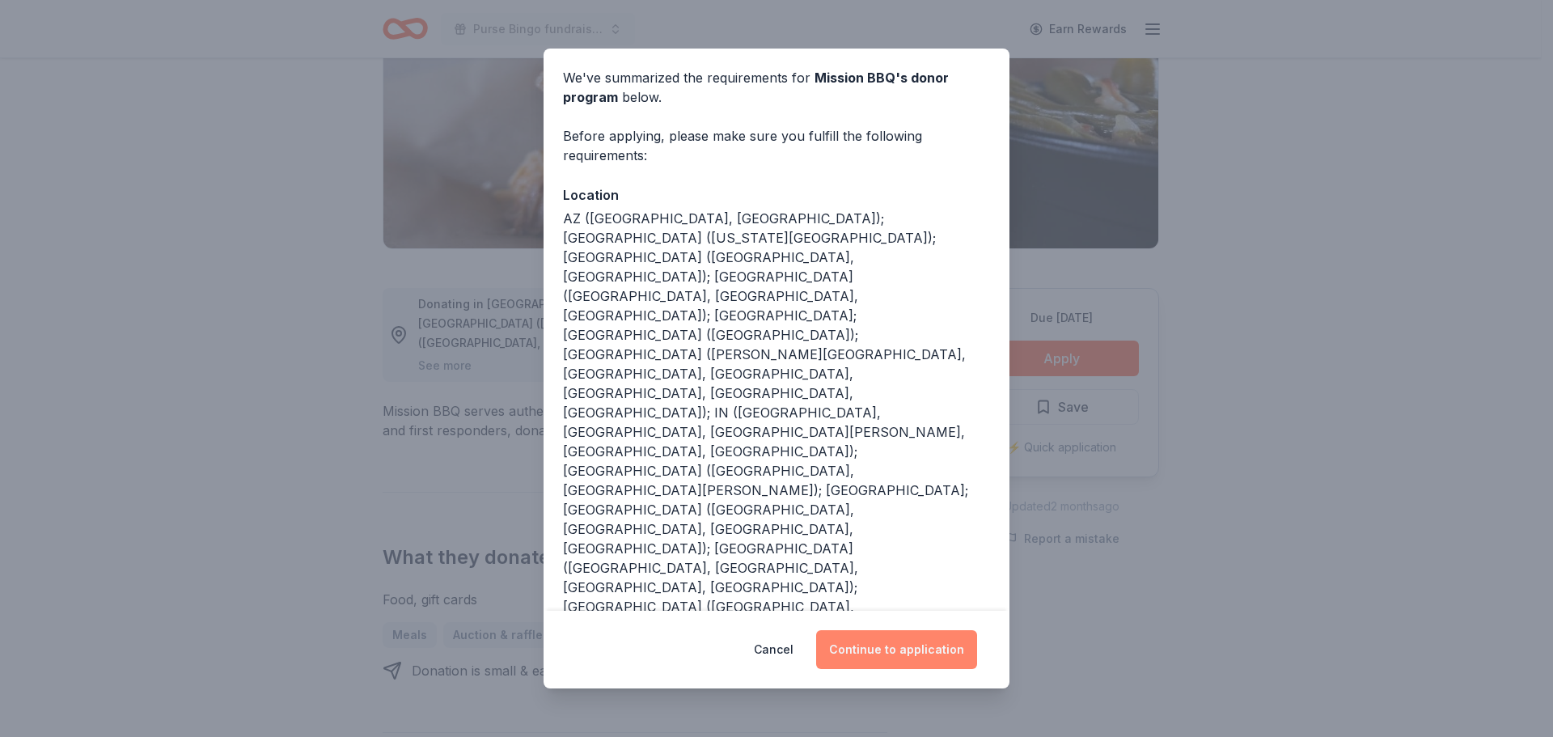
click at [901, 646] on button "Continue to application" at bounding box center [896, 649] width 161 height 39
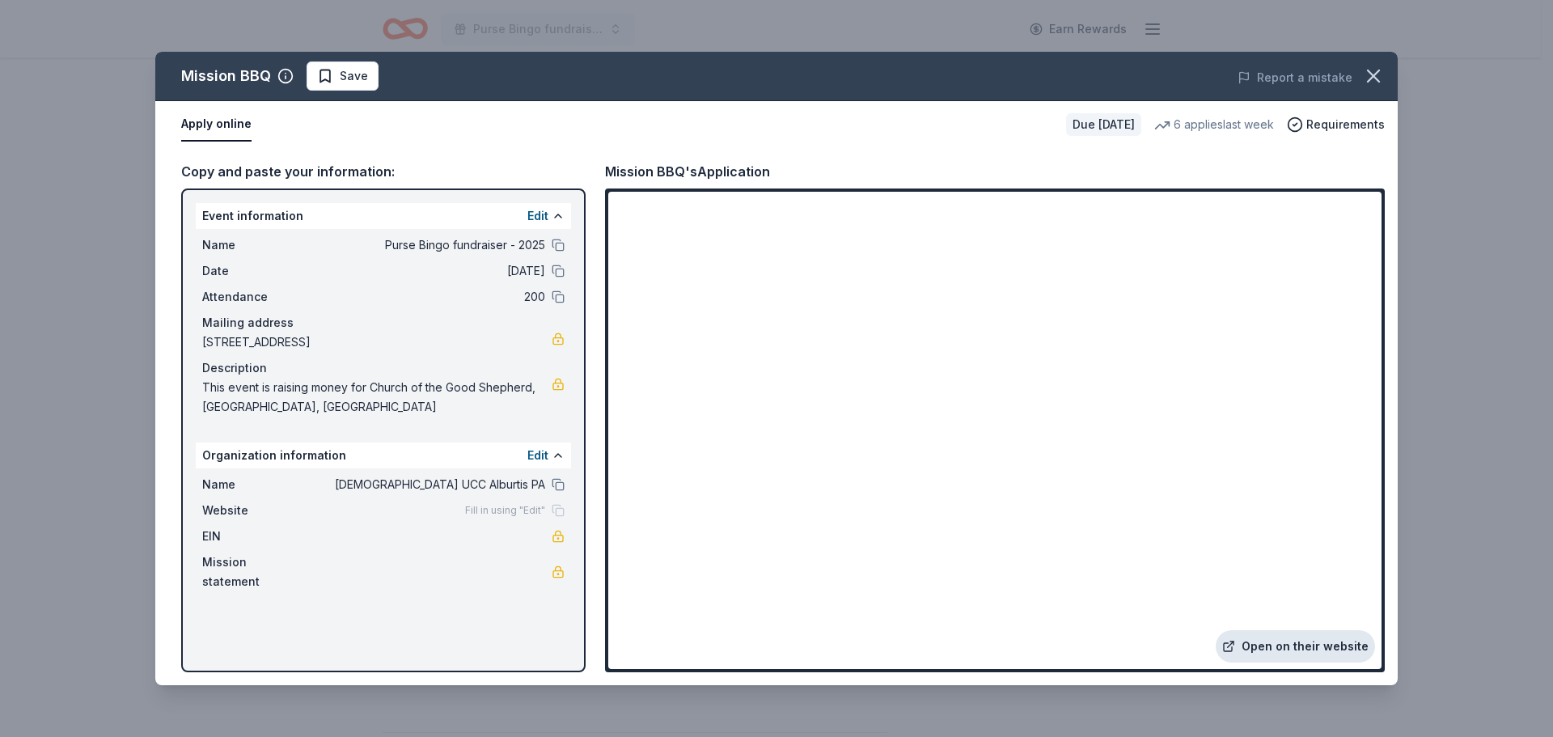
click at [1305, 644] on link "Open on their website" at bounding box center [1295, 646] width 159 height 32
